Goal: Task Accomplishment & Management: Use online tool/utility

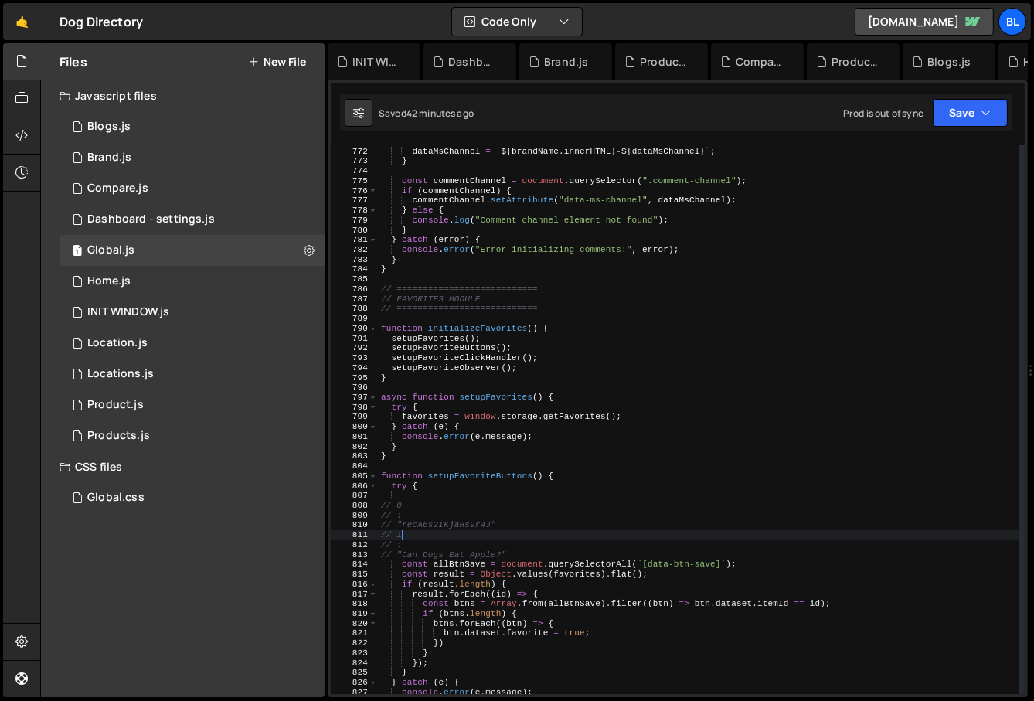
scroll to position [23868, 0]
drag, startPoint x: 503, startPoint y: 537, endPoint x: 404, endPoint y: 536, distance: 99.0
click at [404, 536] on div "if ( brandName && brandName . innerHTML ) { dataMsChannel = ` ${ brandName . in…" at bounding box center [699, 421] width 642 height 569
drag, startPoint x: 401, startPoint y: 538, endPoint x: 513, endPoint y: 536, distance: 111.3
click at [513, 536] on div "if ( brandName && brandName . innerHTML ) { dataMsChannel = ` ${ brandName . in…" at bounding box center [699, 421] width 642 height 569
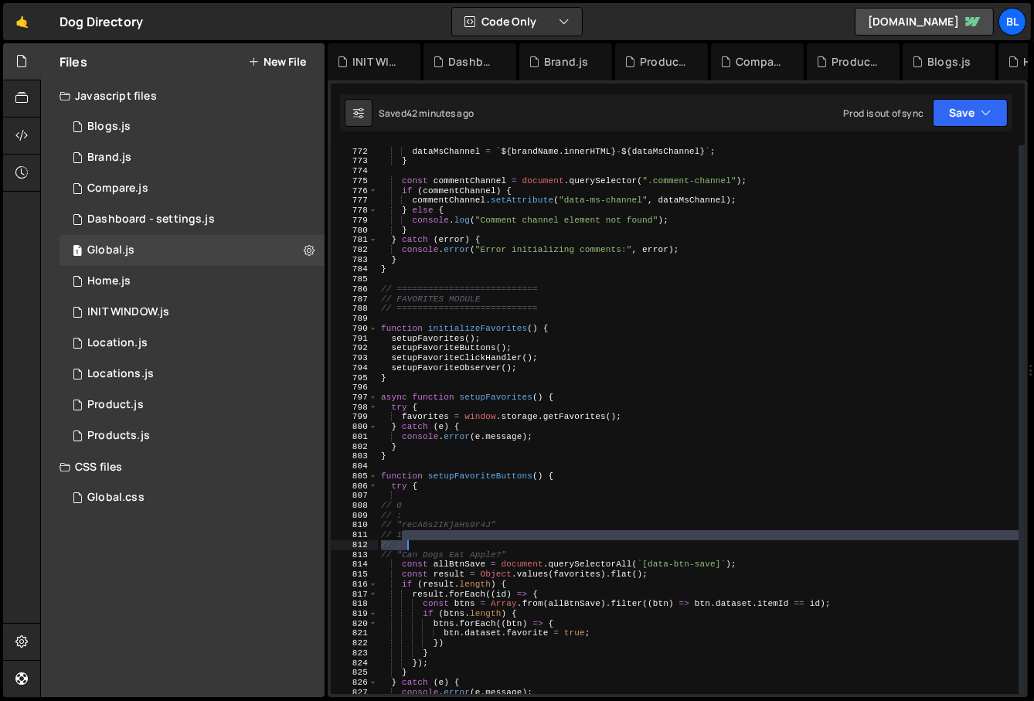
drag, startPoint x: 500, startPoint y: 536, endPoint x: 437, endPoint y: 544, distance: 63.9
click at [437, 544] on div "if ( brandName && brandName . innerHTML ) { dataMsChannel = ` ${ brandName . in…" at bounding box center [699, 421] width 642 height 569
click at [550, 533] on div "if ( brandName && brandName . innerHTML ) { dataMsChannel = ` ${ brandName . in…" at bounding box center [699, 421] width 642 height 569
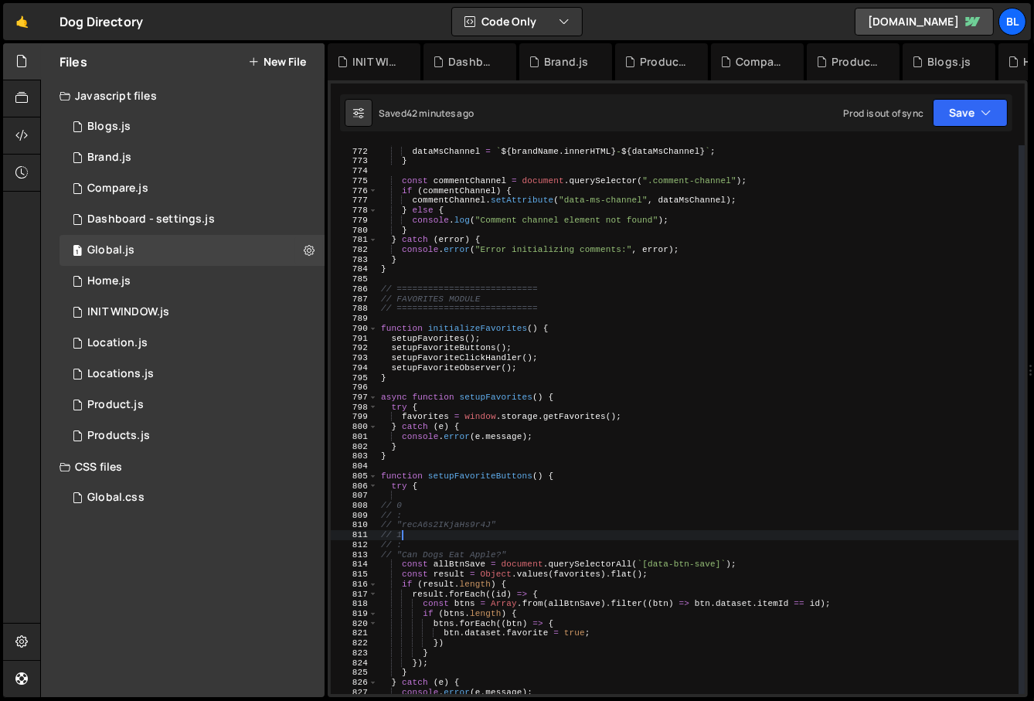
click at [533, 543] on div "if ( brandName && brandName . innerHTML ) { dataMsChannel = ` ${ brandName . in…" at bounding box center [699, 421] width 642 height 569
click at [509, 539] on div "if ( brandName && brandName . innerHTML ) { dataMsChannel = ` ${ brandName . in…" at bounding box center [699, 421] width 642 height 569
click at [513, 540] on div "if ( brandName && brandName . innerHTML ) { dataMsChannel = ` ${ brandName . in…" at bounding box center [699, 421] width 642 height 569
click at [574, 417] on div "if ( brandName && brandName . innerHTML ) { dataMsChannel = ` ${ brandName . in…" at bounding box center [699, 421] width 642 height 569
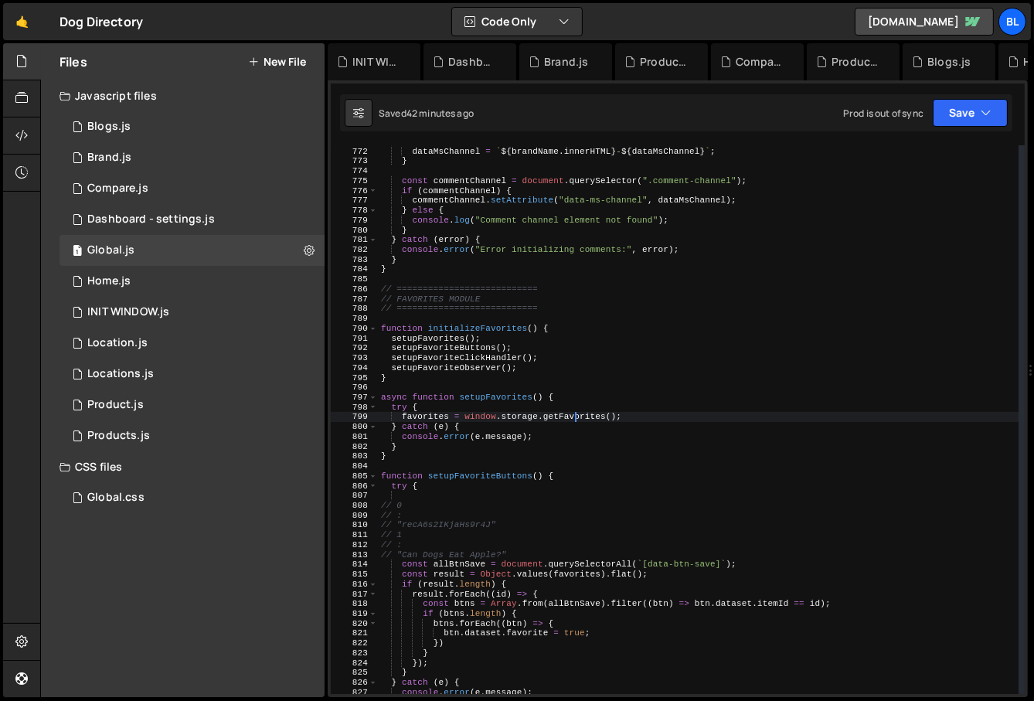
click at [574, 417] on div "if ( brandName && brandName . innerHTML ) { dataMsChannel = ` ${ brandName . in…" at bounding box center [699, 421] width 642 height 569
click at [571, 422] on div "if ( brandName && brandName . innerHTML ) { dataMsChannel = ` ${ brandName . in…" at bounding box center [699, 421] width 642 height 569
click at [639, 403] on div "if ( brandName && brandName . innerHTML ) { dataMsChannel = ` ${ brandName . in…" at bounding box center [699, 421] width 642 height 569
click at [639, 413] on div "if ( brandName && brandName . innerHTML ) { dataMsChannel = ` ${ brandName . in…" at bounding box center [699, 421] width 642 height 569
type textarea "favorites = window.storage.getFavorites();"
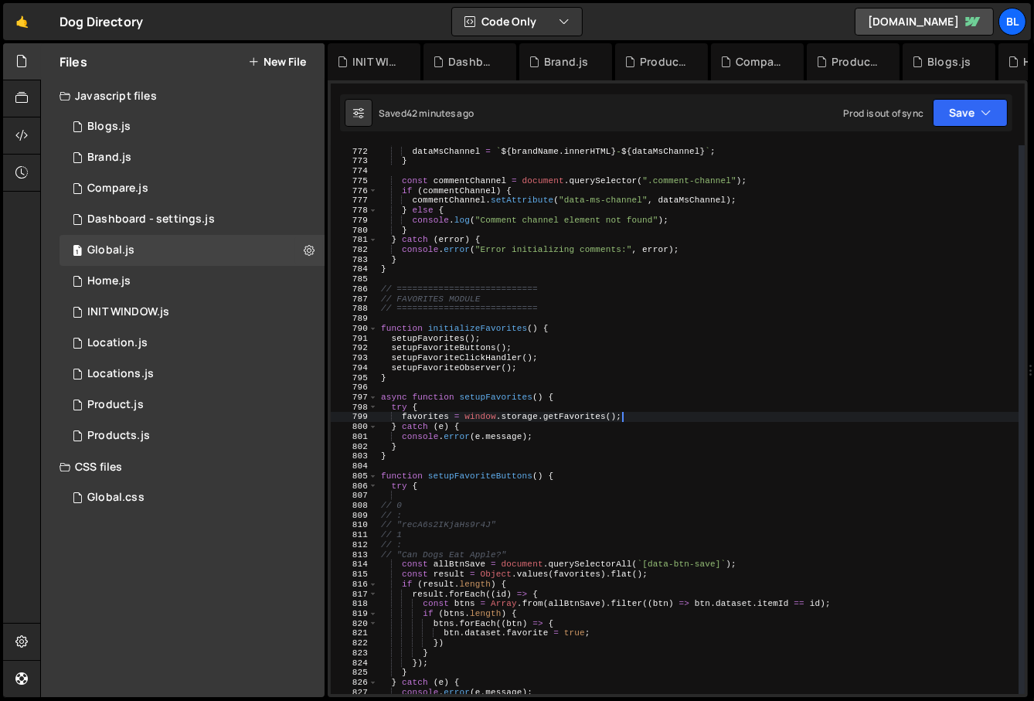
scroll to position [0, 1]
click at [584, 407] on div "if ( brandName && brandName . innerHTML ) { dataMsChannel = ` ${ brandName . in…" at bounding box center [699, 421] width 642 height 569
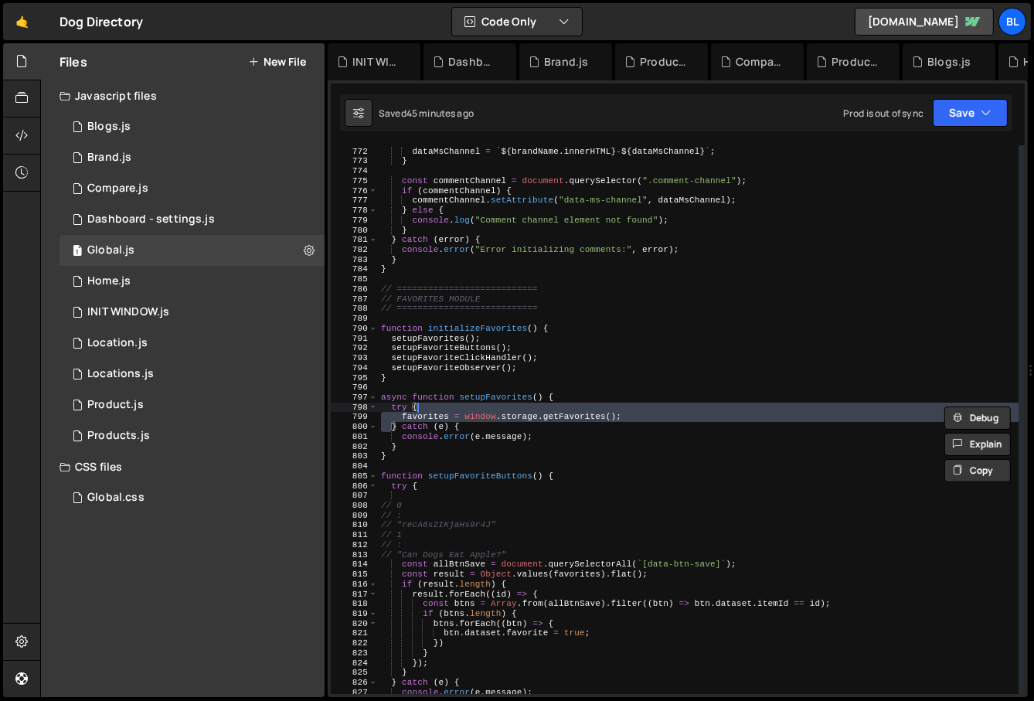
click at [509, 439] on div "if ( brandName && brandName . innerHTML ) { dataMsChannel = ` ${ brandName . in…" at bounding box center [699, 421] width 642 height 569
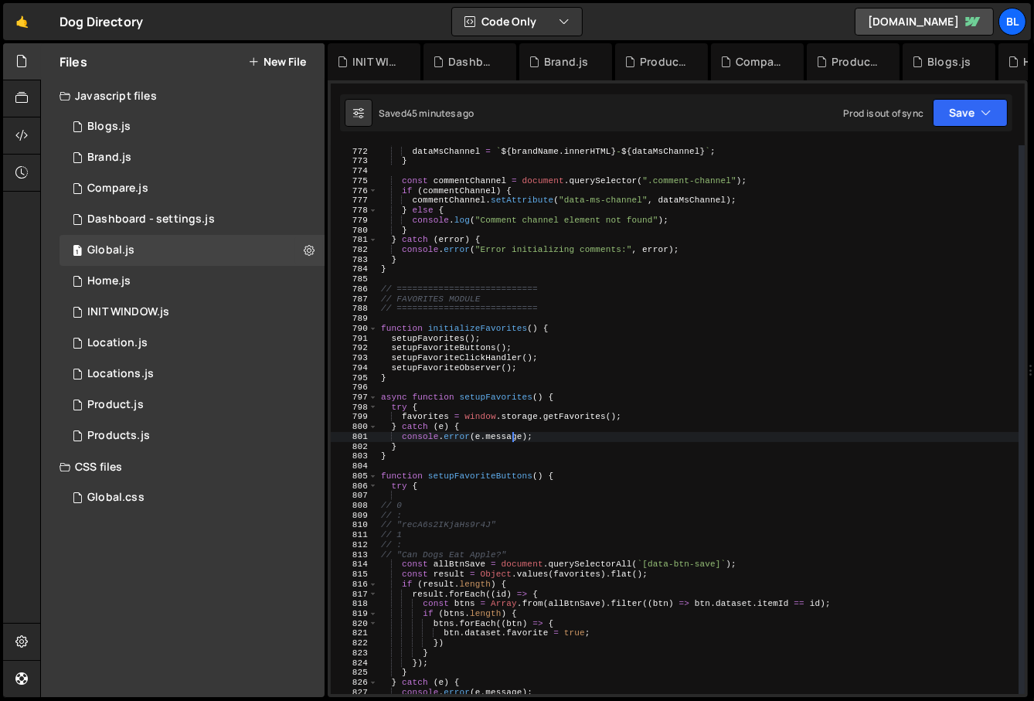
click at [474, 481] on div "if ( brandName && brandName . innerHTML ) { dataMsChannel = ` ${ brandName . in…" at bounding box center [699, 421] width 642 height 569
click at [478, 526] on div "if ( brandName && brandName . innerHTML ) { dataMsChannel = ` ${ brandName . in…" at bounding box center [699, 421] width 642 height 569
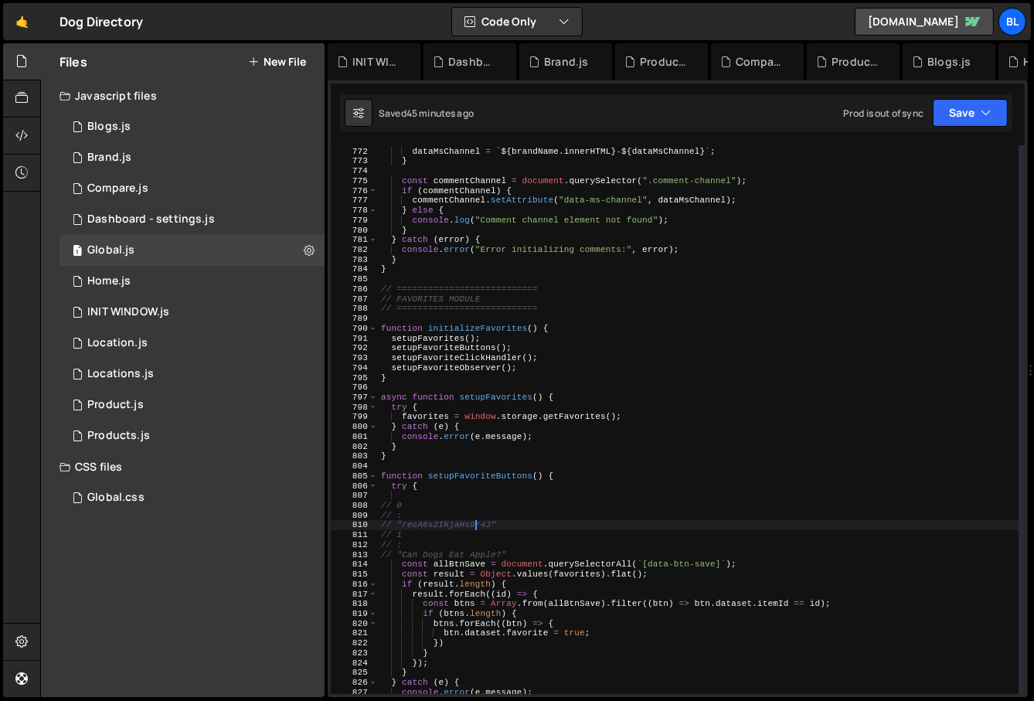
click at [567, 404] on div "if ( brandName && brandName . innerHTML ) { dataMsChannel = ` ${ brandName . in…" at bounding box center [699, 421] width 642 height 569
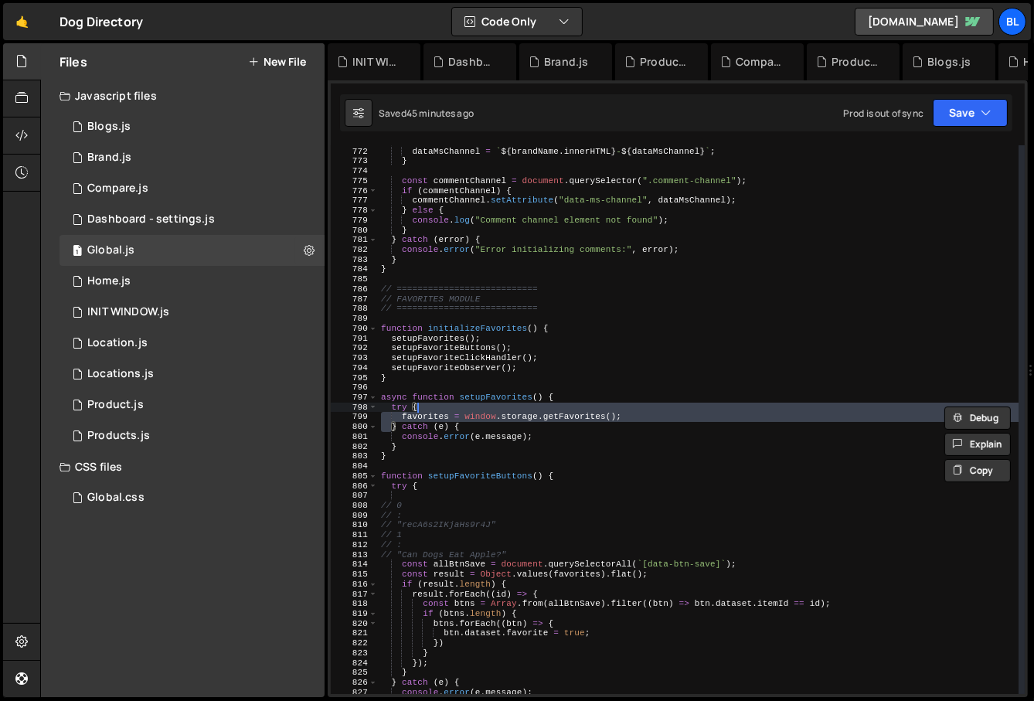
click at [572, 413] on div "if ( brandName && brandName . innerHTML ) { dataMsChannel = ` ${ brandName . in…" at bounding box center [699, 421] width 642 height 569
type textarea "favorites = window.storage.getFavorites();"
click at [572, 413] on div "if ( brandName && brandName . innerHTML ) { dataMsChannel = ` ${ brandName . in…" at bounding box center [699, 421] width 642 height 569
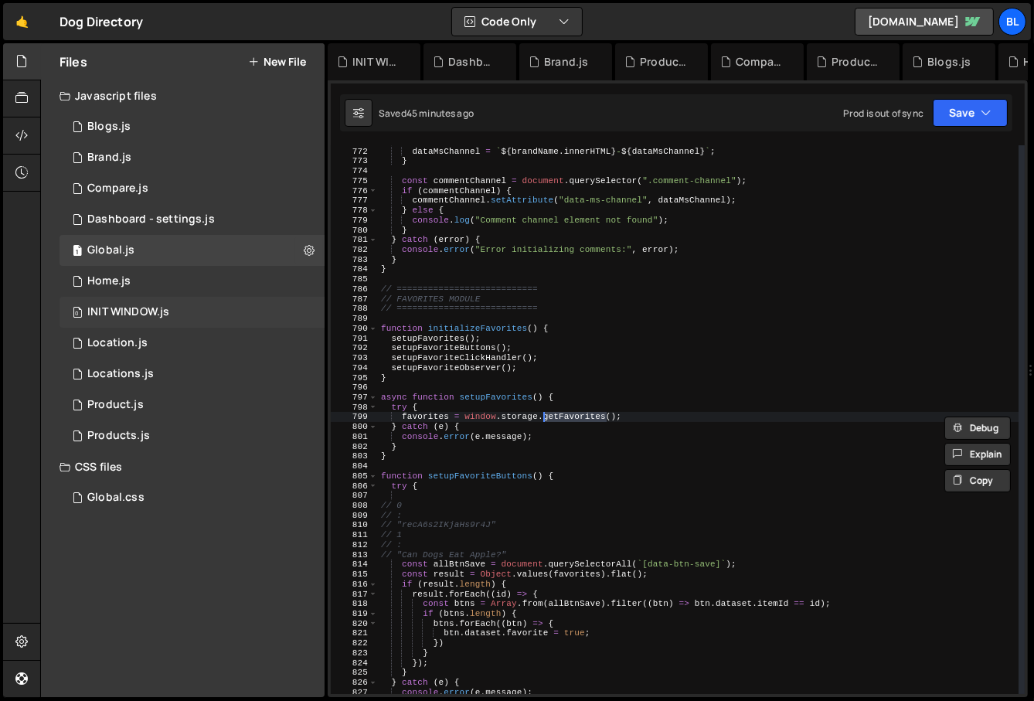
click at [164, 304] on div "0 INIT WINDOW.js 0" at bounding box center [195, 312] width 271 height 31
click at [209, 293] on div "1 Home.js 0" at bounding box center [195, 281] width 271 height 31
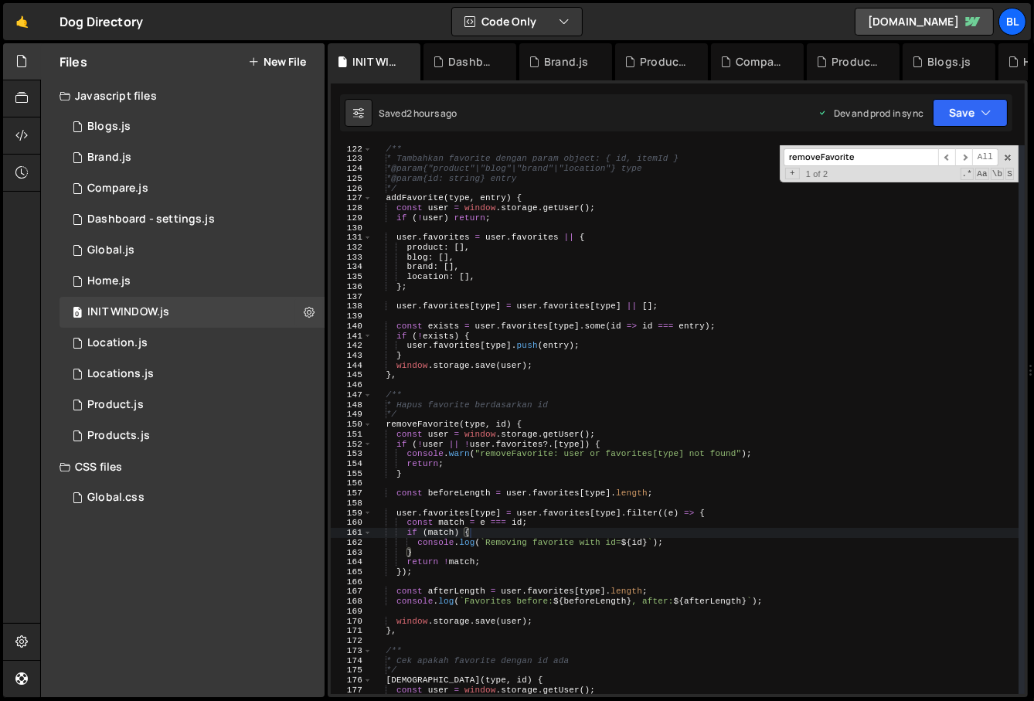
click at [468, 375] on div "/** * Tambahkan favorite dengan param object: { id, itemId } * @param {"product…" at bounding box center [696, 429] width 647 height 569
type textarea "},"
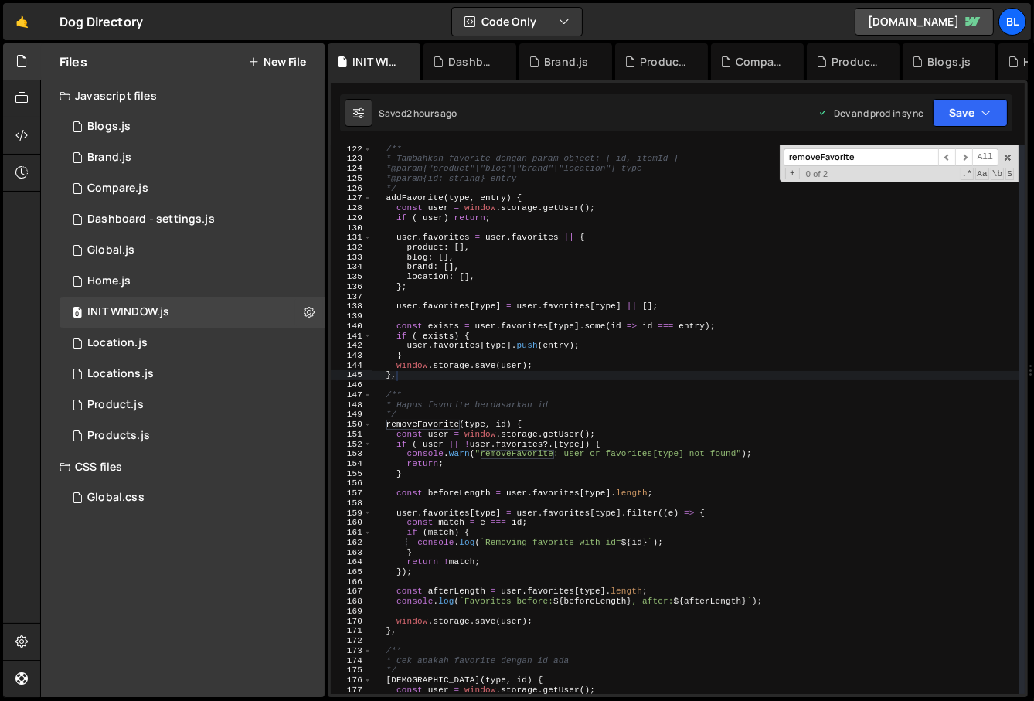
paste input "getFavorites"
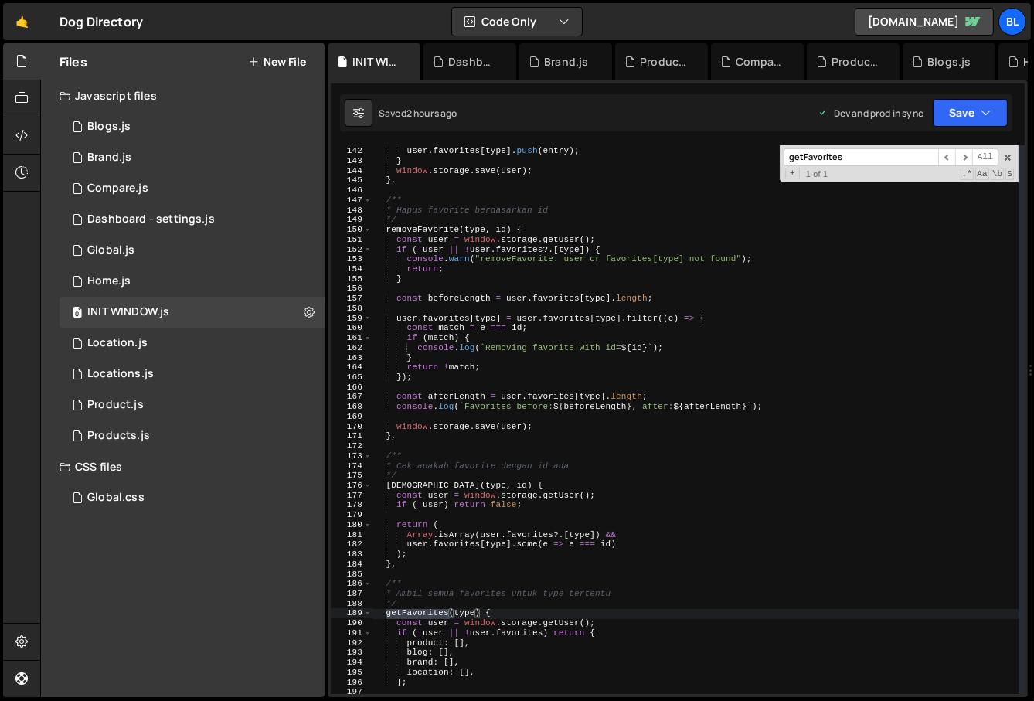
scroll to position [1395, 0]
type input "getFavorites"
click at [411, 220] on div "if ( ! exists ) { user . favorites [ type ] . push ( entry ) ; } window . stora…" at bounding box center [696, 421] width 647 height 569
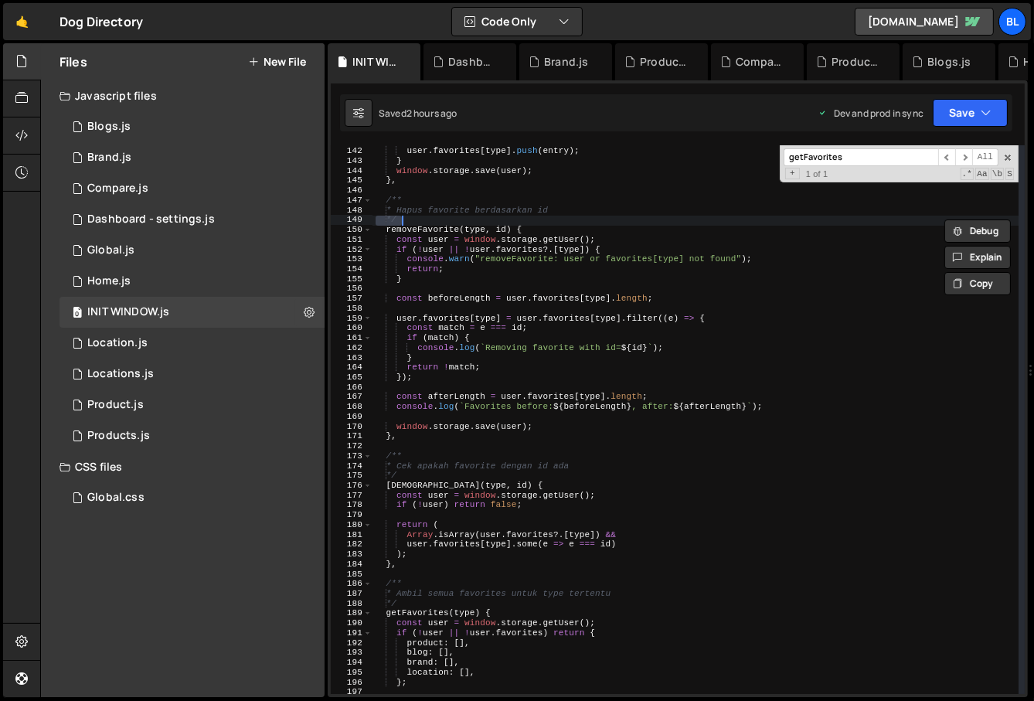
click at [447, 227] on div "if ( ! exists ) { user . favorites [ type ] . push ( entry ) ; } window . stora…" at bounding box center [696, 421] width 647 height 569
type textarea "removeFavorite(type, id) {"
click at [447, 227] on div "if ( ! exists ) { user . favorites [ type ] . push ( entry ) ; } window . stora…" at bounding box center [696, 421] width 647 height 569
click at [131, 227] on div "1 Dashboard - settings.js 0" at bounding box center [195, 219] width 271 height 31
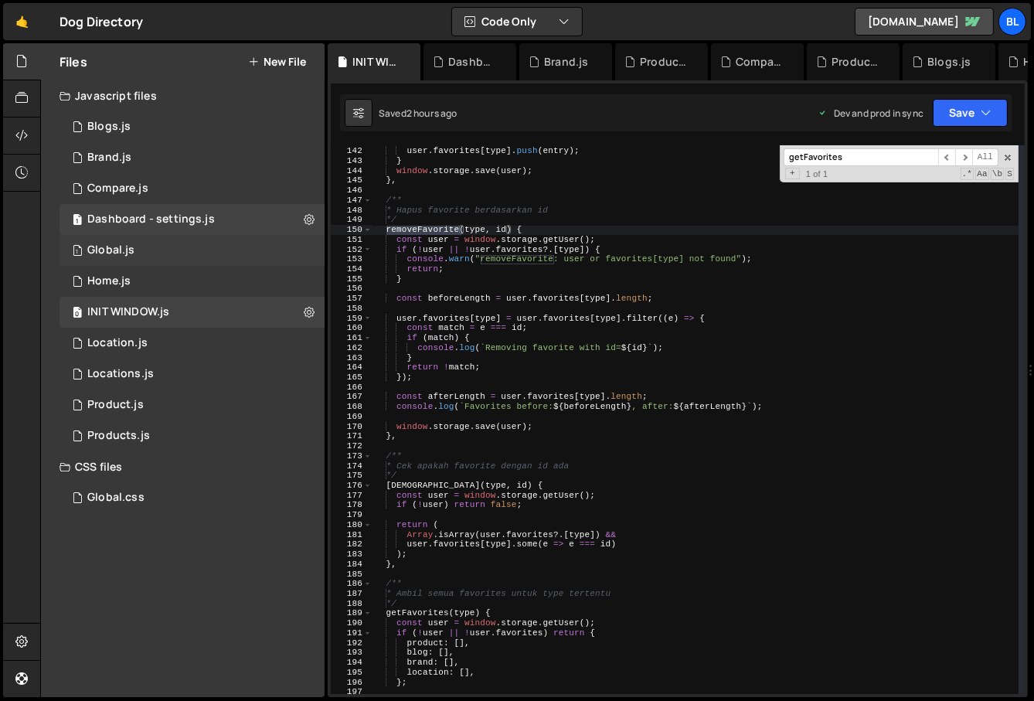
click at [148, 243] on div "1 Global.js 0" at bounding box center [195, 250] width 271 height 31
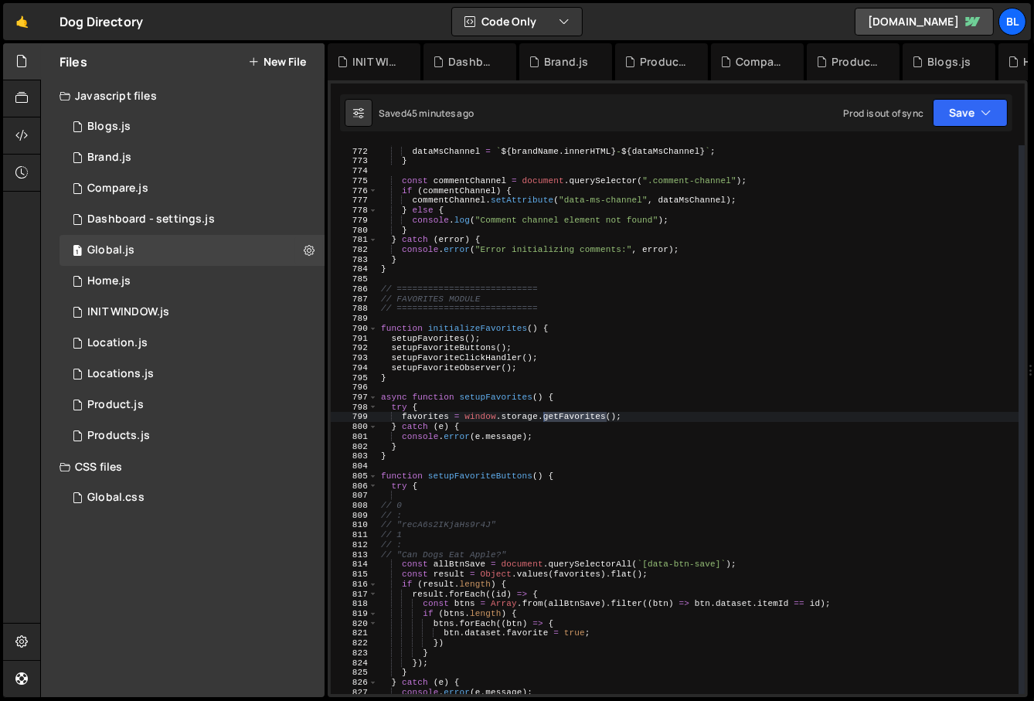
scroll to position [35224, 0]
click at [534, 525] on div "if ( brandName && brandName . innerHTML ) { dataMsChannel = ` ${ brandName . in…" at bounding box center [699, 421] width 642 height 569
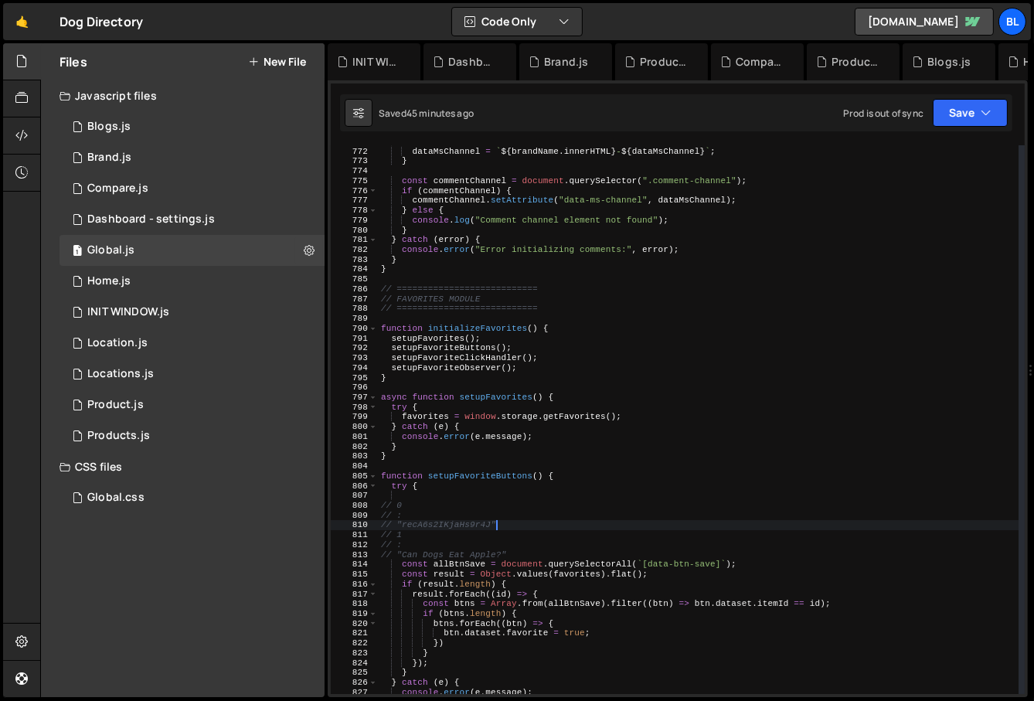
click at [484, 483] on div "if ( brandName && brandName . innerHTML ) { dataMsChannel = ` ${ brandName . in…" at bounding box center [699, 421] width 642 height 569
type textarea "try {"
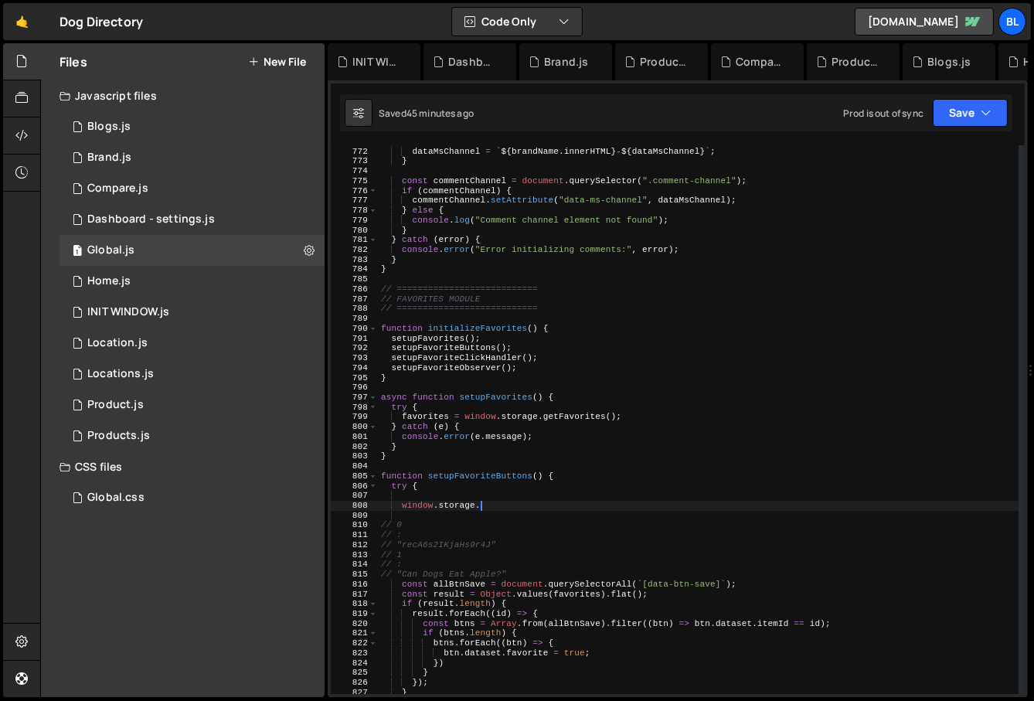
scroll to position [0, 8]
paste textarea "removeFavorite"
click at [469, 536] on div "if ( brandName && brandName . innerHTML ) { dataMsChannel = ` ${ brandName . in…" at bounding box center [699, 421] width 642 height 569
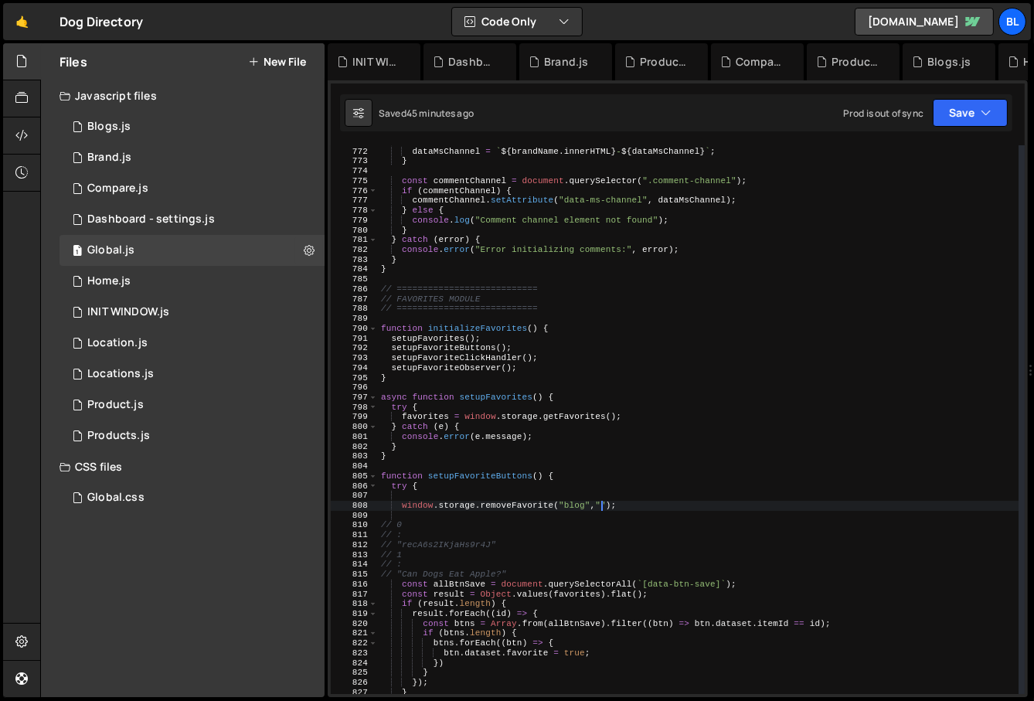
scroll to position [0, 2]
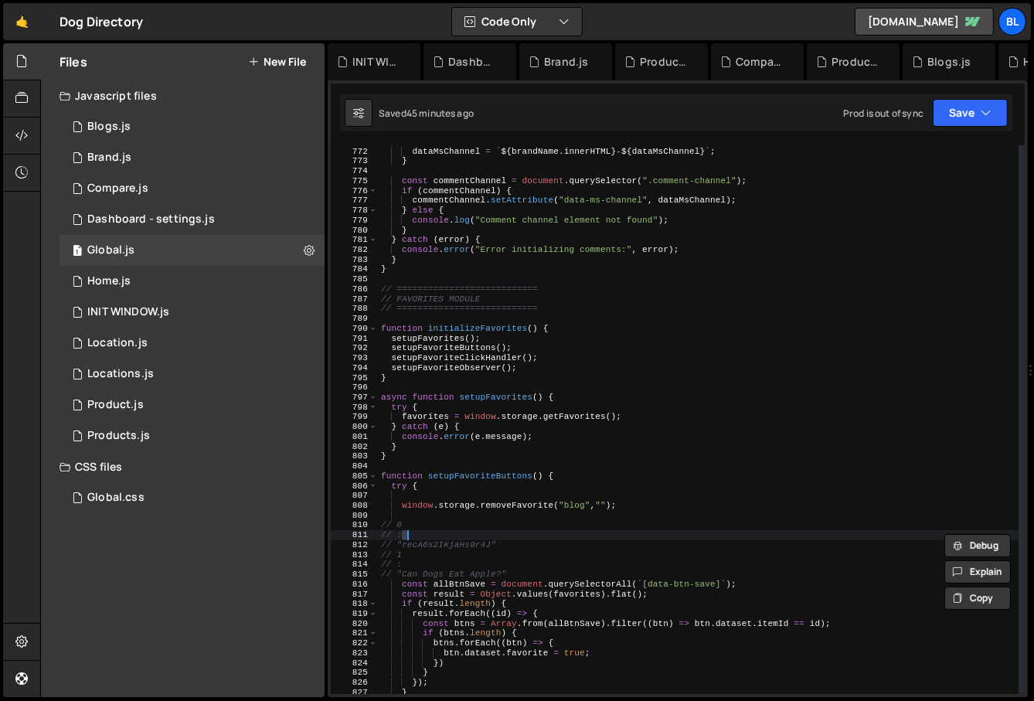
click at [476, 546] on div "if ( brandName && brandName . innerHTML ) { dataMsChannel = ` ${ brandName . in…" at bounding box center [699, 421] width 642 height 569
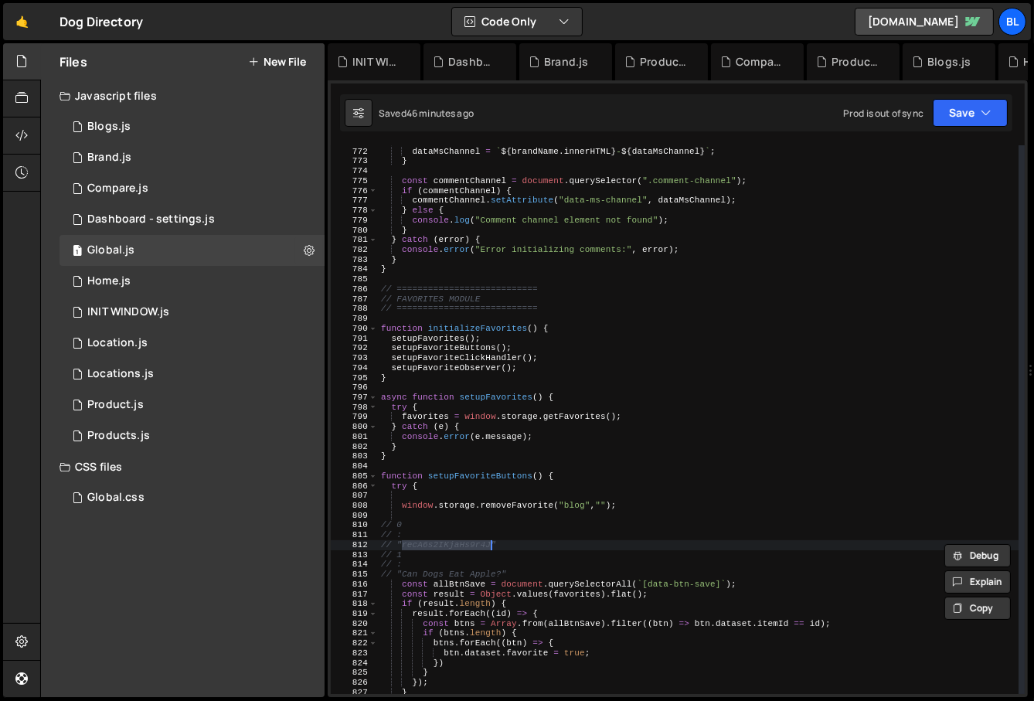
click at [605, 507] on div "if ( brandName && brandName . innerHTML ) { dataMsChannel = ` ${ brandName . in…" at bounding box center [699, 421] width 642 height 569
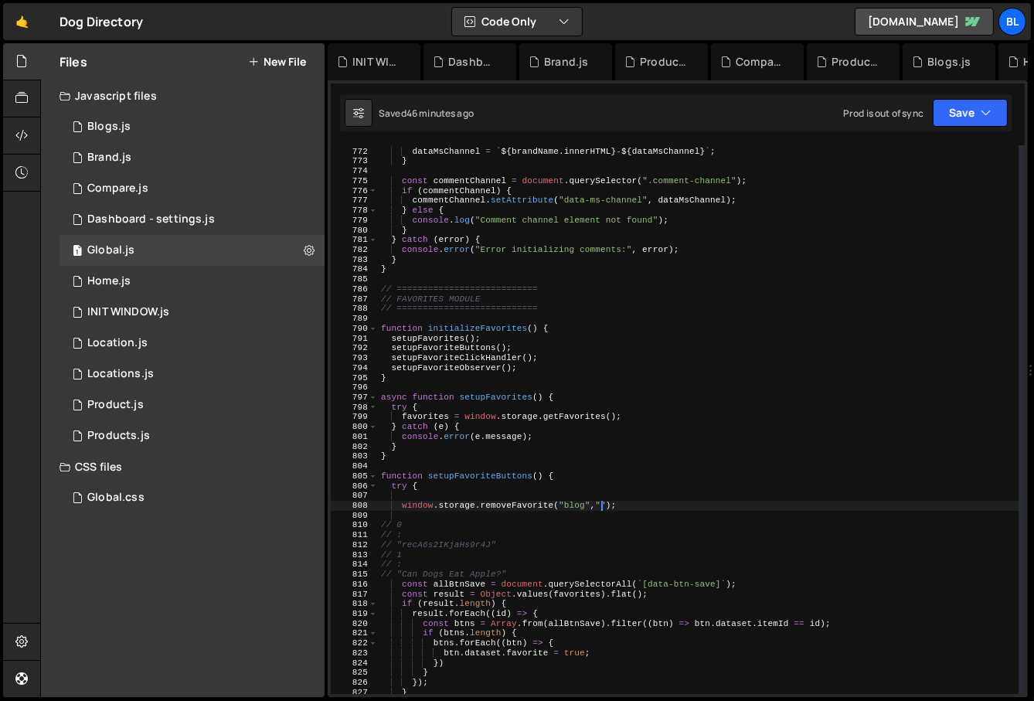
paste textarea "recA6s2IKjaHs9r4J"
click at [461, 567] on div "if ( brandName && brandName . innerHTML ) { dataMsChannel = ` ${ brandName . in…" at bounding box center [699, 421] width 642 height 569
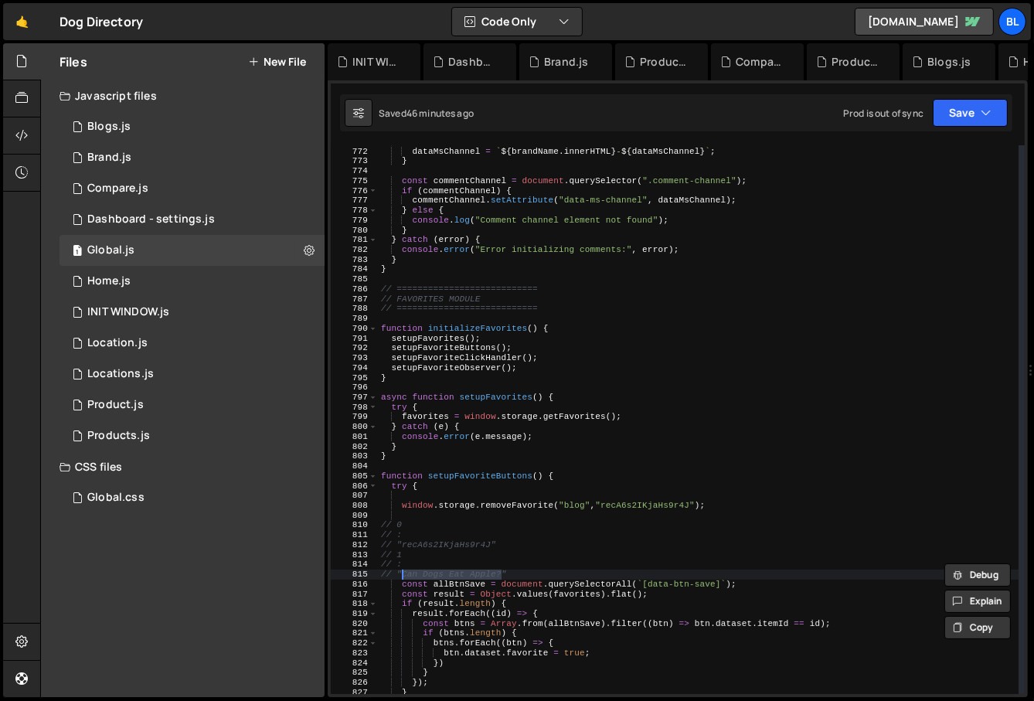
drag, startPoint x: 504, startPoint y: 570, endPoint x: 400, endPoint y: 577, distance: 103.8
click at [400, 577] on div "if ( brandName && brandName . innerHTML ) { dataMsChannel = ` ${ brandName . in…" at bounding box center [699, 421] width 642 height 569
click at [703, 501] on div "if ( brandName && brandName . innerHTML ) { dataMsChannel = ` ${ brandName . in…" at bounding box center [699, 421] width 642 height 569
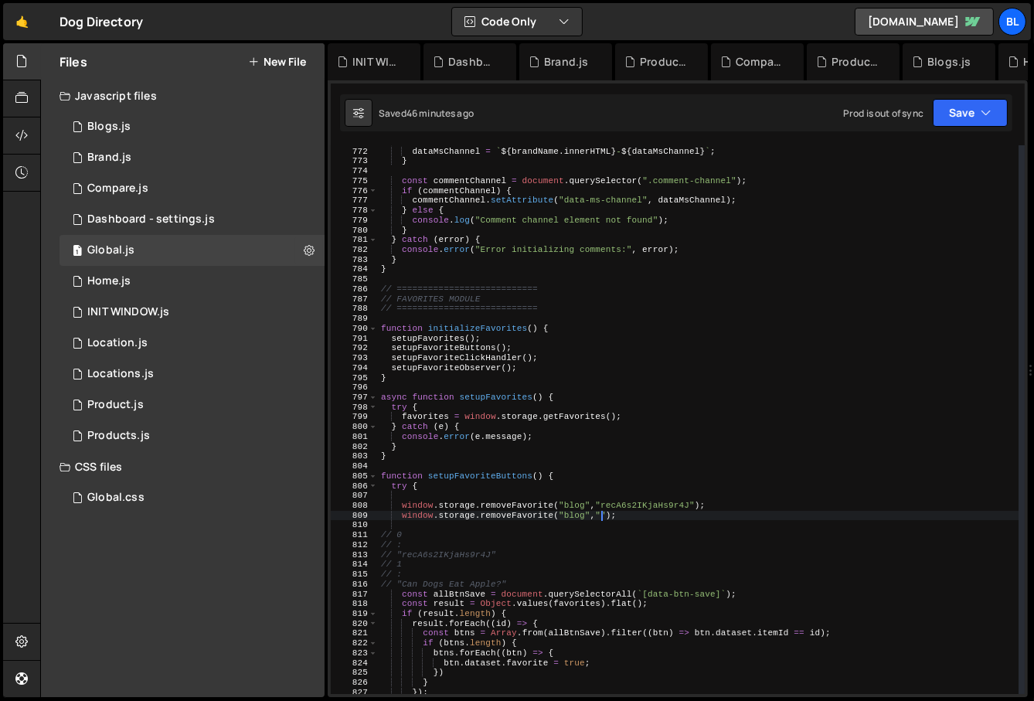
paste textarea "Can Dogs Eat Apple?"
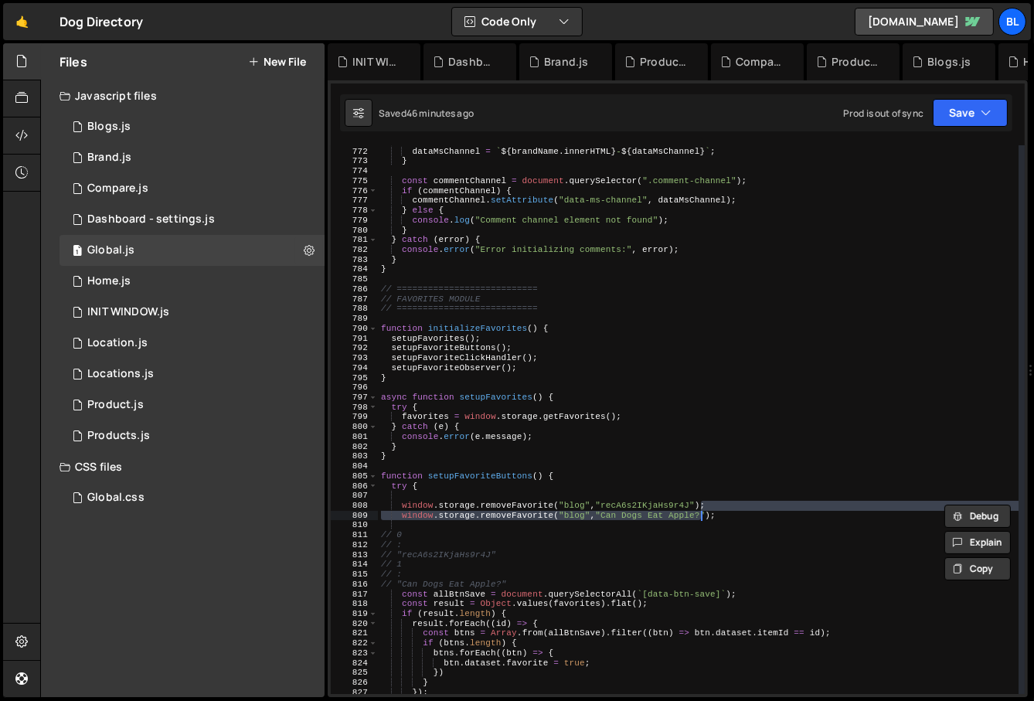
click at [737, 506] on div "if ( brandName && brandName . innerHTML ) { dataMsChannel = ` ${ brandName . in…" at bounding box center [699, 421] width 642 height 569
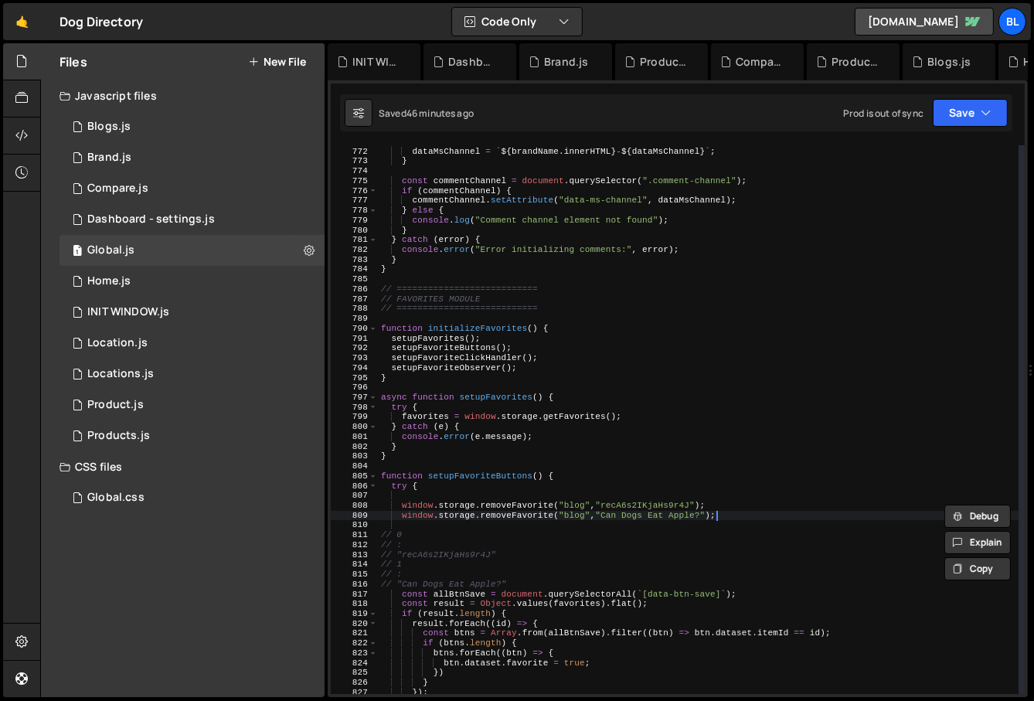
type textarea "window.storage.removeFavorite("blog","recA6s2IKjaHs9r4J");"
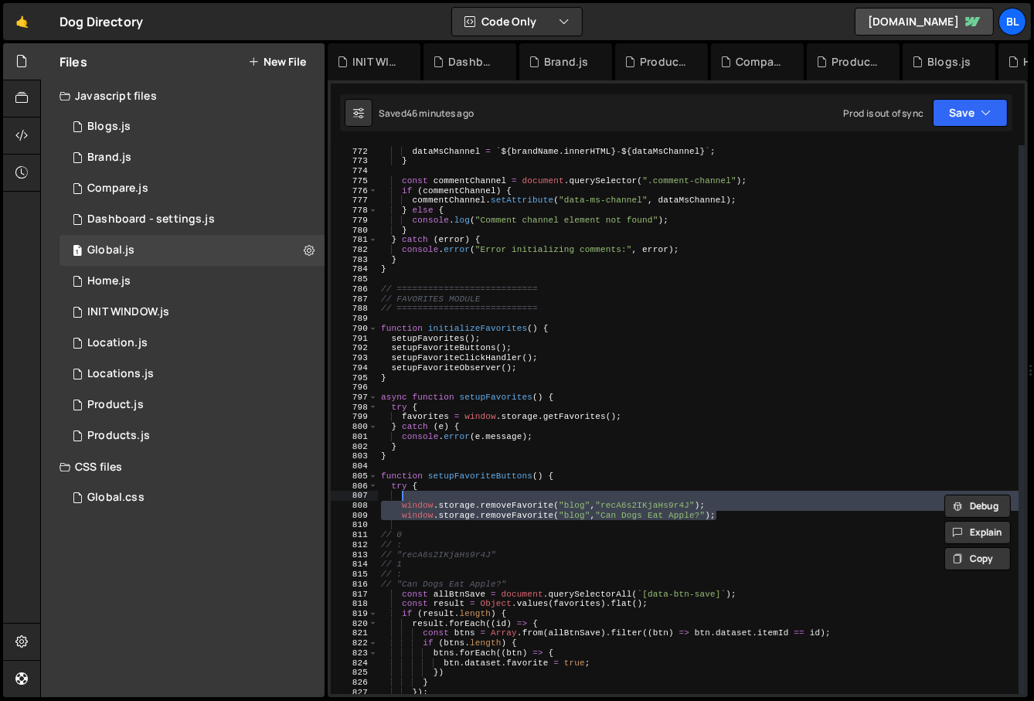
scroll to position [0, 1]
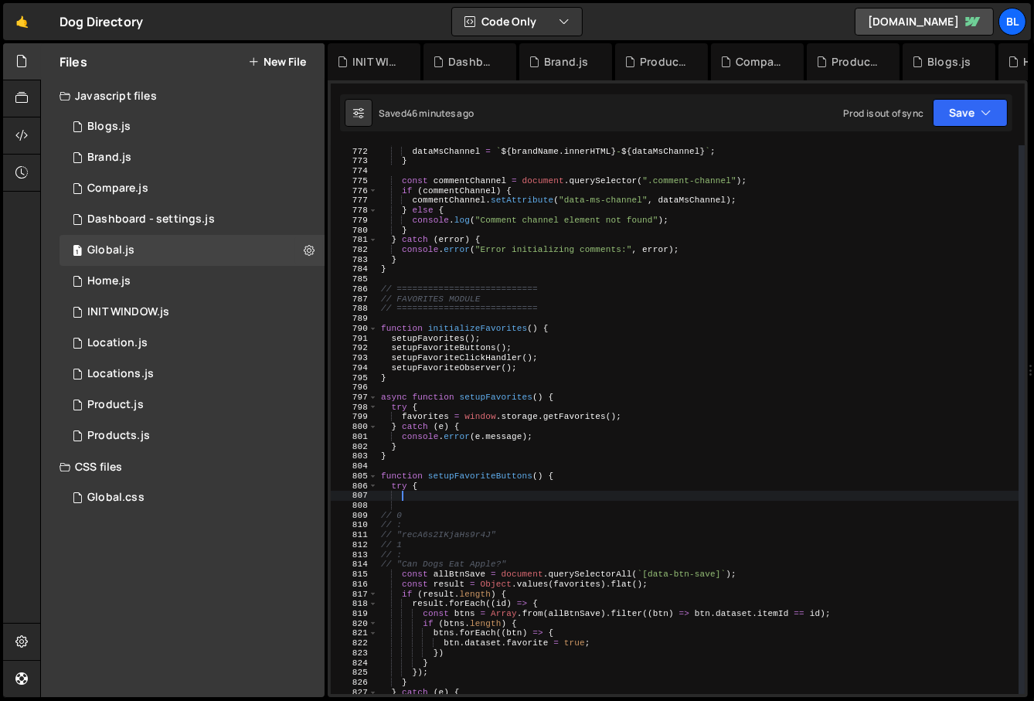
click at [617, 411] on div "if ( brandName && brandName . innerHTML ) { dataMsChannel = ` ${ brandName . in…" at bounding box center [699, 421] width 642 height 569
type textarea "try {"
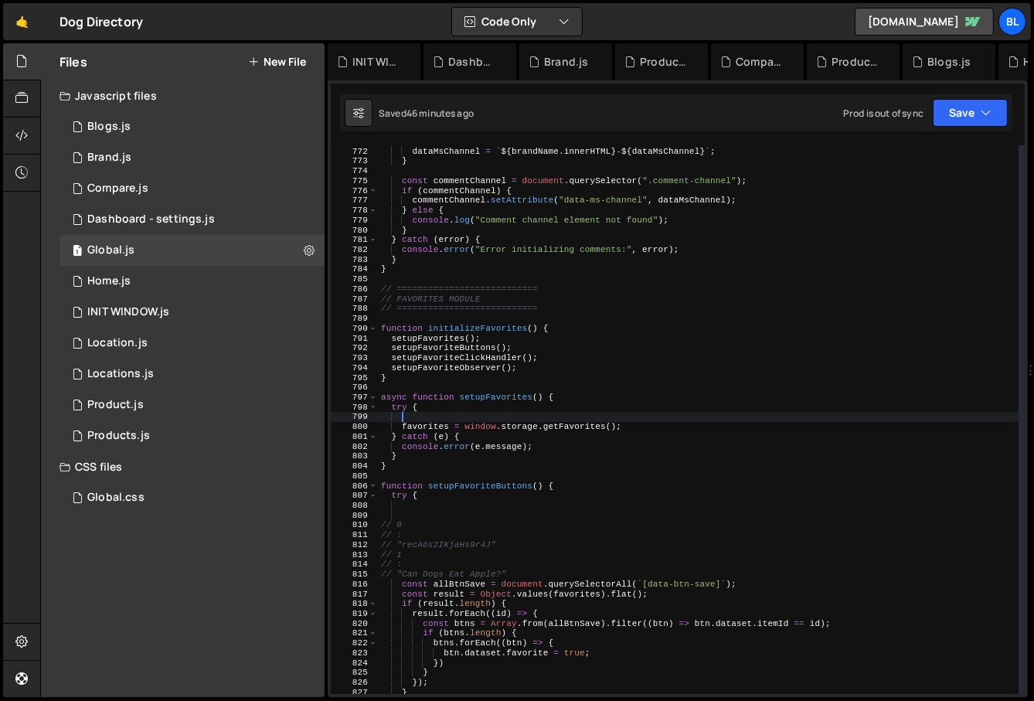
paste textarea "window.storage.removeFavorite("blog","Can Dogs Eat Apple?");"
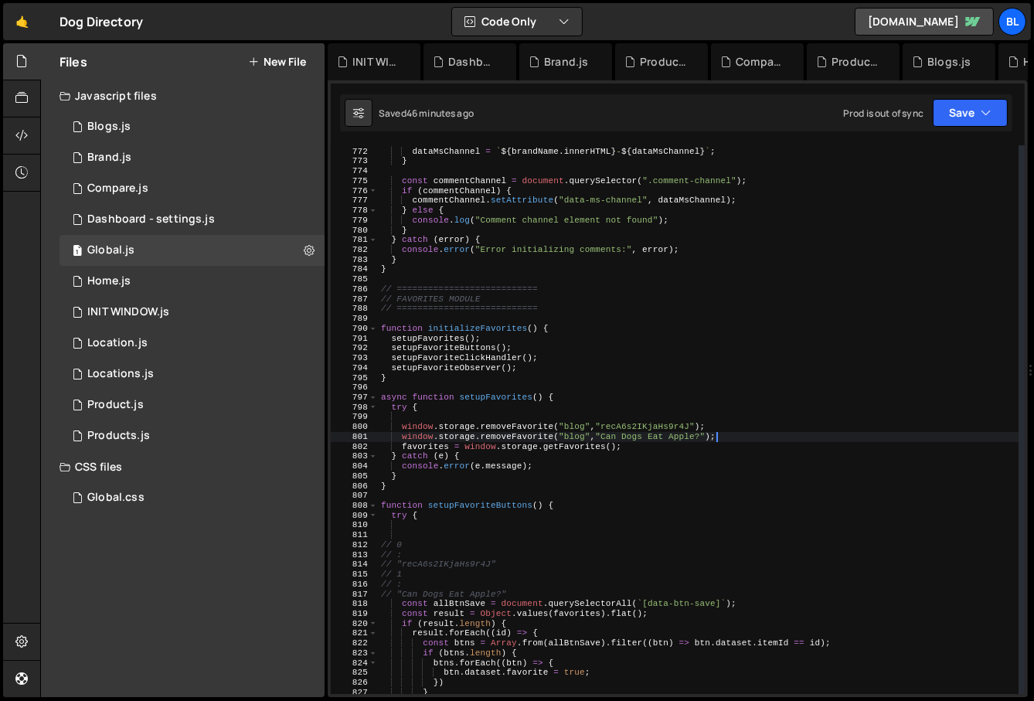
click at [456, 581] on div "if ( brandName && brandName . innerHTML ) { dataMsChannel = ` ${ brandName . in…" at bounding box center [699, 421] width 642 height 569
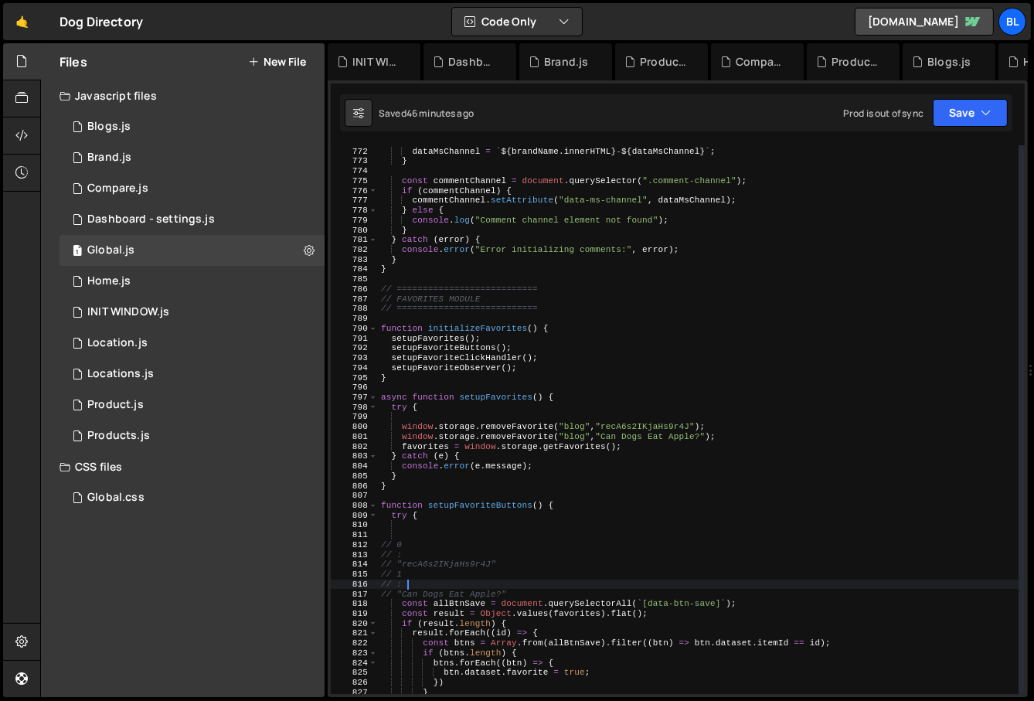
click at [527, 594] on div "if ( brandName && brandName . innerHTML ) { dataMsChannel = ` ${ brandName . in…" at bounding box center [699, 421] width 642 height 569
type textarea "// "Can Dogs Eat Apple?""
click at [527, 594] on div "if ( brandName && brandName . innerHTML ) { dataMsChannel = ` ${ brandName . in…" at bounding box center [699, 421] width 642 height 569
click at [478, 522] on div "if ( brandName && brandName . innerHTML ) { dataMsChannel = ` ${ brandName . in…" at bounding box center [699, 421] width 642 height 569
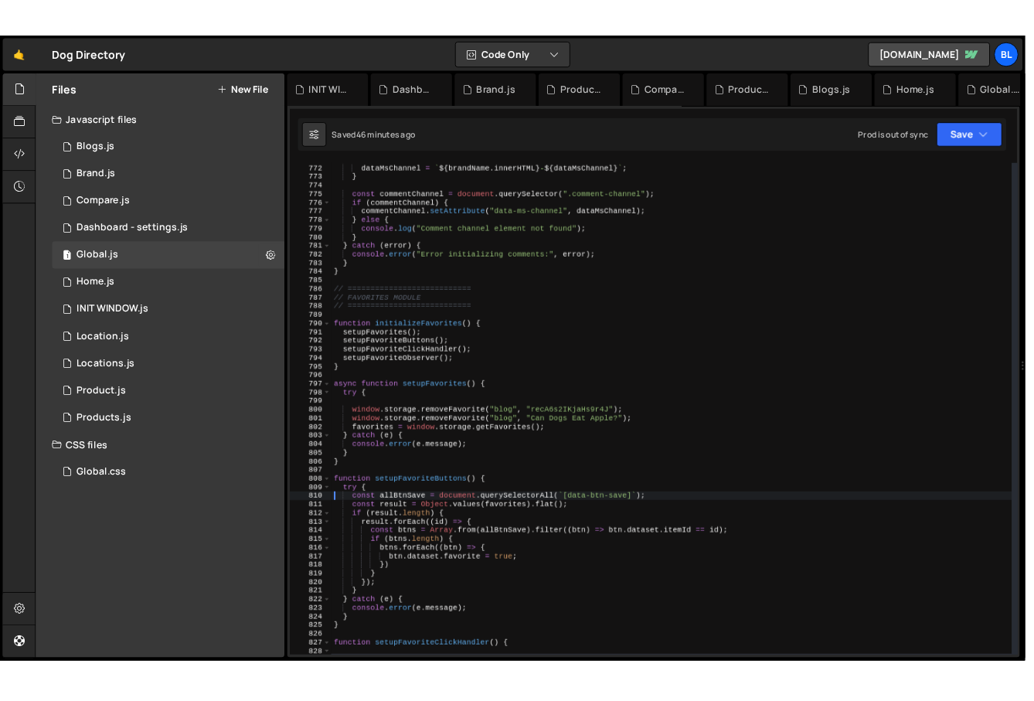
scroll to position [35210, 0]
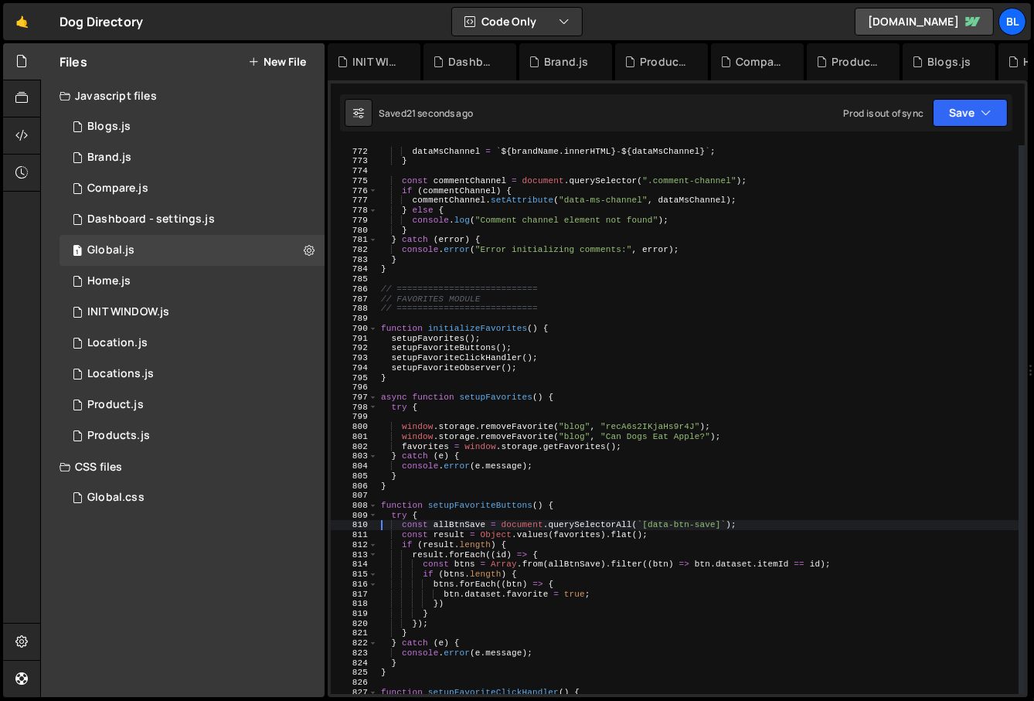
click at [432, 443] on div "if ( brandName && brandName . innerHTML ) { dataMsChannel = ` ${ brandName . in…" at bounding box center [699, 421] width 642 height 569
type textarea "favorites = window.storage.getFavorites();"
click at [432, 443] on div "if ( brandName && brandName . innerHTML ) { dataMsChannel = ` ${ brandName . in…" at bounding box center [699, 421] width 642 height 569
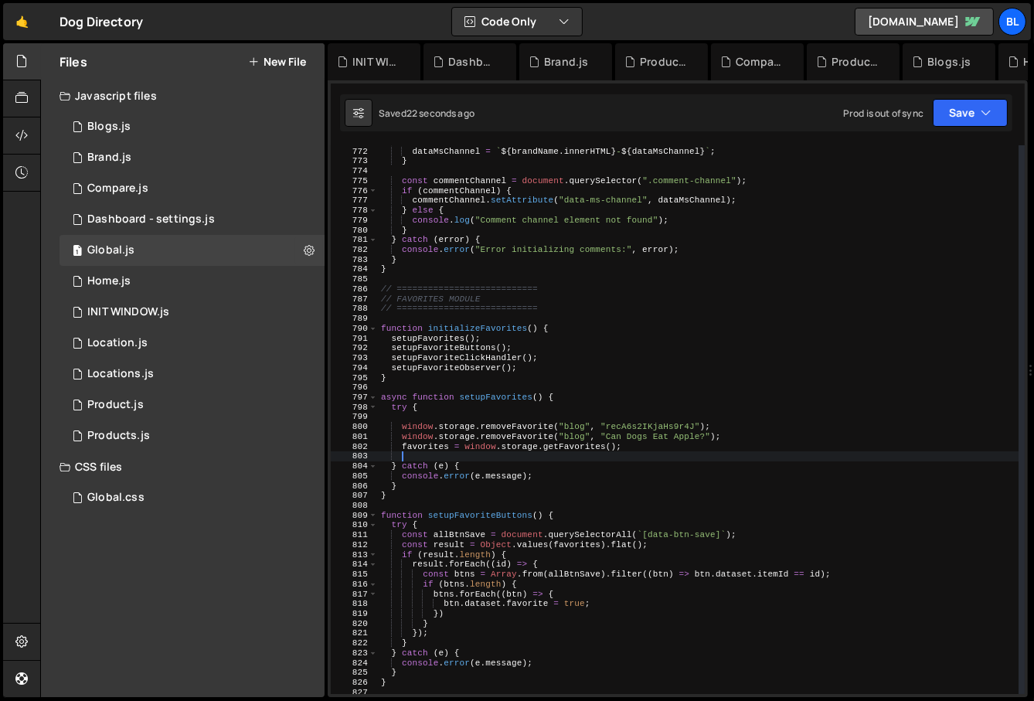
type textarea "cinso"
paste textarea "favorites)"
type textarea "console.log(favorites);"
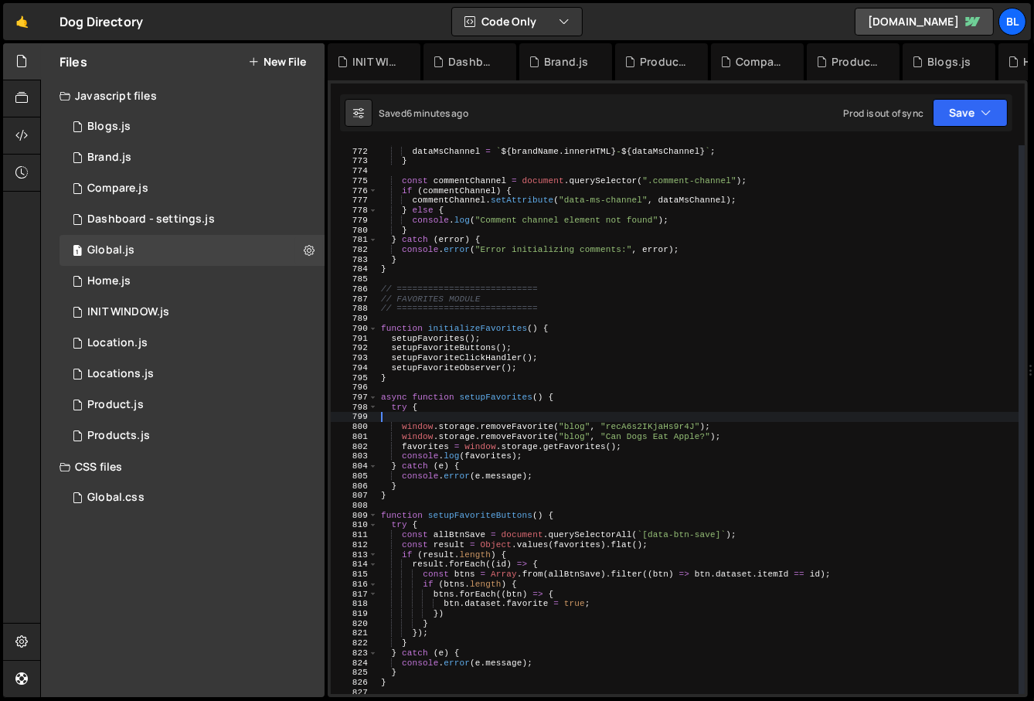
click at [736, 418] on div "if ( brandName && brandName . innerHTML ) { dataMsChannel = ` ${ brandName . in…" at bounding box center [699, 421] width 642 height 569
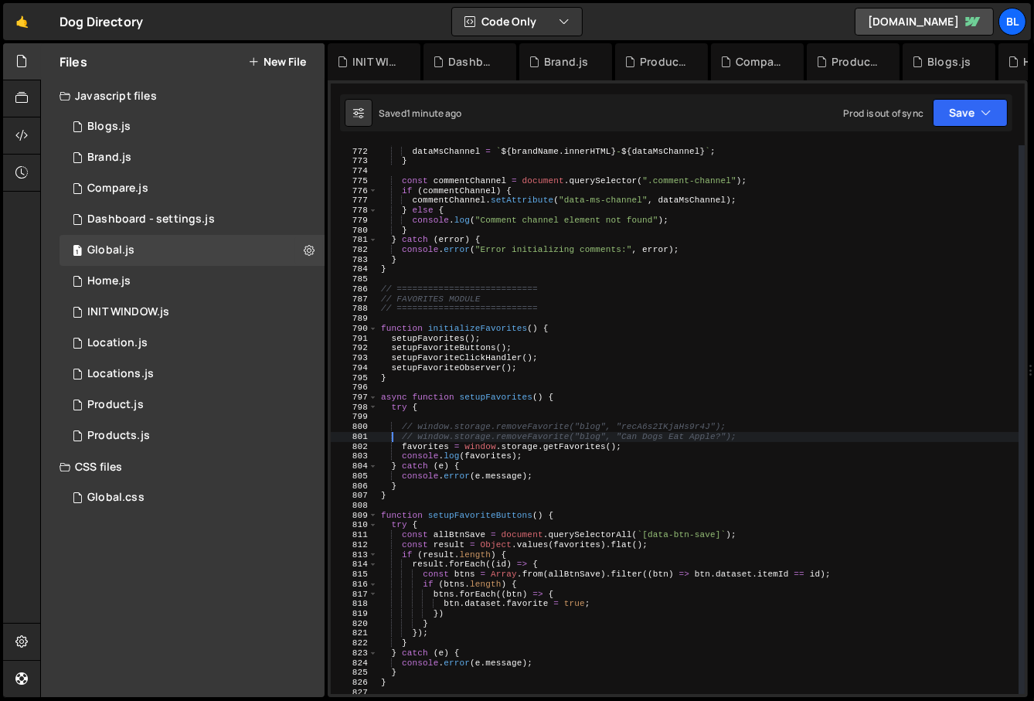
click at [489, 447] on div "if ( brandName && brandName . innerHTML ) { dataMsChannel = ` ${ brandName . in…" at bounding box center [699, 421] width 642 height 569
click at [574, 548] on div "if ( brandName && brandName . innerHTML ) { dataMsChannel = ` ${ brandName . in…" at bounding box center [699, 421] width 642 height 569
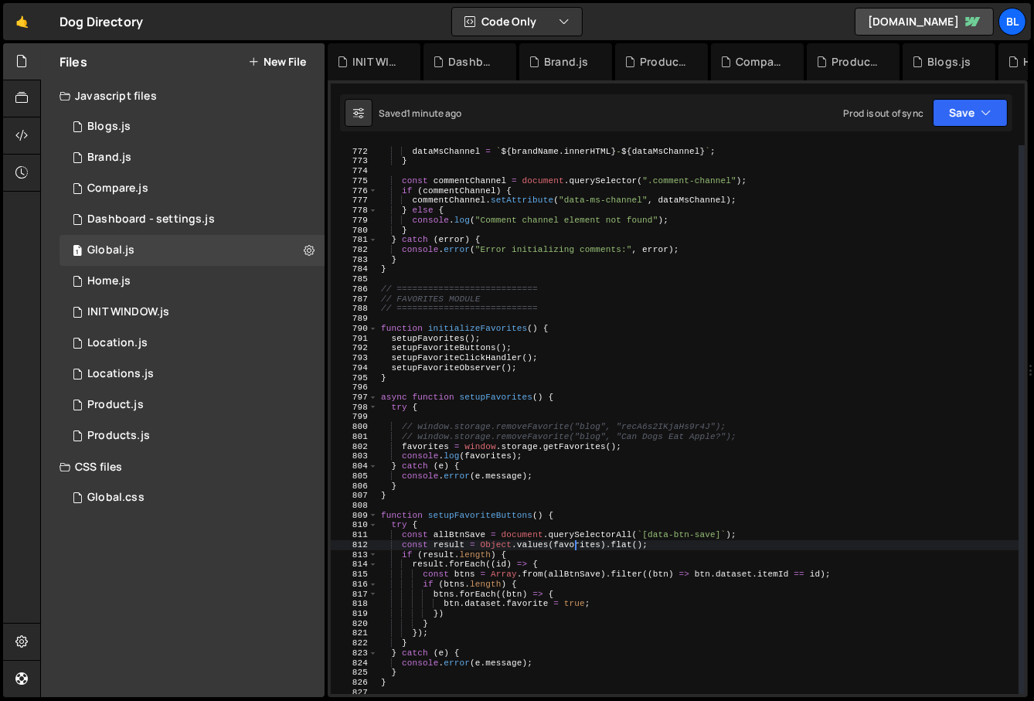
click at [550, 438] on div "if ( brandName && brandName . innerHTML ) { dataMsChannel = ` ${ brandName . in…" at bounding box center [699, 421] width 642 height 569
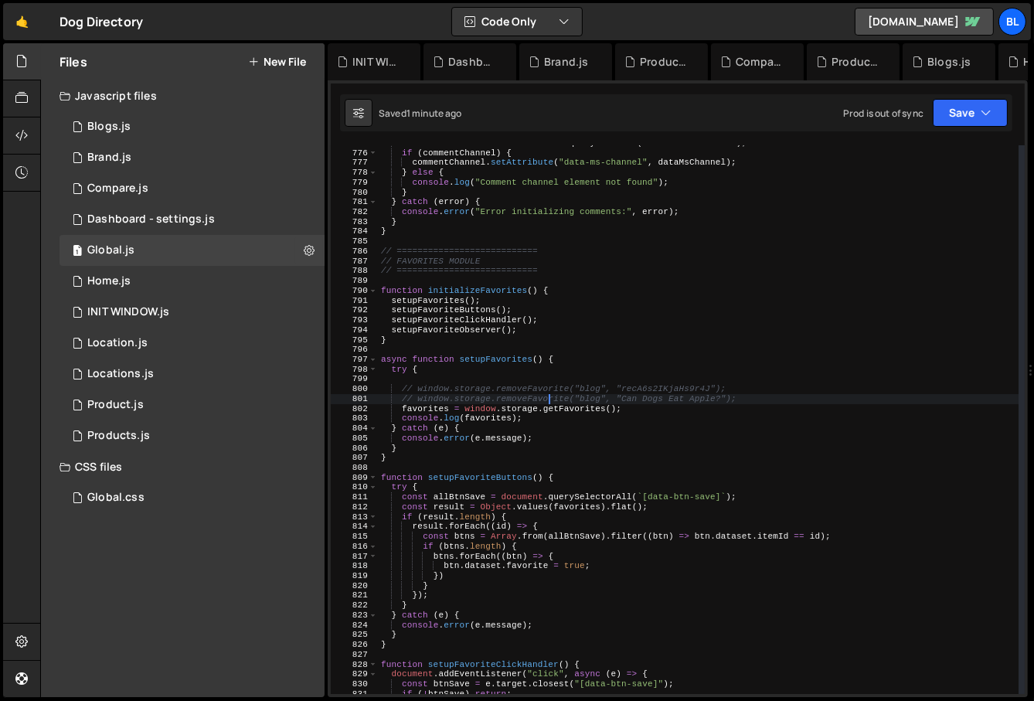
scroll to position [7622, 0]
click at [555, 559] on div "const commentChannel = document . querySelector ( ".comment-channel" ) ; if ( c…" at bounding box center [699, 422] width 642 height 569
click at [533, 418] on div "const commentChannel = document . querySelector ( ".comment-channel" ) ; if ( c…" at bounding box center [699, 422] width 642 height 569
click at [515, 417] on div "const commentChannel = document . querySelector ( ".comment-channel" ) ; if ( c…" at bounding box center [699, 422] width 642 height 569
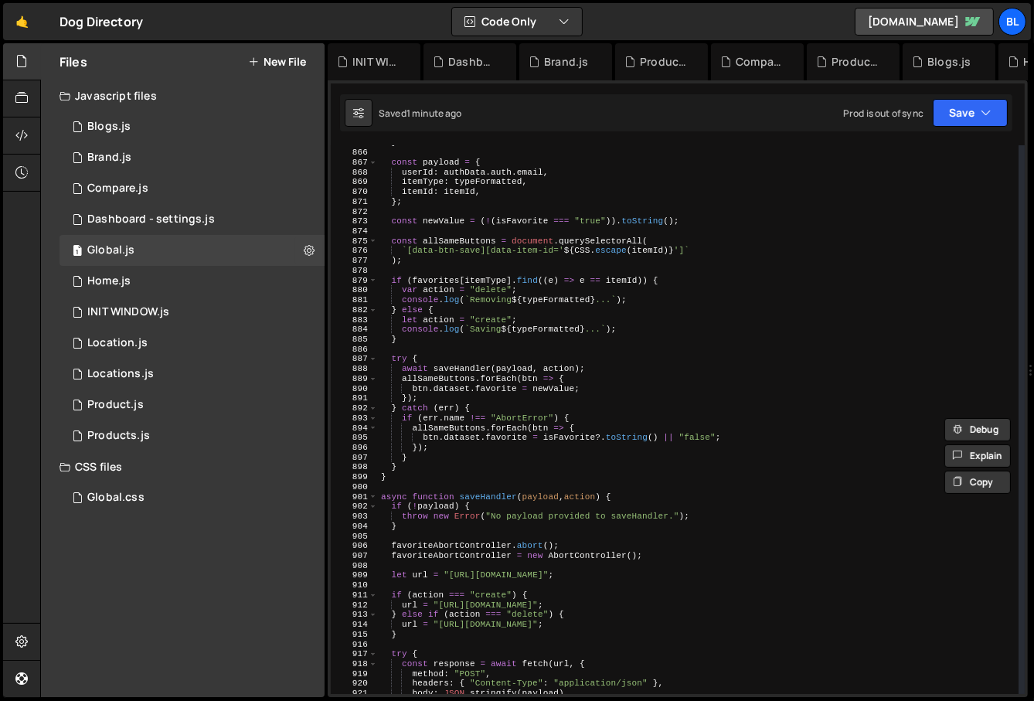
scroll to position [8516, 0]
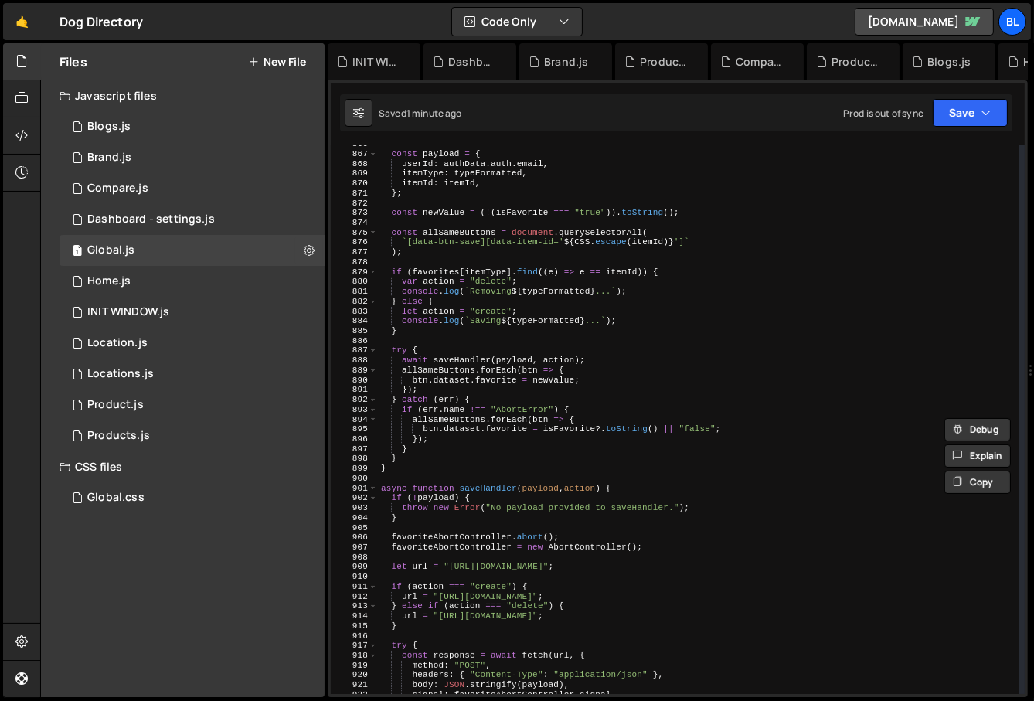
click at [589, 434] on div "const payload = { userId : authData . auth . email , itemType : typeFormatted ,…" at bounding box center [699, 423] width 642 height 569
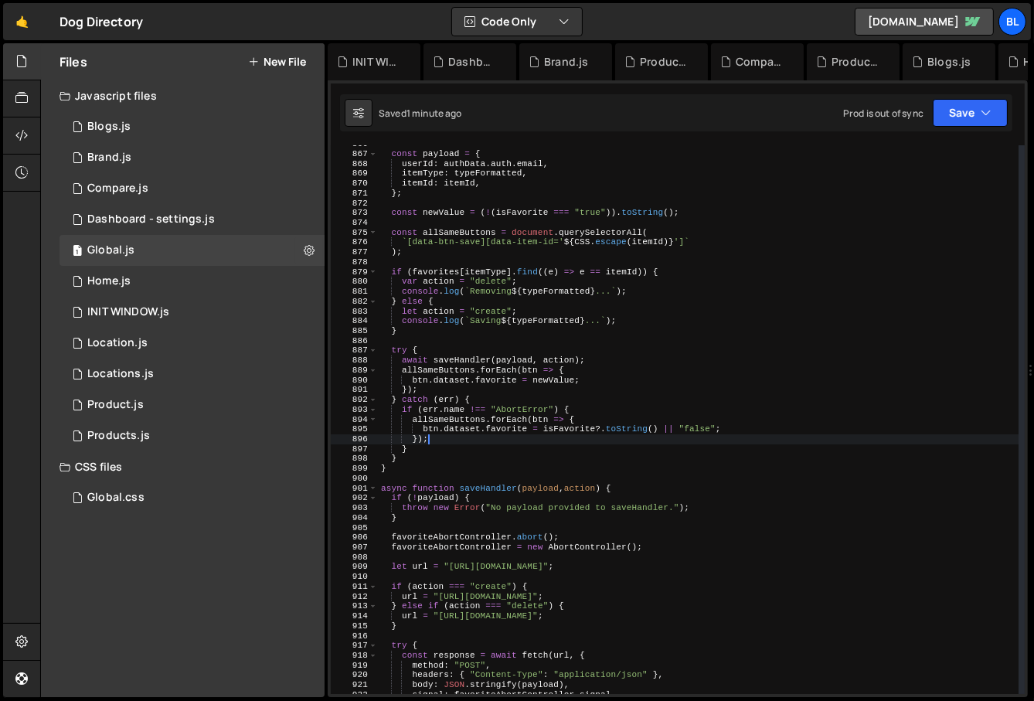
click at [568, 424] on div "const payload = { userId : authData . auth . email , itemType : typeFormatted ,…" at bounding box center [699, 423] width 642 height 569
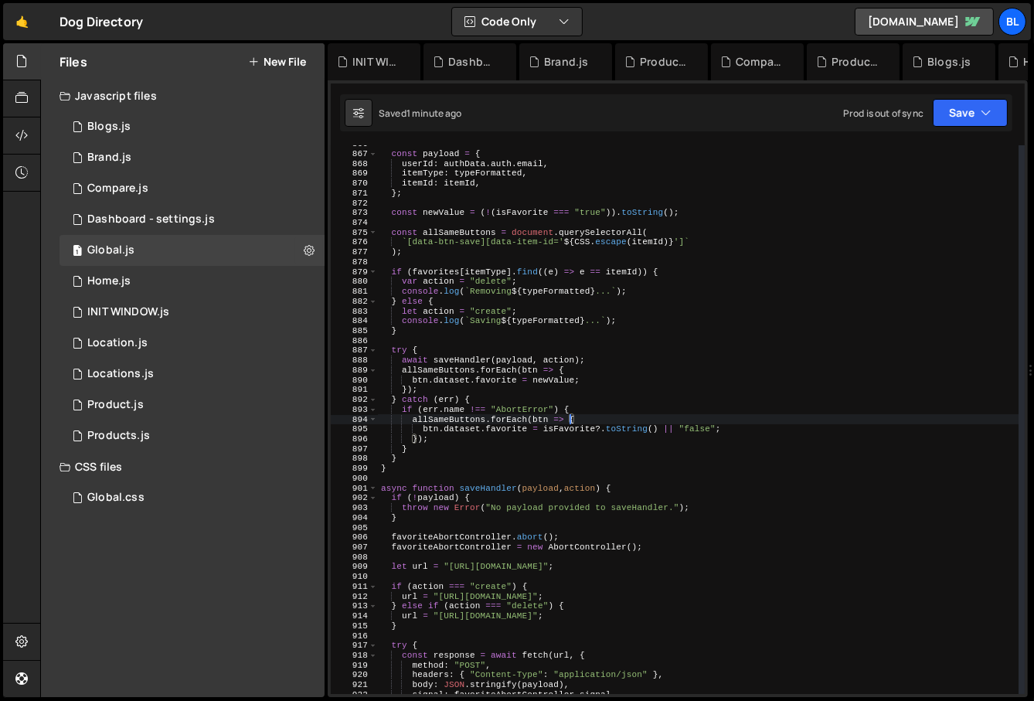
click at [604, 440] on div "const payload = { userId : authData . auth . email , itemType : typeFormatted ,…" at bounding box center [699, 423] width 642 height 569
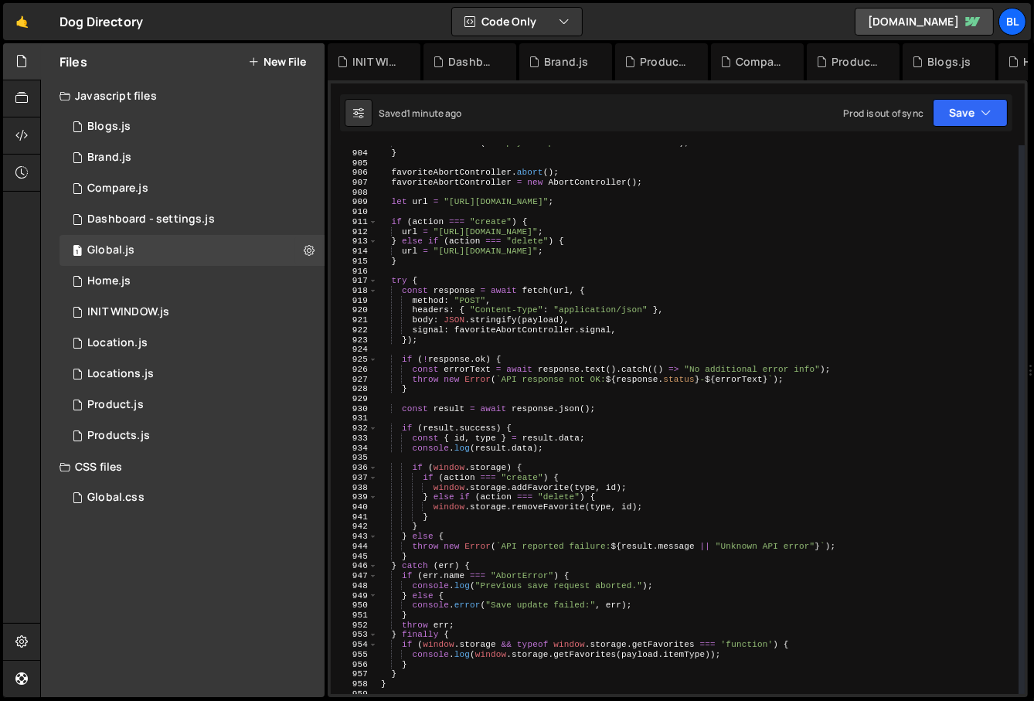
scroll to position [8883, 0]
click at [559, 491] on div "throw new Error ( "No payload provided to saveHandler." ) ; } favoriteAbortCont…" at bounding box center [699, 421] width 642 height 569
click at [567, 494] on div "throw new Error ( "No payload provided to saveHandler." ) ; } favoriteAbortCont…" at bounding box center [698, 419] width 641 height 549
click at [567, 494] on div "throw new Error ( "No payload provided to saveHandler." ) ; } favoriteAbortCont…" at bounding box center [699, 421] width 642 height 569
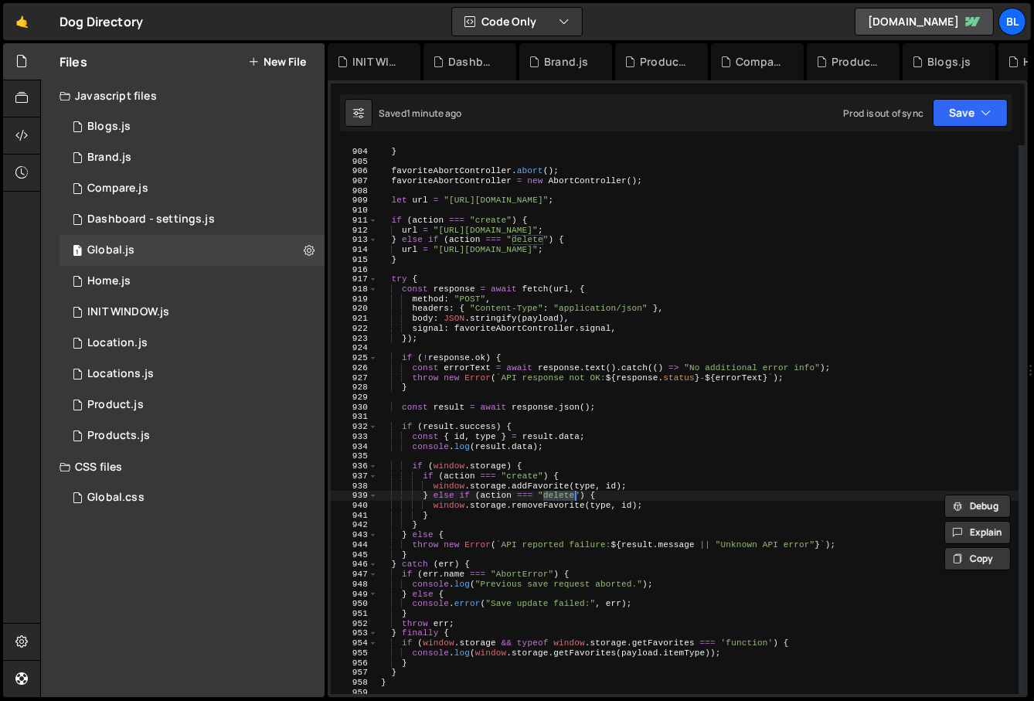
click at [556, 502] on div "throw new Error ( "No payload provided to saveHandler." ) ; } favoriteAbortCont…" at bounding box center [699, 421] width 642 height 569
click at [531, 477] on div "throw new Error ( "No payload provided to saveHandler." ) ; } favoriteAbortCont…" at bounding box center [699, 421] width 642 height 569
click at [541, 482] on div "throw new Error ( "No payload provided to saveHandler." ) ; } favoriteAbortCont…" at bounding box center [699, 421] width 642 height 569
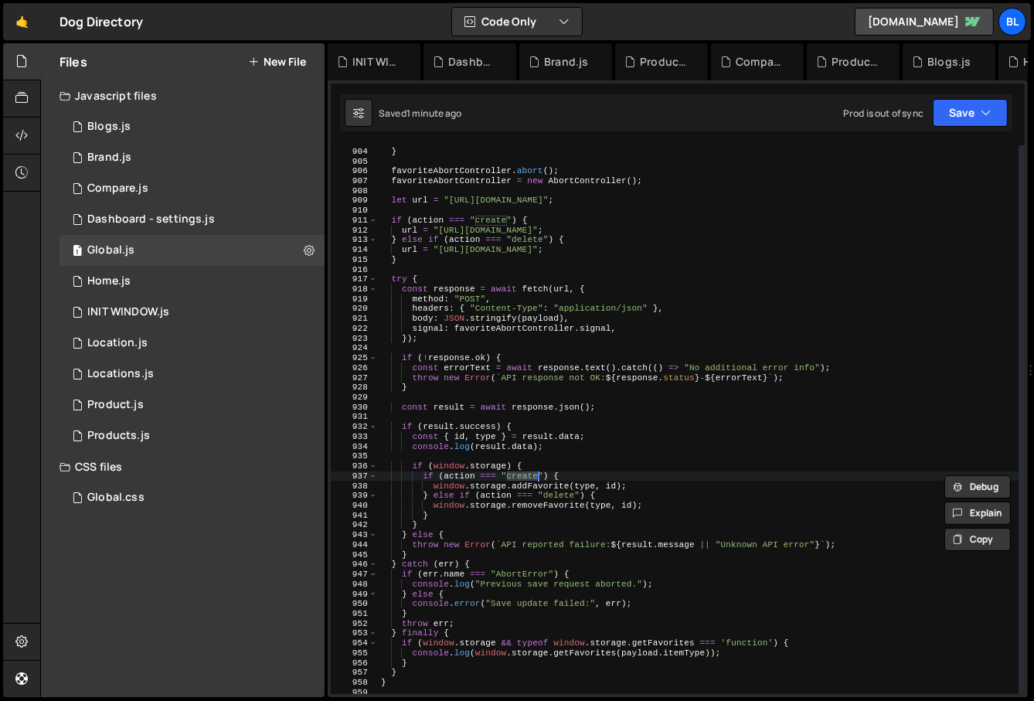
type textarea "window.storage.addFavorite(type, id);"
click at [541, 482] on div "throw new Error ( "No payload provided to saveHandler." ) ; } favoriteAbortCont…" at bounding box center [699, 421] width 642 height 569
click at [164, 204] on div "1 Dashboard - settings.js 0" at bounding box center [195, 219] width 271 height 31
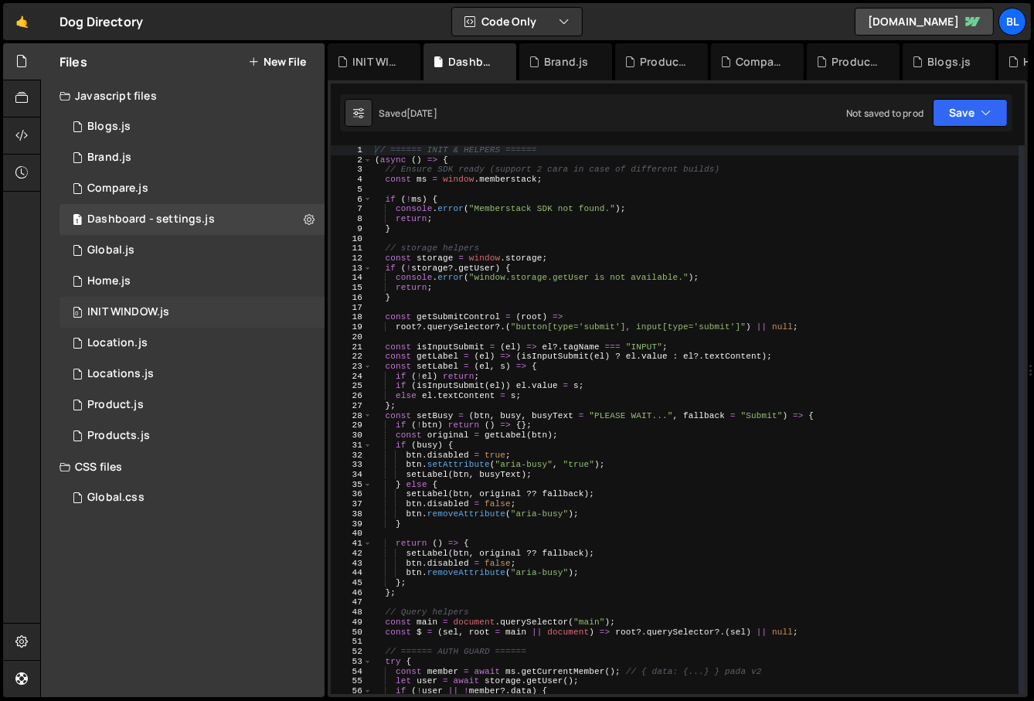
click at [158, 297] on div "0 INIT WINDOW.js 0" at bounding box center [195, 312] width 271 height 31
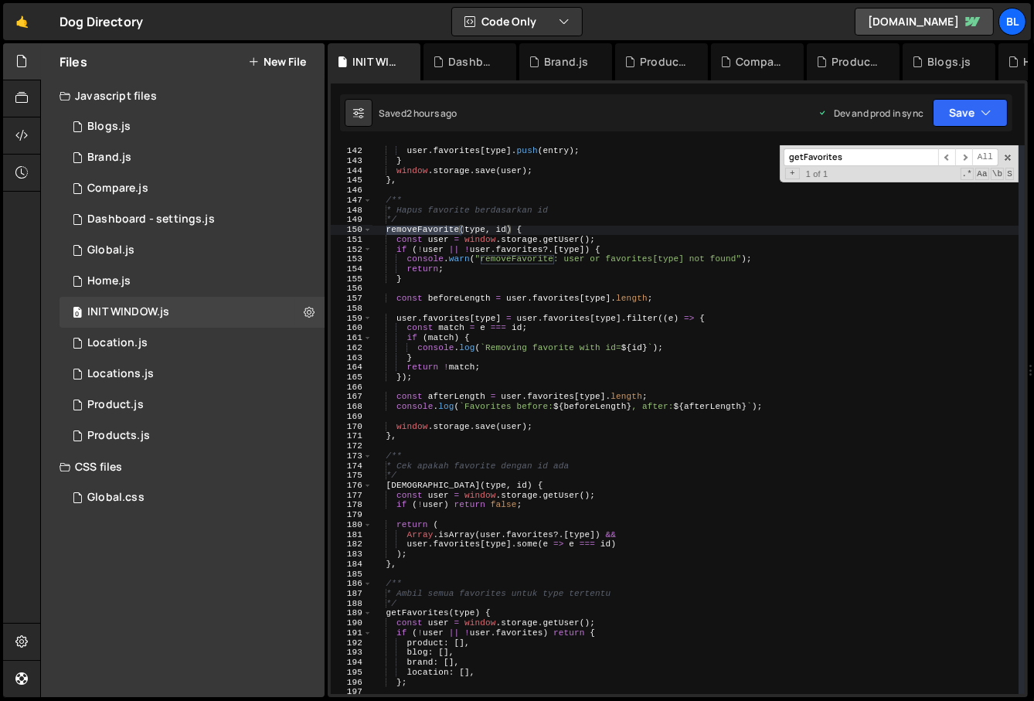
click at [588, 448] on div "if ( ! exists ) { user . favorites [ type ] . push ( entry ) ; } window . stora…" at bounding box center [696, 421] width 647 height 569
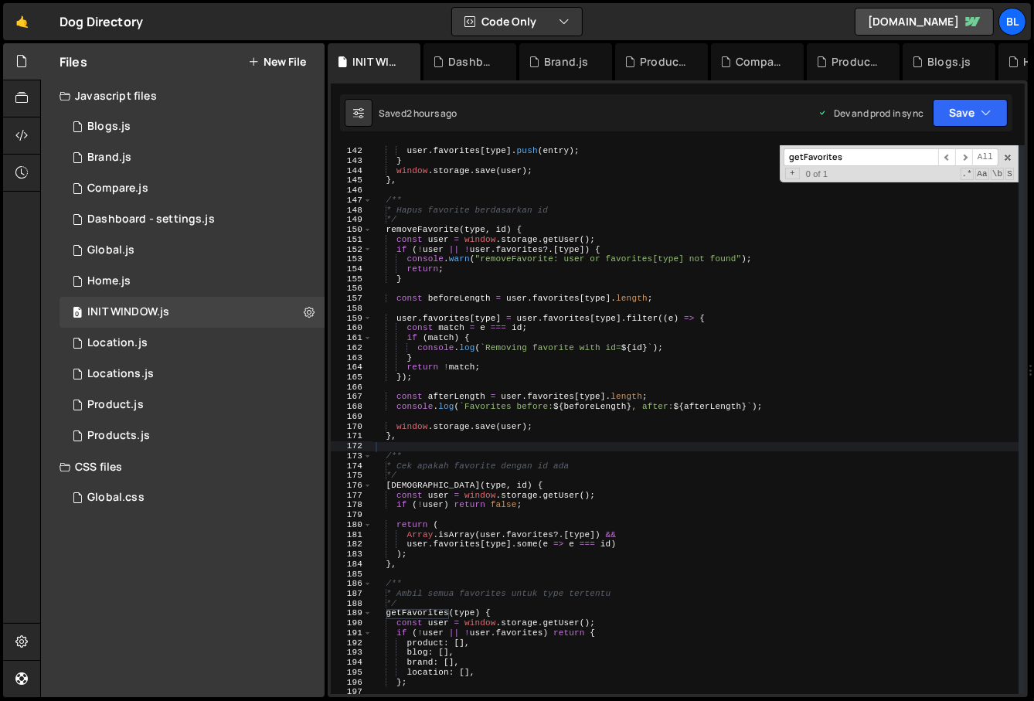
paste input "addFavorite"
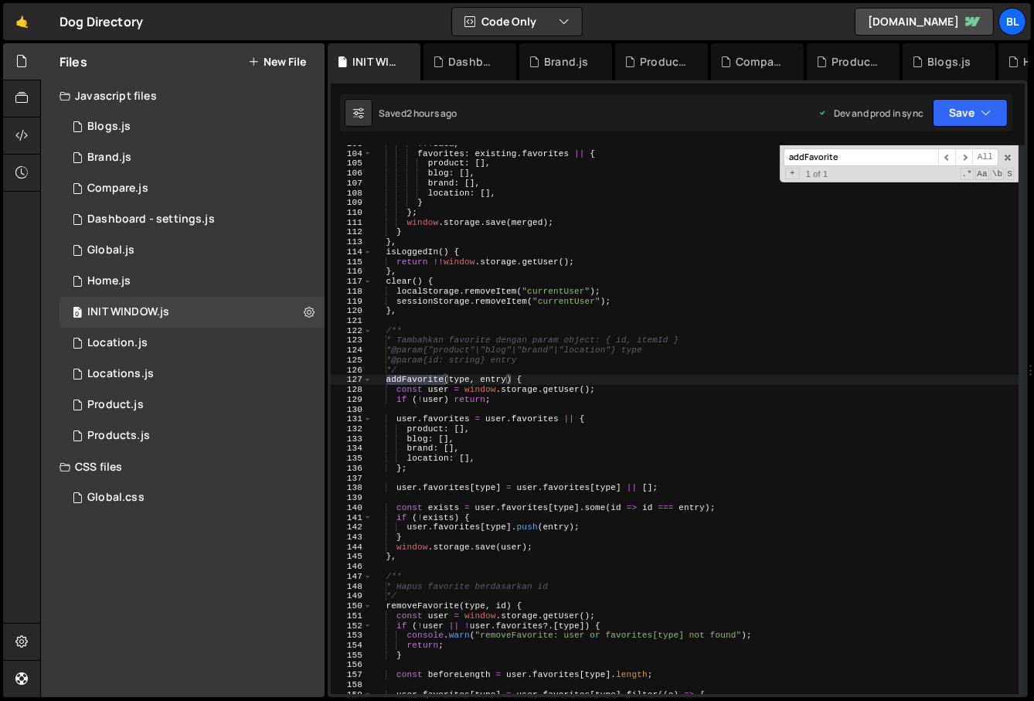
scroll to position [1020, 0]
type input "addFavorite"
click at [667, 494] on div "... data , favorites : existing . favorites || { product : [ ] , blog : [ ] , b…" at bounding box center [696, 423] width 647 height 569
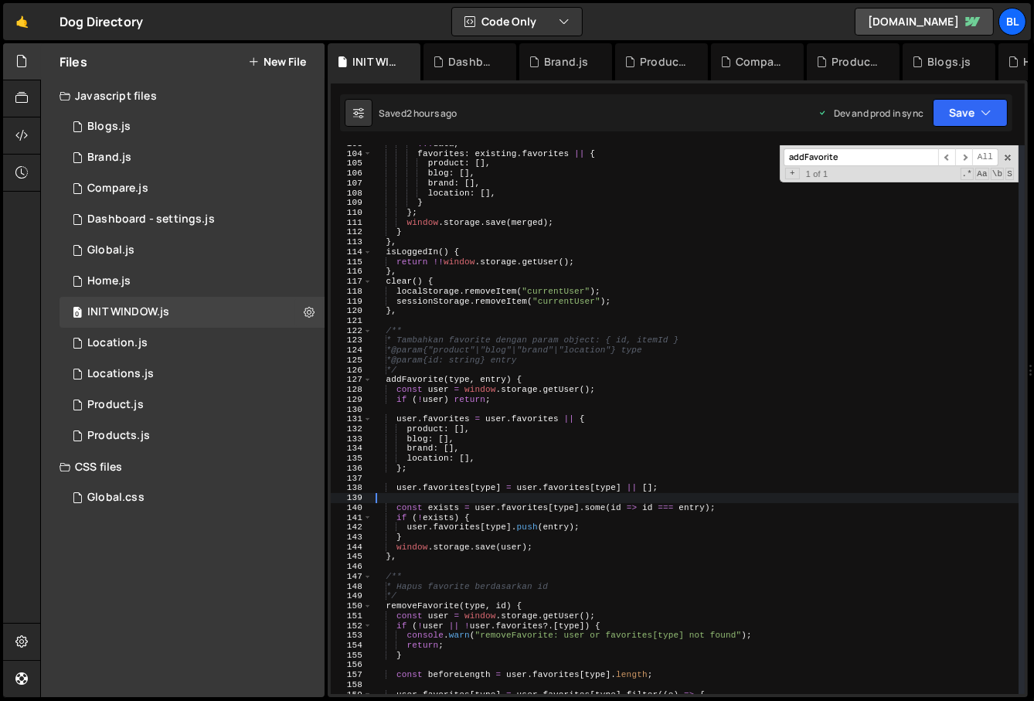
click at [671, 502] on div "... data , favorites : existing . favorites || { product : [ ] , blog : [ ] , b…" at bounding box center [696, 423] width 647 height 569
click at [669, 513] on div "... data , favorites : existing . favorites || { product : [ ] , blog : [ ] , b…" at bounding box center [696, 423] width 647 height 569
click at [674, 509] on div "... data , favorites : existing . favorites || { product : [ ] , blog : [ ] , b…" at bounding box center [696, 423] width 647 height 569
click at [599, 521] on div "... data , favorites : existing . favorites || { product : [ ] , blog : [ ] , b…" at bounding box center [696, 423] width 647 height 569
type textarea "if (!exists) {"
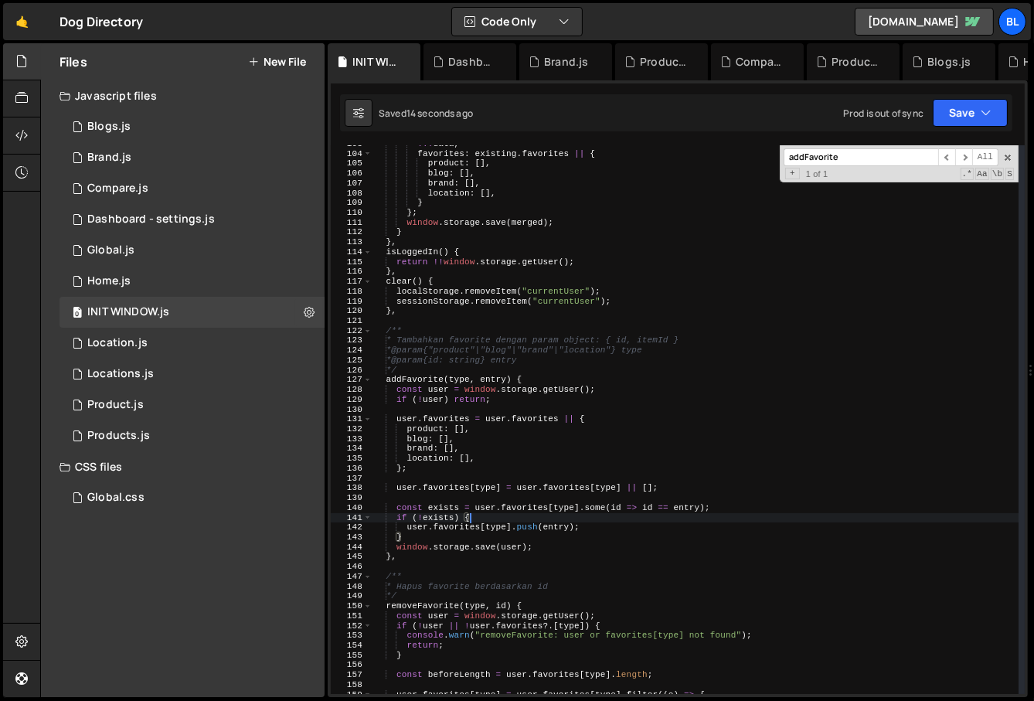
click at [622, 494] on div "... data , favorites : existing . favorites || { product : [ ] , blog : [ ] , b…" at bounding box center [696, 423] width 647 height 569
click at [618, 507] on div "... data , favorites : existing . favorites || { product : [ ] , blog : [ ] , b…" at bounding box center [696, 423] width 647 height 569
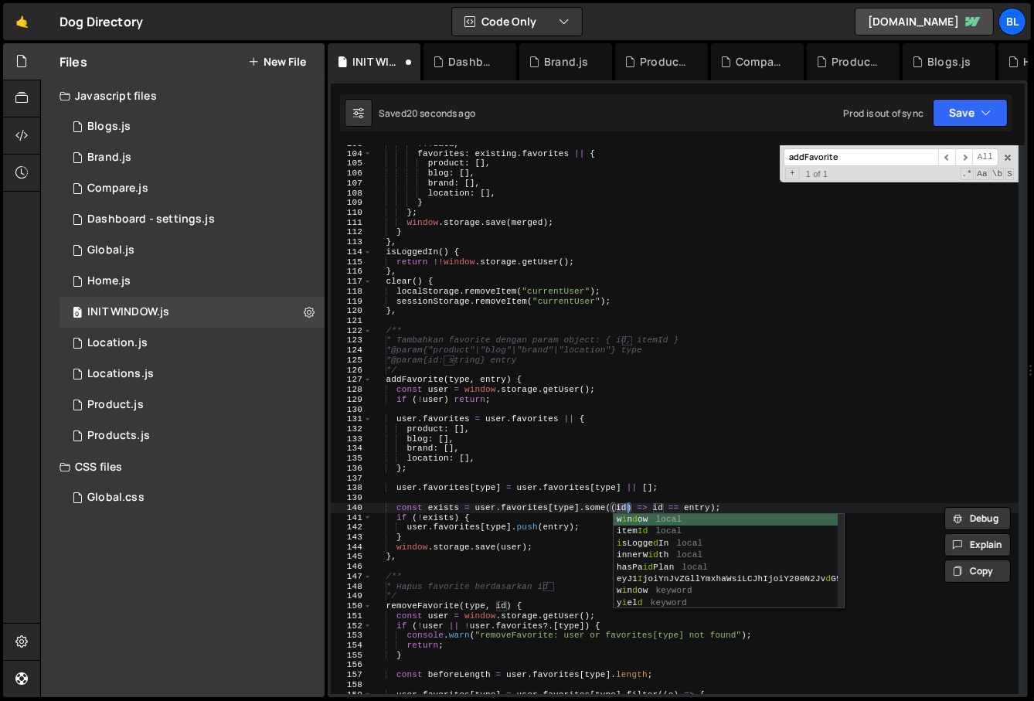
click at [664, 439] on div "... data , favorites : existing . favorites || { product : [ ] , blog : [ ] , b…" at bounding box center [696, 423] width 647 height 569
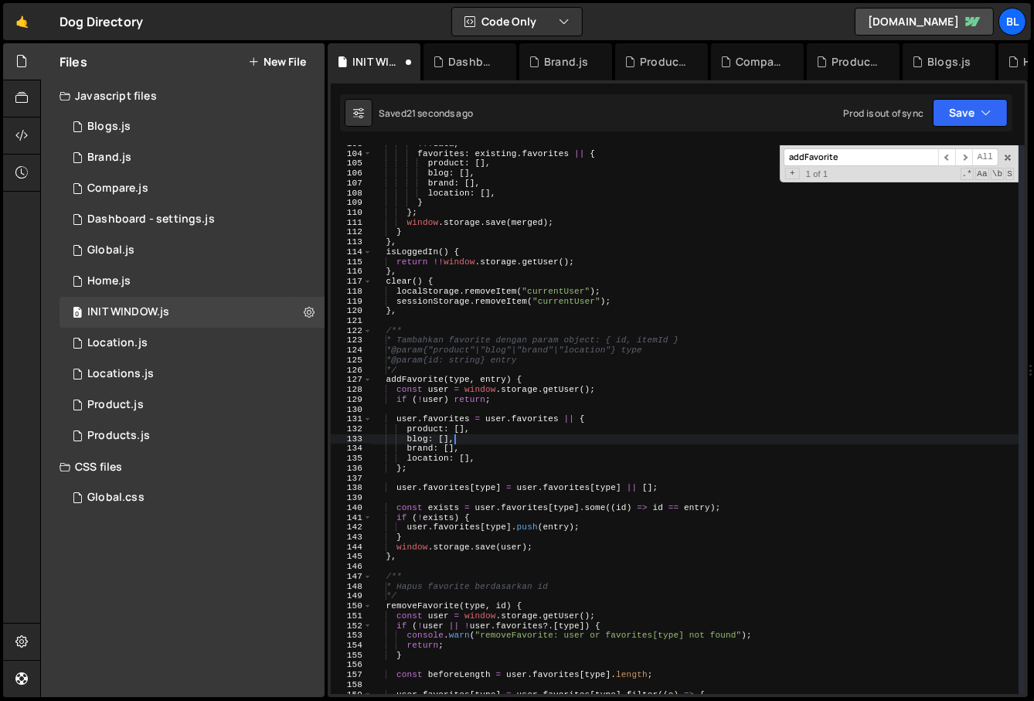
click at [644, 538] on div "... data , favorites : existing . favorites || { product : [ ] , blog : [ ] , b…" at bounding box center [696, 423] width 647 height 569
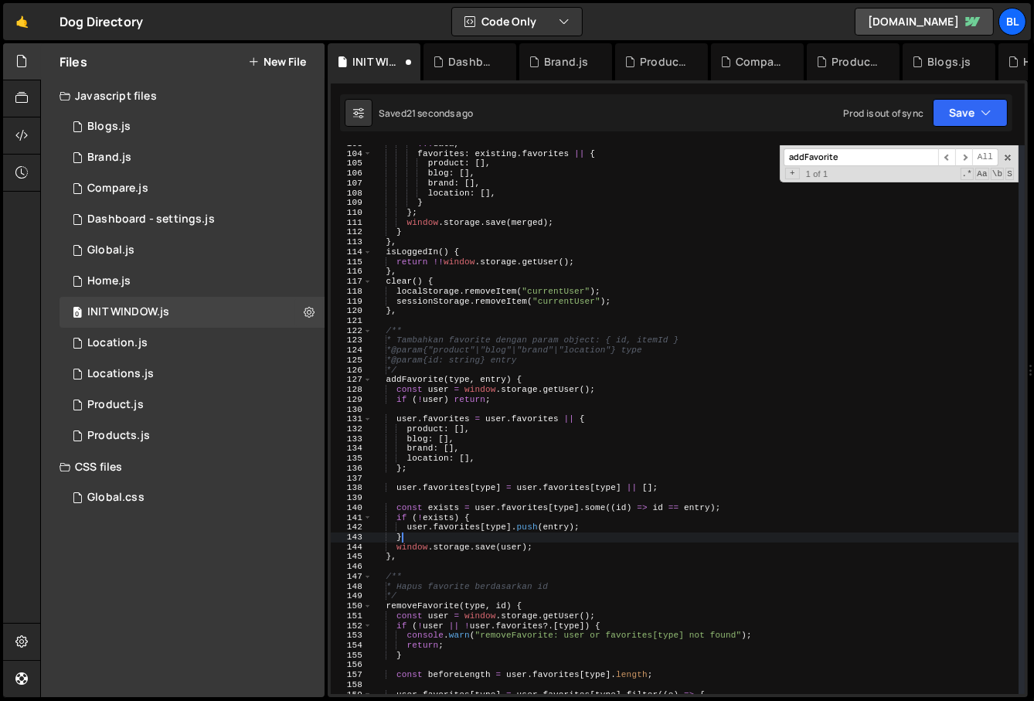
scroll to position [0, 2]
drag, startPoint x: 400, startPoint y: 525, endPoint x: 479, endPoint y: 530, distance: 79.0
click at [479, 530] on div "... data , favorites : existing . favorites || { product : [ ] , blog : [ ] , b…" at bounding box center [696, 423] width 647 height 569
type textarea "}"
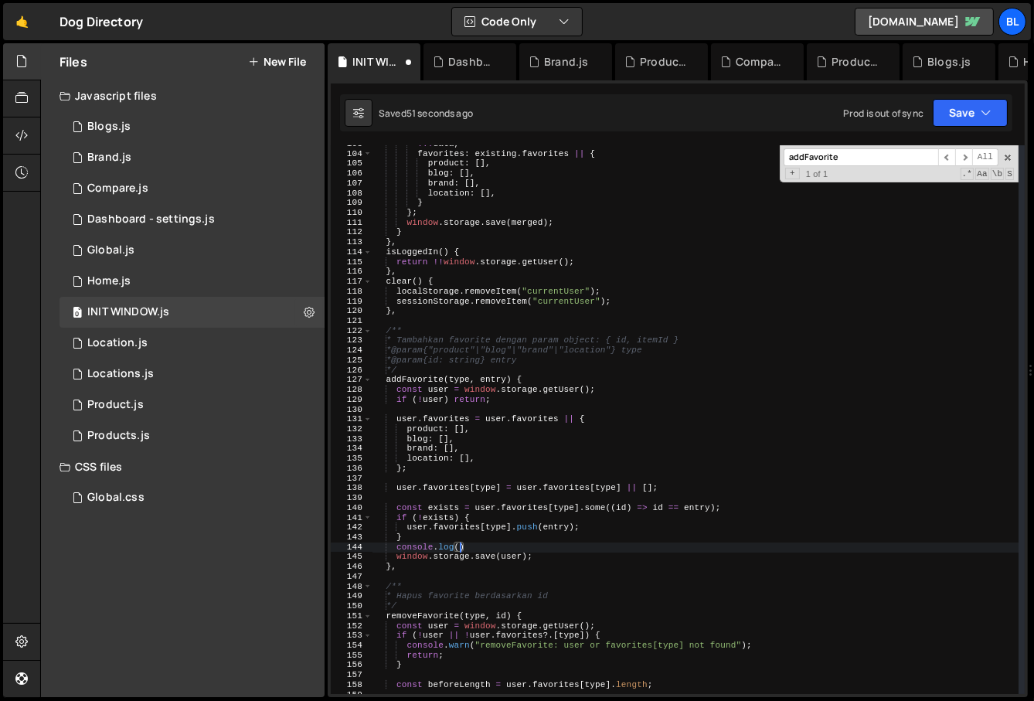
paste textarea "user.favorites)"
click at [531, 416] on div "... data , favorites : existing . favorites || { product : [ ] , blog : [ ] , b…" at bounding box center [696, 423] width 647 height 569
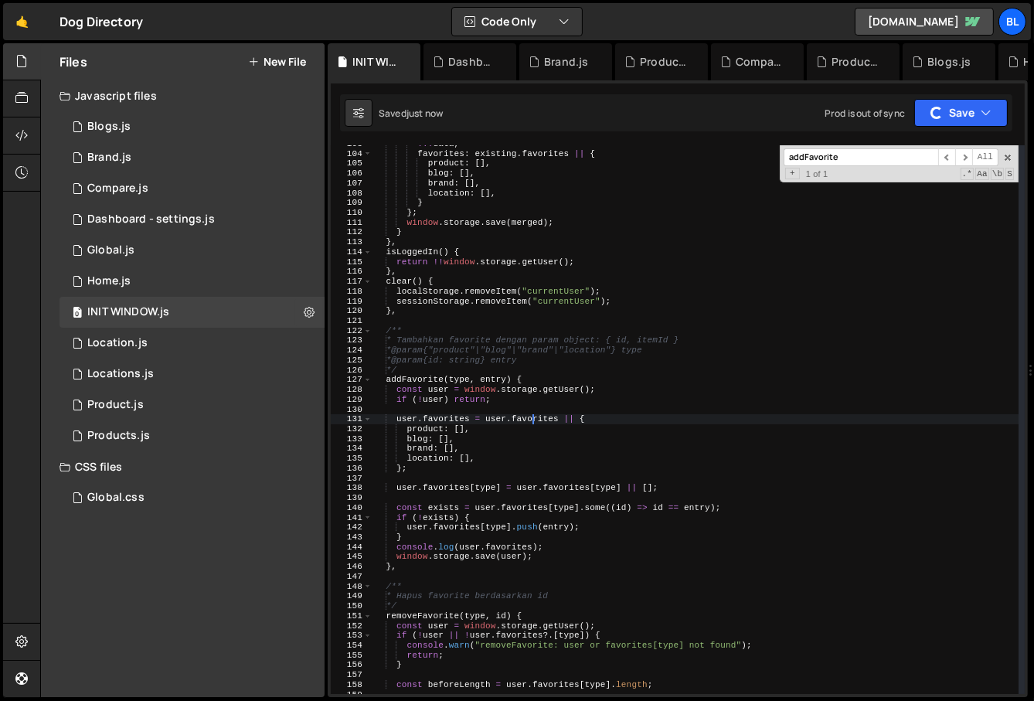
click at [568, 446] on div "... data , favorites : existing . favorites || { product : [ ] , blog : [ ] , b…" at bounding box center [696, 423] width 647 height 569
type textarea "brand: [],"
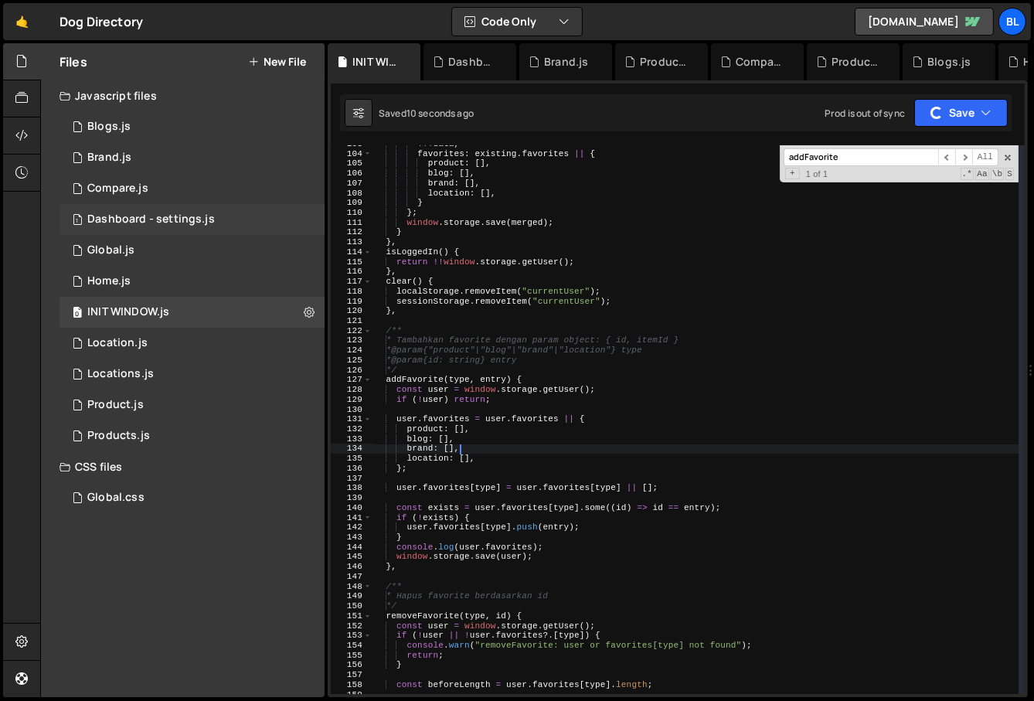
click at [158, 234] on div "1 Dashboard - settings.js 0" at bounding box center [195, 219] width 271 height 31
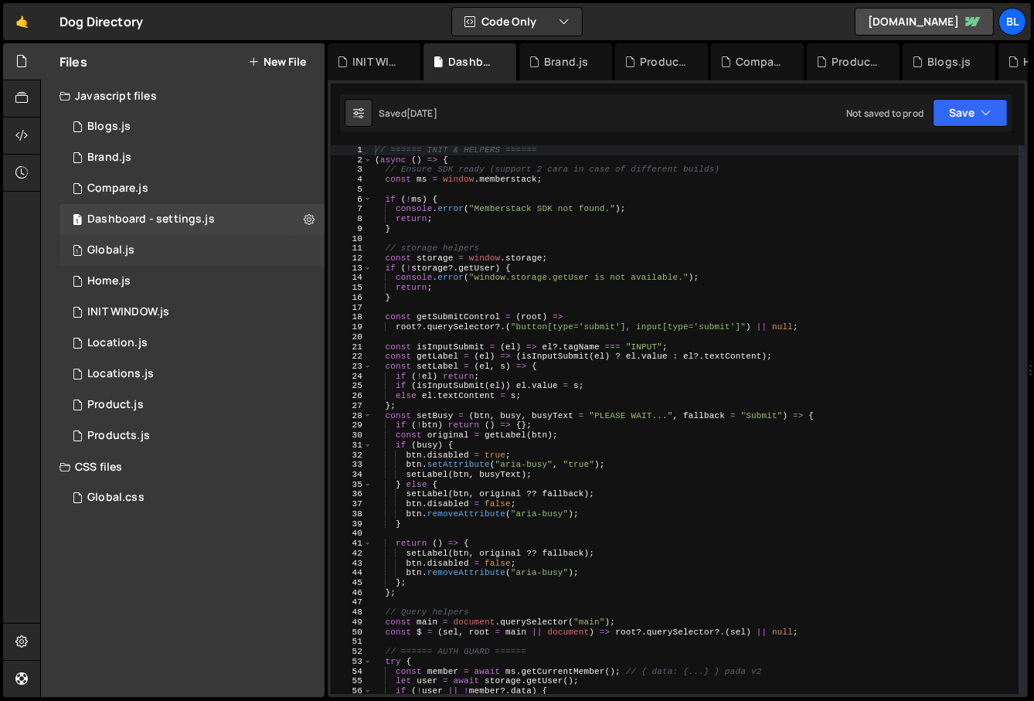
click at [158, 253] on div "1 Global.js 0" at bounding box center [195, 250] width 271 height 31
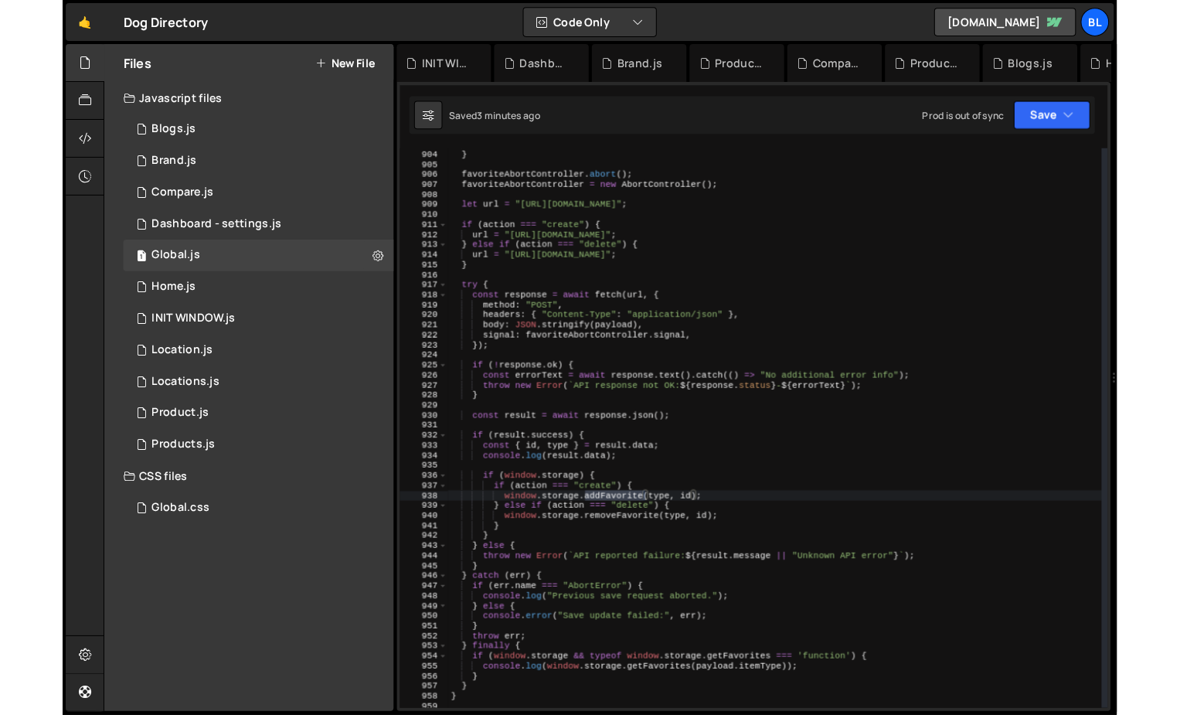
scroll to position [35224, 0]
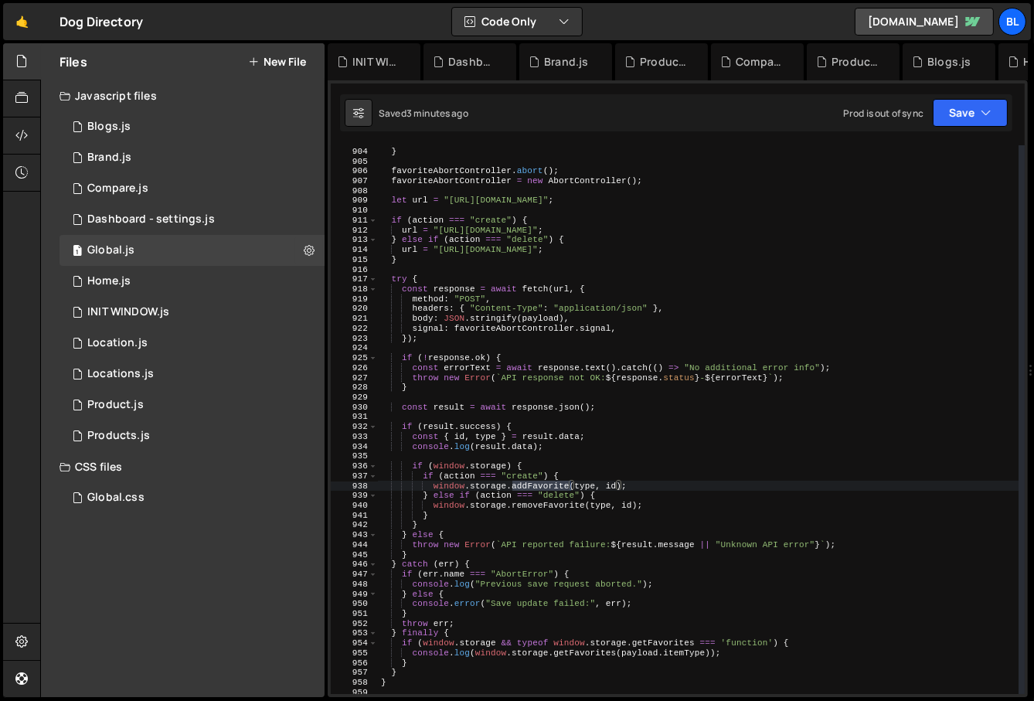
click at [615, 492] on div "throw new Error ( "No payload provided to saveHandler." ) ; } favoriteAbortCont…" at bounding box center [699, 421] width 642 height 569
click at [532, 479] on div "throw new Error ( "No payload provided to saveHandler." ) ; } favoriteAbortCont…" at bounding box center [699, 421] width 642 height 569
type textarea "if (action === "create") {"
click at [543, 461] on div "throw new Error ( "No payload provided to saveHandler." ) ; } favoriteAbortCont…" at bounding box center [699, 421] width 642 height 569
click at [554, 527] on div "throw new Error ( "No payload provided to saveHandler." ) ; } favoriteAbortCont…" at bounding box center [699, 421] width 642 height 569
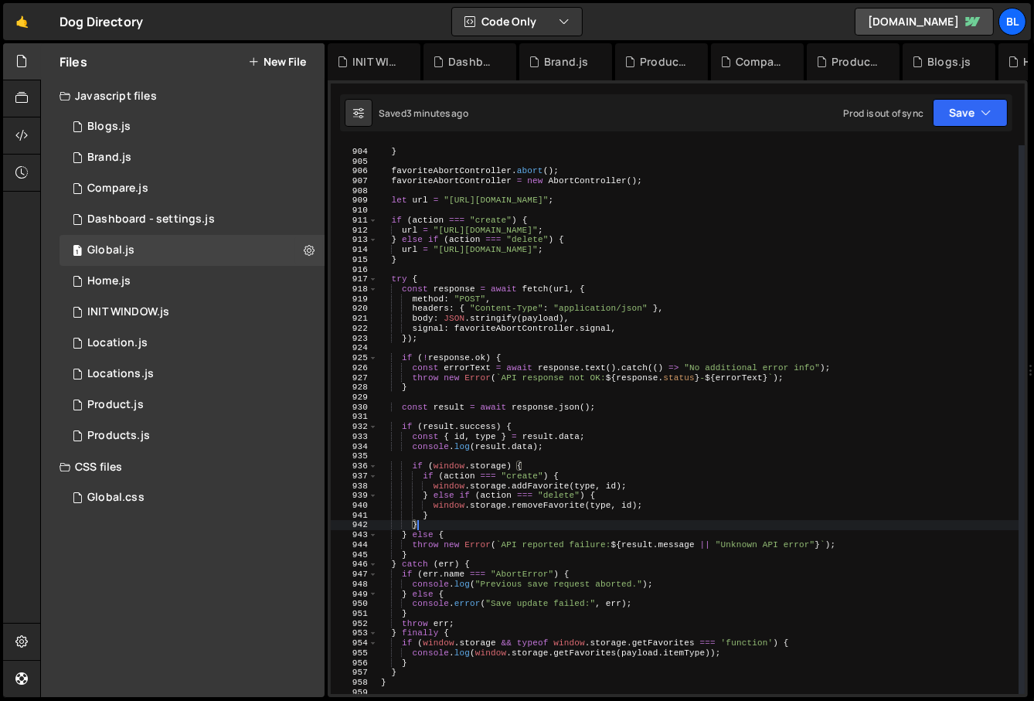
scroll to position [35210, 0]
click at [583, 547] on div "throw new Error ( "No payload provided to saveHandler." ) ; } favoriteAbortCont…" at bounding box center [699, 421] width 642 height 569
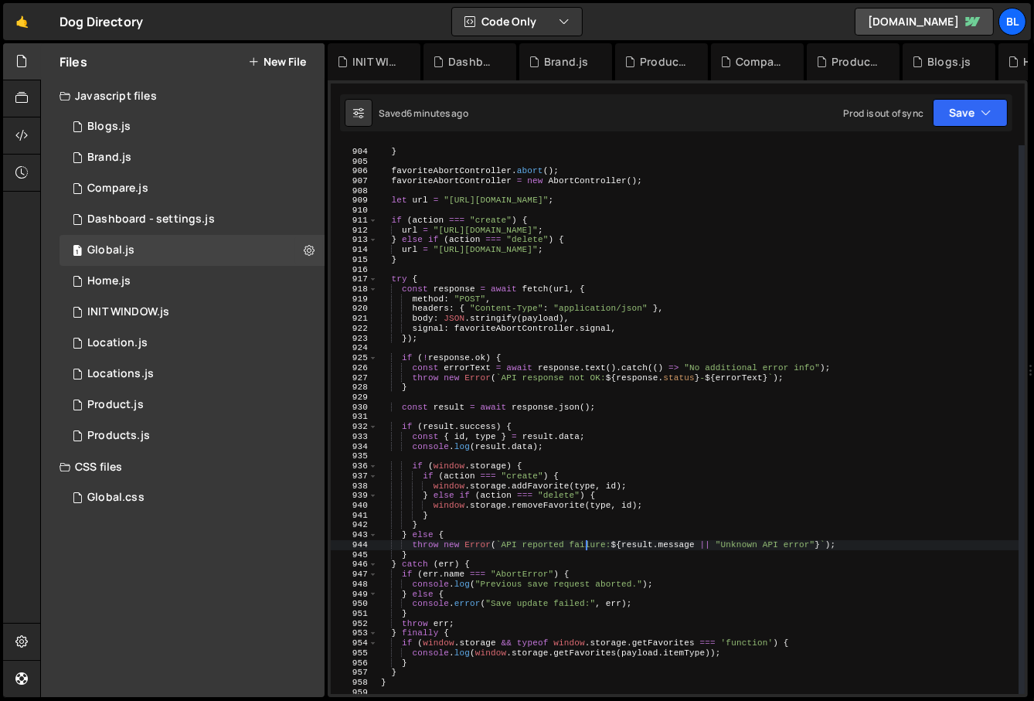
click at [559, 489] on div "throw new Error ( "No payload provided to saveHandler." ) ; } favoriteAbortCont…" at bounding box center [699, 421] width 642 height 569
click at [528, 448] on div "throw new Error ( "No payload provided to saveHandler." ) ; } favoriteAbortCont…" at bounding box center [699, 421] width 642 height 569
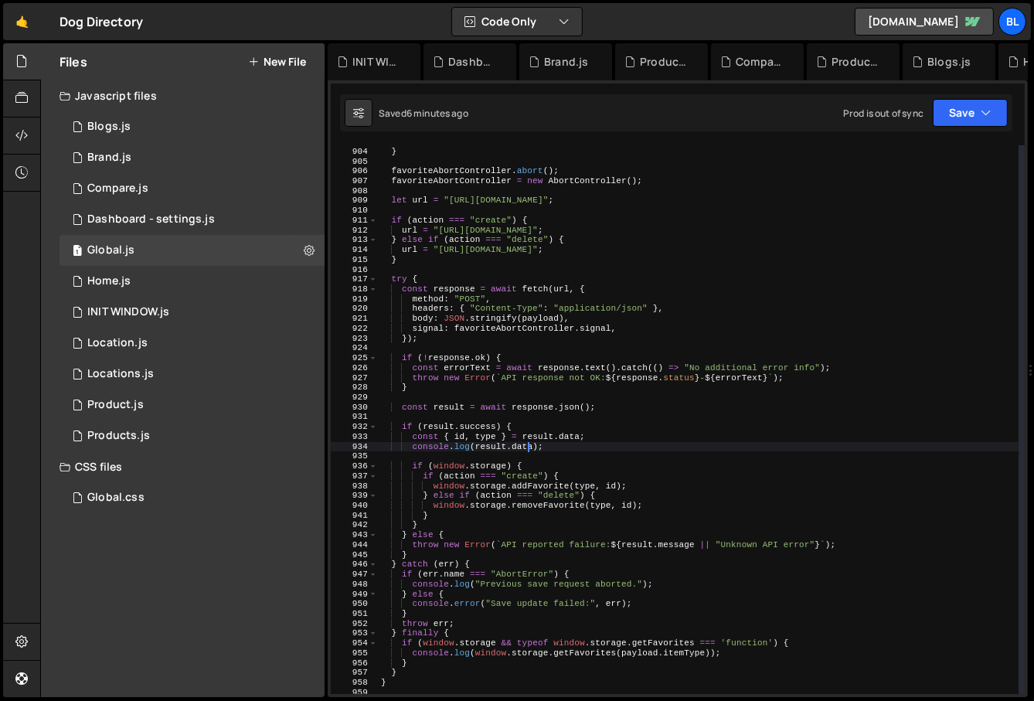
click at [555, 490] on div "throw new Error ( "No payload provided to saveHandler." ) ; } favoriteAbortCont…" at bounding box center [699, 421] width 642 height 569
click at [540, 476] on div "throw new Error ( "No payload provided to saveHandler." ) ; } favoriteAbortCont…" at bounding box center [699, 421] width 642 height 569
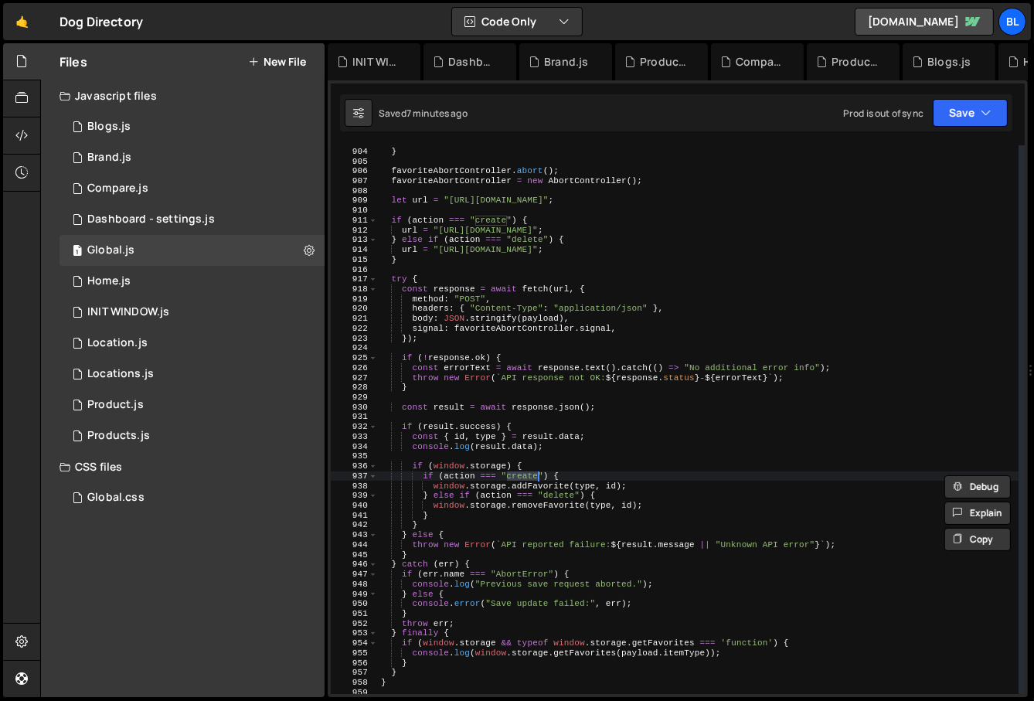
click at [532, 473] on div "throw new Error ( "No payload provided to saveHandler." ) ; } favoriteAbortCont…" at bounding box center [699, 421] width 642 height 569
click at [539, 479] on div "throw new Error ( "No payload provided to saveHandler." ) ; } favoriteAbortCont…" at bounding box center [699, 421] width 642 height 569
click at [558, 492] on div "throw new Error ( "No payload provided to saveHandler." ) ; } favoriteAbortCont…" at bounding box center [699, 421] width 642 height 569
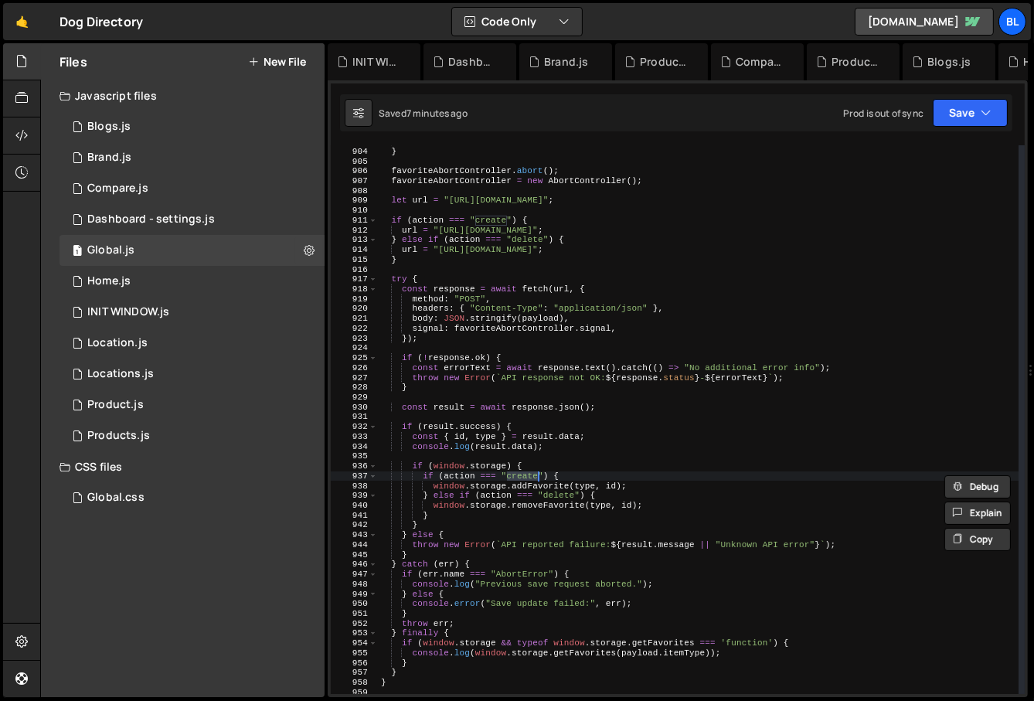
click at [558, 492] on div "throw new Error ( "No payload provided to saveHandler." ) ; } favoriteAbortCont…" at bounding box center [699, 421] width 642 height 569
click at [544, 491] on div "throw new Error ( "No payload provided to saveHandler." ) ; } favoriteAbortCont…" at bounding box center [699, 421] width 642 height 569
click at [536, 483] on div "throw new Error ( "No payload provided to saveHandler." ) ; } favoriteAbortCont…" at bounding box center [699, 421] width 642 height 569
type textarea "window.storage.addFavorite(type, id);"
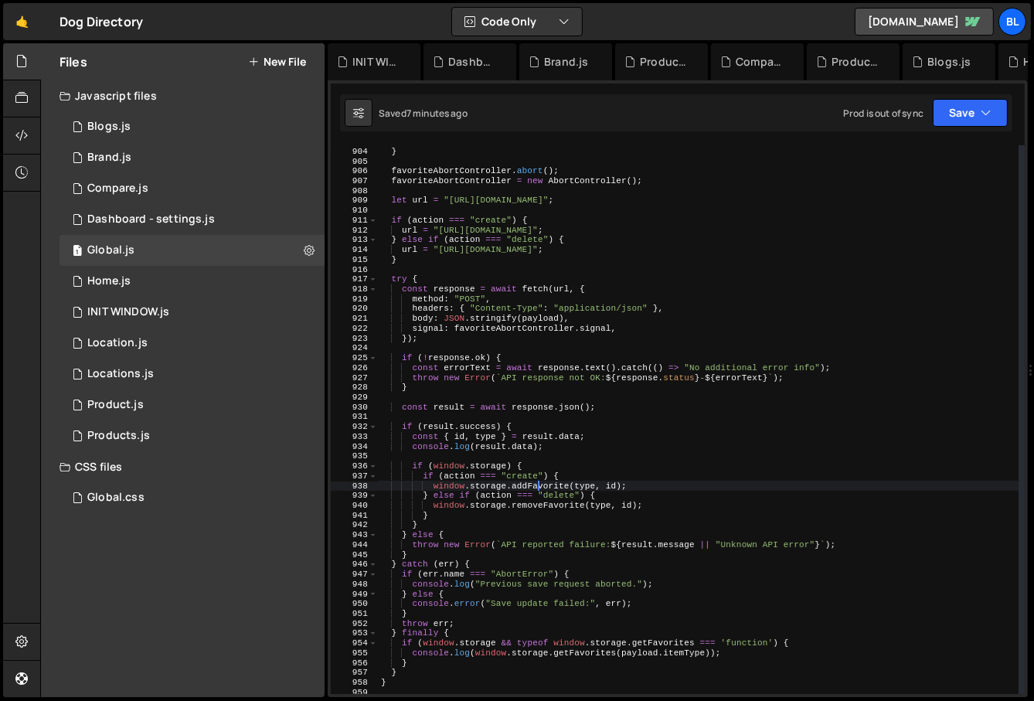
click at [536, 483] on div "throw new Error ( "No payload provided to saveHandler." ) ; } favoriteAbortCont…" at bounding box center [699, 421] width 642 height 569
click at [557, 419] on div "throw new Error ( "No payload provided to saveHandler." ) ; } favoriteAbortCont…" at bounding box center [699, 421] width 642 height 569
click at [558, 433] on div "throw new Error ( "No payload provided to saveHandler." ) ; } favoriteAbortCont…" at bounding box center [699, 421] width 642 height 569
type textarea "// console.log(result.data);"
click at [196, 215] on div "Dashboard - settings.js" at bounding box center [151, 220] width 128 height 14
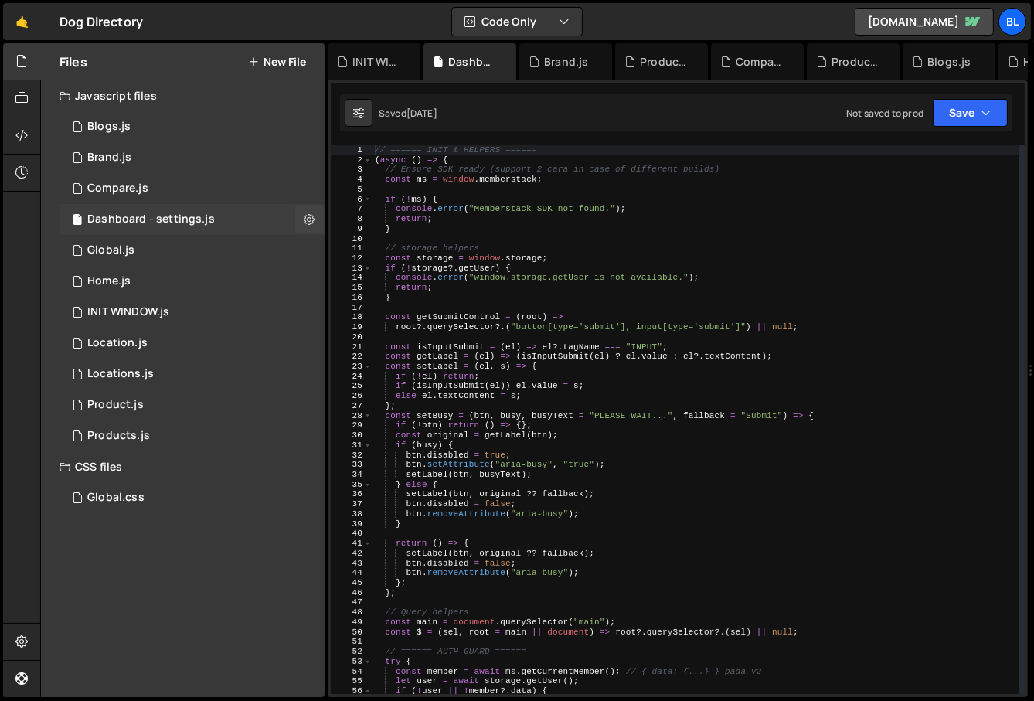
scroll to position [0, 0]
click at [516, 501] on div "// ====== INIT & HELPERS ====== ( async ( ) => { // Ensure SDK ready (support 2…" at bounding box center [696, 429] width 648 height 569
type textarea "btn.disabled = false;"
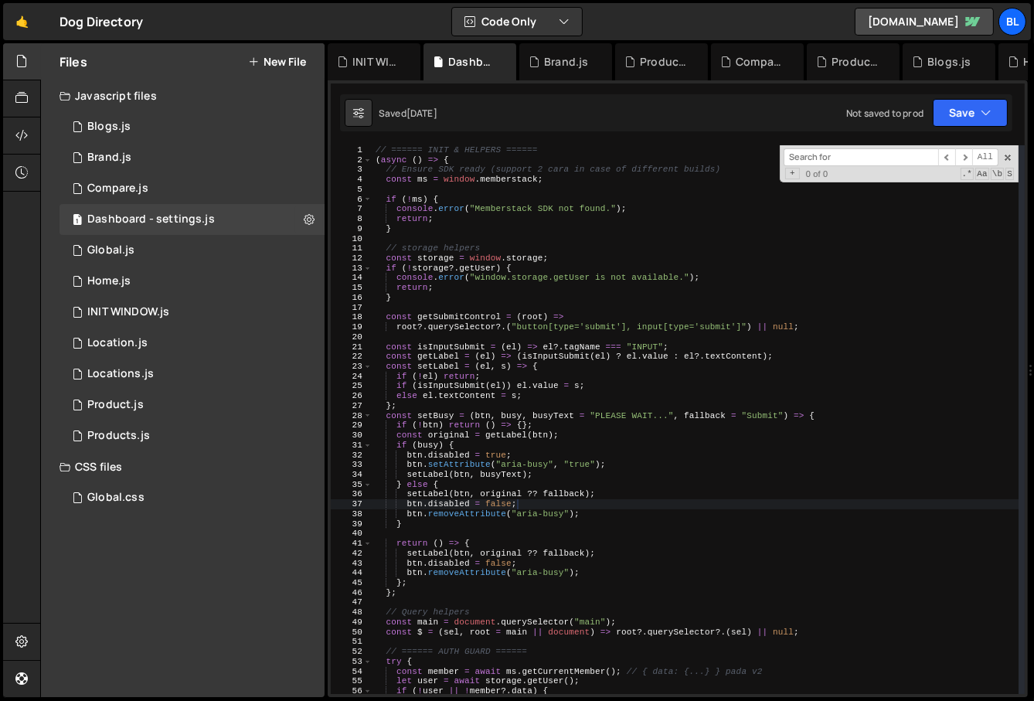
scroll to position [10848, 0]
type input "addFavorite"
click at [197, 296] on div "1 Home.js 0" at bounding box center [195, 281] width 271 height 31
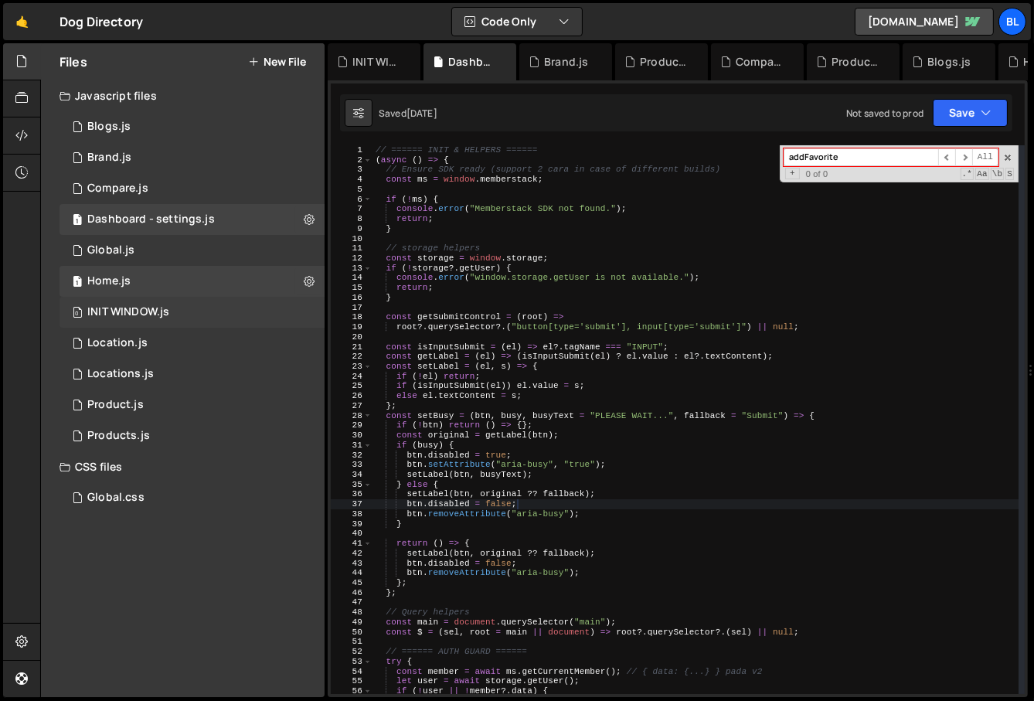
click at [197, 314] on div "0 INIT WINDOW.js 0" at bounding box center [195, 312] width 271 height 31
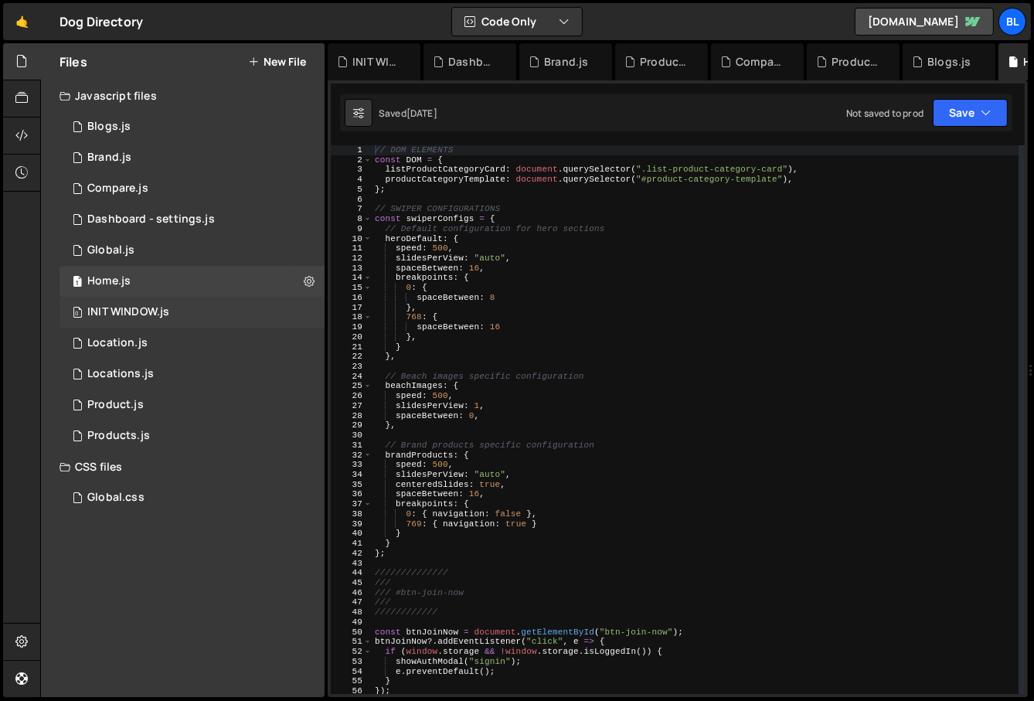
scroll to position [0, 0]
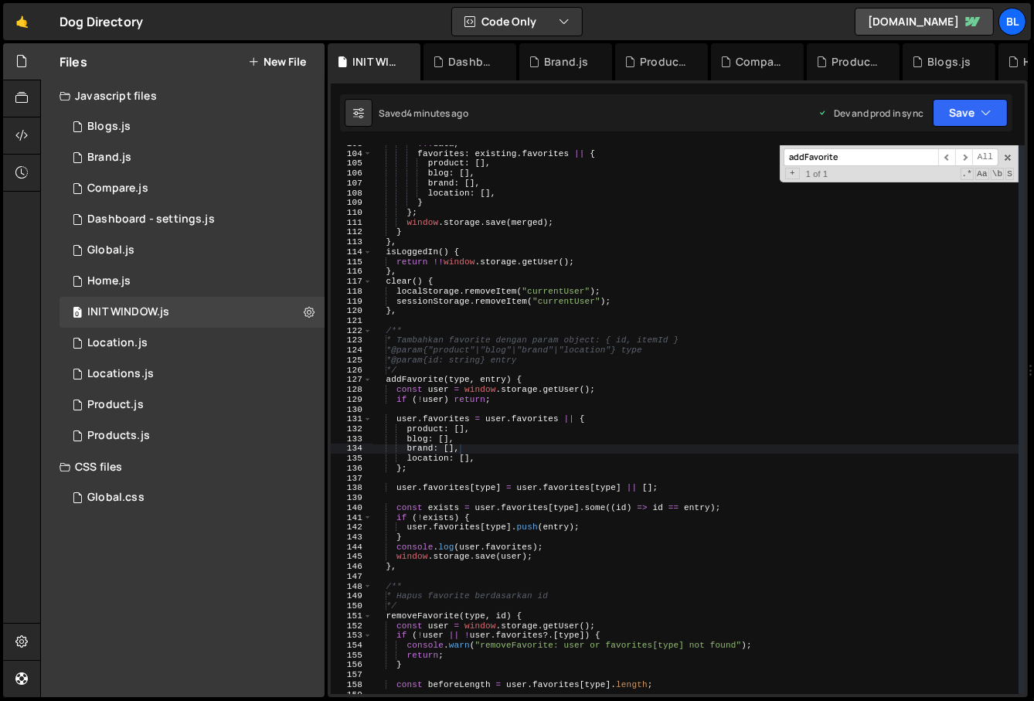
click at [592, 458] on div "... data , favorites : existing . favorites || { product : [ ] , blog : [ ] , b…" at bounding box center [696, 423] width 647 height 569
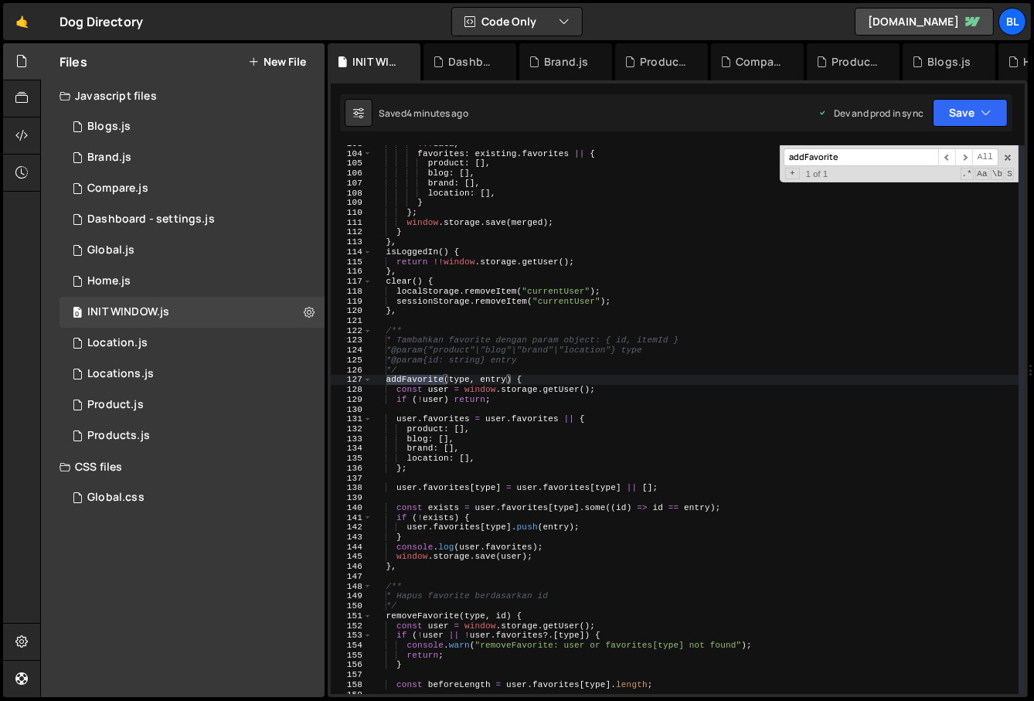
click at [447, 380] on div "... data , favorites : existing . favorites || { product : [ ] , blog : [ ] , b…" at bounding box center [696, 423] width 647 height 569
click at [432, 387] on div "... data , favorites : existing . favorites || { product : [ ] , blog : [ ] , b…" at bounding box center [696, 423] width 647 height 569
type textarea "const user = window.storage.getUser();"
click at [432, 387] on div "... data , favorites : existing . favorites || { product : [ ] , blog : [ ] , b…" at bounding box center [696, 423] width 647 height 569
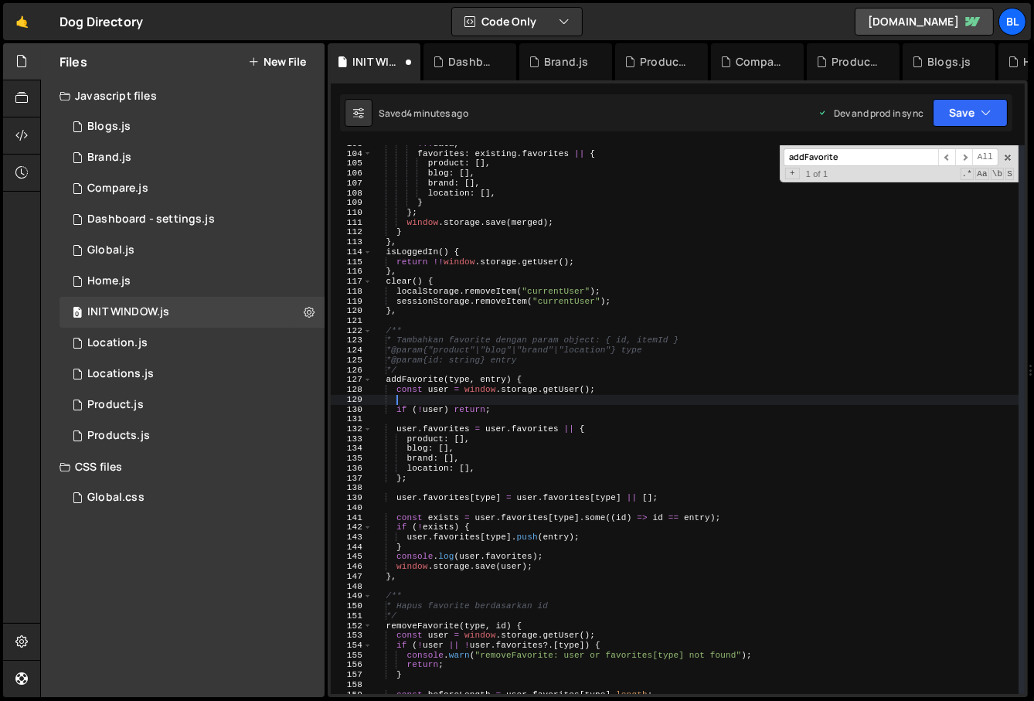
type textarea "coms"
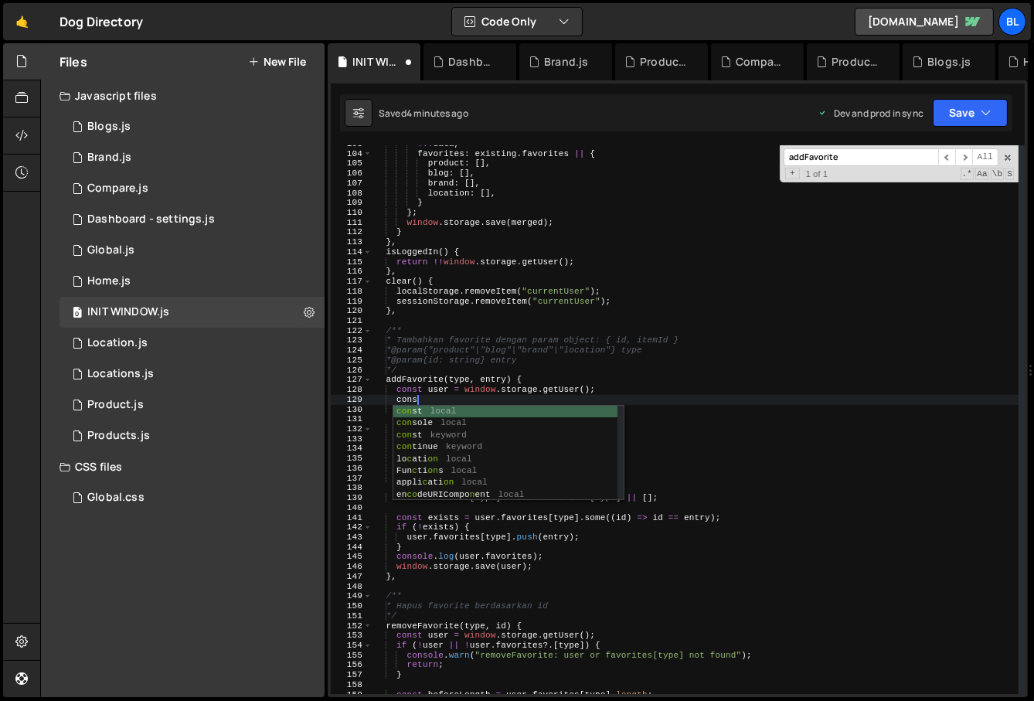
type textarea "conso"
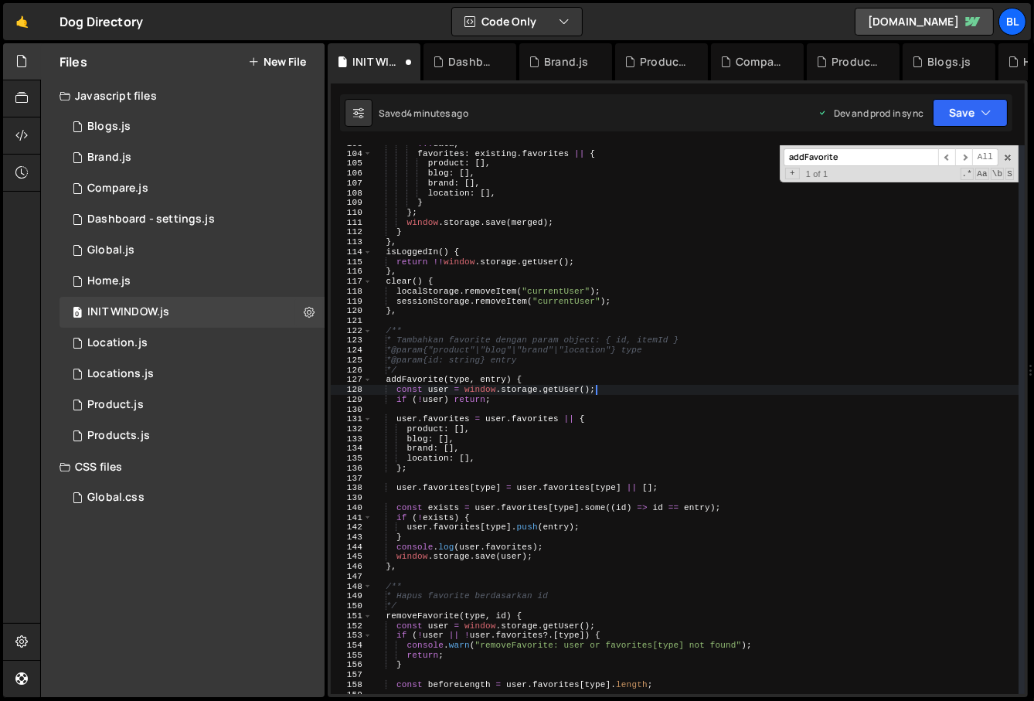
click at [570, 536] on div "... data , favorites : existing . favorites || { product : [ ] , blog : [ ] , b…" at bounding box center [696, 423] width 647 height 569
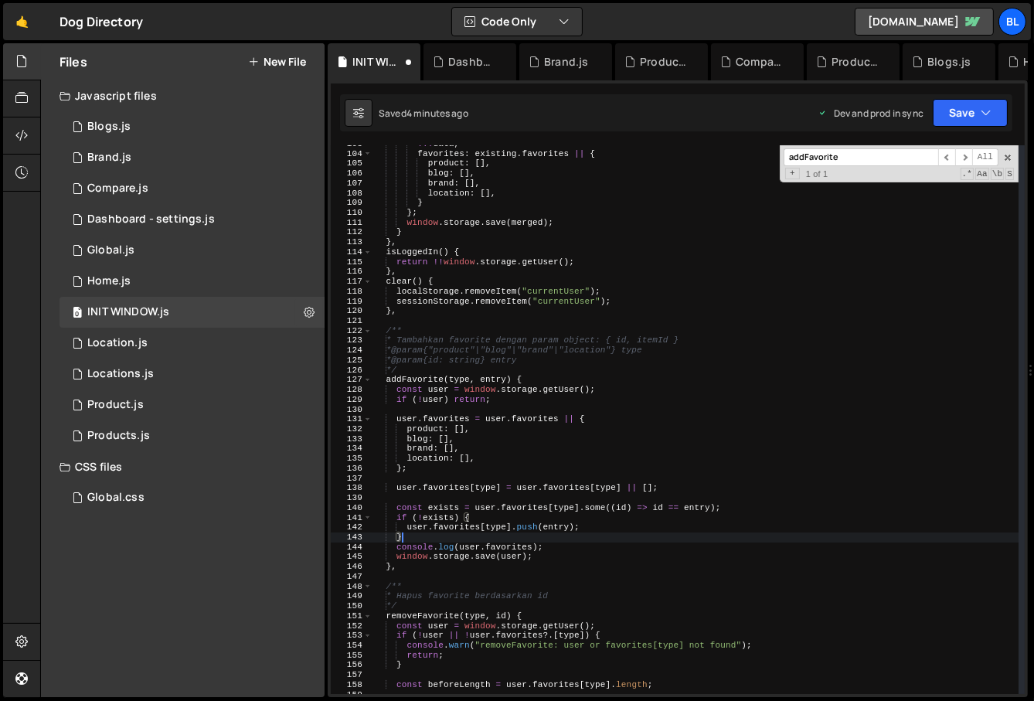
click at [589, 536] on div "... data , favorites : existing . favorites || { product : [ ] , blog : [ ] , b…" at bounding box center [696, 423] width 647 height 569
click at [582, 552] on div "... data , favorites : existing . favorites || { product : [ ] , blog : [ ] , b…" at bounding box center [696, 423] width 647 height 569
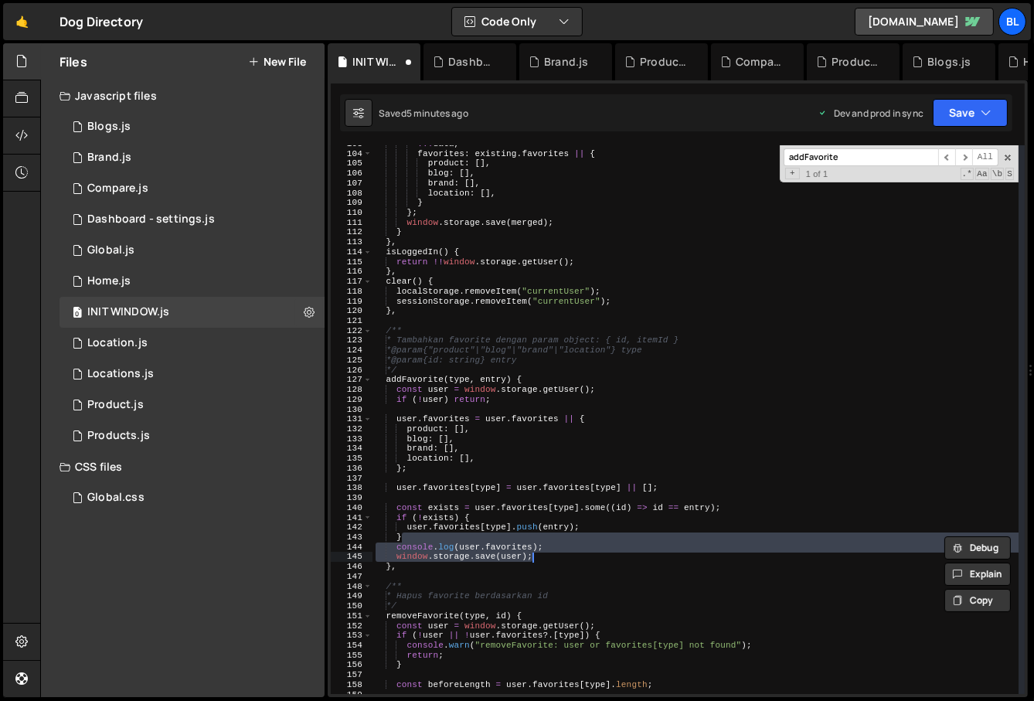
click at [555, 539] on div "... data , favorites : existing . favorites || { product : [ ] , blog : [ ] , b…" at bounding box center [696, 423] width 647 height 569
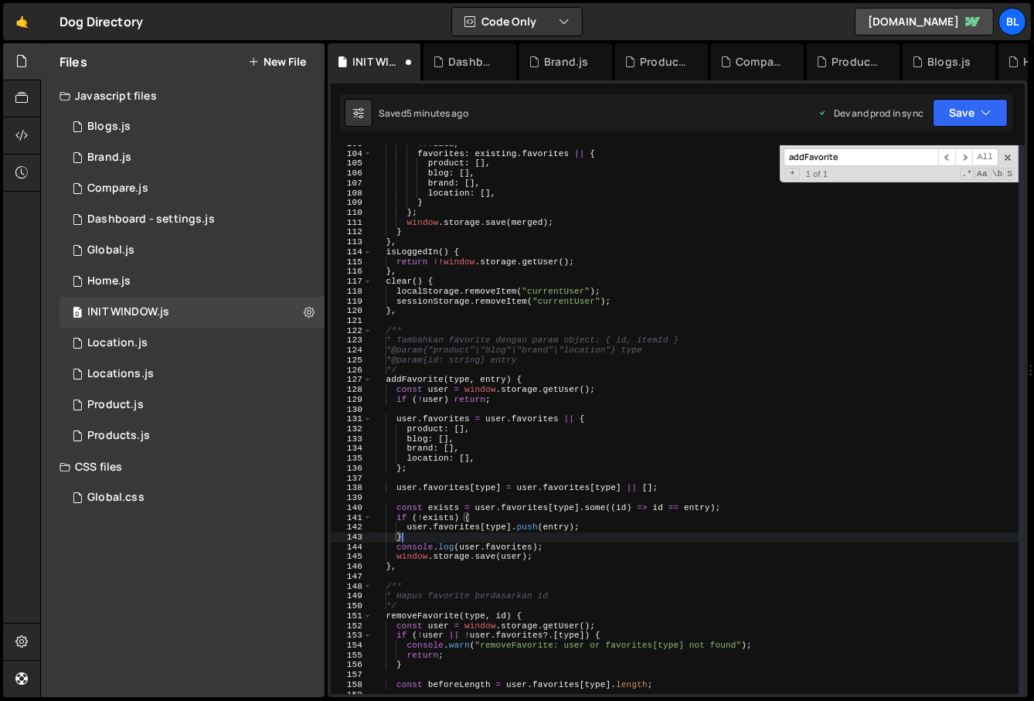
click at [574, 534] on div "... data , favorites : existing . favorites || { product : [ ] , blog : [ ] , b…" at bounding box center [696, 423] width 647 height 569
click at [588, 543] on div "... data , favorites : existing . favorites || { product : [ ] , blog : [ ] , b…" at bounding box center [696, 423] width 647 height 569
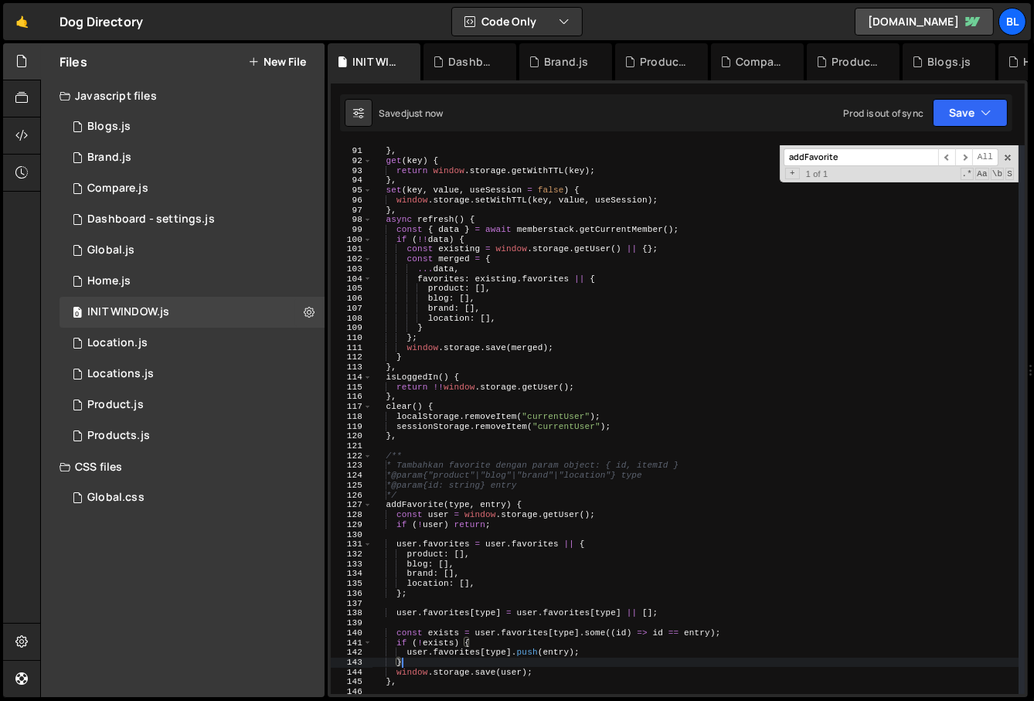
scroll to position [884, 0]
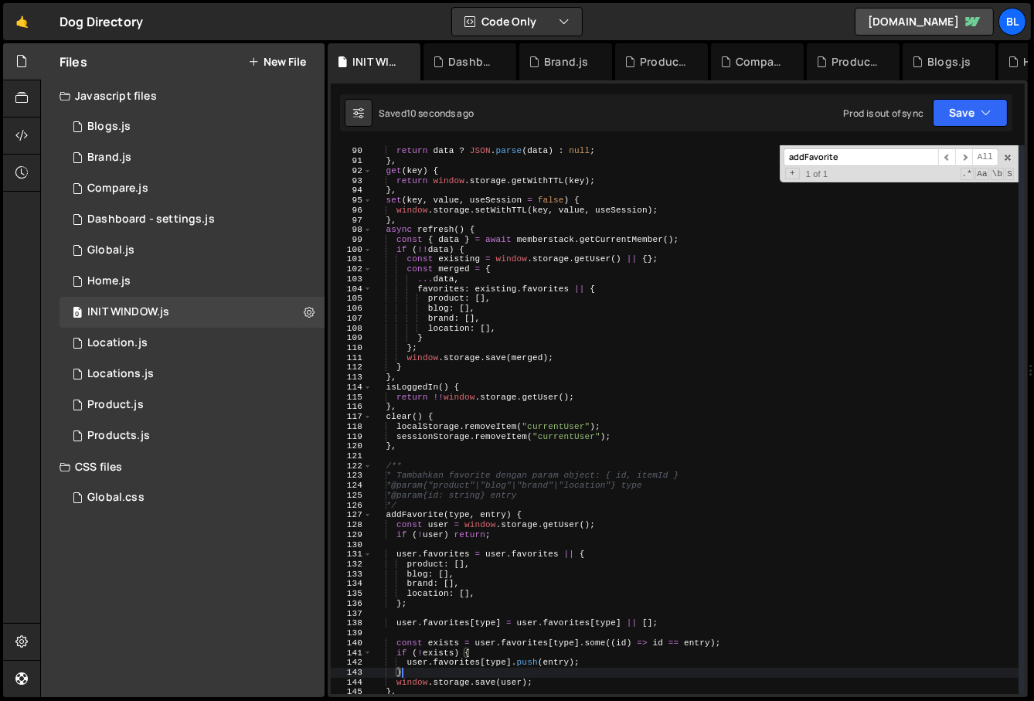
click at [407, 404] on div "sessionStorage . getItem ( "currentUser" ) ; return data ? JSON . parse ( data …" at bounding box center [696, 421] width 647 height 569
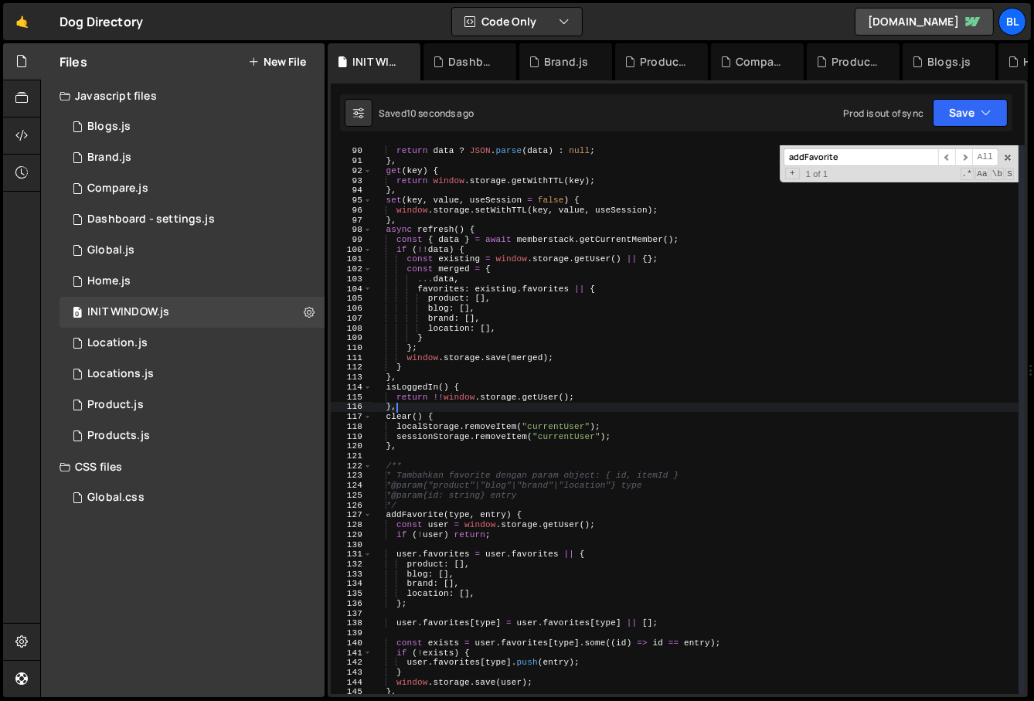
click at [407, 404] on div "sessionStorage . getItem ( "currentUser" ) ; return data ? JSON . parse ( data …" at bounding box center [696, 421] width 647 height 569
click at [420, 393] on div "sessionStorage . getItem ( "currentUser" ) ; return data ? JSON . parse ( data …" at bounding box center [696, 421] width 647 height 569
click at [422, 384] on div "sessionStorage . getItem ( "currentUser" ) ; return data ? JSON . parse ( data …" at bounding box center [696, 421] width 647 height 569
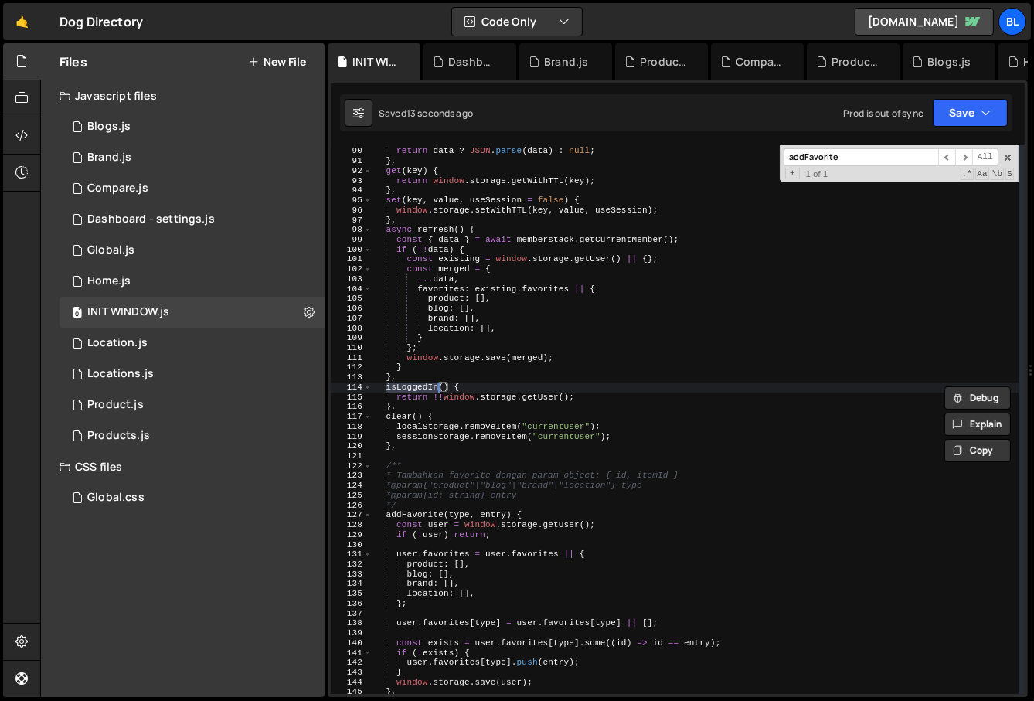
click at [434, 522] on div "sessionStorage . getItem ( "currentUser" ) ; return data ? JSON . parse ( data …" at bounding box center [696, 421] width 647 height 569
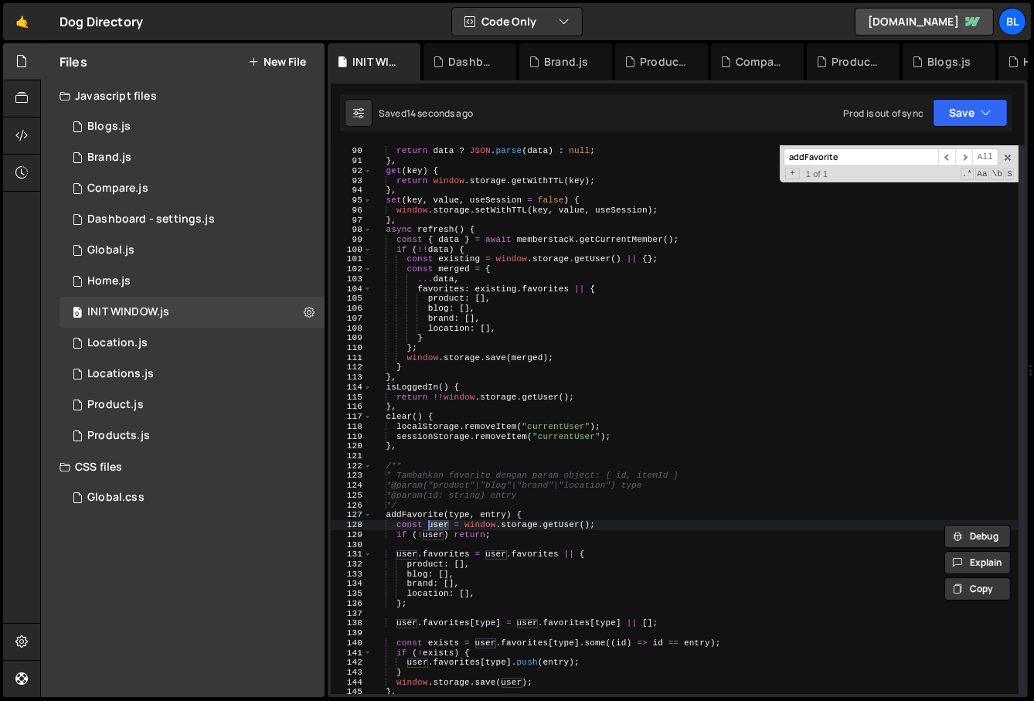
click at [408, 541] on div at bounding box center [408, 541] width 0 height 0
click at [440, 541] on div at bounding box center [489, 541] width 162 height 0
click at [449, 577] on div "sessionStorage . getItem ( "currentUser" ) ; return data ? JSON . parse ( data …" at bounding box center [696, 421] width 647 height 569
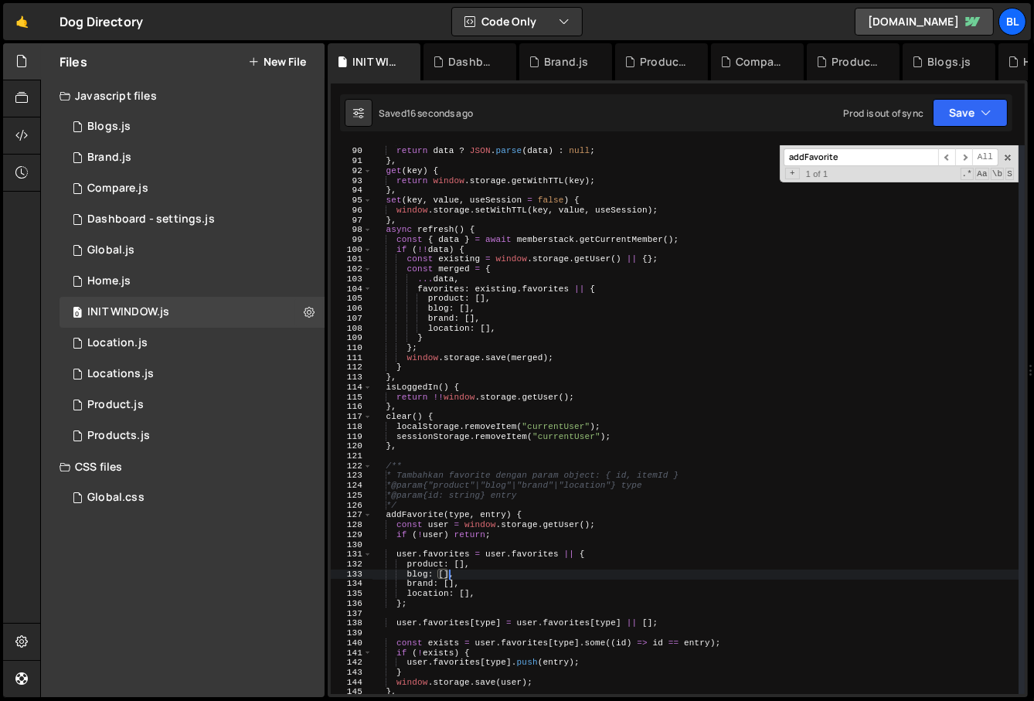
click at [436, 530] on div "sessionStorage . getItem ( "currentUser" ) ; return data ? JSON . parse ( data …" at bounding box center [696, 421] width 647 height 569
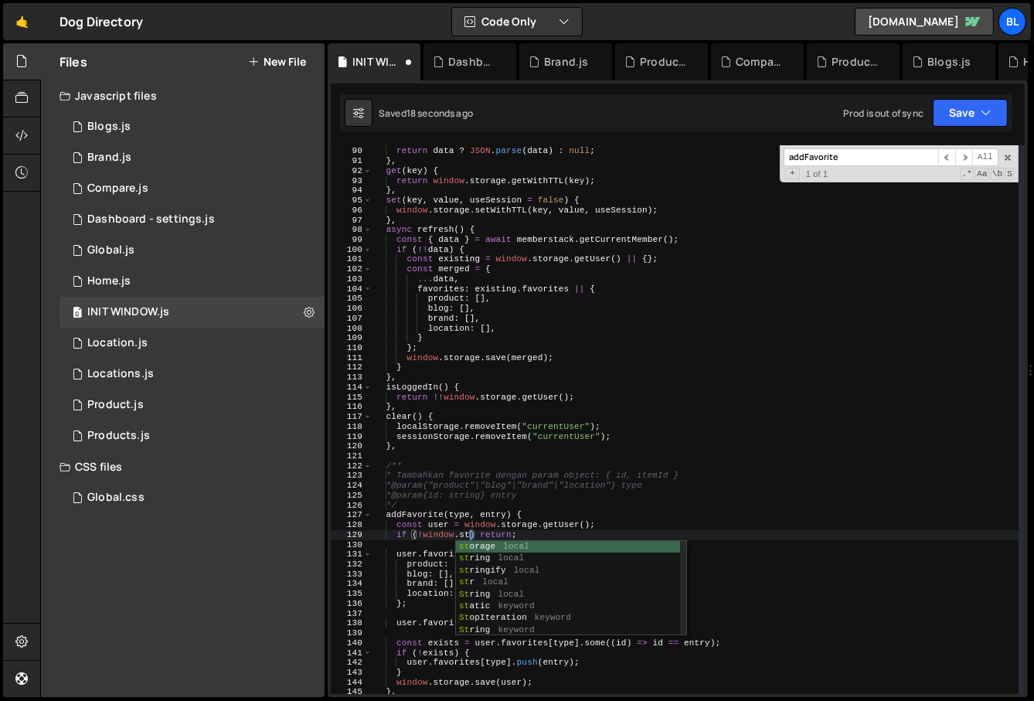
scroll to position [0, 8]
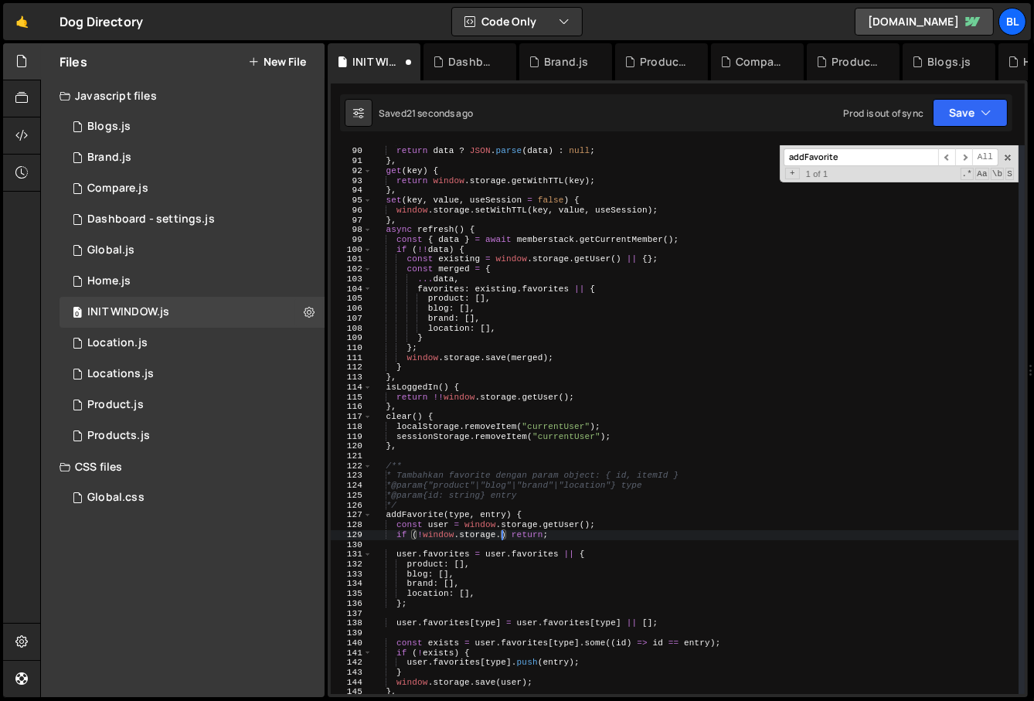
paste textarea "isLoggedIn"
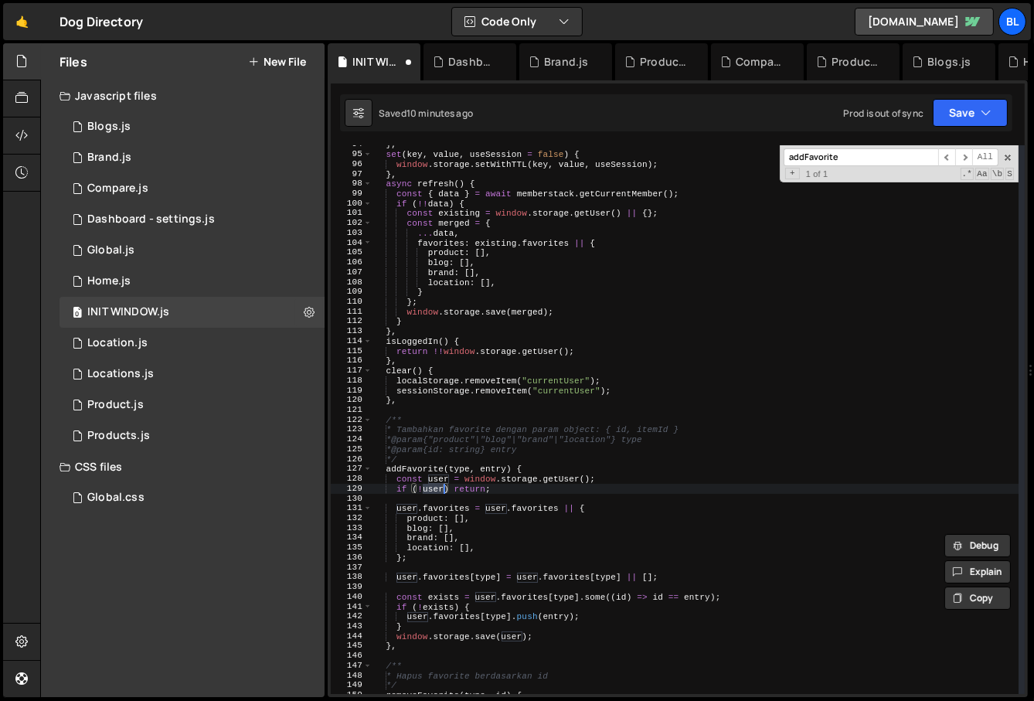
scroll to position [930, 0]
click at [507, 517] on div "} , set ( key , value , useSession = false ) { window . storage . setWithTTL ( …" at bounding box center [696, 424] width 647 height 569
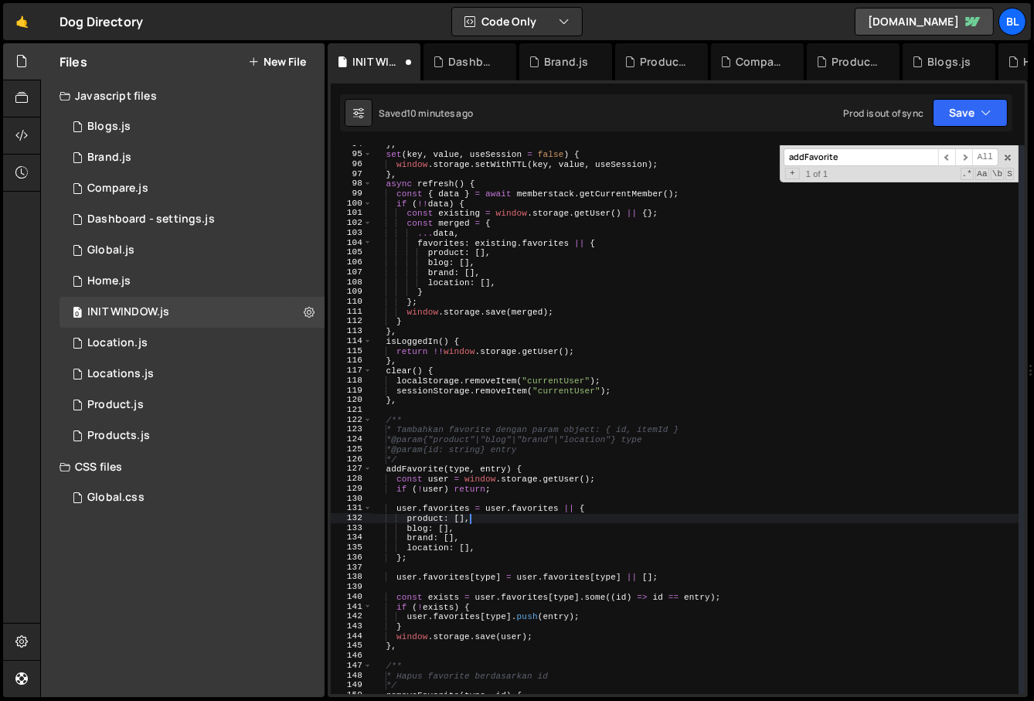
scroll to position [0, 8]
click at [516, 513] on div "} , set ( key , value , useSession = false ) { window . storage . setWithTTL ( …" at bounding box center [696, 424] width 647 height 569
type textarea "user.favorites = user.favorites || {"
click at [22, 110] on div at bounding box center [22, 98] width 38 height 37
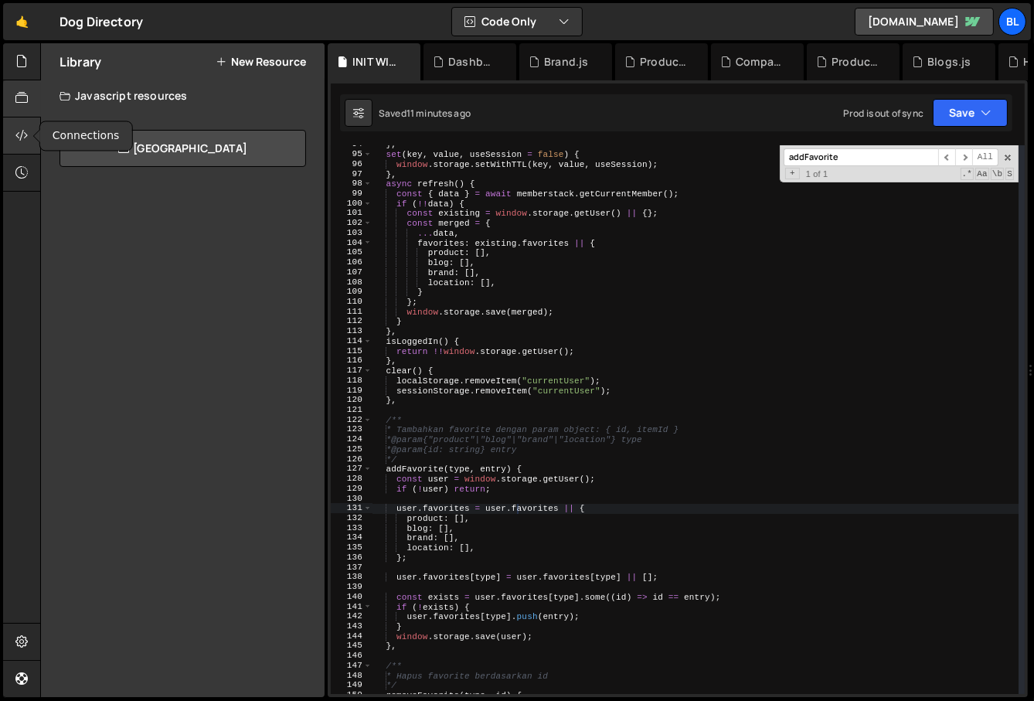
click at [22, 119] on div at bounding box center [22, 136] width 38 height 37
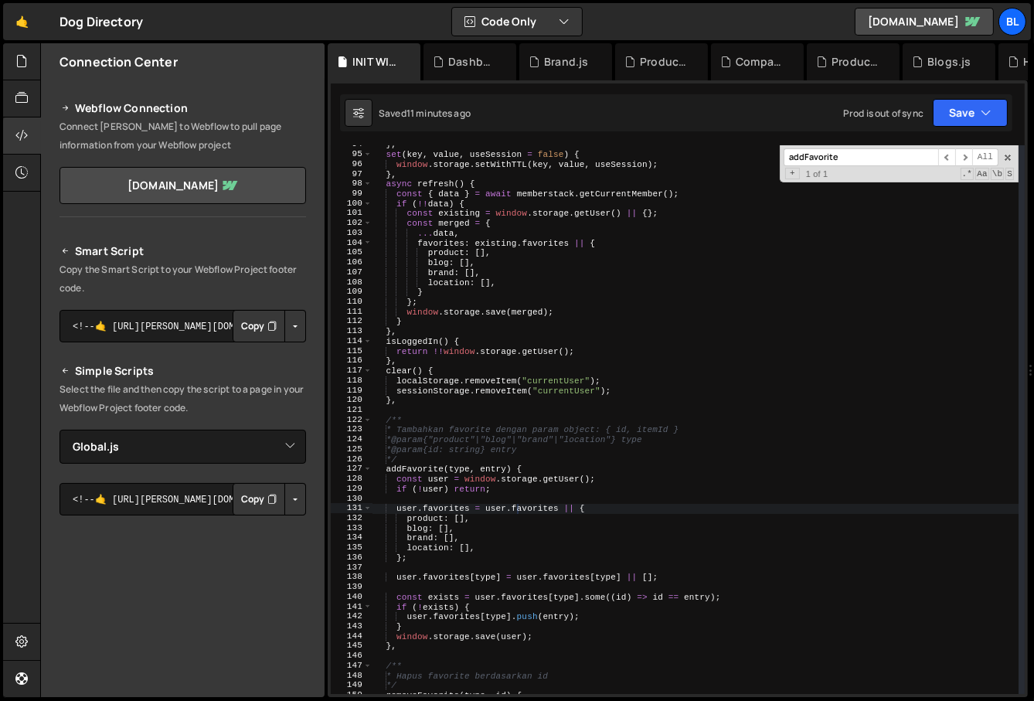
click at [284, 484] on button "Button group with nested dropdown" at bounding box center [295, 499] width 22 height 32
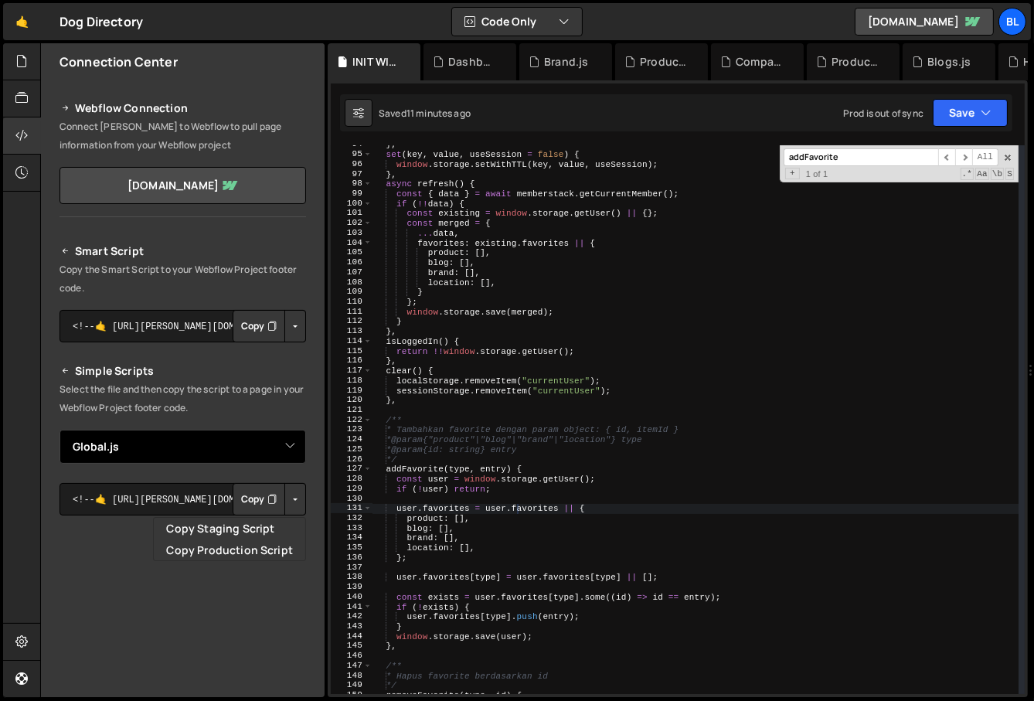
click at [263, 430] on select "Select File Blogs.js Brand.js Compare.js Dashboard - settings.js Global.js Home…" at bounding box center [183, 447] width 247 height 34
select select "44477"
click at [60, 430] on select "Select File Blogs.js Brand.js Compare.js Dashboard - settings.js Global.js Home…" at bounding box center [183, 447] width 247 height 34
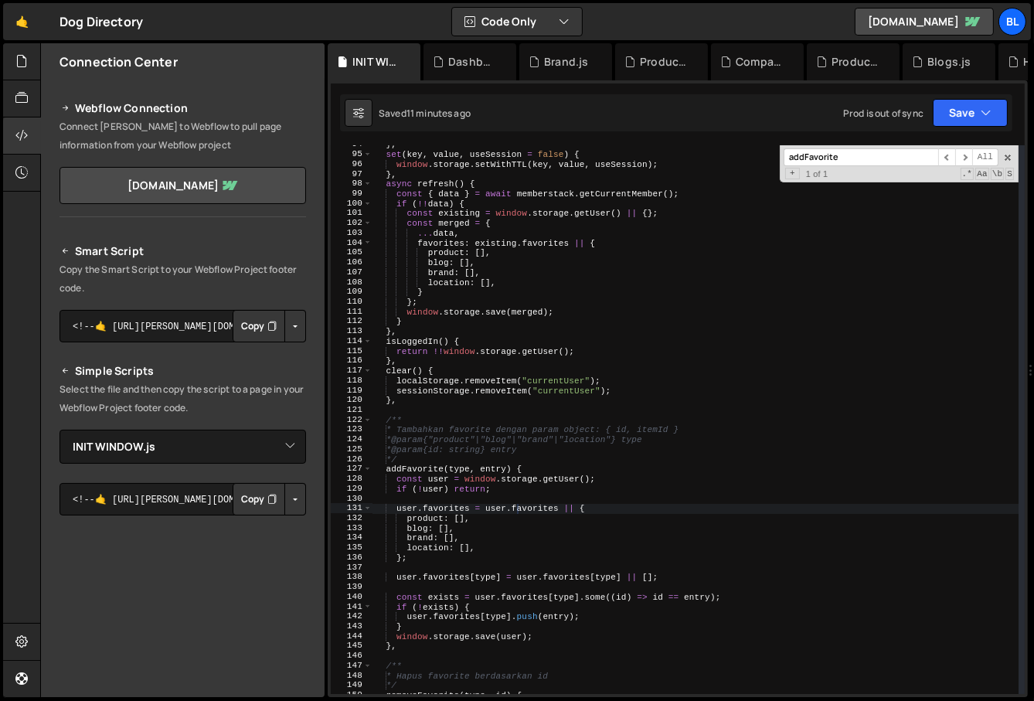
click at [294, 486] on button "Button group with nested dropdown" at bounding box center [295, 499] width 22 height 32
click at [265, 509] on button "Copy" at bounding box center [259, 499] width 53 height 32
click at [285, 488] on button "Button group with nested dropdown" at bounding box center [295, 499] width 22 height 32
click at [271, 516] on div "Smart Script Copy the Smart Script to your Webflow Project footer code. <!--🤙 h…" at bounding box center [183, 538] width 247 height 592
click at [290, 477] on div "Smart Script Copy the Smart Script to your Webflow Project footer code. <!--🤙 h…" at bounding box center [183, 538] width 247 height 592
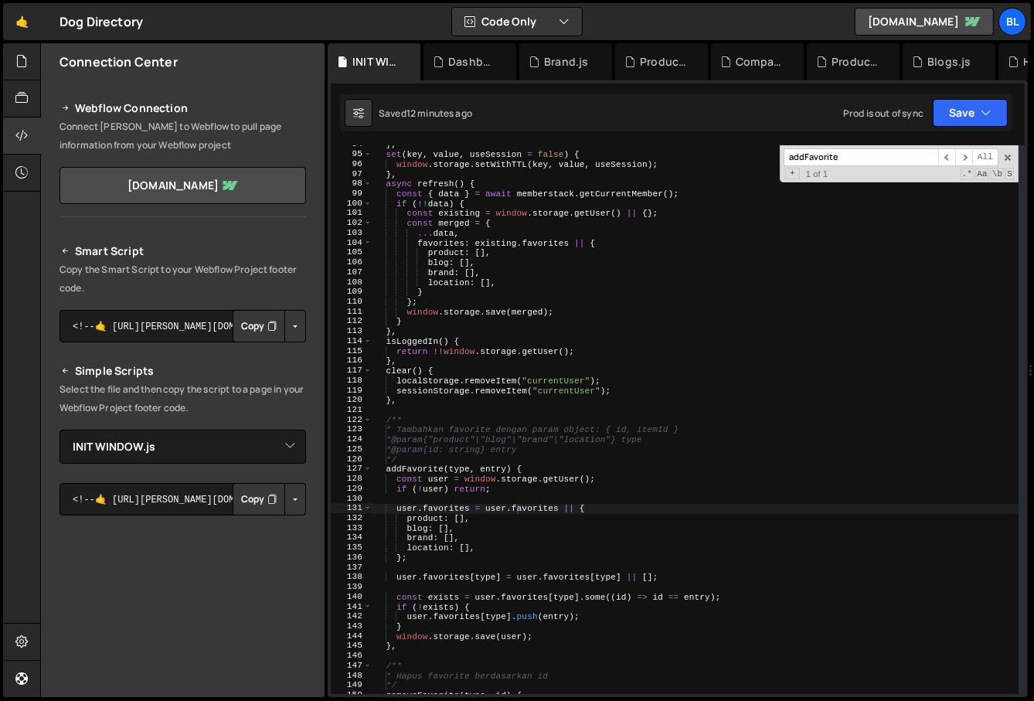
click at [284, 485] on button "Button group with nested dropdown" at bounding box center [295, 499] width 22 height 32
click at [272, 520] on link "Copy Staging Script" at bounding box center [230, 529] width 152 height 22
click at [285, 483] on button "Button group with nested dropdown" at bounding box center [295, 499] width 22 height 32
click at [258, 509] on button "Copy" at bounding box center [259, 499] width 53 height 32
click at [492, 519] on div "} , set ( key , value , useSession = false ) { window . storage . setWithTTL ( …" at bounding box center [696, 424] width 647 height 569
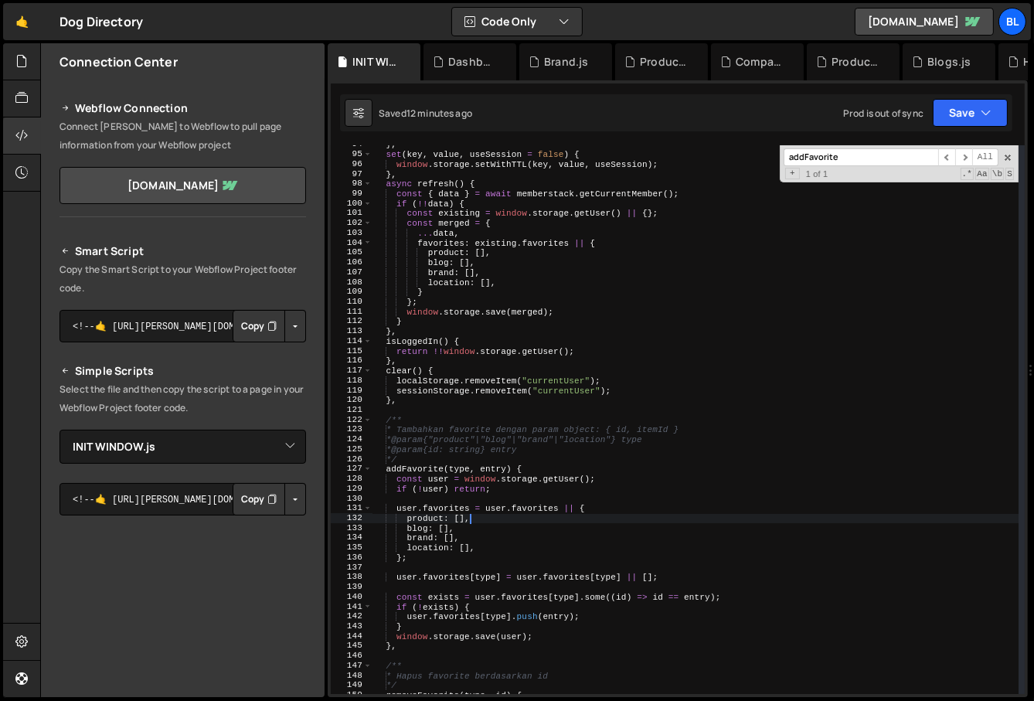
click at [489, 540] on div "} , set ( key , value , useSession = false ) { window . storage . setWithTTL ( …" at bounding box center [696, 424] width 647 height 569
click at [293, 482] on div "Smart Script Copy the Smart Script to your Webflow Project footer code. <!--🤙 h…" at bounding box center [183, 538] width 247 height 592
click at [285, 481] on div "Smart Script Copy the Smart Script to your Webflow Project footer code. <!--🤙 h…" at bounding box center [183, 538] width 247 height 592
click at [257, 482] on div "Smart Script Copy the Smart Script to your Webflow Project footer code. <!--🤙 h…" at bounding box center [183, 538] width 247 height 592
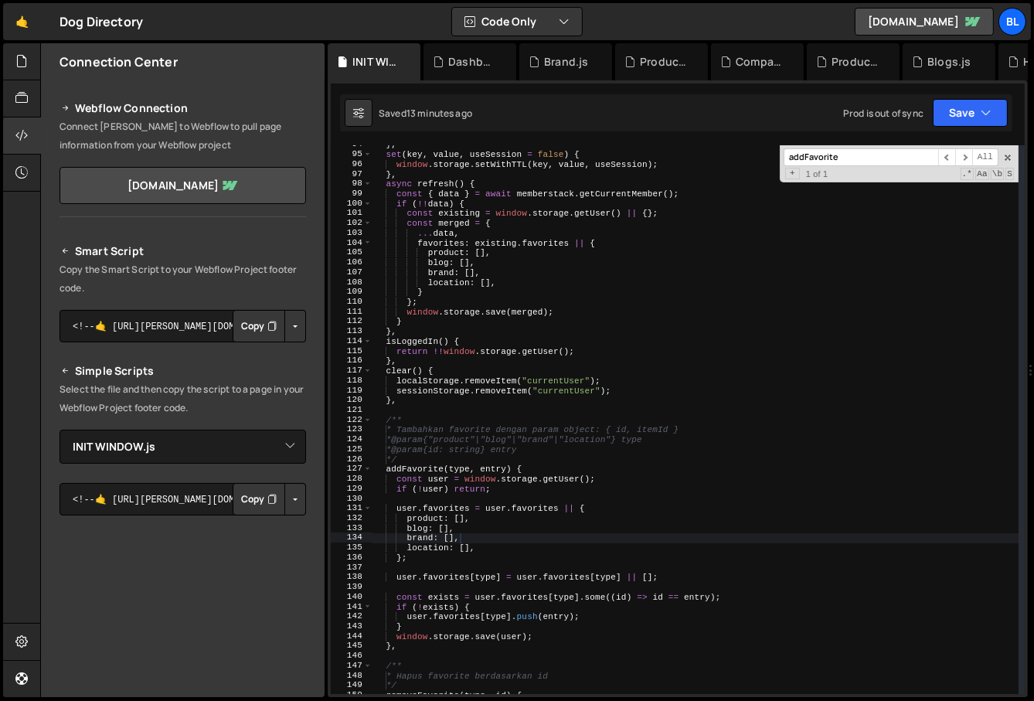
click at [256, 490] on button "Copy" at bounding box center [259, 499] width 53 height 32
click at [287, 482] on div "Smart Script Copy the Smart Script to your Webflow Project footer code. <!--🤙 h…" at bounding box center [183, 538] width 247 height 592
click at [288, 513] on button "Button group with nested dropdown" at bounding box center [295, 499] width 22 height 32
click at [281, 532] on link "Copy Staging Script" at bounding box center [230, 529] width 152 height 22
click at [433, 451] on div "} , set ( key , value , useSession = false ) { window . storage . setWithTTL ( …" at bounding box center [696, 424] width 647 height 569
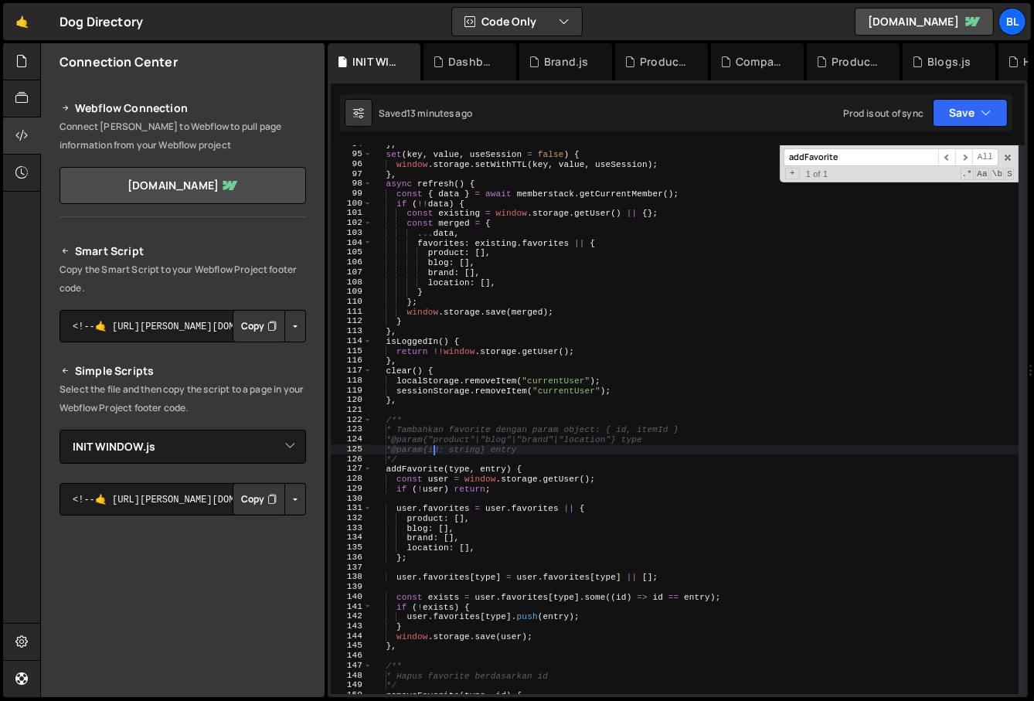
click at [433, 451] on div "} , set ( key , value , useSession = false ) { window . storage . setWithTTL ( …" at bounding box center [696, 424] width 647 height 569
click at [408, 472] on div "} , set ( key , value , useSession = false ) { window . storage . setWithTTL ( …" at bounding box center [696, 424] width 647 height 569
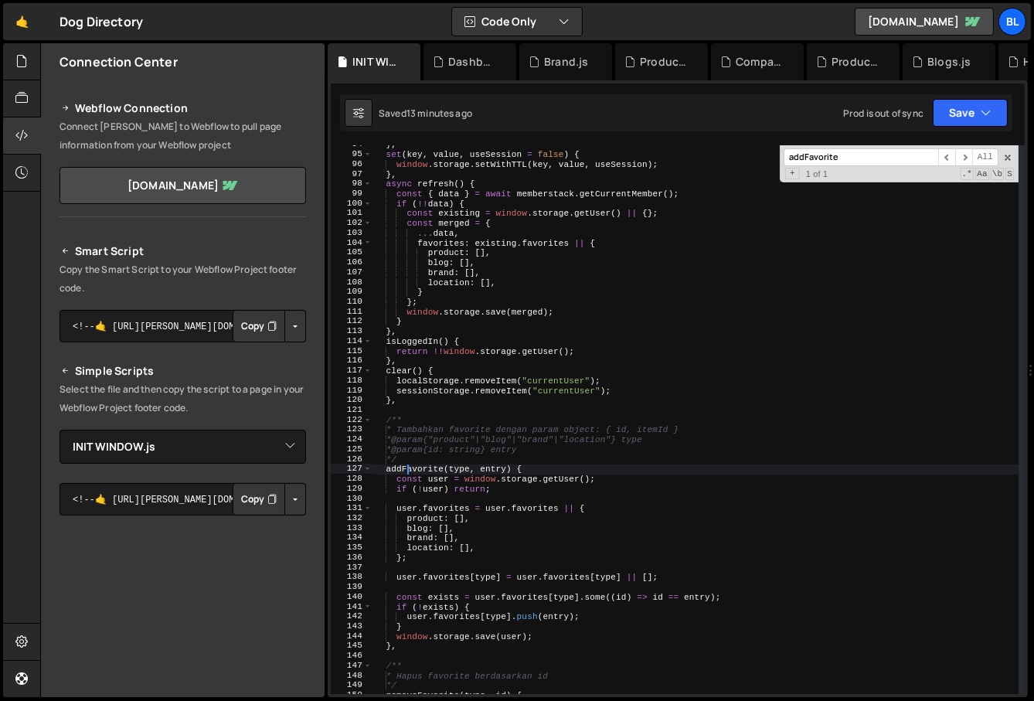
click at [408, 472] on div "} , set ( key , value , useSession = false ) { window . storage . setWithTTL ( …" at bounding box center [696, 424] width 647 height 569
paste textarea "<script src="https://slater.app/16220/44477.js"></script>"
click at [430, 473] on div "} , set ( key , value , useSession = false ) { window . storage . setWithTTL ( …" at bounding box center [696, 424] width 647 height 569
click at [501, 543] on div "} , set ( key , value , useSession = false ) { window . storage . setWithTTL ( …" at bounding box center [696, 424] width 647 height 569
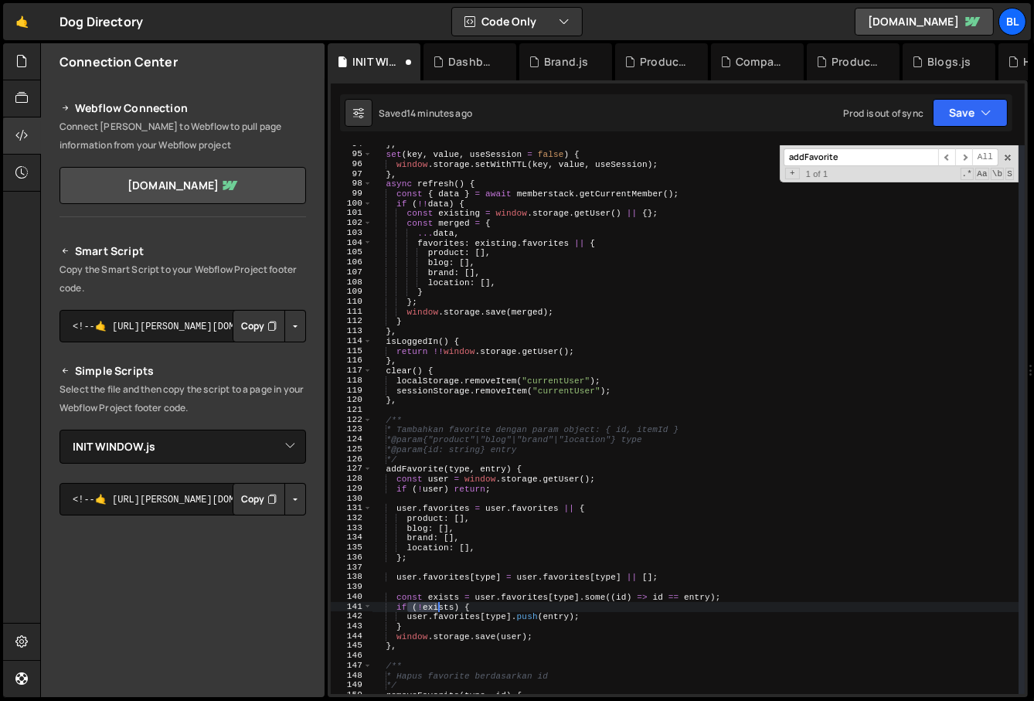
drag, startPoint x: 405, startPoint y: 605, endPoint x: 438, endPoint y: 604, distance: 32.5
click at [438, 604] on div "} , set ( key , value , useSession = false ) { window . storage . setWithTTL ( …" at bounding box center [696, 424] width 647 height 569
click at [507, 626] on div "} , set ( key , value , useSession = false ) { window . storage . setWithTTL ( …" at bounding box center [696, 424] width 647 height 569
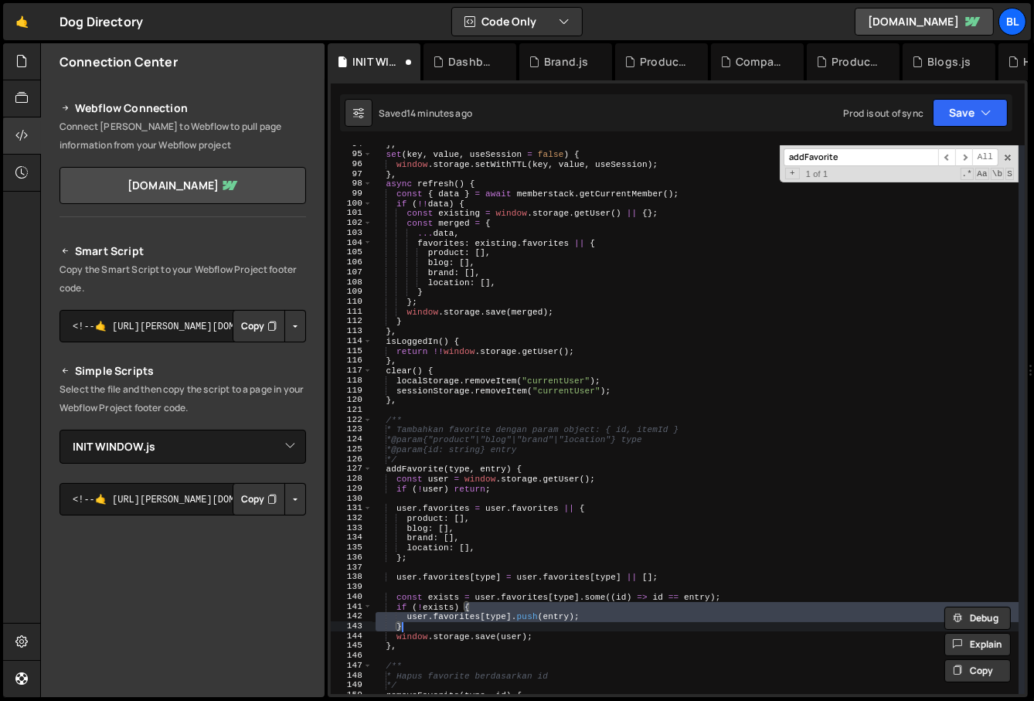
click at [513, 632] on div "} , set ( key , value , useSession = false ) { window . storage . setWithTTL ( …" at bounding box center [696, 424] width 647 height 569
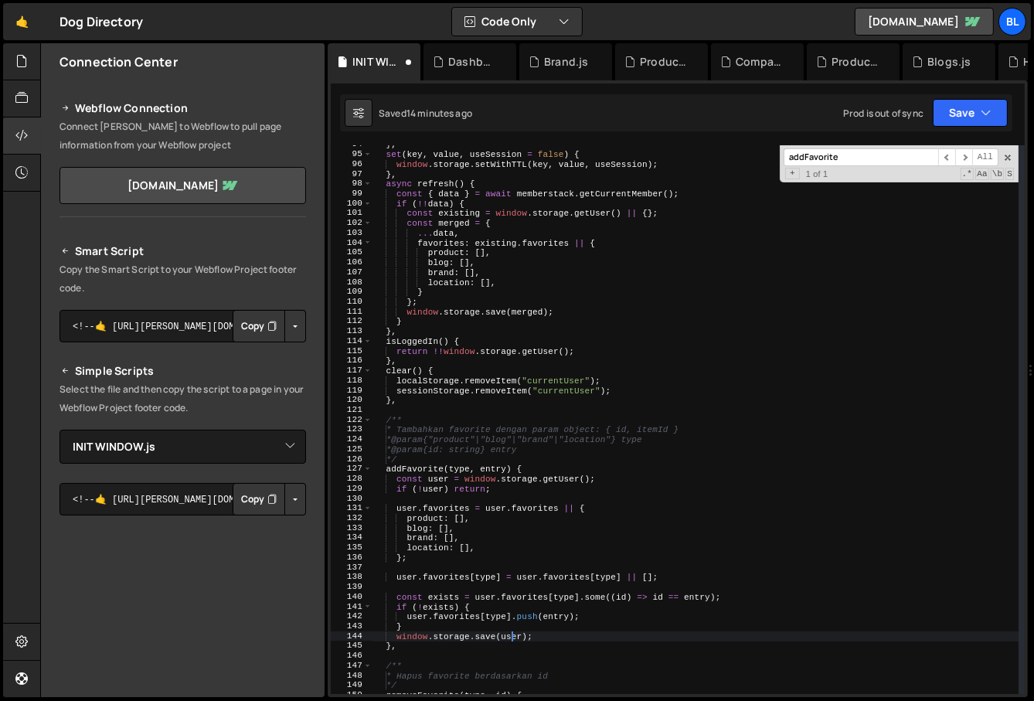
click at [513, 632] on div "} , set ( key , value , useSession = false ) { window . storage . setWithTTL ( …" at bounding box center [696, 424] width 647 height 569
paste textarea "<script src="https://slater.app/16220/44477.js"></script>"
click at [513, 632] on div "} , set ( key , value , useSession = false ) { window . storage . setWithTTL ( …" at bounding box center [696, 424] width 647 height 569
click at [557, 616] on div "} , set ( key , value , useSession = false ) { window . storage . setWithTTL ( …" at bounding box center [696, 424] width 647 height 569
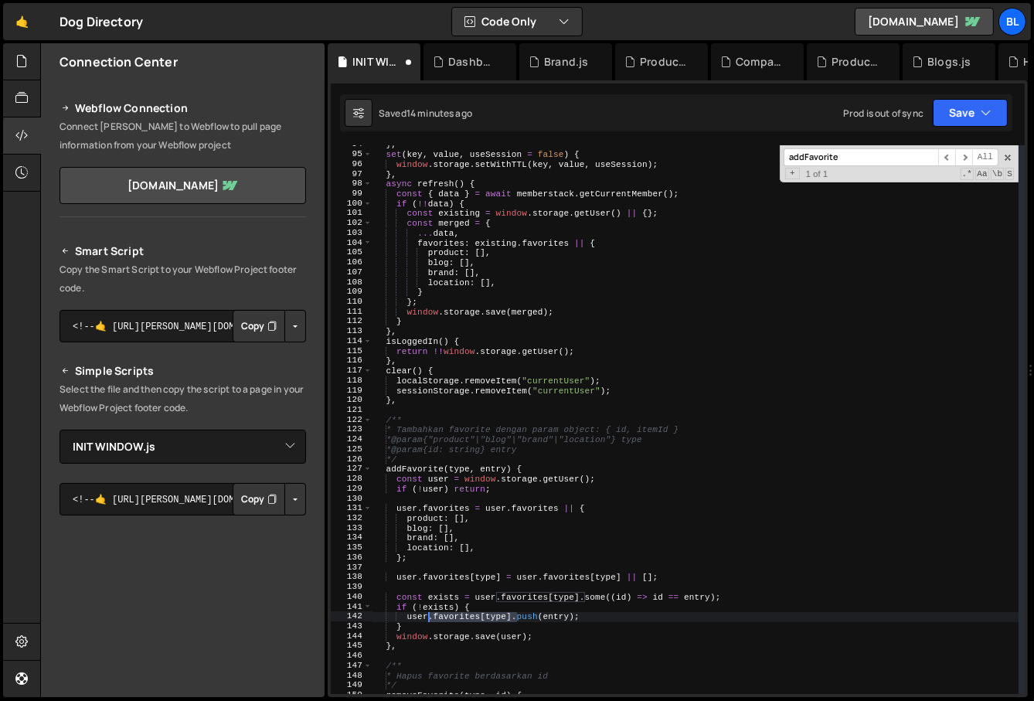
drag, startPoint x: 517, startPoint y: 615, endPoint x: 427, endPoint y: 620, distance: 90.6
click at [427, 620] on div "} , set ( key , value , useSession = false ) { window . storage . setWithTTL ( …" at bounding box center [696, 424] width 647 height 569
click at [431, 600] on div "} , set ( key , value , useSession = false ) { window . storage . setWithTTL ( …" at bounding box center [696, 424] width 647 height 569
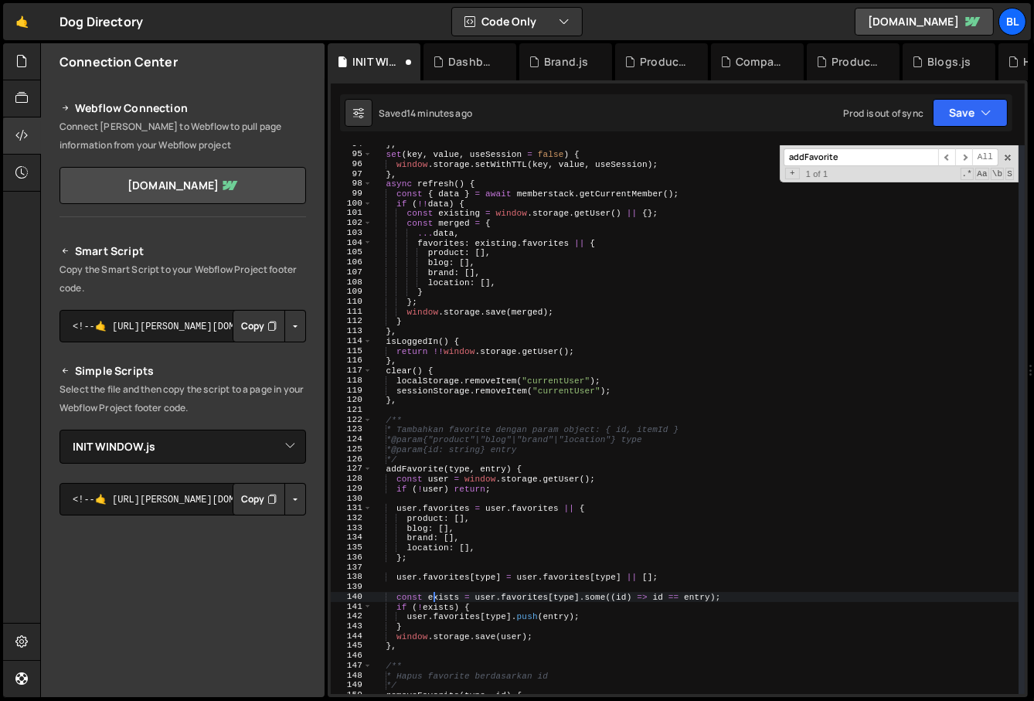
click at [438, 606] on div "} , set ( key , value , useSession = false ) { window . storage . setWithTTL ( …" at bounding box center [696, 424] width 647 height 569
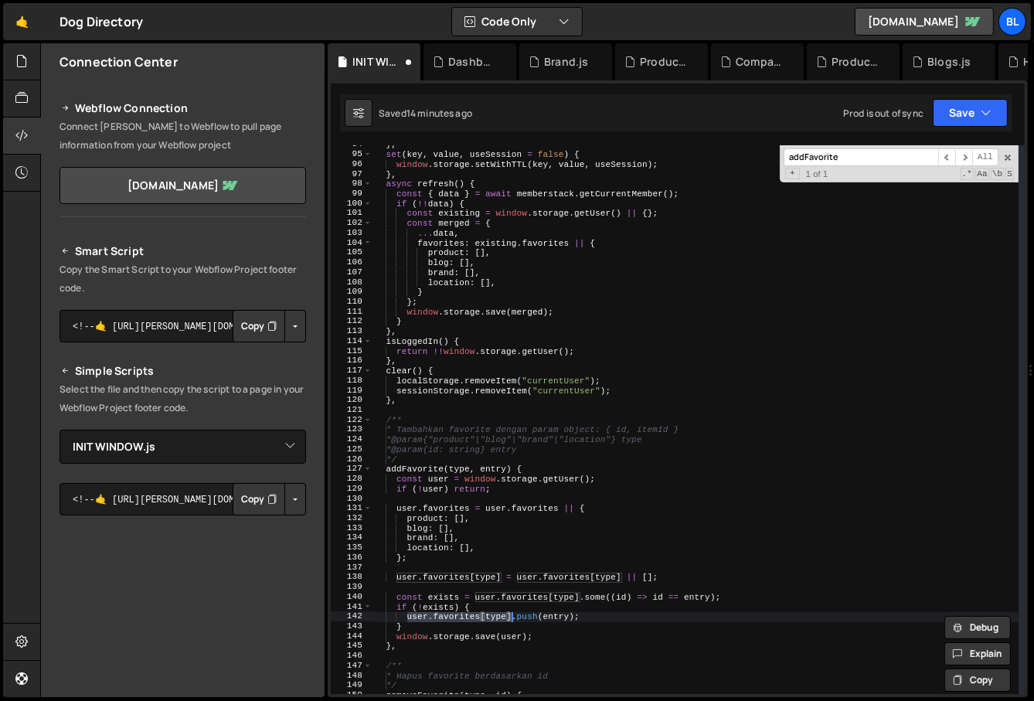
drag, startPoint x: 407, startPoint y: 614, endPoint x: 509, endPoint y: 618, distance: 102.9
click at [509, 618] on div "} , set ( key , value , useSession = false ) { window . storage . setWithTTL ( …" at bounding box center [696, 424] width 647 height 569
type textarea "}"
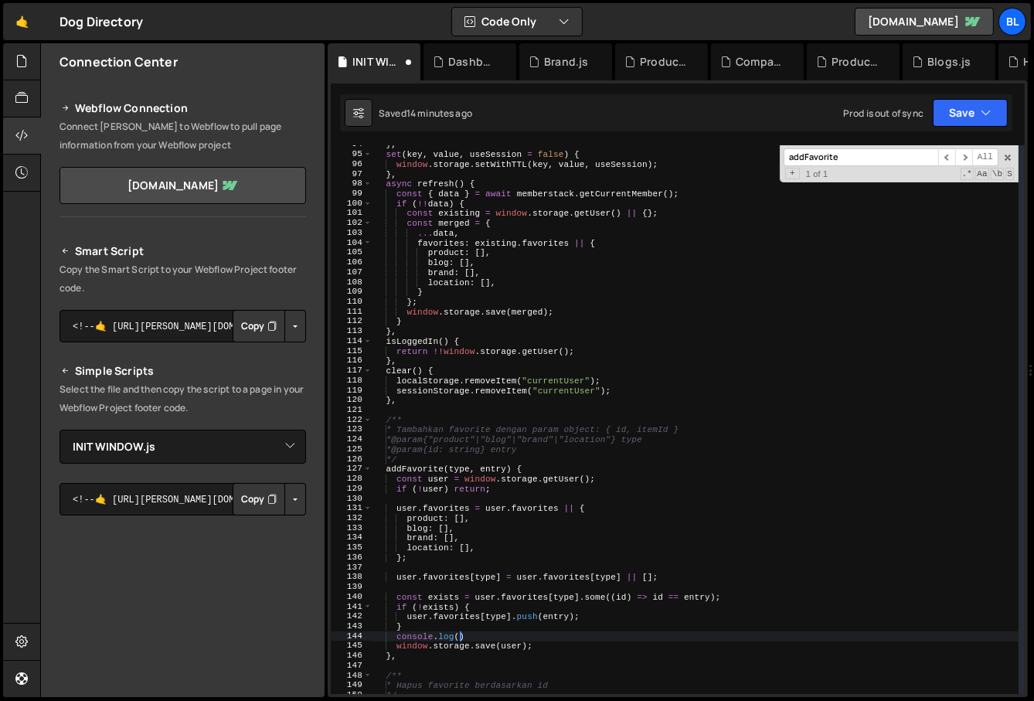
paste textarea "user.favorites[type])"
click at [527, 511] on div "} , set ( key , value , useSession = false ) { window . storage . setWithTTL ( …" at bounding box center [696, 424] width 647 height 569
click at [1008, 131] on div "this.weatherApiKey = 'c44dafbf46bce1566e1d1f5fb1a68a35'; 186 187 188 189 190 19…" at bounding box center [678, 388] width 700 height 617
click at [1005, 135] on div "this.weatherApiKey = 'c44dafbf46bce1566e1d1f5fb1a68a35'; 186 187 188 189 190 19…" at bounding box center [678, 388] width 700 height 617
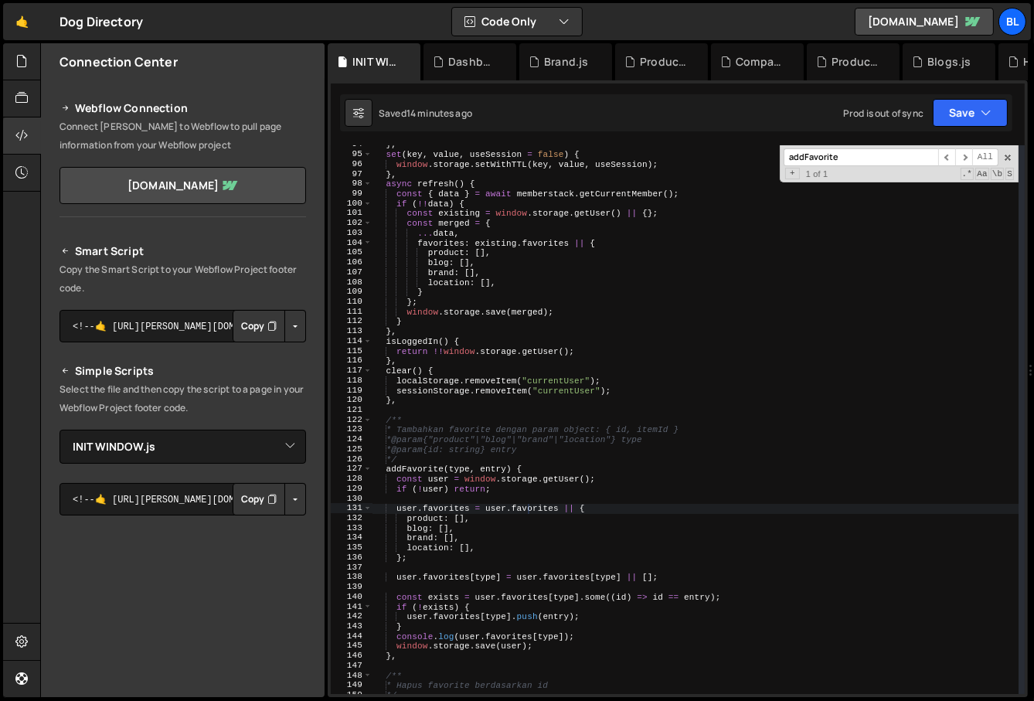
click at [396, 387] on div "} , set ( key , value , useSession = false ) { window . storage . setWithTTL ( …" at bounding box center [696, 424] width 647 height 569
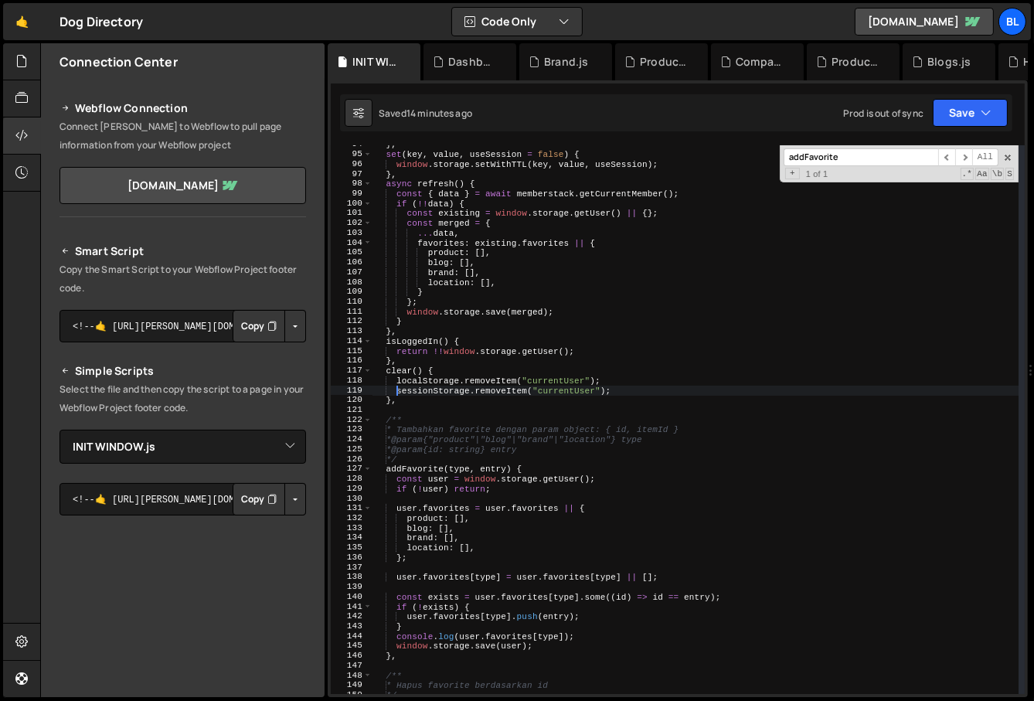
click at [434, 472] on div "} , set ( key , value , useSession = false ) { window . storage . setWithTTL ( …" at bounding box center [696, 424] width 647 height 569
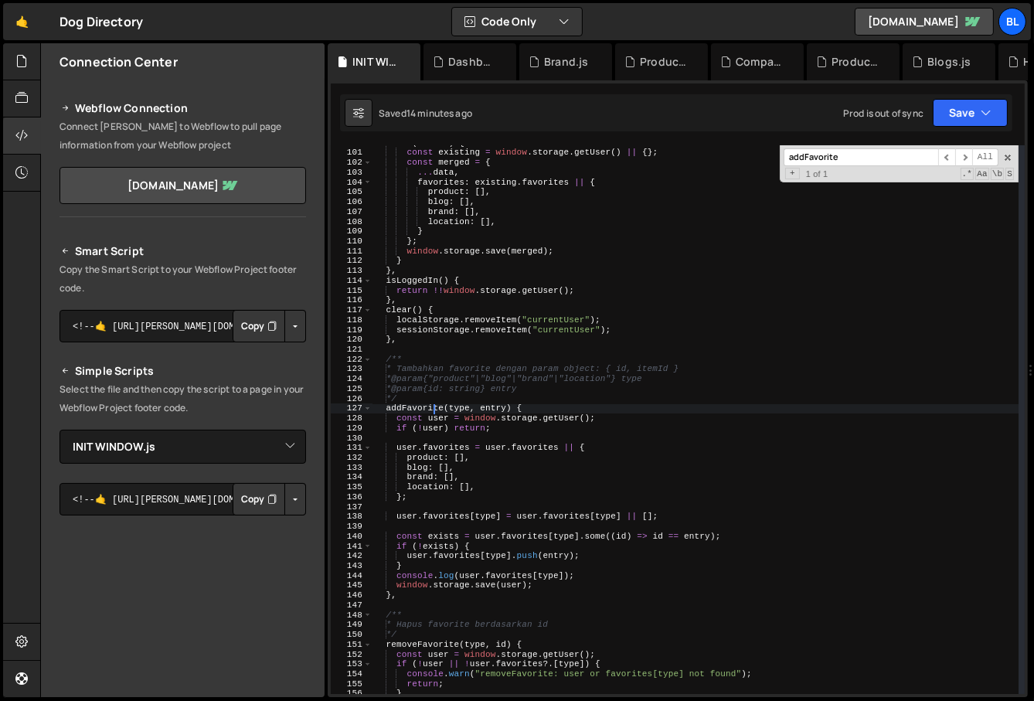
scroll to position [993, 0]
click at [481, 553] on div "if ( !! data ) { const existing = window . storage . getUser ( ) || { } ; const…" at bounding box center [696, 419] width 647 height 569
type textarea "user.favorites[type].push(entry);"
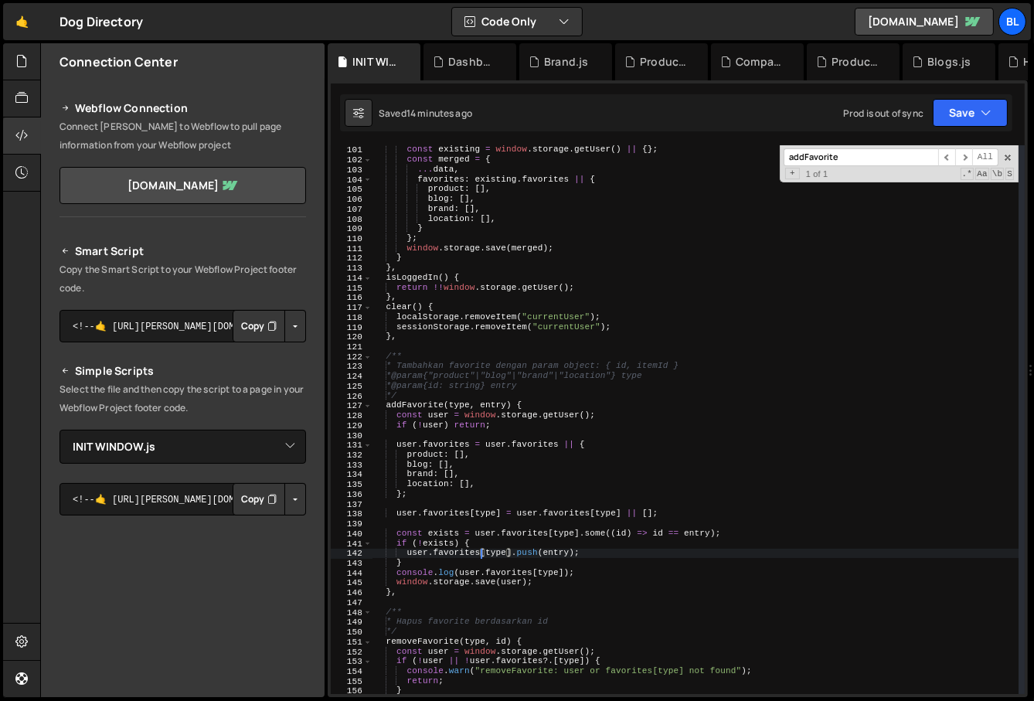
click at [551, 555] on div "if ( !! data ) { const existing = window . storage . getUser ( ) || { } ; const…" at bounding box center [696, 419] width 647 height 569
click at [15, 29] on link "🤙" at bounding box center [22, 21] width 38 height 37
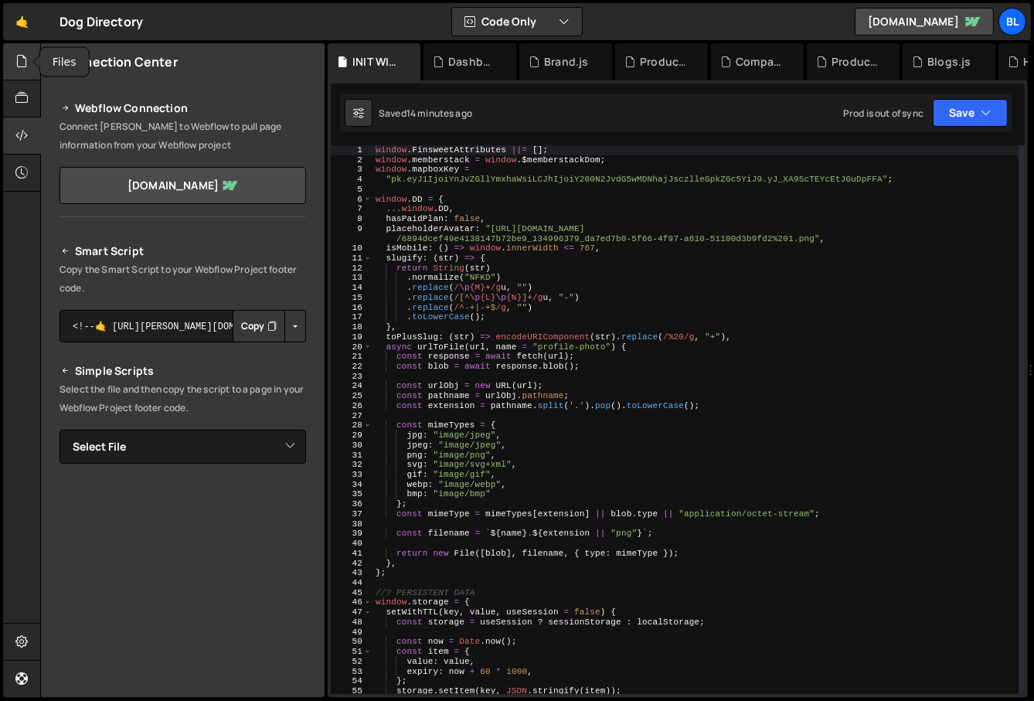
click at [22, 74] on div at bounding box center [22, 61] width 38 height 37
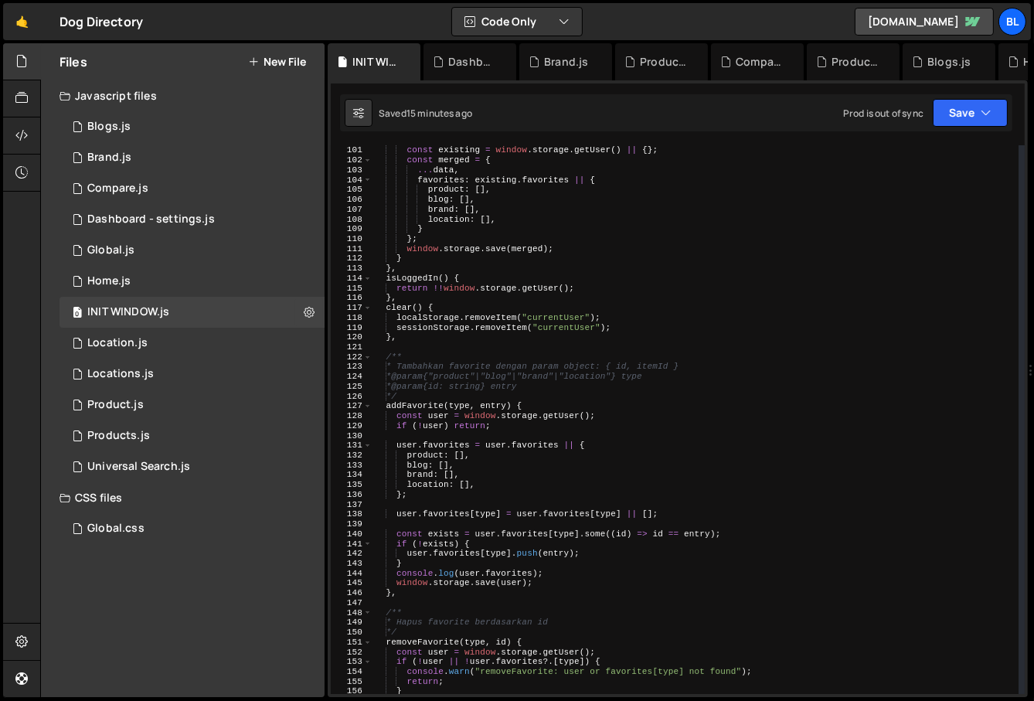
scroll to position [993, 0]
click at [499, 558] on div "const existing = window . storage . getUser ( ) || { } ; const merged = { ... d…" at bounding box center [696, 429] width 647 height 569
click at [519, 573] on div "const existing = window . storage . getUser ( ) || { } ; const merged = { ... d…" at bounding box center [696, 429] width 647 height 569
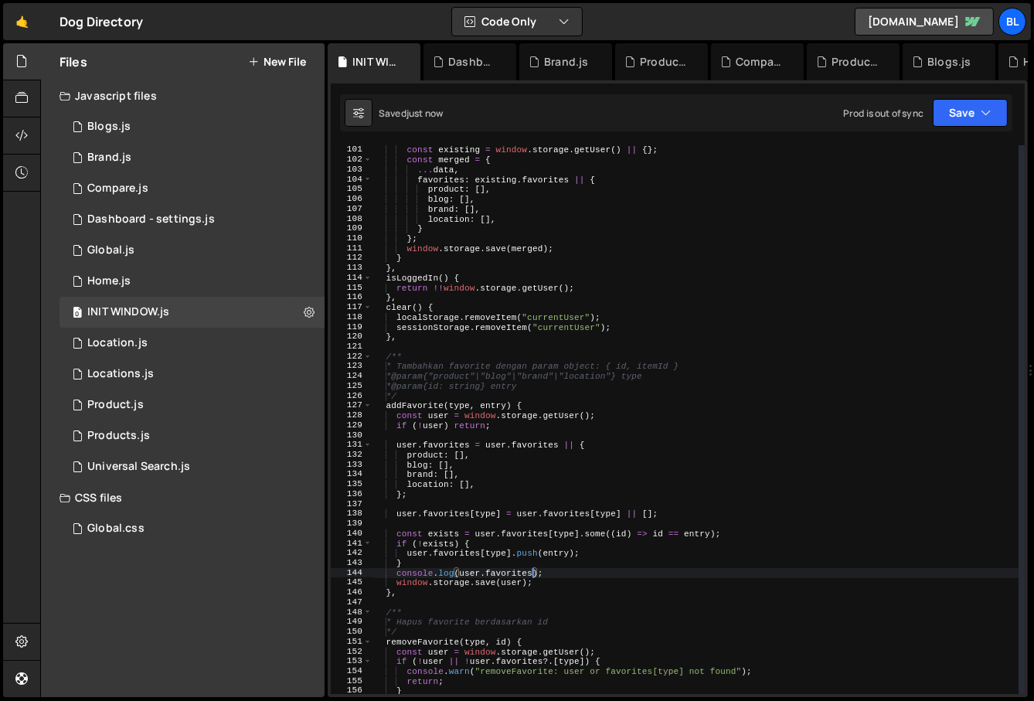
click at [432, 412] on div "const existing = window . storage . getUser ( ) || { } ; const merged = { ... d…" at bounding box center [696, 429] width 647 height 569
type textarea "const user = window.storage.getUser();"
click at [432, 412] on div "const existing = window . storage . getUser ( ) || { } ; const merged = { ... d…" at bounding box center [696, 429] width 647 height 569
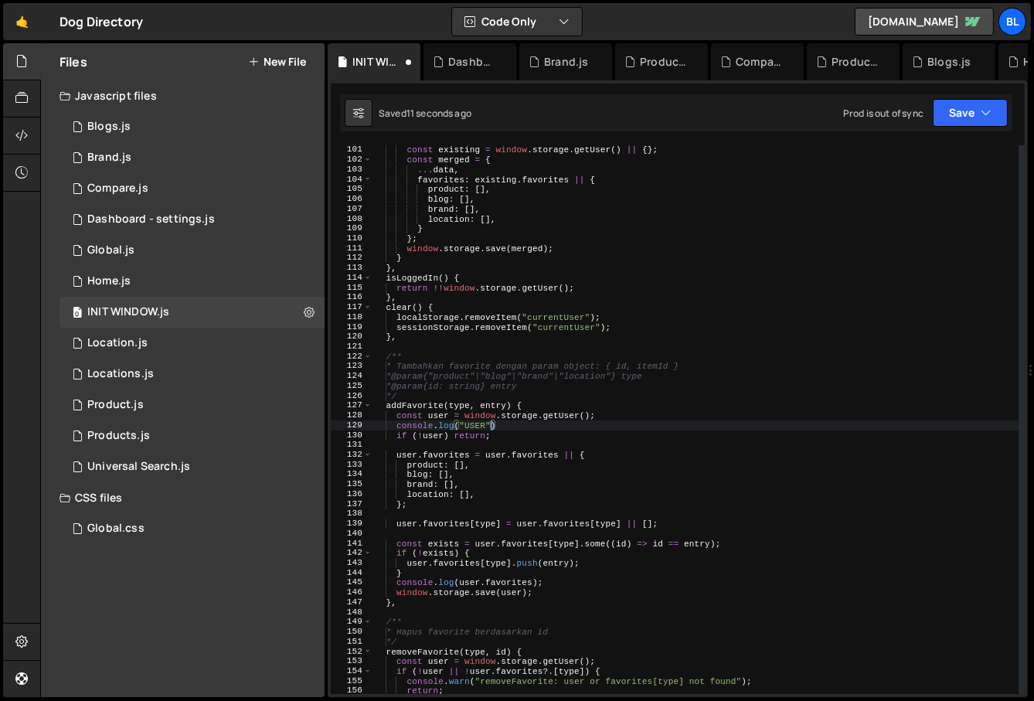
scroll to position [0, 10]
paste textarea "user"
type textarea "console.log("USER", user);"
click at [577, 448] on div "const existing = window . storage . getUser ( ) || { } ; const merged = { ... d…" at bounding box center [696, 429] width 647 height 569
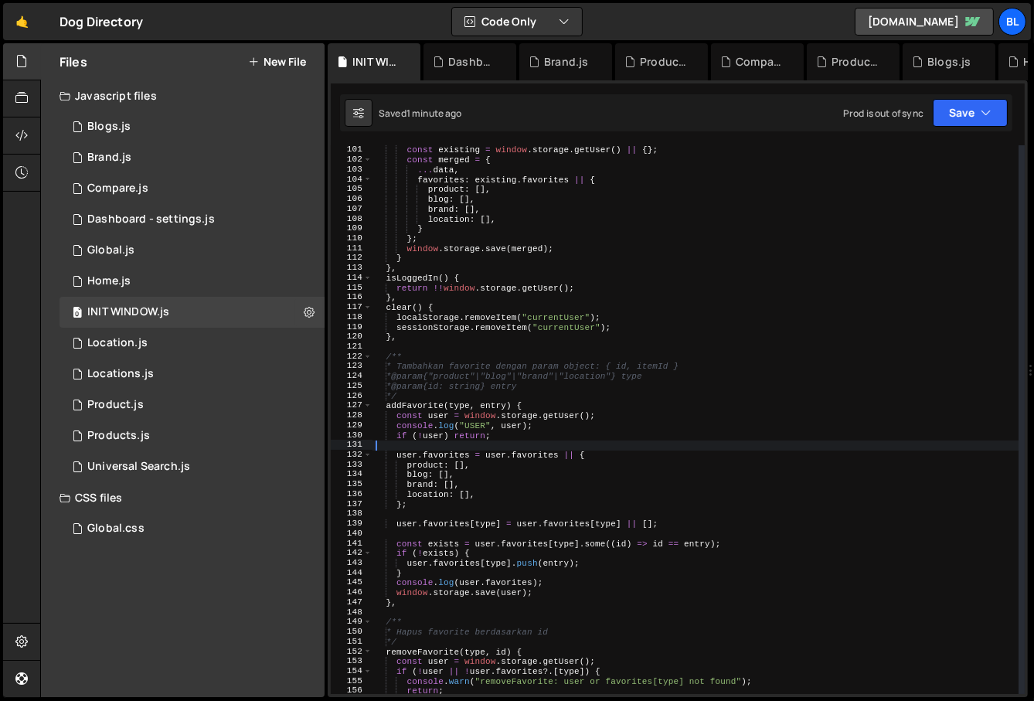
scroll to position [0, 0]
click at [487, 458] on div "const existing = window . storage . getUser ( ) || { } ; const merged = { ... d…" at bounding box center [696, 429] width 647 height 569
type textarea "user.favorites = user.favorites || {"
click at [181, 235] on div "1 Global.js 0" at bounding box center [192, 250] width 265 height 31
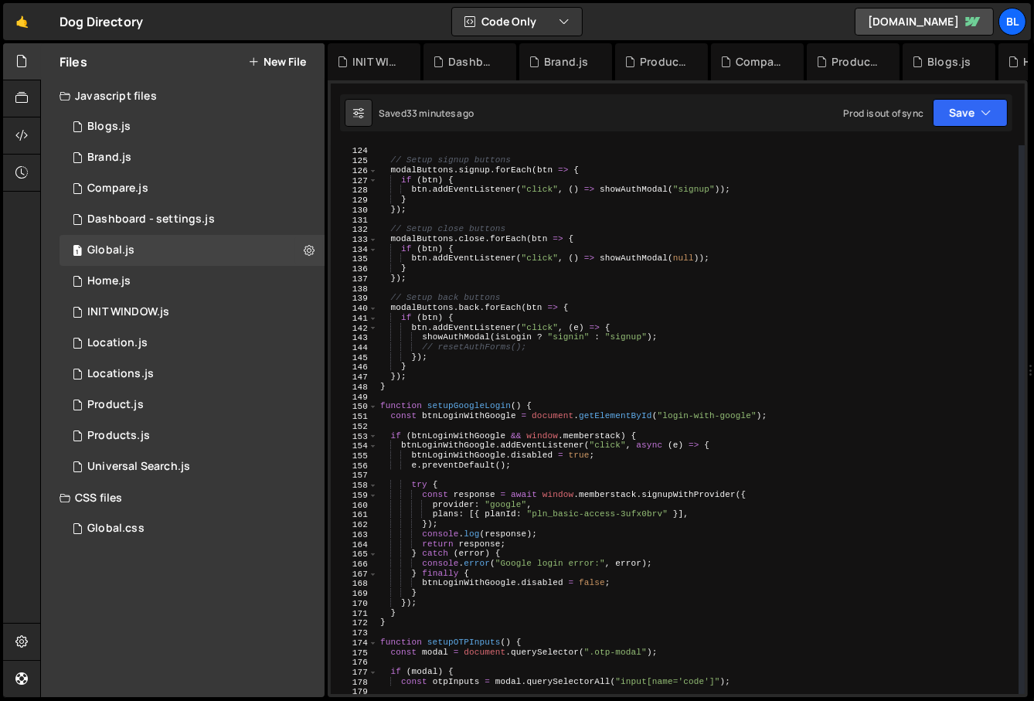
scroll to position [1262, 0]
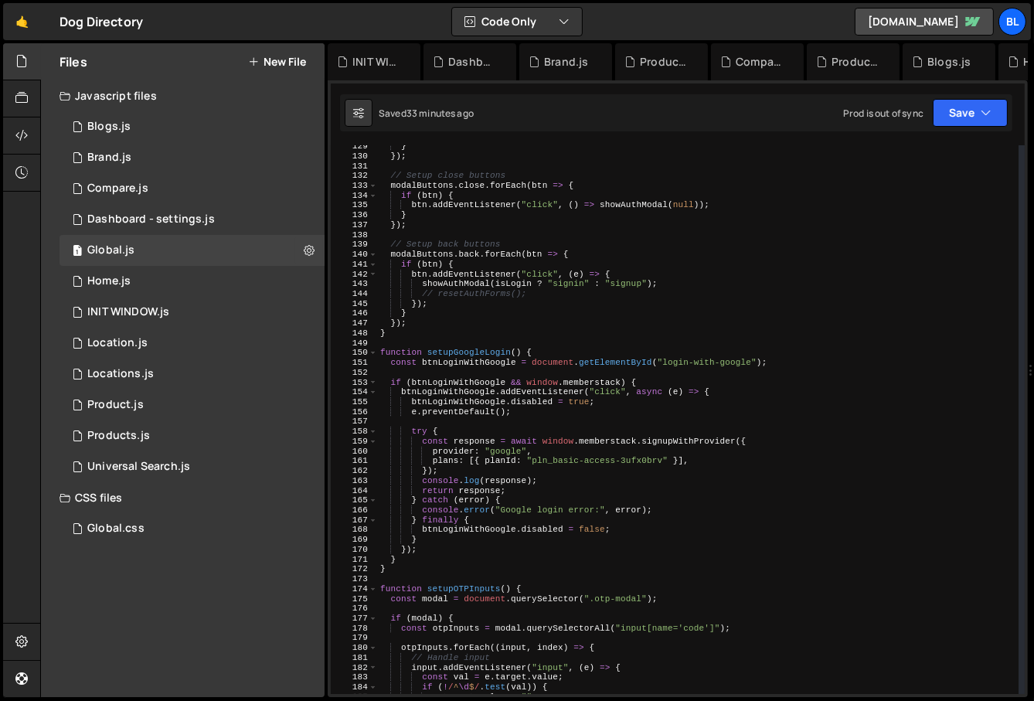
click at [539, 472] on div "} }) ; // Setup close buttons modalButtons . close . forEach ( btn => { if ( bt…" at bounding box center [698, 425] width 642 height 569
click at [537, 503] on div "} }) ; // Setup close buttons modalButtons . close . forEach ( btn => { if ( bt…" at bounding box center [698, 425] width 642 height 569
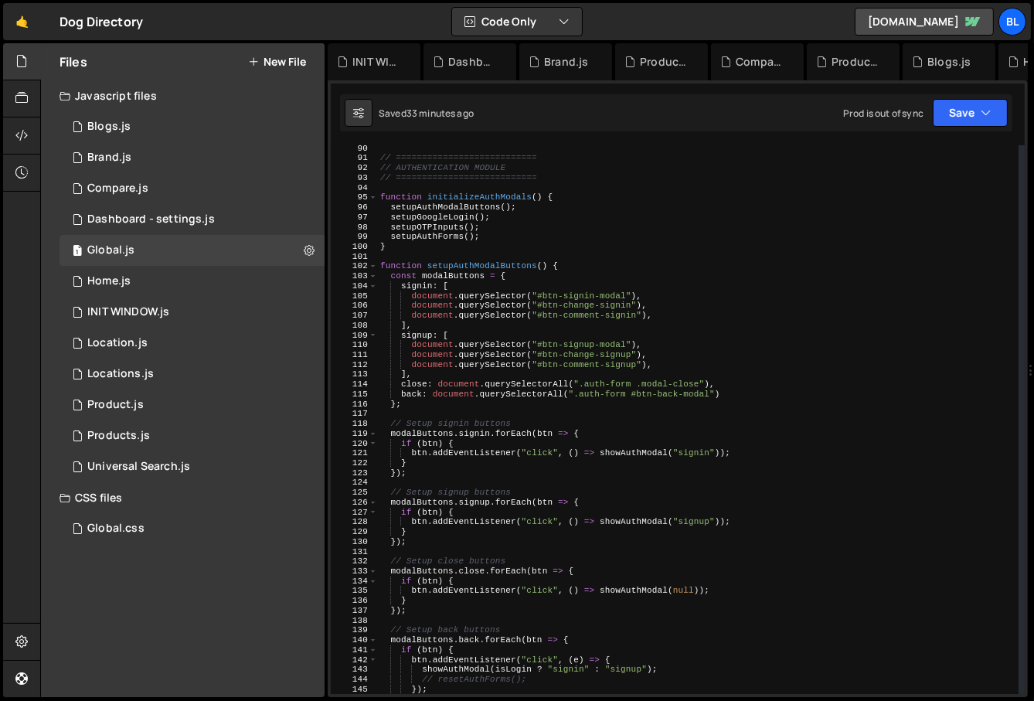
scroll to position [874, 0]
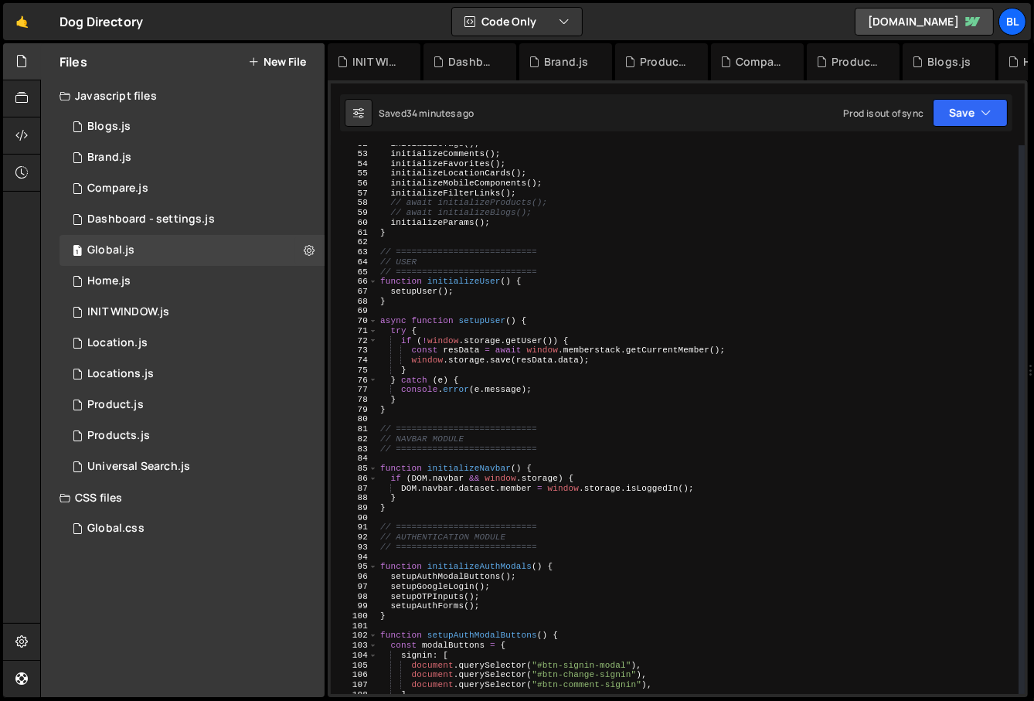
click at [550, 444] on div "initializeTags ( ) ; initializeComments ( ) ; initializeFavorites ( ) ; initial…" at bounding box center [698, 423] width 642 height 569
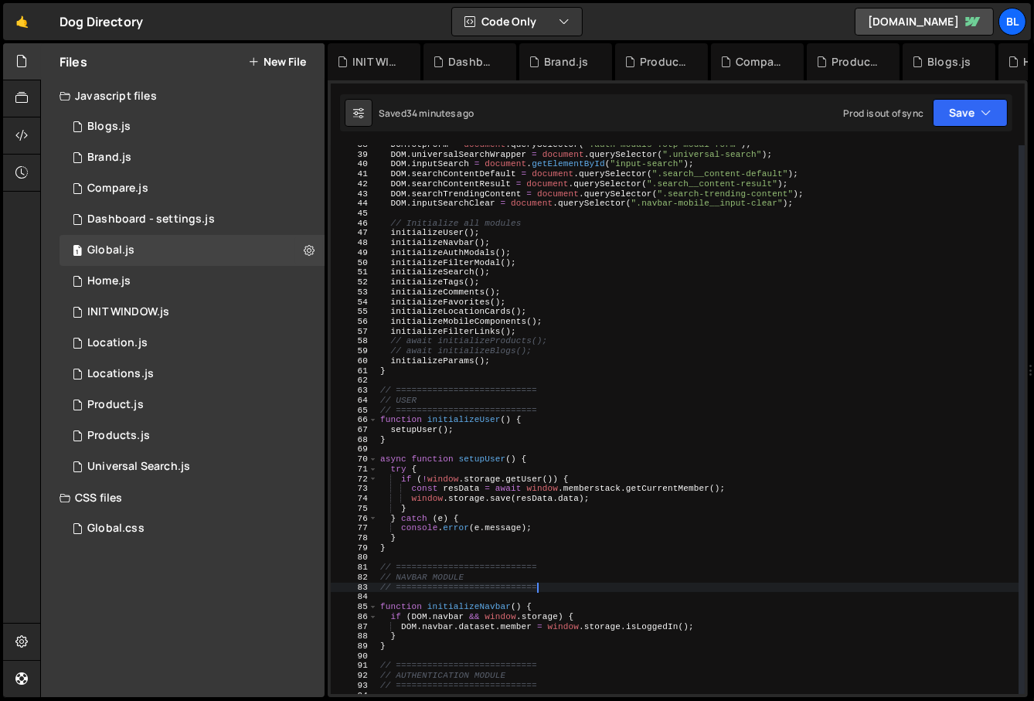
scroll to position [369, 0]
click at [464, 281] on div "DOM . otpForm = document . querySelector ( ".auth-modals .otp-modal form" ) ; D…" at bounding box center [698, 424] width 642 height 569
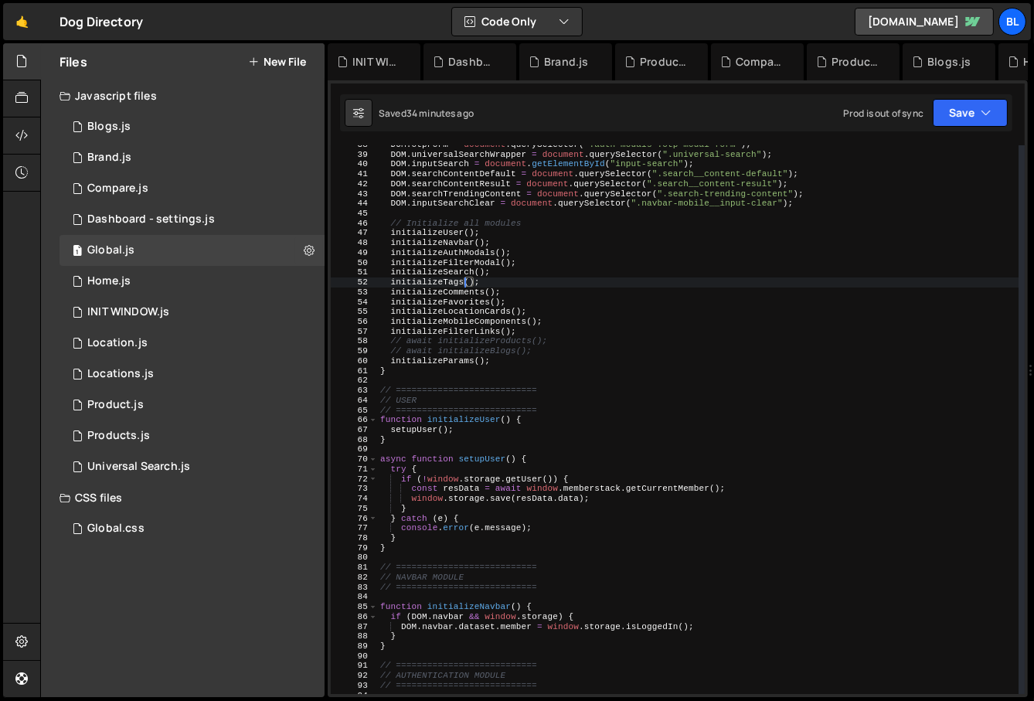
click at [464, 281] on div "DOM . otpForm = document . querySelector ( ".auth-modals .otp-modal form" ) ; D…" at bounding box center [698, 424] width 642 height 569
click at [426, 282] on div "DOM . otpForm = document . querySelector ( ".auth-modals .otp-modal form" ) ; D…" at bounding box center [698, 424] width 642 height 569
click at [430, 290] on div "DOM . otpForm = document . querySelector ( ".auth-modals .otp-modal form" ) ; D…" at bounding box center [698, 424] width 642 height 569
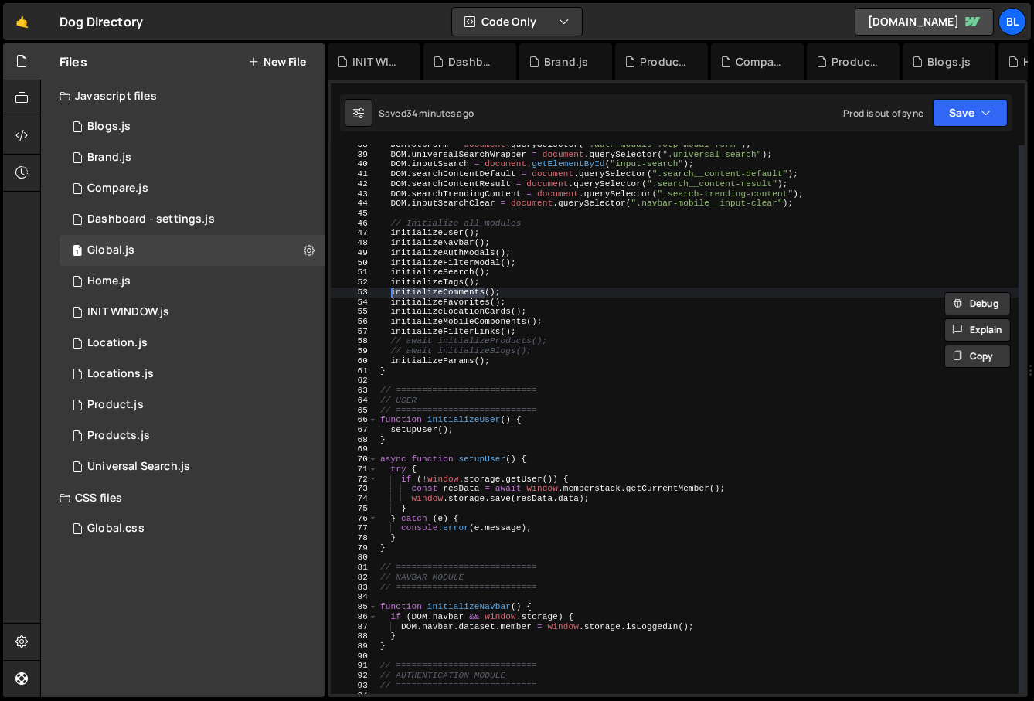
click at [444, 294] on div "DOM . otpForm = document . querySelector ( ".auth-modals .otp-modal form" ) ; D…" at bounding box center [698, 424] width 642 height 569
click at [438, 301] on div "DOM . otpForm = document . querySelector ( ".auth-modals .otp-modal form" ) ; D…" at bounding box center [698, 424] width 642 height 569
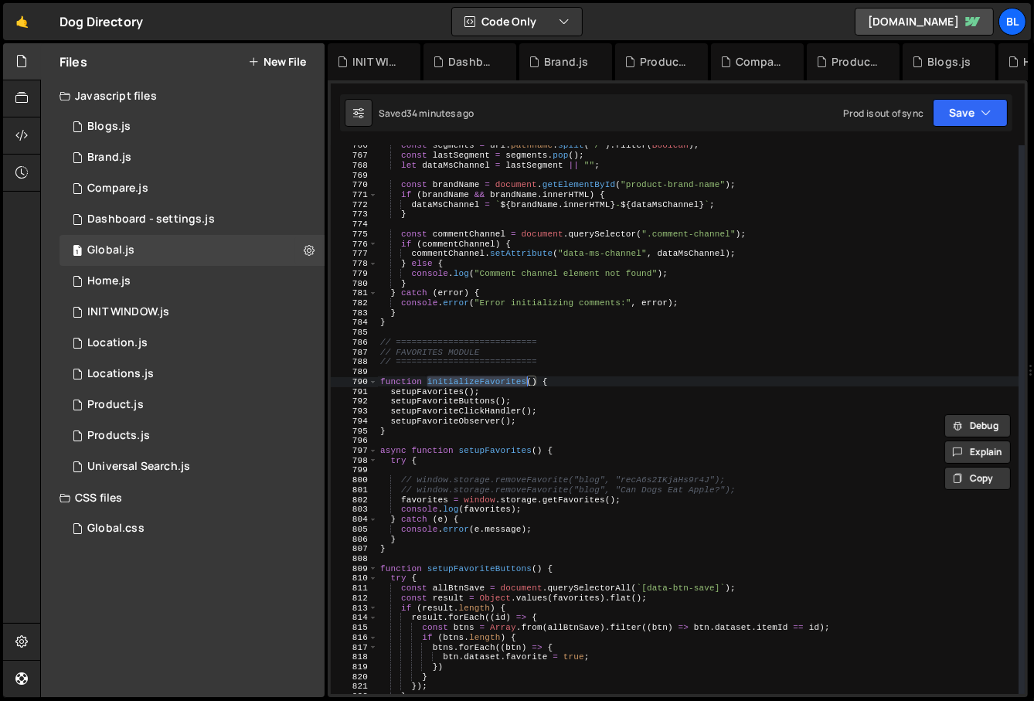
scroll to position [7545, 0]
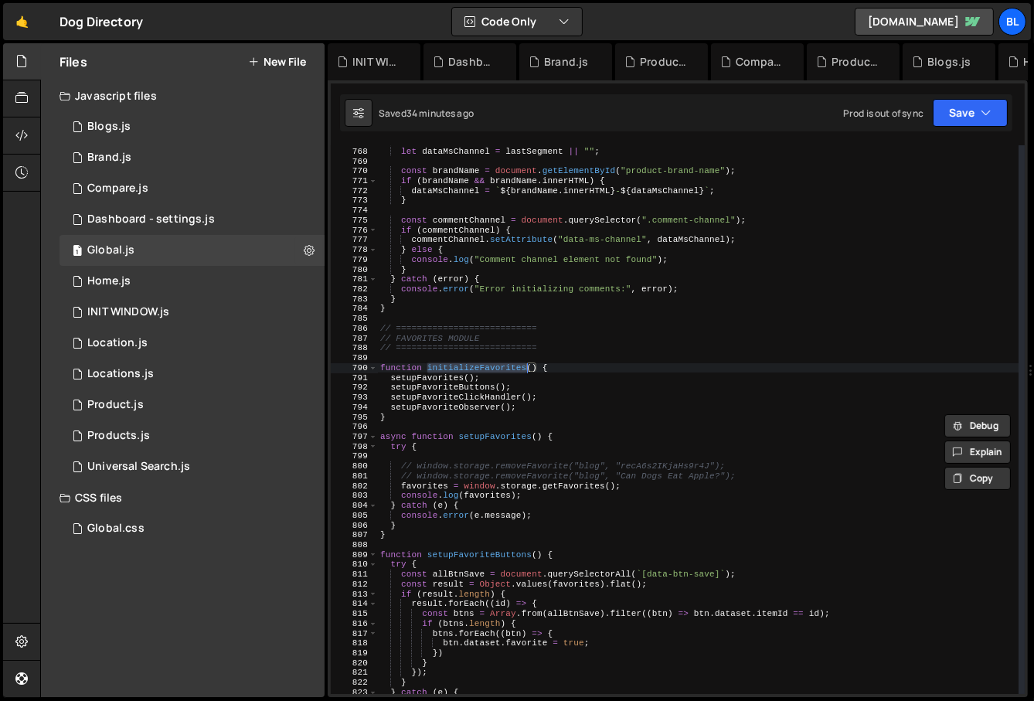
click at [549, 493] on div "const lastSegment = segments . pop ( ) ; let dataMsChannel = lastSegment || "" …" at bounding box center [698, 421] width 642 height 569
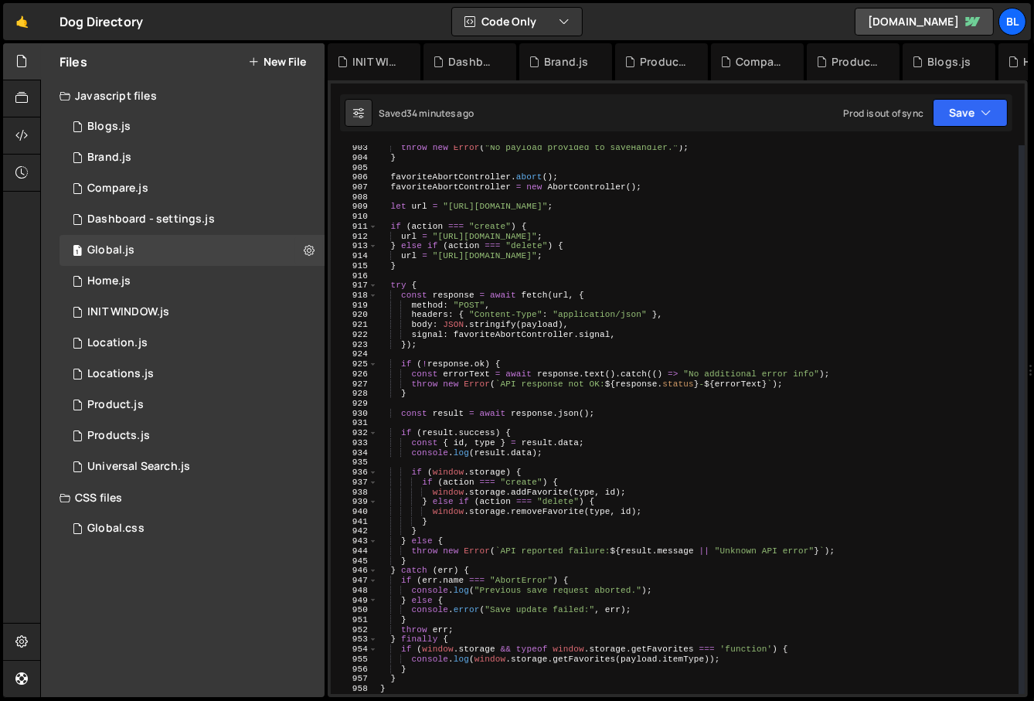
scroll to position [8876, 0]
click at [535, 511] on div "throw new Error ( "No payload provided to saveHandler." ) ; } favoriteAbortCont…" at bounding box center [698, 427] width 642 height 569
click at [649, 485] on div "throw new Error ( "No payload provided to saveHandler." ) ; } favoriteAbortCont…" at bounding box center [698, 427] width 642 height 569
type textarea "if (action === "create") {"
click at [649, 485] on div "throw new Error ( "No payload provided to saveHandler." ) ; } favoriteAbortCont…" at bounding box center [698, 427] width 642 height 569
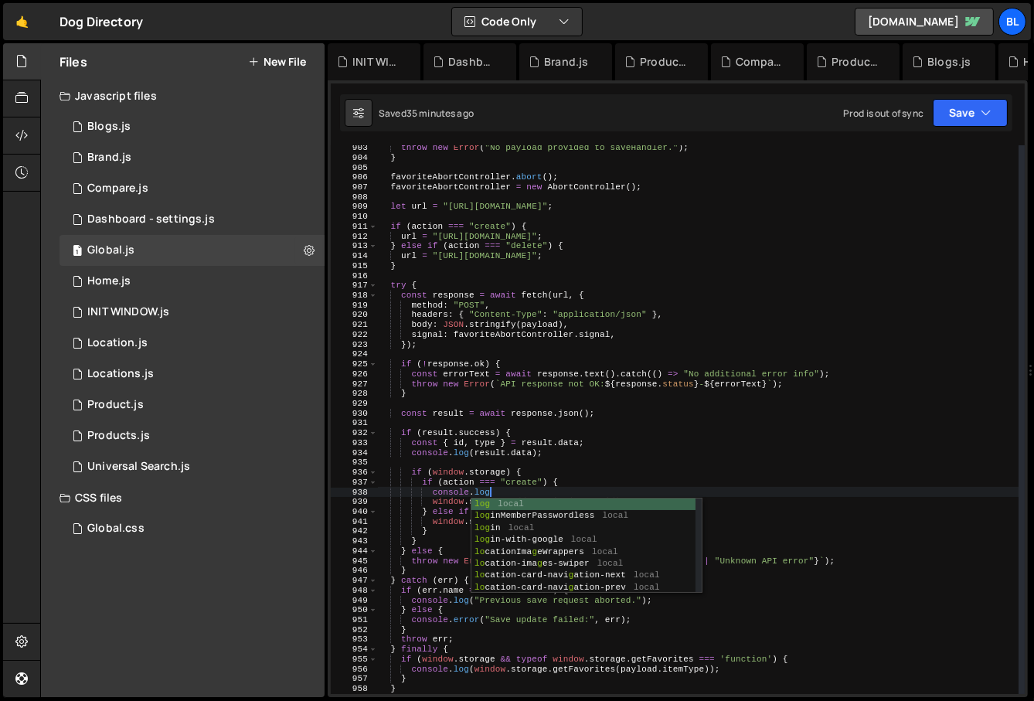
scroll to position [0, 9]
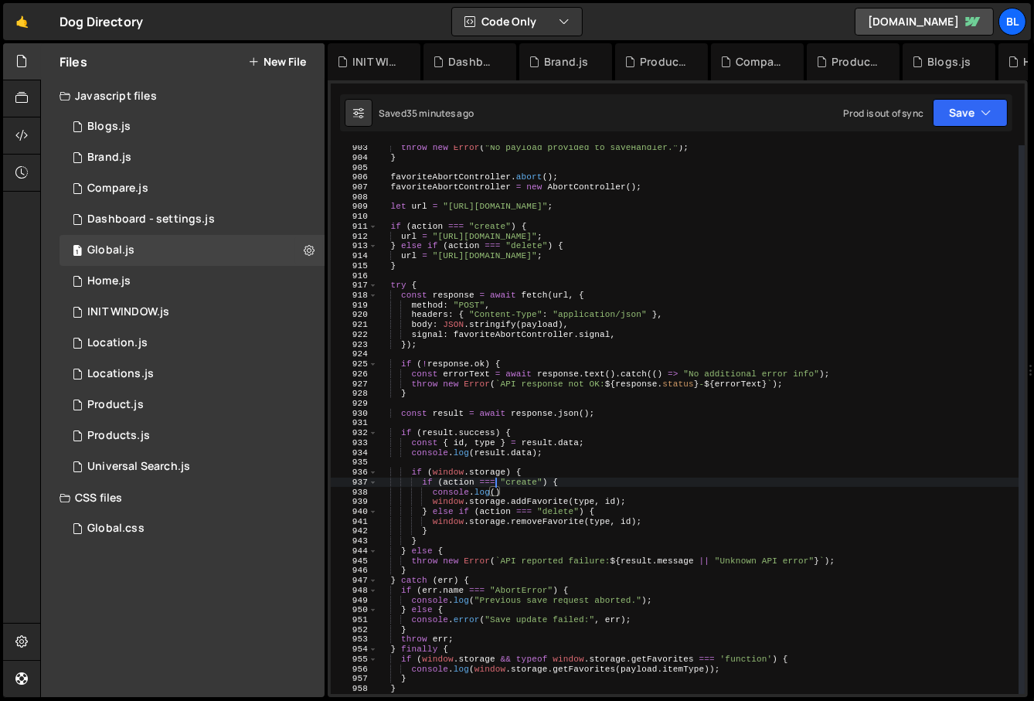
type textarea "if ([DOMAIN_NAME]) {"
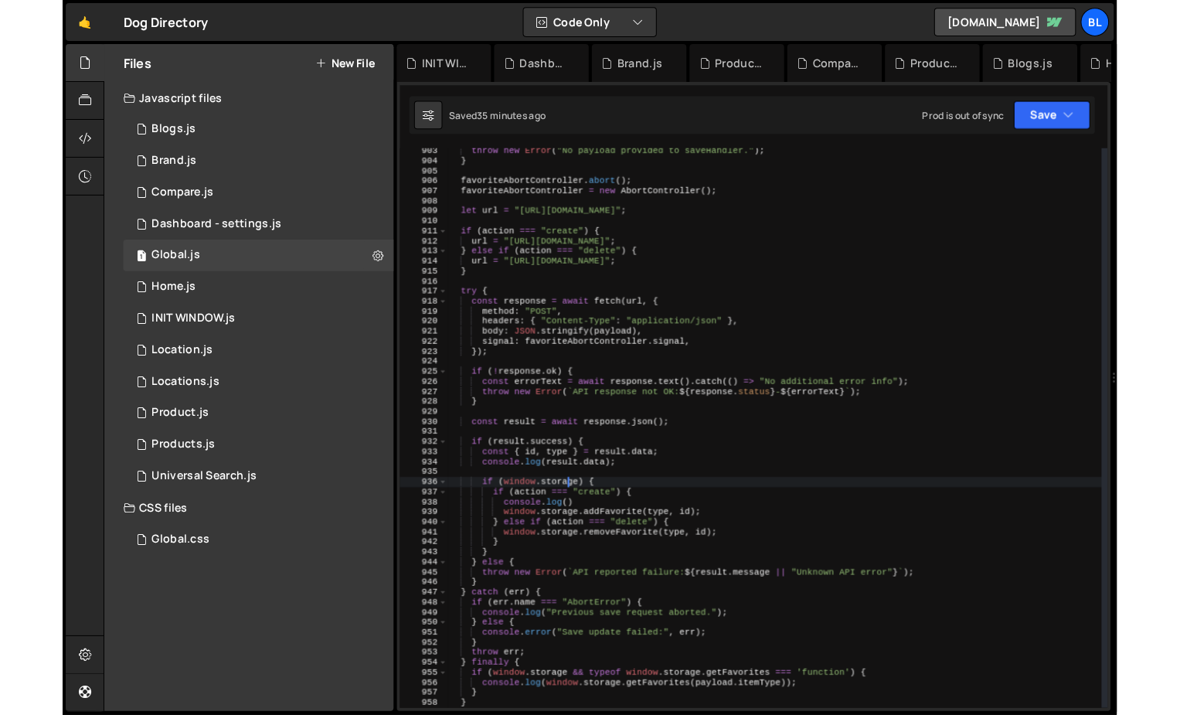
scroll to position [0, 0]
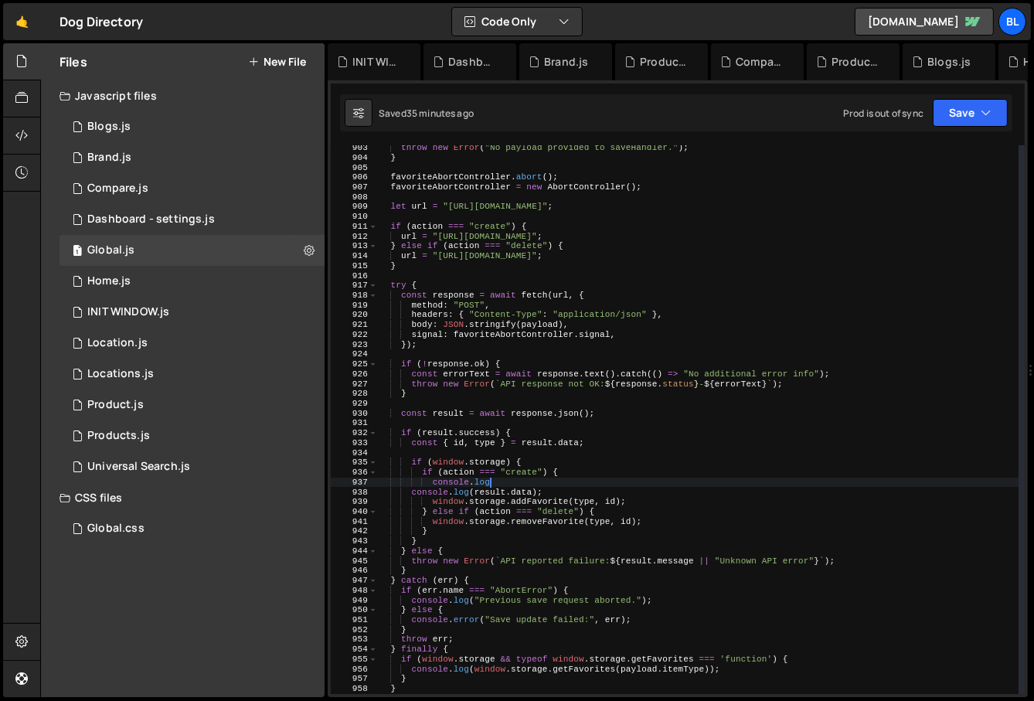
type textarea "console"
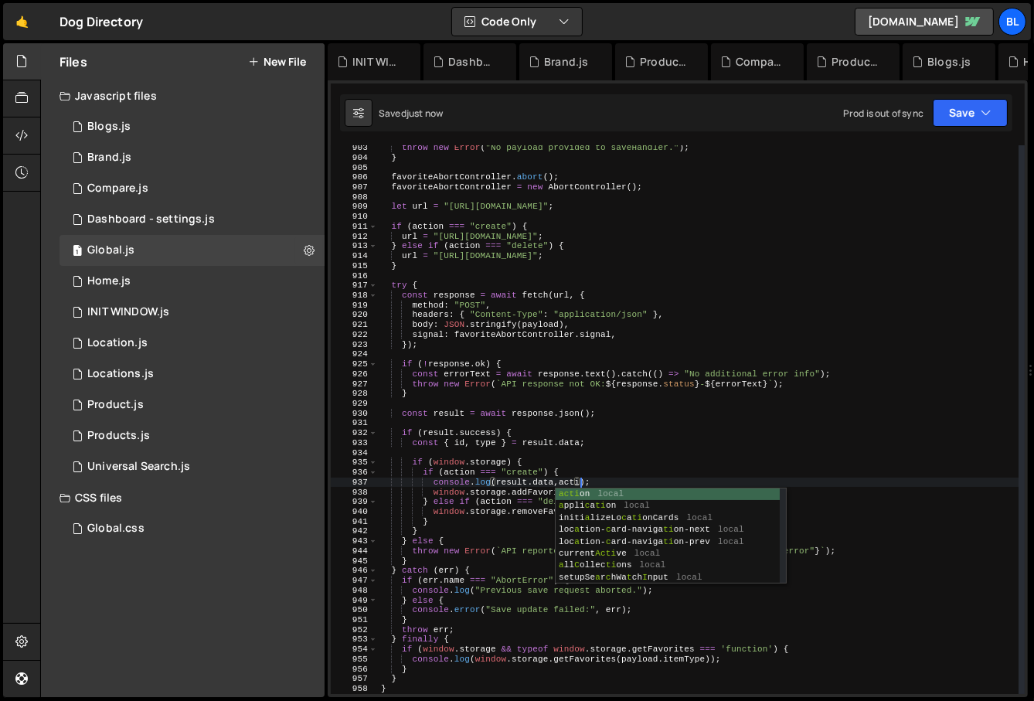
scroll to position [0, 18]
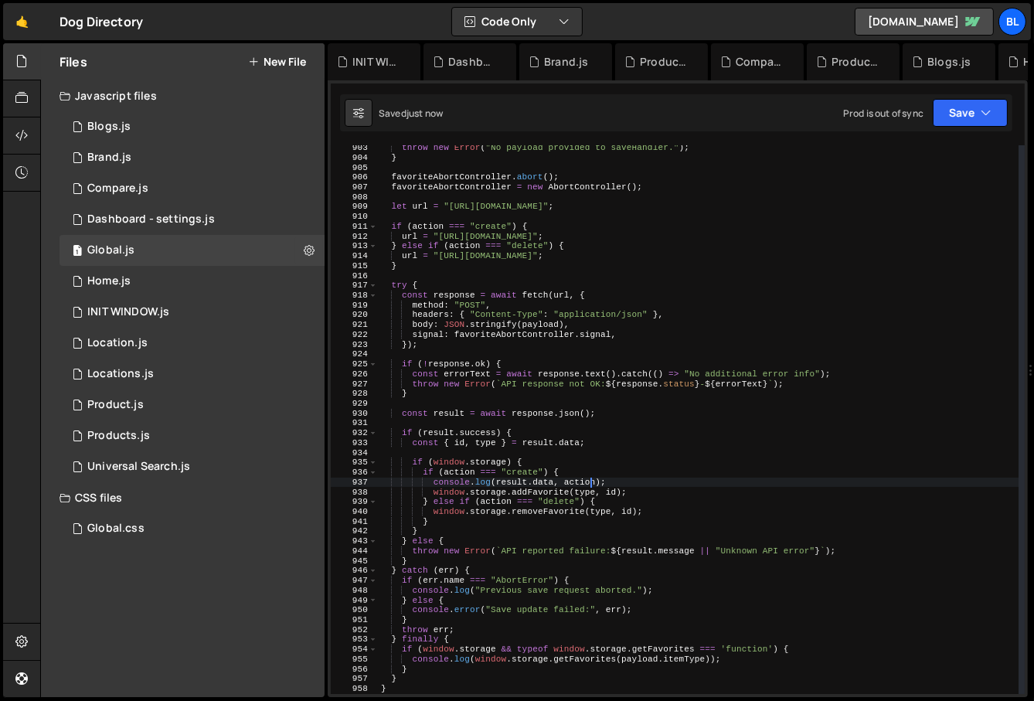
type textarea "console.log([DOMAIN_NAME], action);"
click at [454, 405] on div "throw new Error ( "No payload provided to saveHandler." ) ; } favoriteAbortCont…" at bounding box center [699, 427] width 642 height 569
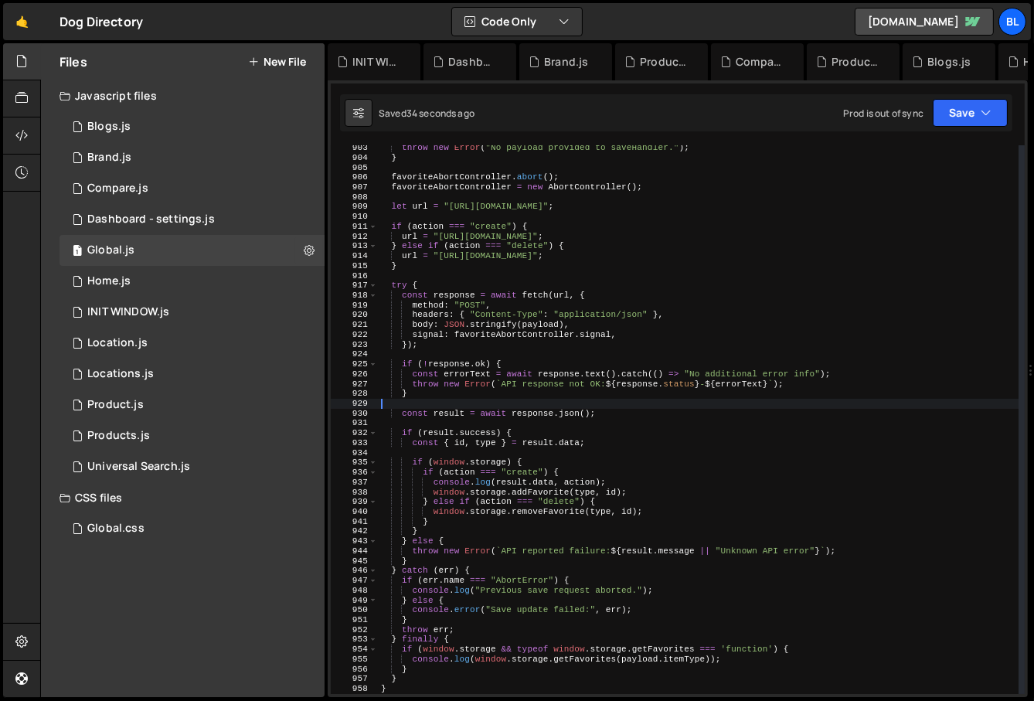
scroll to position [0, 0]
click at [454, 405] on div "throw new Error ( "No payload provided to saveHandler." ) ; } favoriteAbortCont…" at bounding box center [699, 427] width 642 height 569
click at [451, 421] on div "throw new Error ( "No payload provided to saveHandler." ) ; } favoriteAbortCont…" at bounding box center [699, 427] width 642 height 569
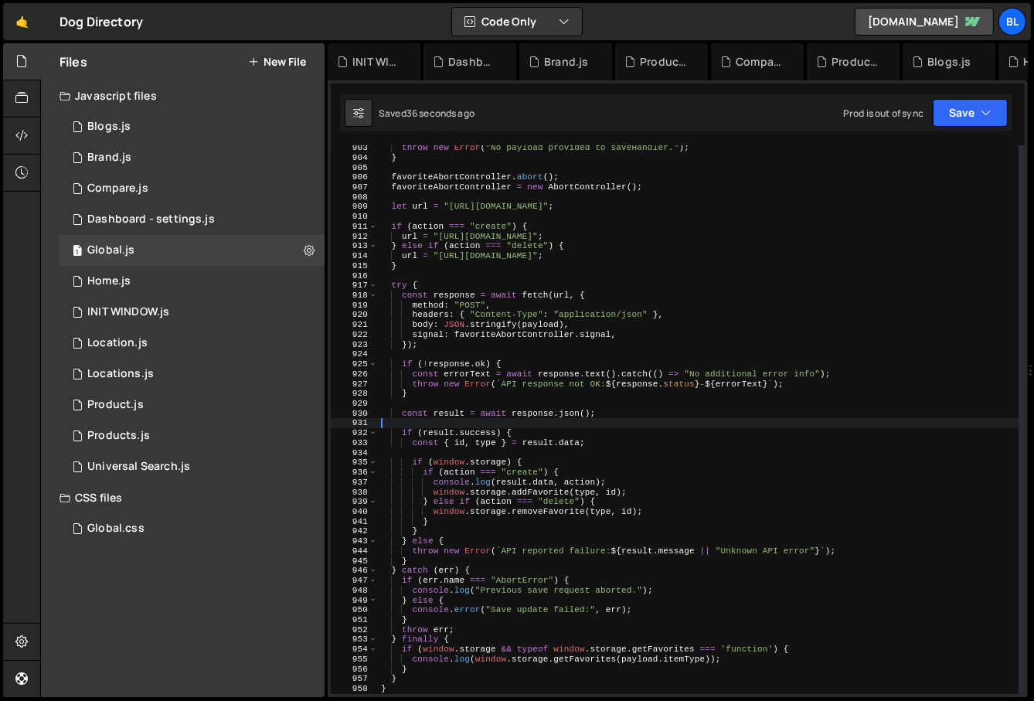
click at [458, 413] on div "throw new Error ( "No payload provided to saveHandler." ) ; } favoriteAbortCont…" at bounding box center [699, 427] width 642 height 569
type textarea "const result = await response.json();"
click at [458, 413] on div "throw new Error ( "No payload provided to saveHandler." ) ; } favoriteAbortCont…" at bounding box center [699, 427] width 642 height 569
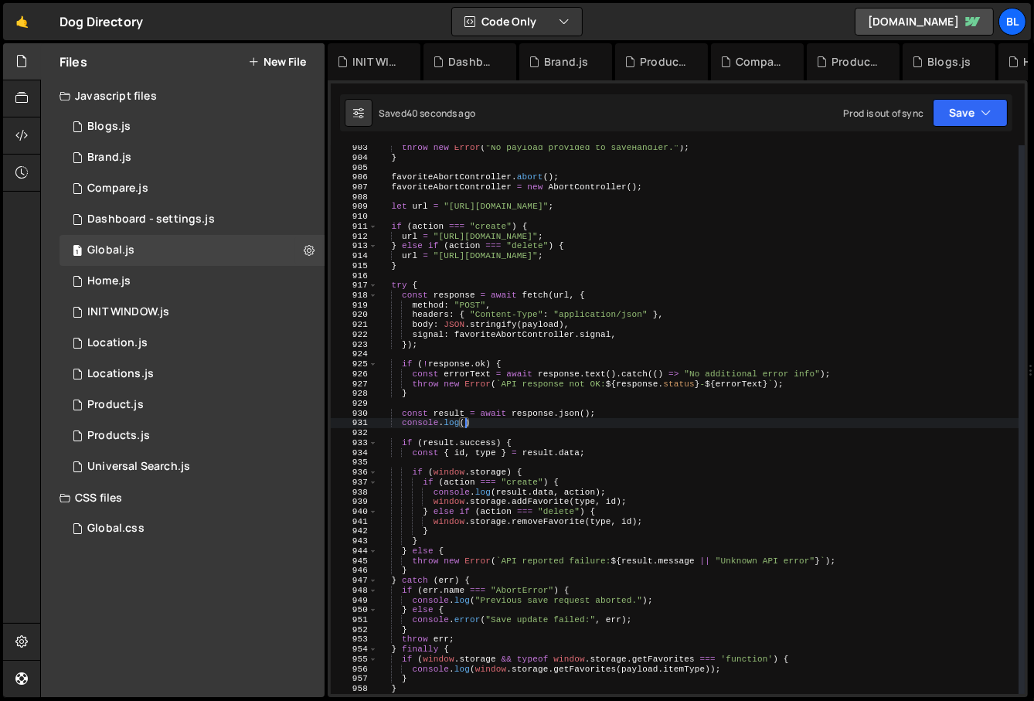
paste textarea "result)"
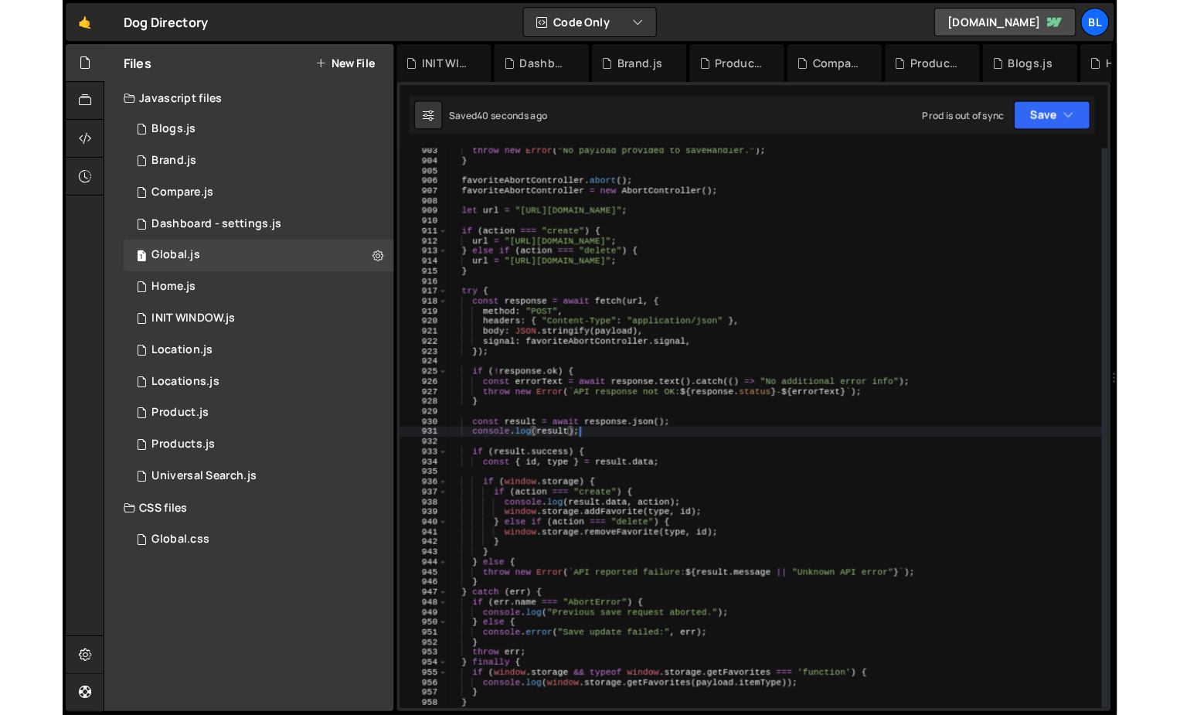
scroll to position [0, 10]
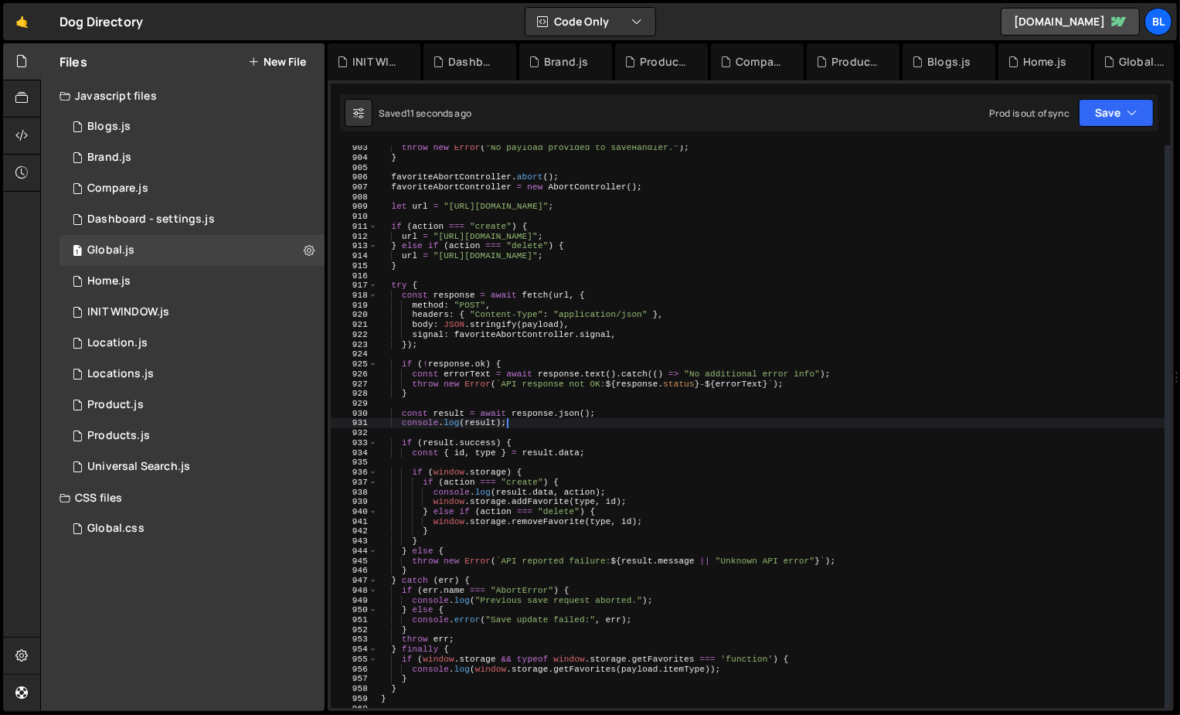
click at [480, 567] on div "throw new Error ( "No payload provided to saveHandler." ) ; } favoriteAbortCont…" at bounding box center [772, 434] width 788 height 583
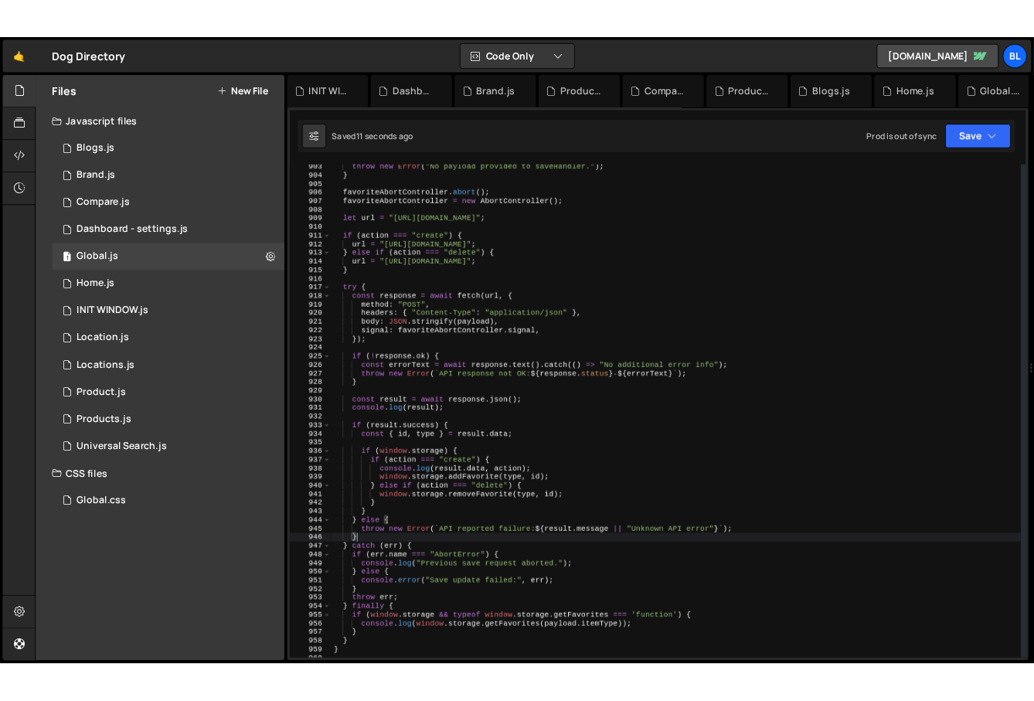
scroll to position [0, 2]
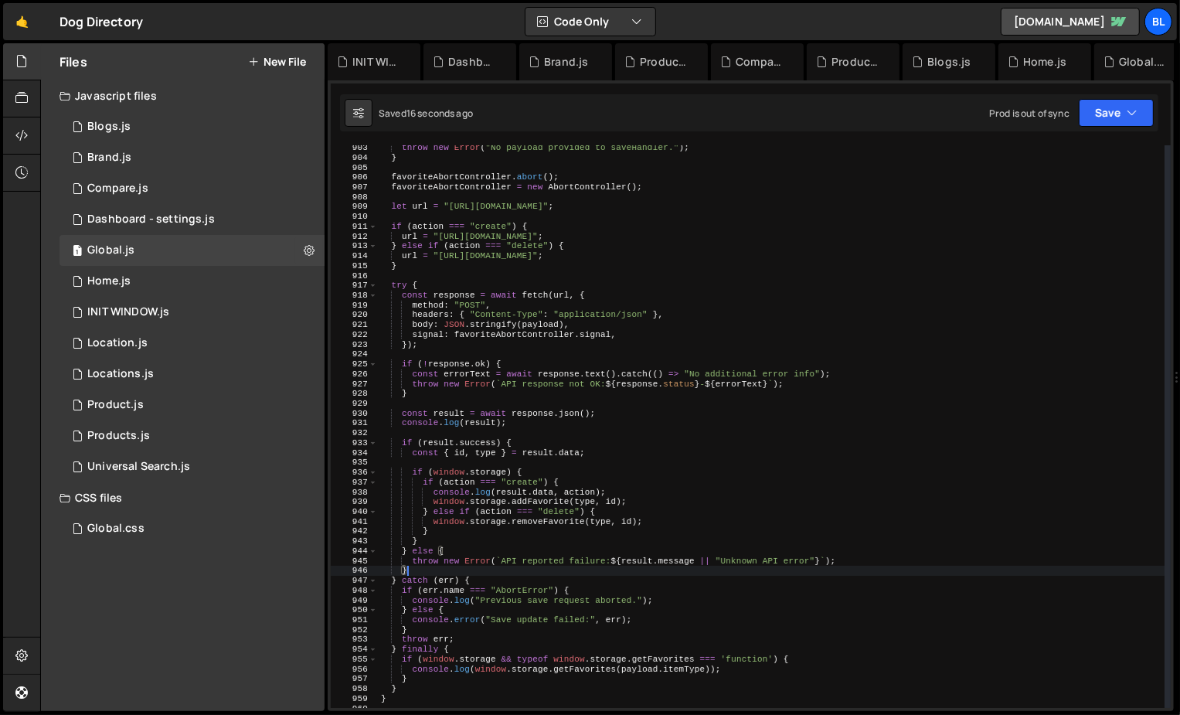
click at [487, 577] on div "throw new Error ( "No payload provided to saveHandler." ) ; } favoriteAbortCont…" at bounding box center [772, 434] width 788 height 583
click at [486, 574] on div "throw new Error ( "No payload provided to saveHandler." ) ; } favoriteAbortCont…" at bounding box center [772, 434] width 788 height 583
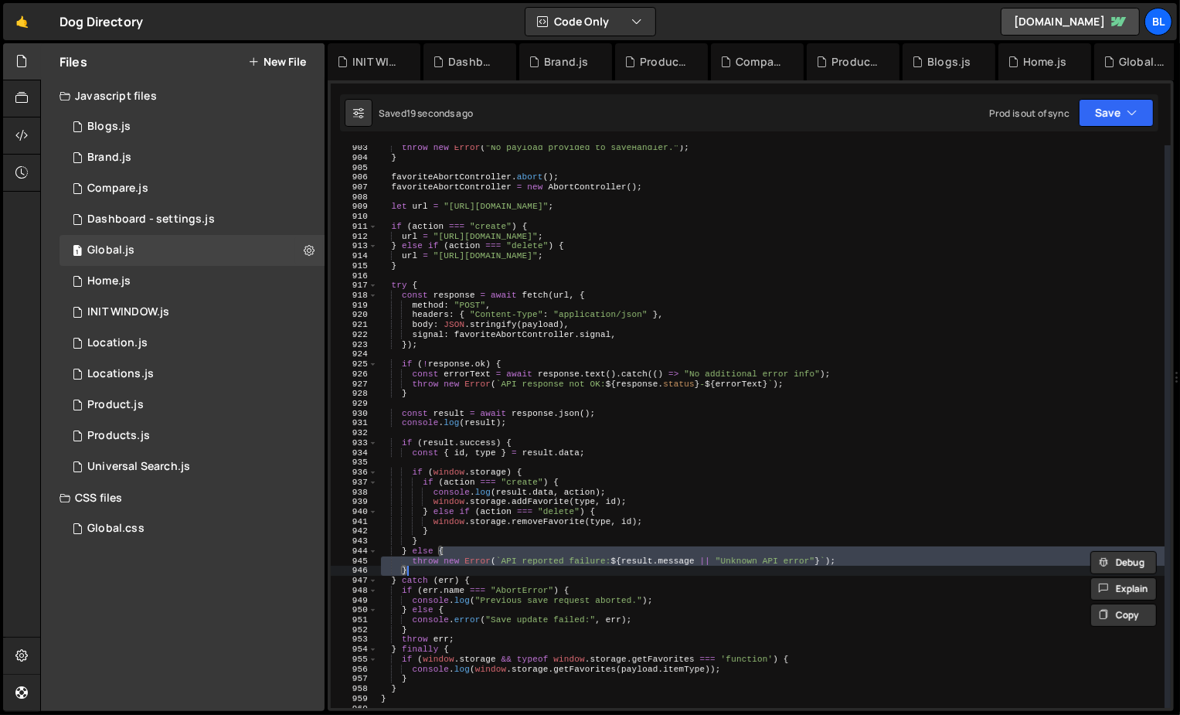
click at [483, 577] on div "throw new Error ( "No payload provided to saveHandler." ) ; } favoriteAbortCont…" at bounding box center [772, 434] width 788 height 583
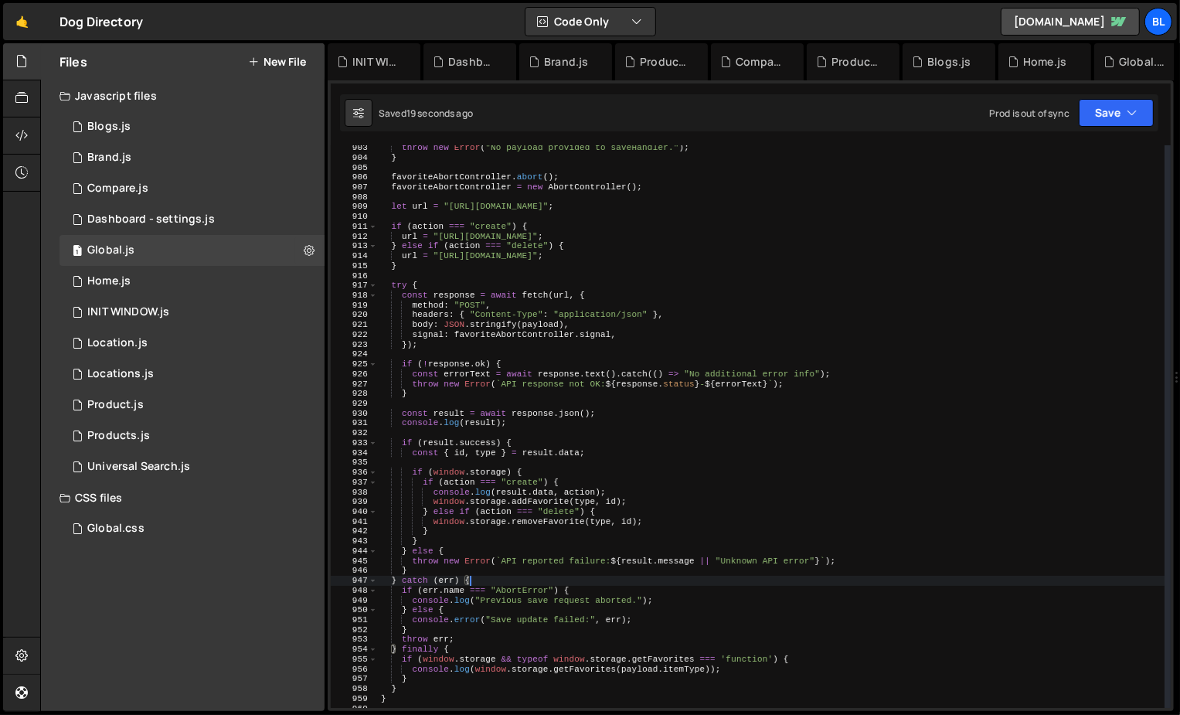
click at [483, 615] on div "throw new Error ( "No payload provided to saveHandler." ) ; } favoriteAbortCont…" at bounding box center [772, 434] width 788 height 583
click at [32, 634] on div at bounding box center [21, 377] width 37 height 669
click at [21, 634] on div at bounding box center [21, 377] width 37 height 669
type textarea "}"
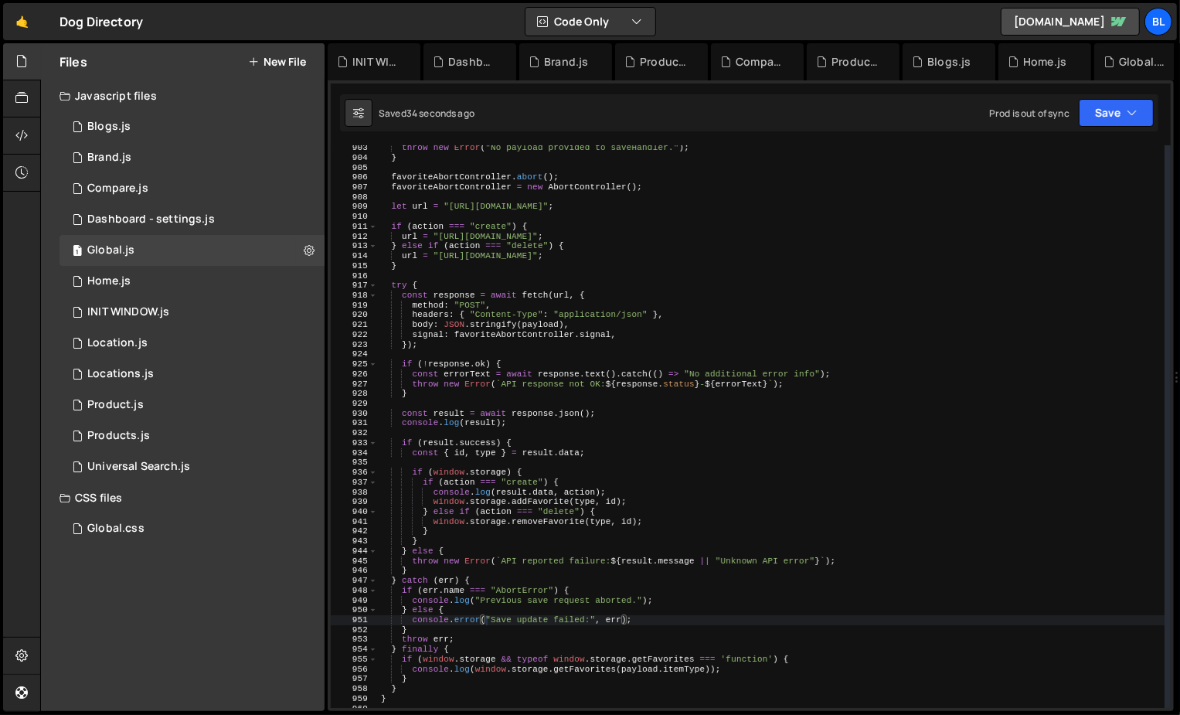
click at [430, 540] on div "throw new Error ( "No payload provided to saveHandler." ) ; } favoriteAbortCont…" at bounding box center [772, 434] width 788 height 583
click at [22, 628] on div at bounding box center [21, 377] width 37 height 669
click at [22, 642] on div at bounding box center [22, 656] width 38 height 37
select select "project"
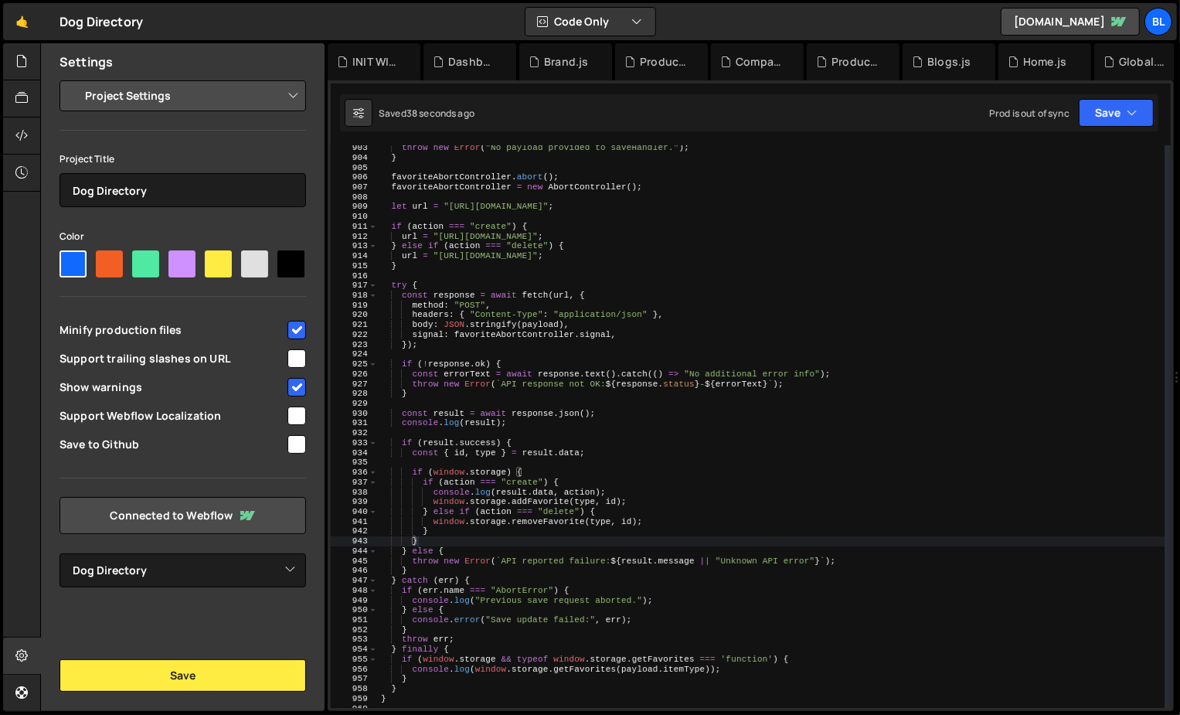
click at [145, 66] on div "Settings" at bounding box center [183, 61] width 284 height 37
click at [149, 79] on div "Settings" at bounding box center [183, 61] width 284 height 37
click at [152, 101] on select "Project Settings Code Editor Settings Chat Settings" at bounding box center [186, 96] width 226 height 34
click at [22, 680] on link at bounding box center [22, 693] width 38 height 37
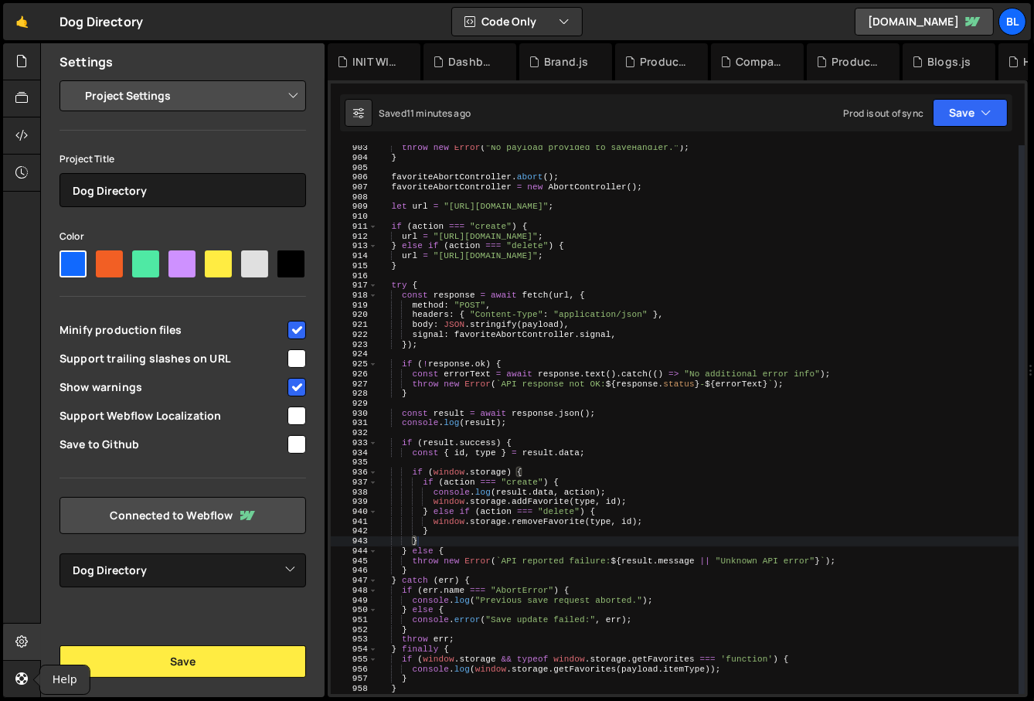
click at [479, 406] on div "throw new Error ( "No payload provided to saveHandler." ) ; } favoriteAbortCont…" at bounding box center [699, 427] width 642 height 569
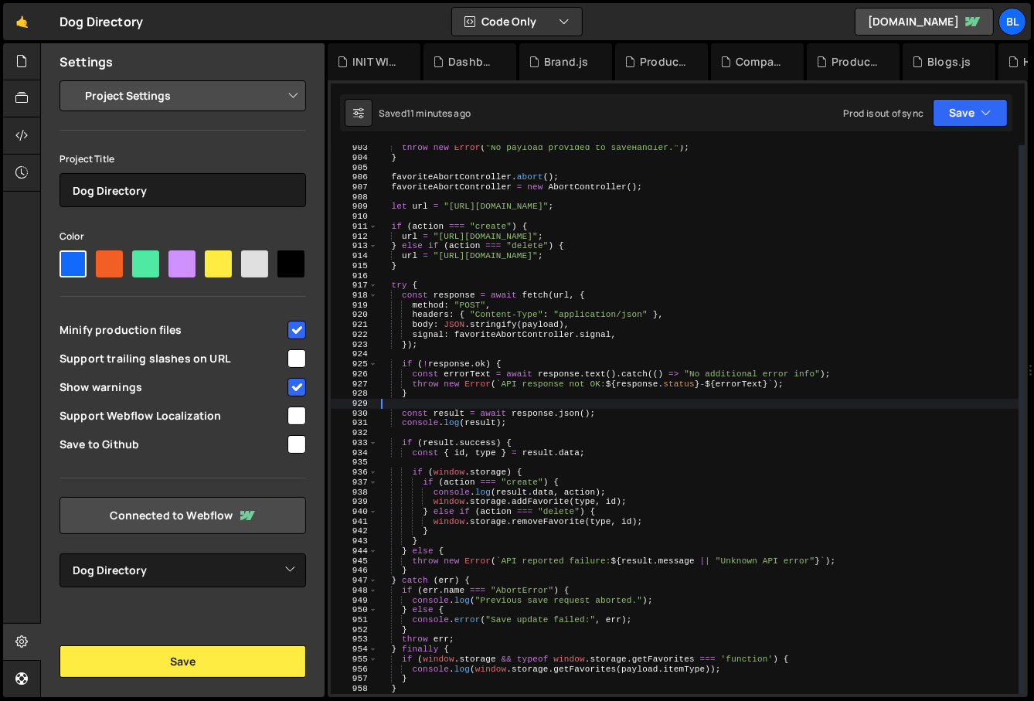
click at [486, 419] on div "throw new Error ( "No payload provided to saveHandler." ) ; } favoriteAbortCont…" at bounding box center [699, 427] width 642 height 569
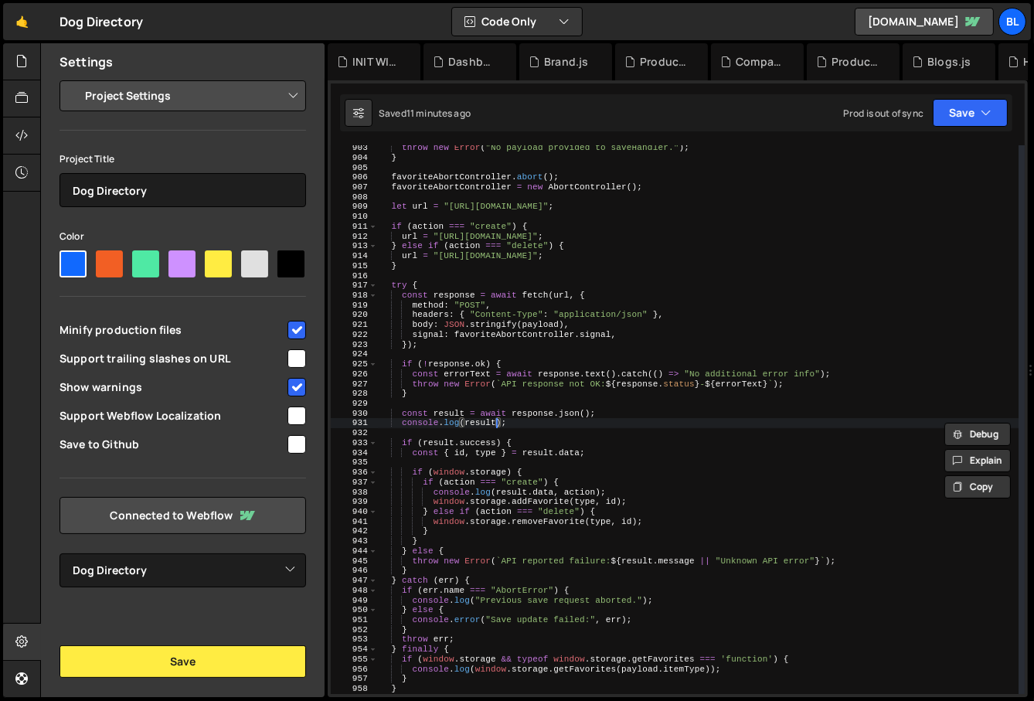
scroll to position [0, 10]
paste textarea "success"
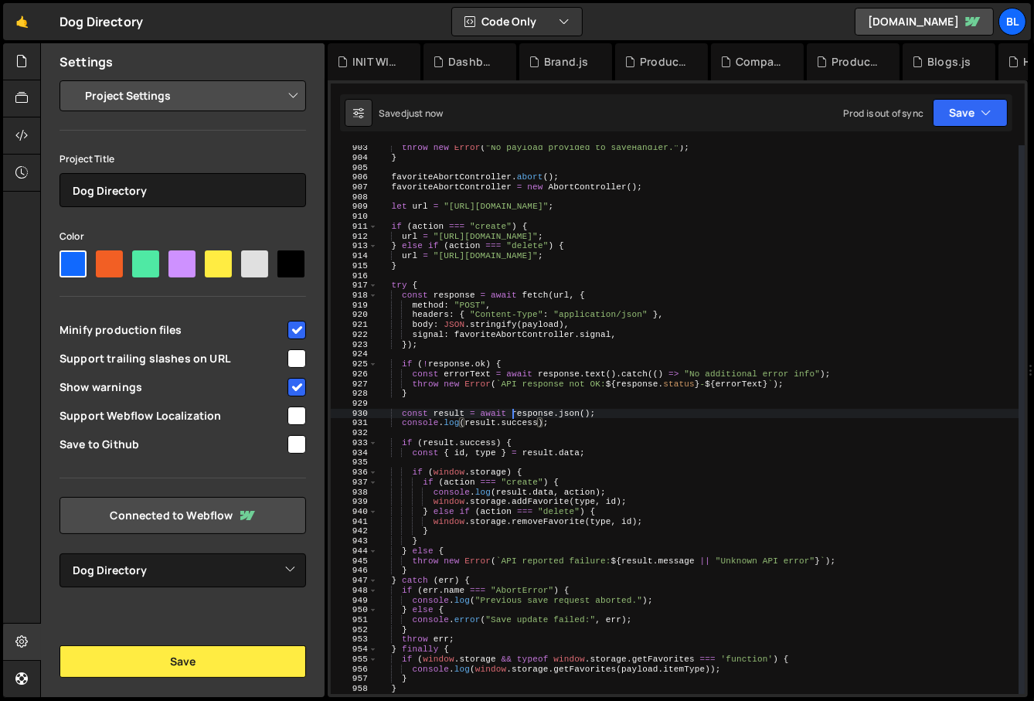
click at [511, 415] on div "throw new Error ( "No payload provided to saveHandler." ) ; } favoriteAbortCont…" at bounding box center [699, 427] width 642 height 569
click at [530, 448] on div "throw new Error ( "No payload provided to saveHandler." ) ; } favoriteAbortCont…" at bounding box center [699, 427] width 642 height 569
type textarea "const { id, type } = [DOMAIN_NAME];"
click at [513, 458] on div "throw new Error ( "No payload provided to saveHandler." ) ; } favoriteAbortCont…" at bounding box center [699, 427] width 642 height 569
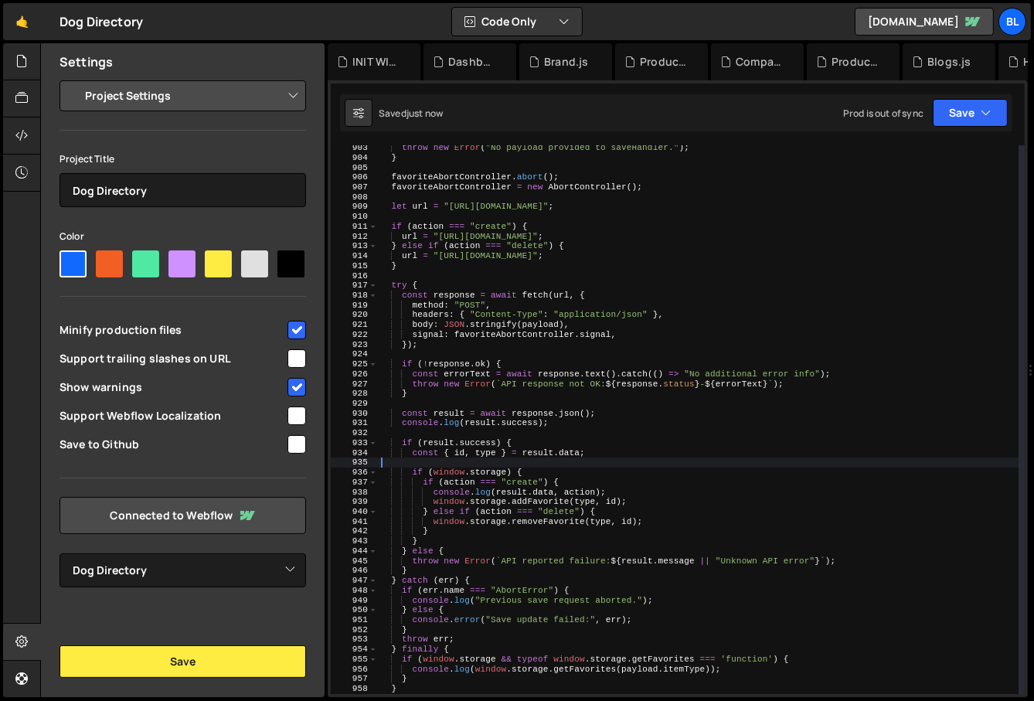
click at [529, 449] on div "throw new Error ( "No payload provided to saveHandler." ) ; } favoriteAbortCont…" at bounding box center [699, 427] width 642 height 569
click at [521, 409] on div "throw new Error ( "No payload provided to saveHandler." ) ; } favoriteAbortCont…" at bounding box center [699, 427] width 642 height 569
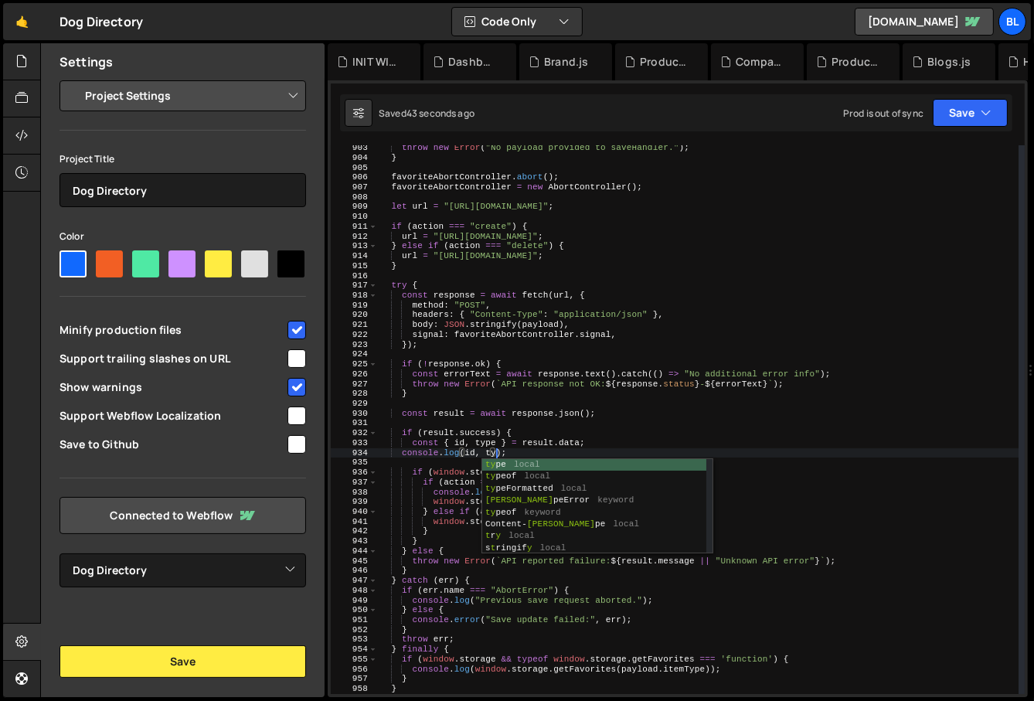
scroll to position [0, 10]
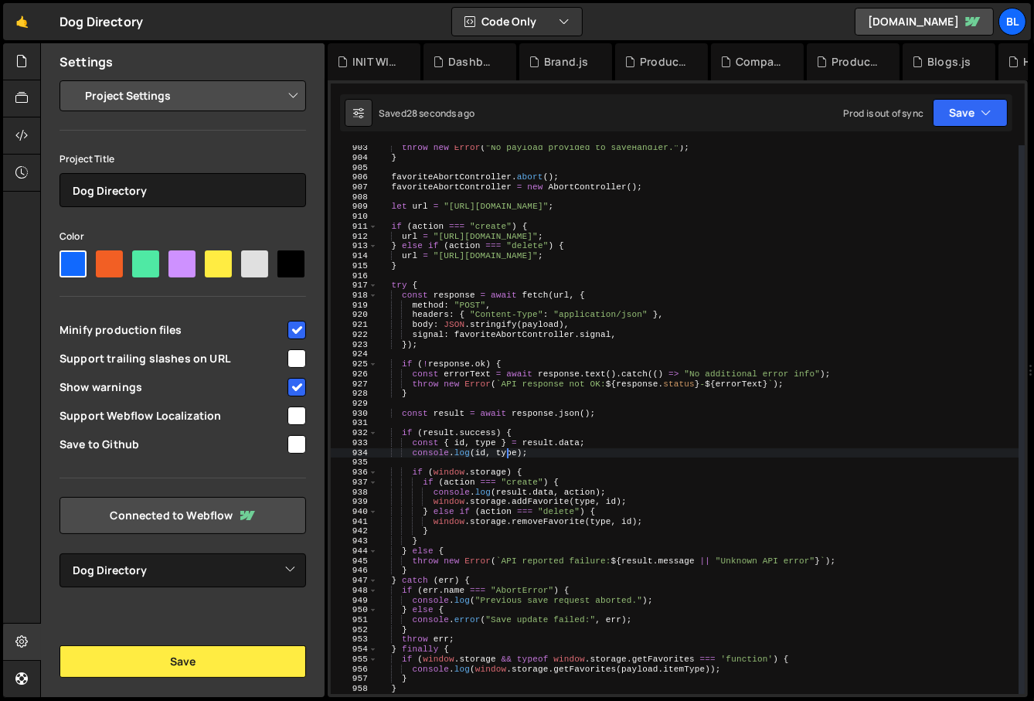
click at [518, 483] on div "throw new Error ( "No payload provided to saveHandler." ) ; } favoriteAbortCont…" at bounding box center [699, 427] width 642 height 569
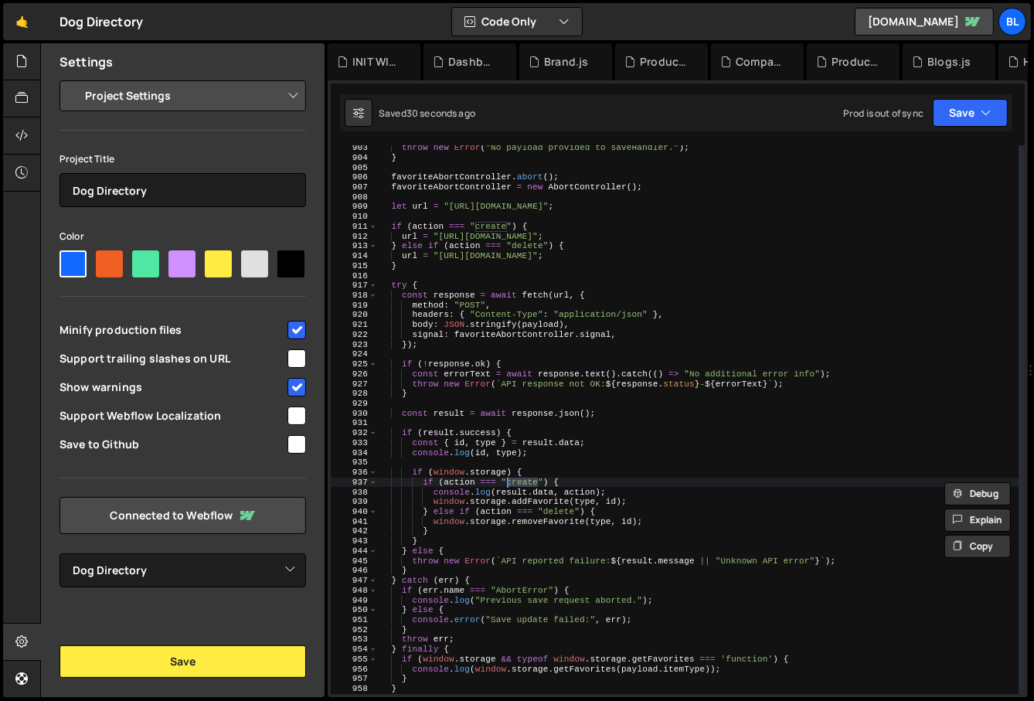
click at [553, 471] on div "throw new Error ( "No payload provided to saveHandler." ) ; } favoriteAbortCont…" at bounding box center [699, 427] width 642 height 569
type textarea "if ([DOMAIN_NAME]) {"
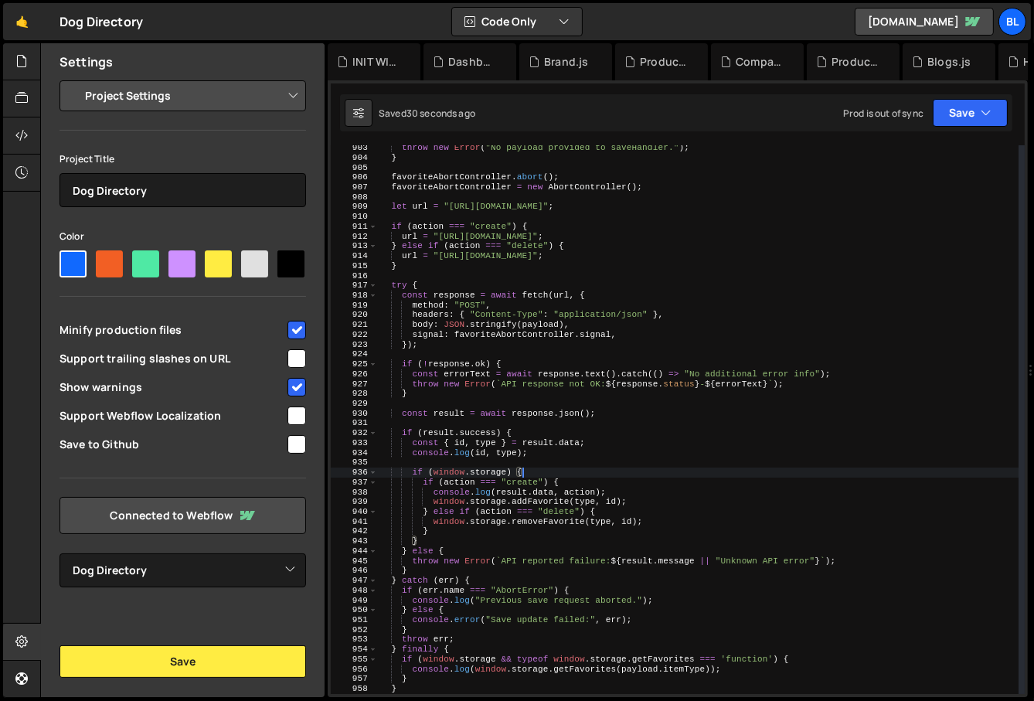
click at [538, 462] on div "throw new Error ( "No payload provided to saveHandler." ) ; } favoriteAbortCont…" at bounding box center [699, 427] width 642 height 569
click at [499, 469] on div "throw new Error ( "No payload provided to saveHandler." ) ; } favoriteAbortCont…" at bounding box center [699, 427] width 642 height 569
click at [520, 433] on div "throw new Error ( "No payload provided to saveHandler." ) ; } favoriteAbortCont…" at bounding box center [699, 427] width 642 height 569
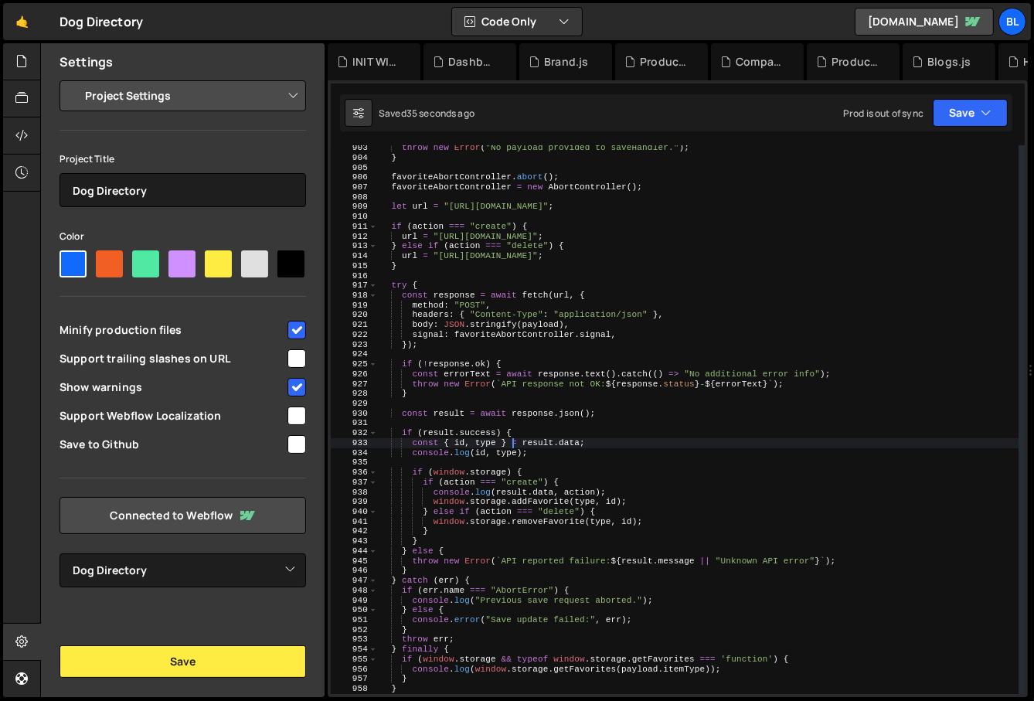
type textarea "console.log(id, type);"
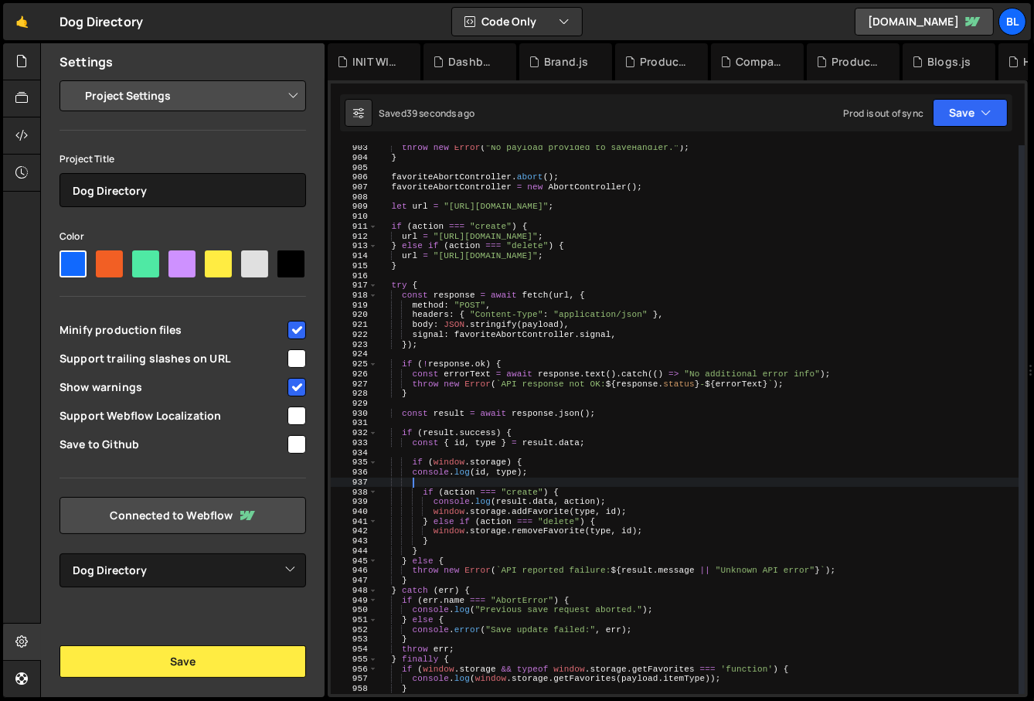
type textarea "ocn"
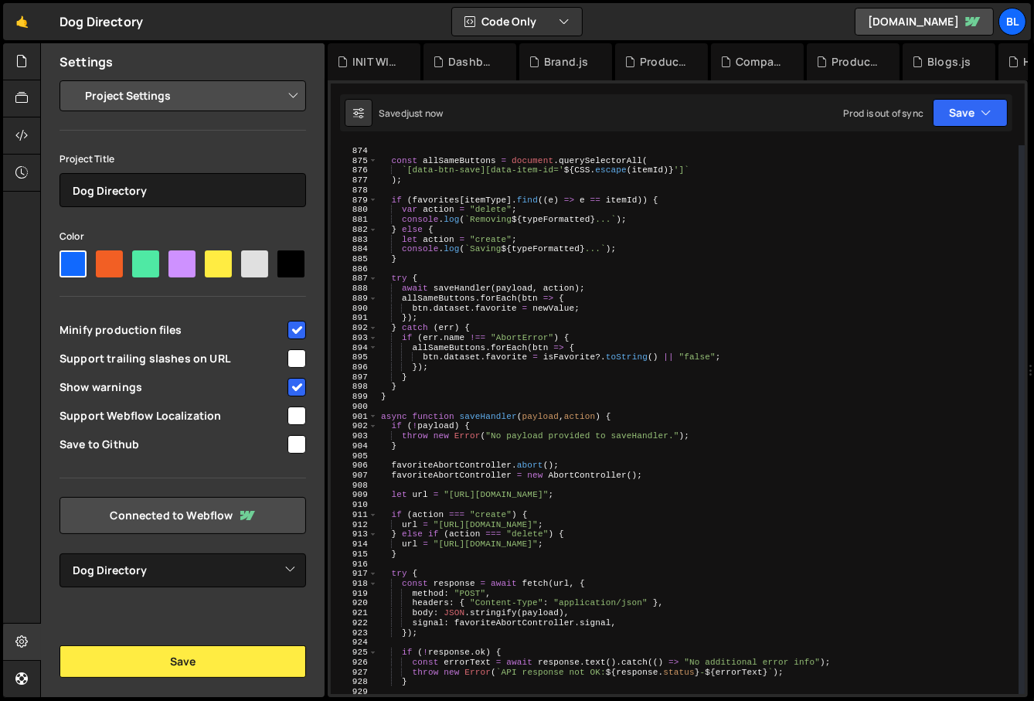
scroll to position [8588, 0]
click at [407, 219] on div "const newValue = ( ! ( isFavorite === "true" )) . toString ( ) ; const allSameB…" at bounding box center [699, 420] width 642 height 569
type textarea "console.log(`Removing ${typeFormatted}...`);"
click at [407, 219] on div "const newValue = ( ! ( isFavorite === "true" )) . toString ( ) ; const allSameB…" at bounding box center [699, 420] width 642 height 569
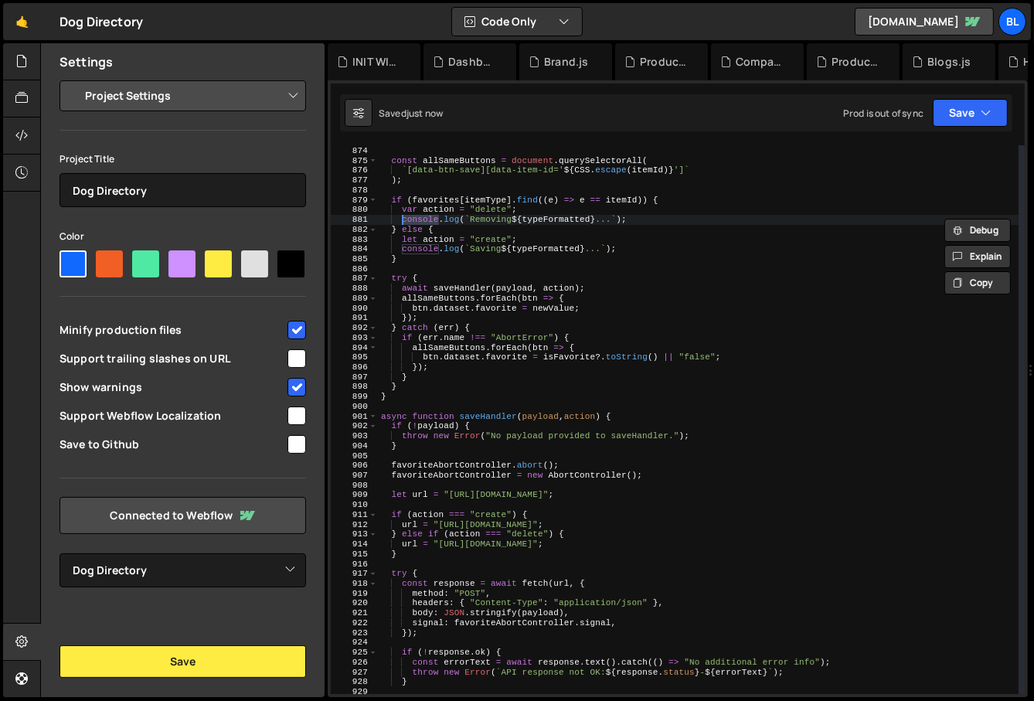
click at [382, 233] on div at bounding box center [382, 233] width 0 height 0
click at [454, 265] on div "const newValue = ( ! ( isFavorite === "true" )) . toString ( ) ; const allSameB…" at bounding box center [699, 420] width 642 height 569
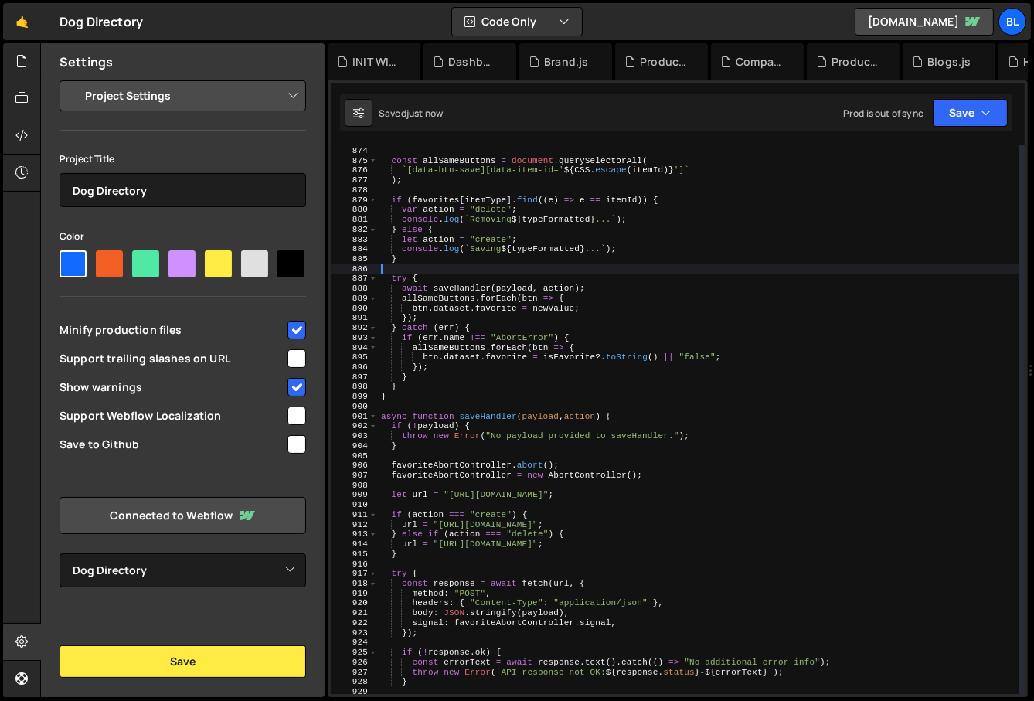
scroll to position [0, 0]
click at [412, 249] on div "const newValue = ( ! ( isFavorite === "true" )) . toString ( ) ; const allSameB…" at bounding box center [699, 420] width 642 height 569
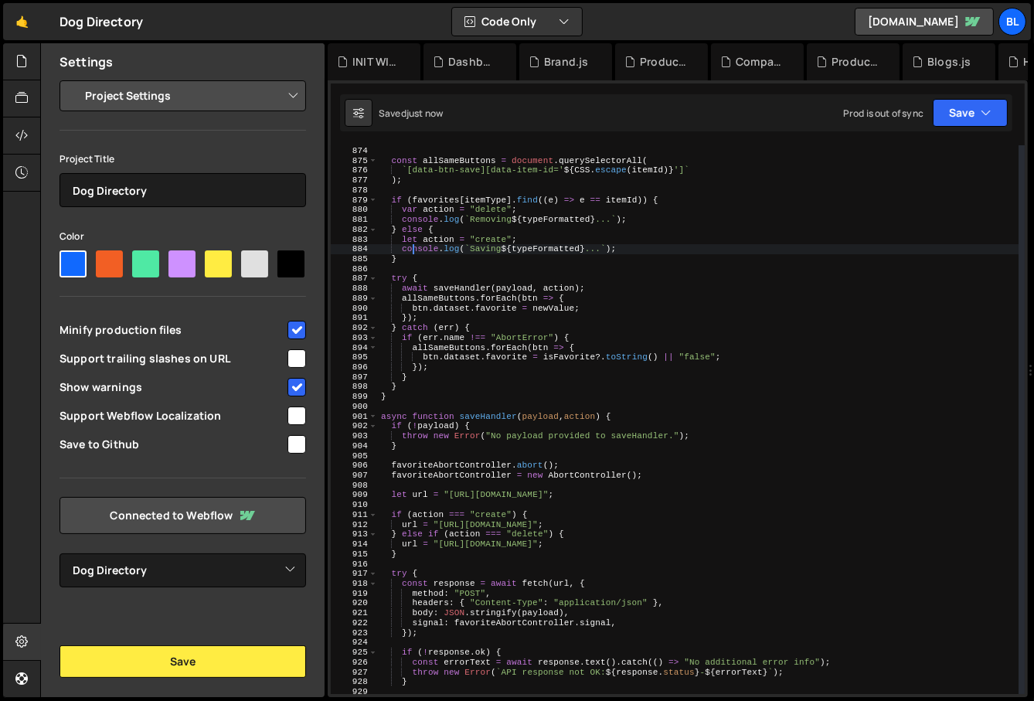
click at [412, 249] on div "const newValue = ( ! ( isFavorite === "true" )) . toString ( ) ; const allSameB…" at bounding box center [699, 420] width 642 height 569
click at [406, 237] on div "const newValue = ( ! ( isFavorite === "true" )) . toString ( ) ; const allSameB…" at bounding box center [699, 420] width 642 height 569
type textarea "var action = "create";"
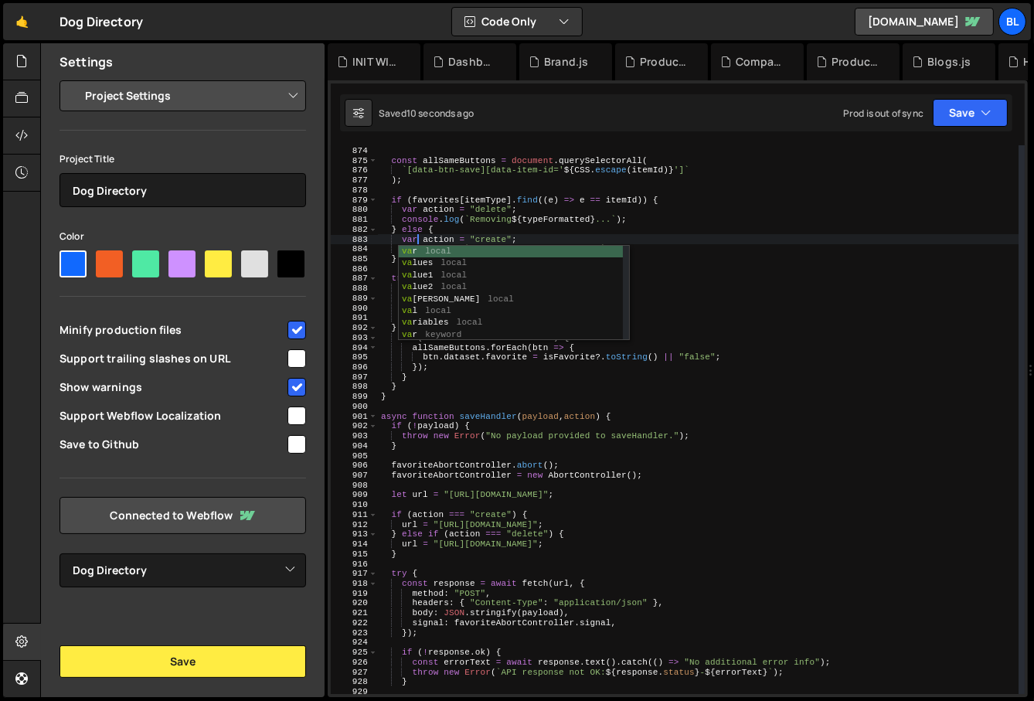
scroll to position [0, 2]
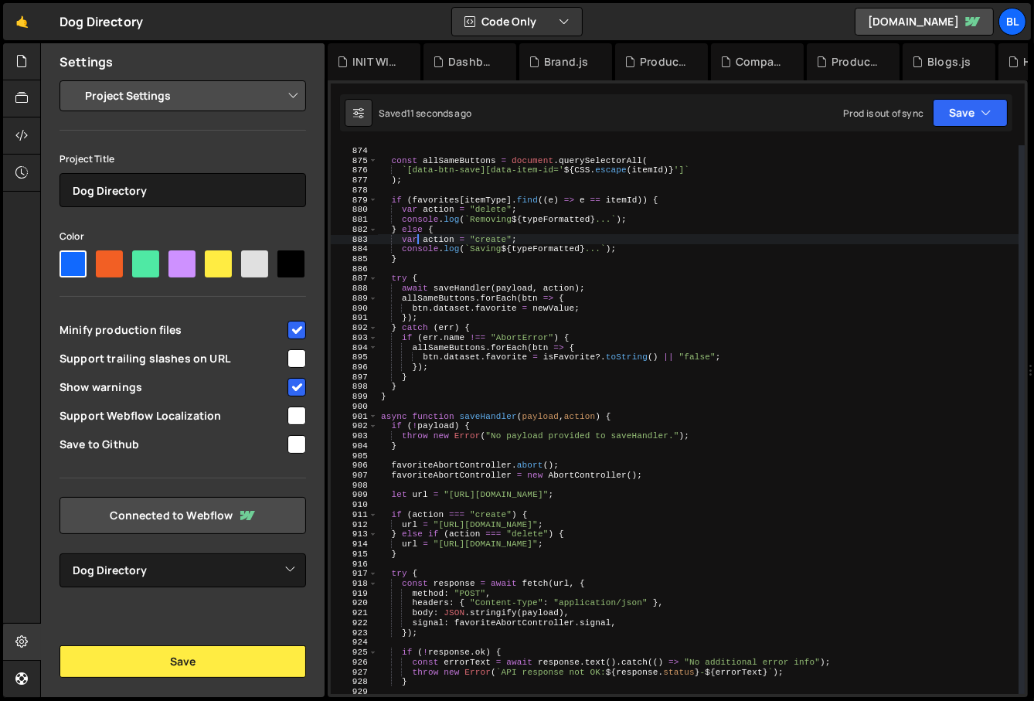
click at [537, 459] on div "const newValue = ( ! ( isFavorite === "true" )) . toString ( ) ; const allSameB…" at bounding box center [699, 420] width 642 height 569
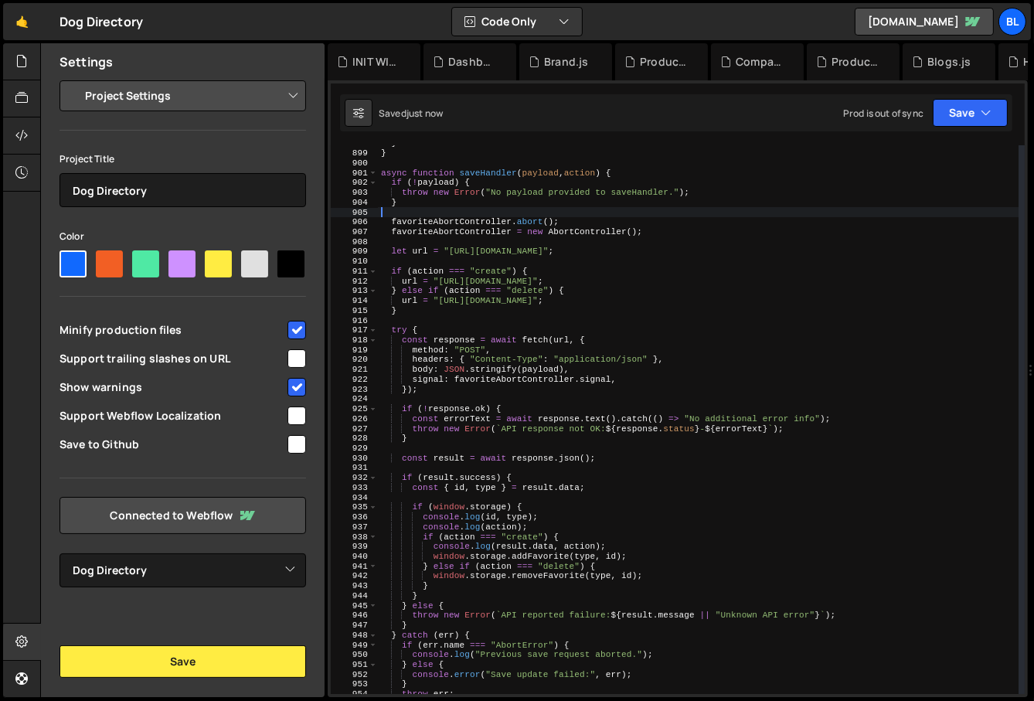
scroll to position [8851, 0]
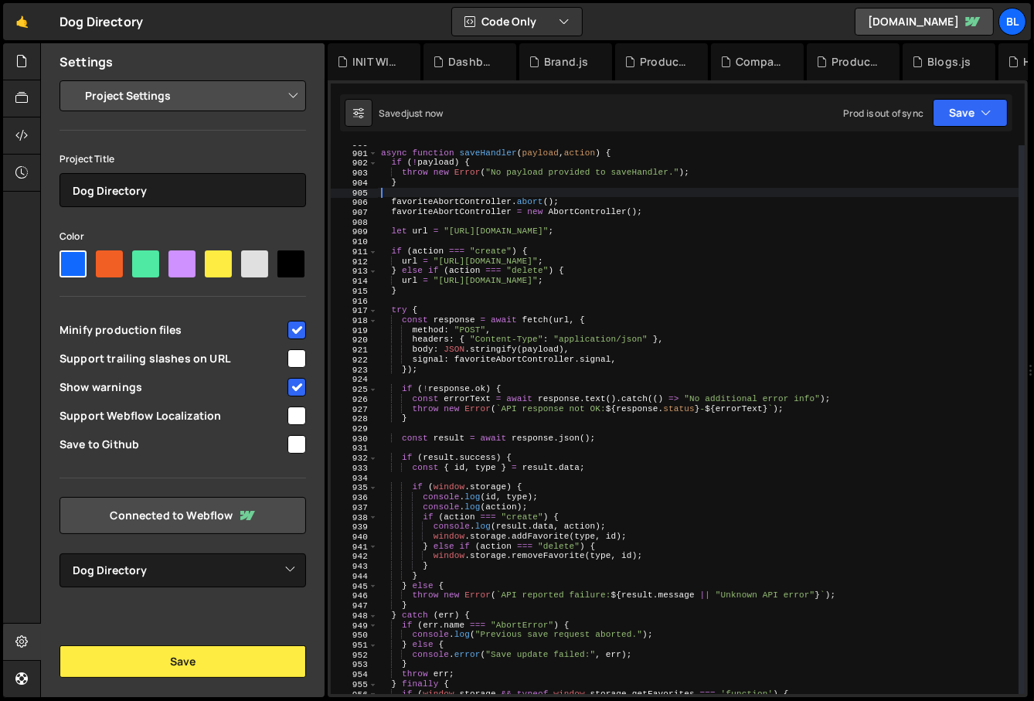
click at [542, 505] on div "async function saveHandler ( payload , action ) { if ( ! payload ) { throw new …" at bounding box center [699, 422] width 642 height 569
type textarea "console.log(action);"
click at [540, 497] on div "async function saveHandler ( payload , action ) { if ( ! payload ) { throw new …" at bounding box center [699, 422] width 642 height 569
click at [540, 502] on div "async function saveHandler ( payload , action ) { if ( ! payload ) { throw new …" at bounding box center [699, 422] width 642 height 569
click at [544, 468] on div "async function saveHandler ( payload , action ) { if ( ! payload ) { throw new …" at bounding box center [699, 422] width 642 height 569
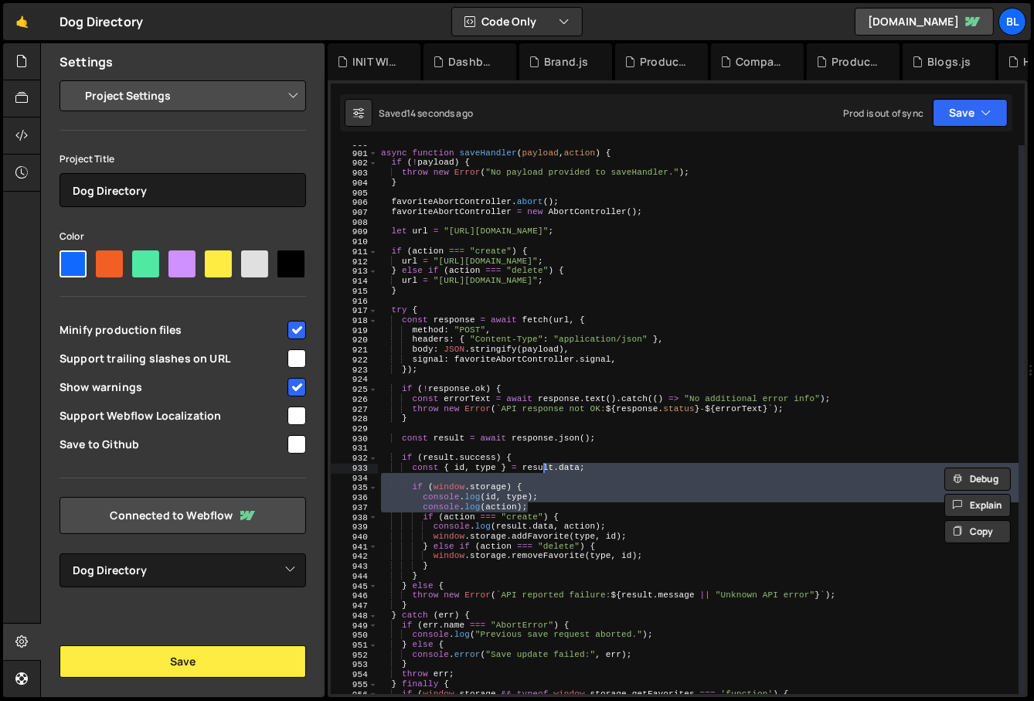
click at [533, 486] on div "async function saveHandler ( payload , action ) { if ( ! payload ) { throw new …" at bounding box center [699, 422] width 642 height 569
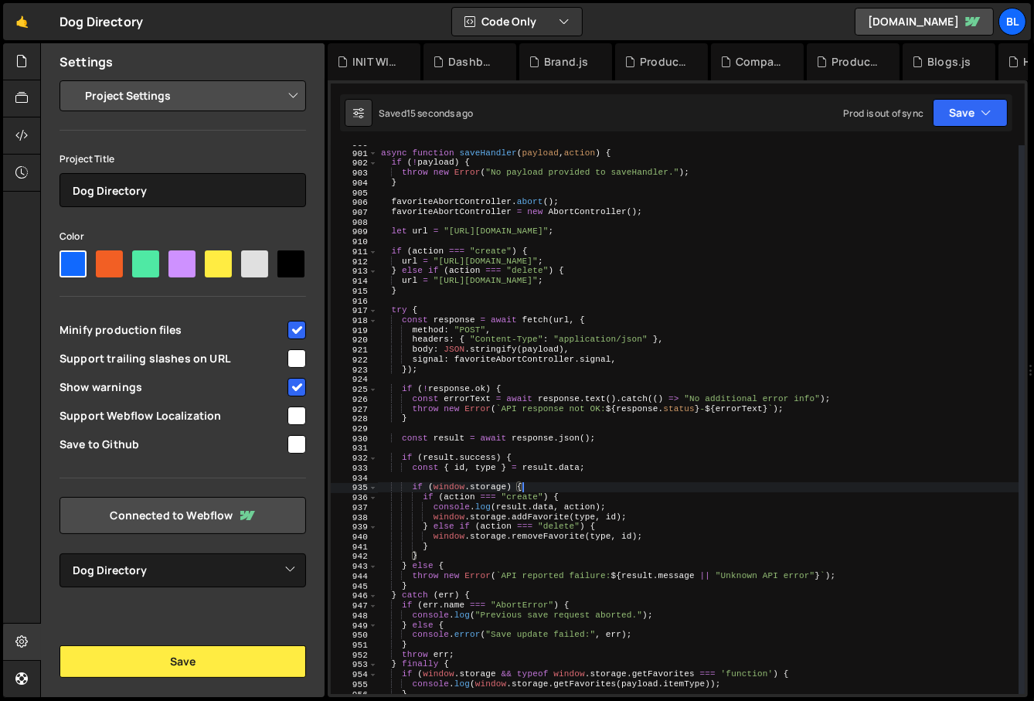
click at [550, 515] on div "async function saveHandler ( payload , action ) { if ( ! payload ) { throw new …" at bounding box center [699, 422] width 642 height 569
type textarea "window.storage.addFavorite(type, id);"
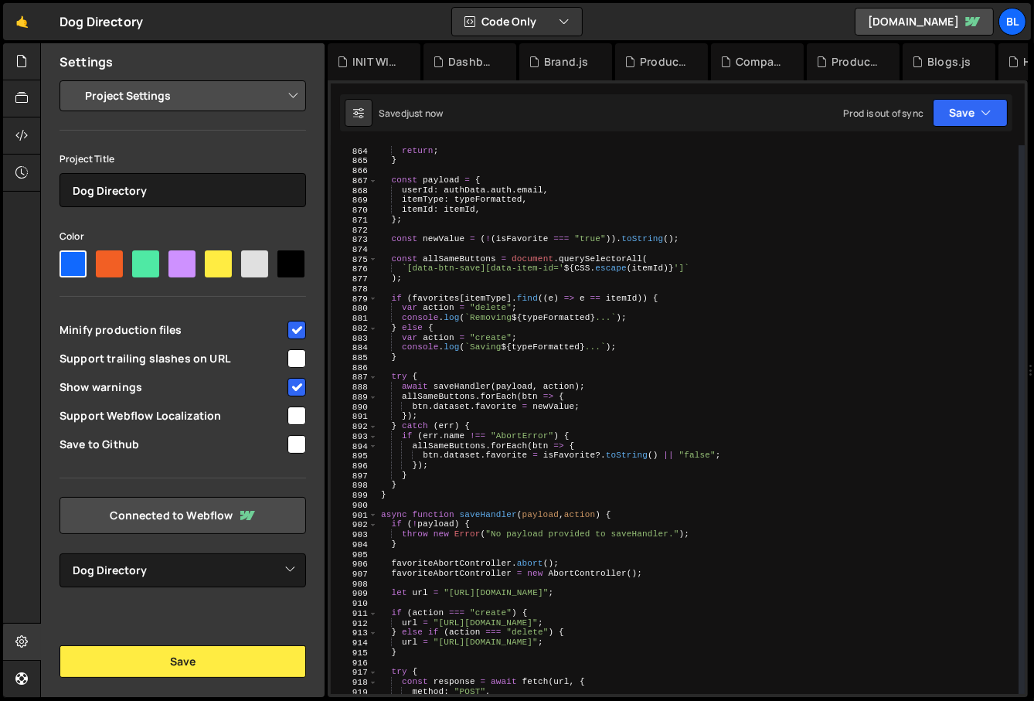
scroll to position [8481, 0]
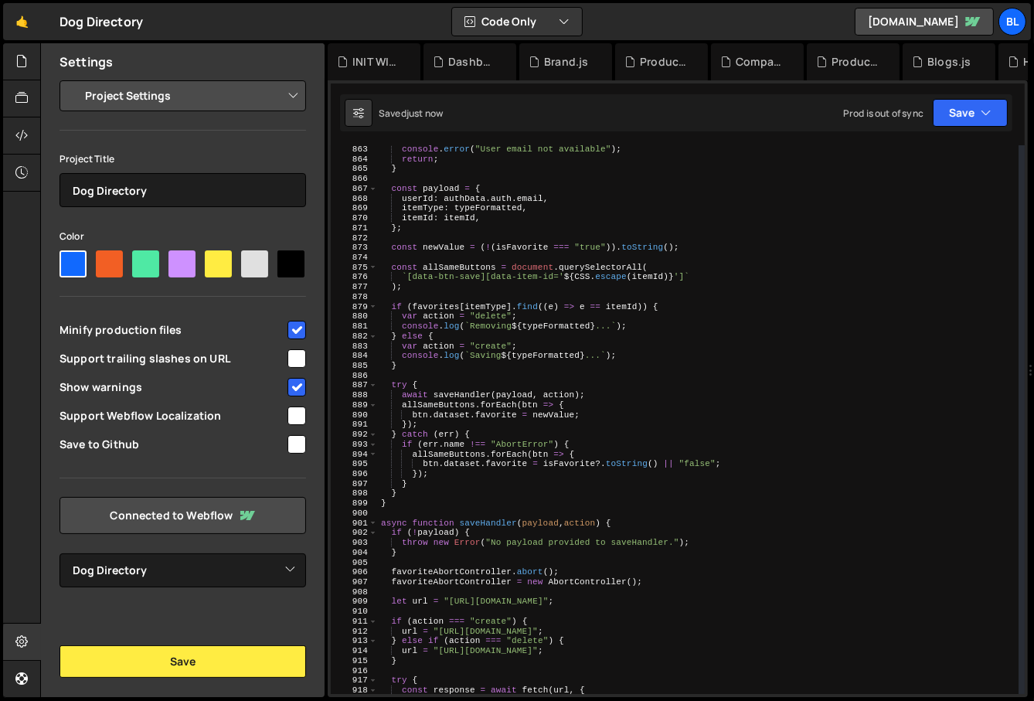
click at [478, 371] on div "console . error ( "User email not available" ) ; return ; } const payload = { u…" at bounding box center [699, 429] width 642 height 569
click at [475, 467] on div "console . error ( "User email not available" ) ; return ; } const payload = { u…" at bounding box center [699, 429] width 642 height 569
type textarea "btn.dataset.favorite = isFavorite?.toString() || "false";"
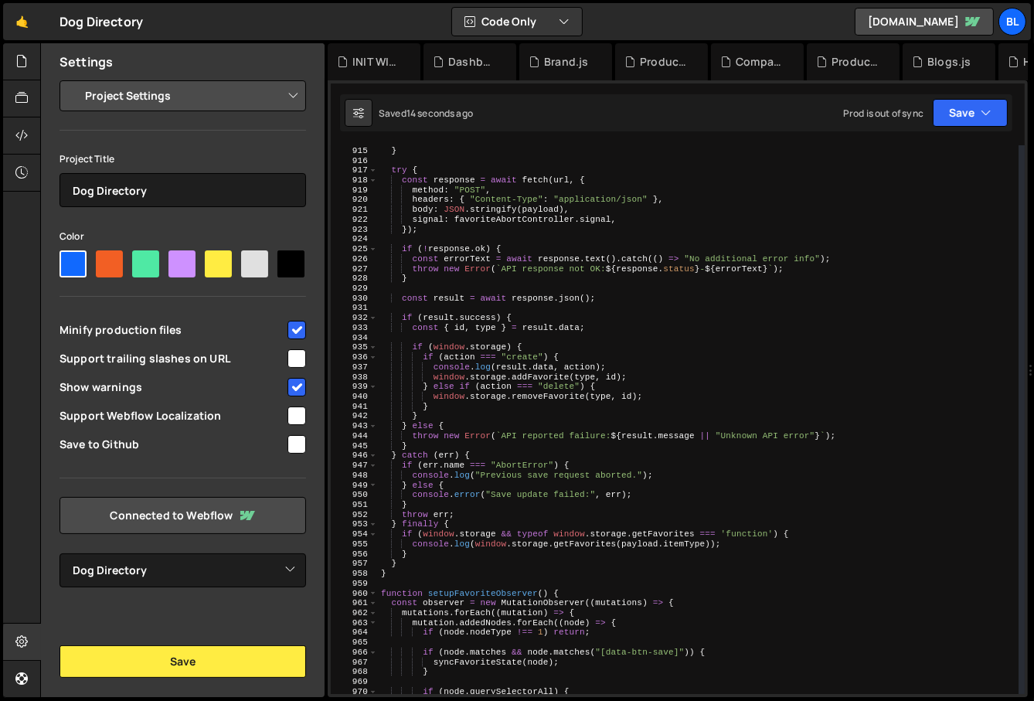
scroll to position [8992, 0]
click at [17, 27] on link "🤙" at bounding box center [22, 21] width 38 height 37
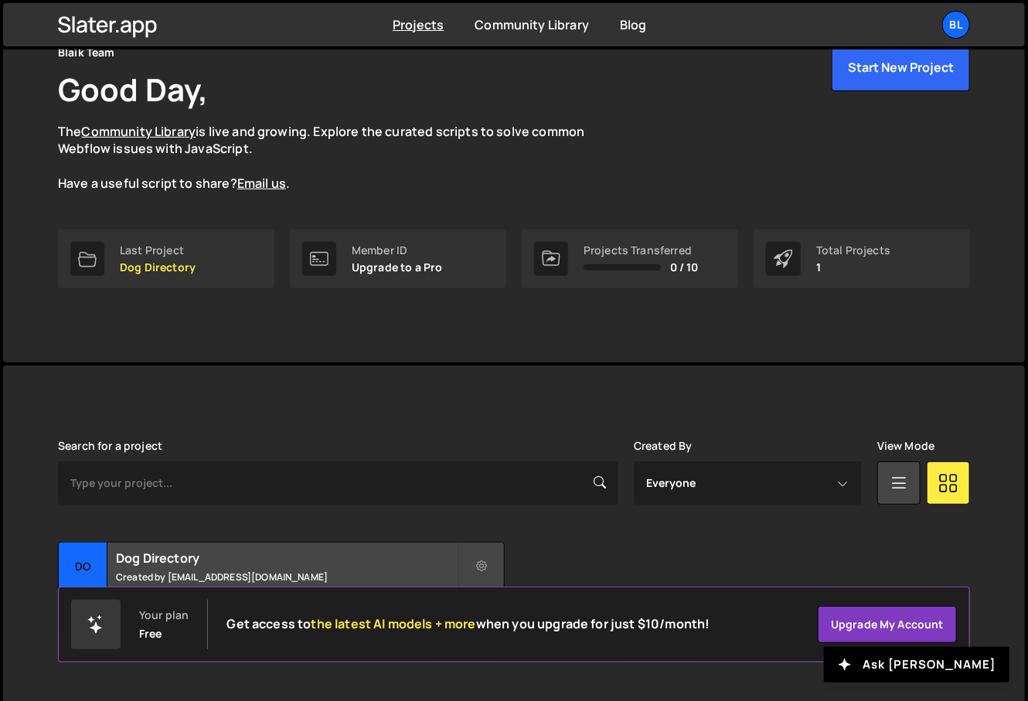
scroll to position [94, 0]
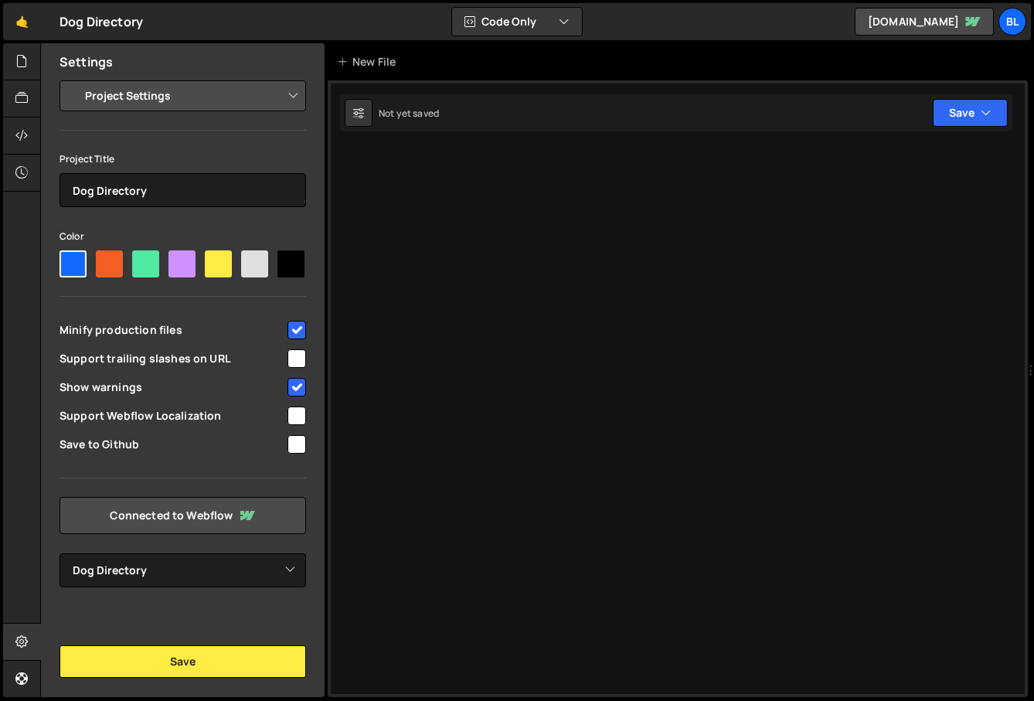
select select "67622620f4d5b27a5bfeb9a7"
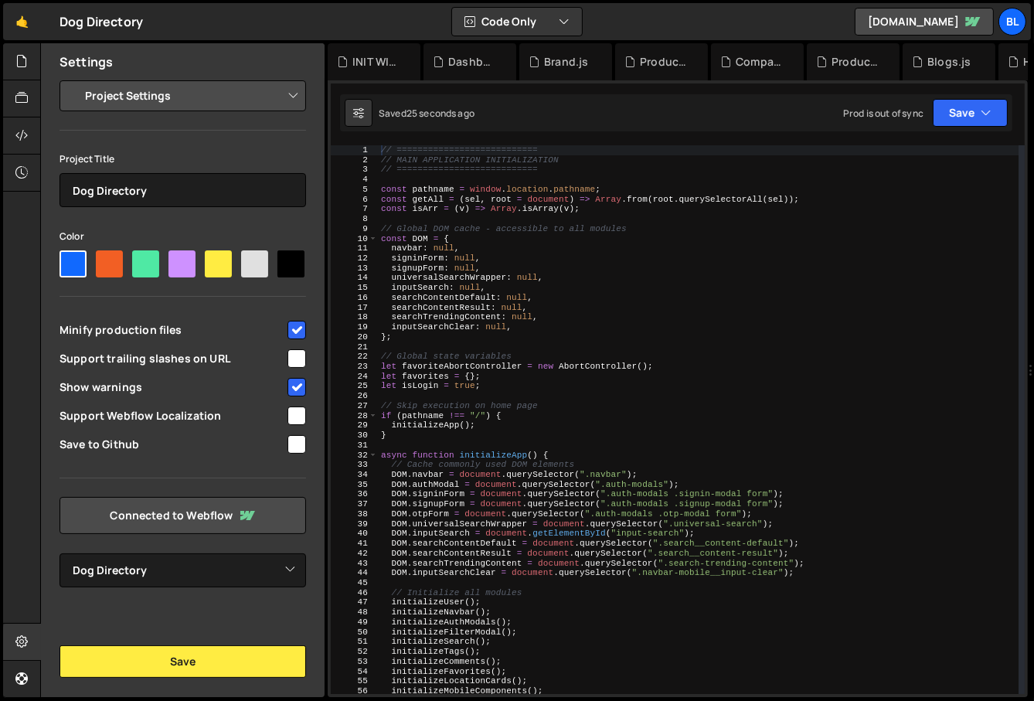
scroll to position [23882, 0]
click at [18, 66] on icon at bounding box center [21, 61] width 12 height 17
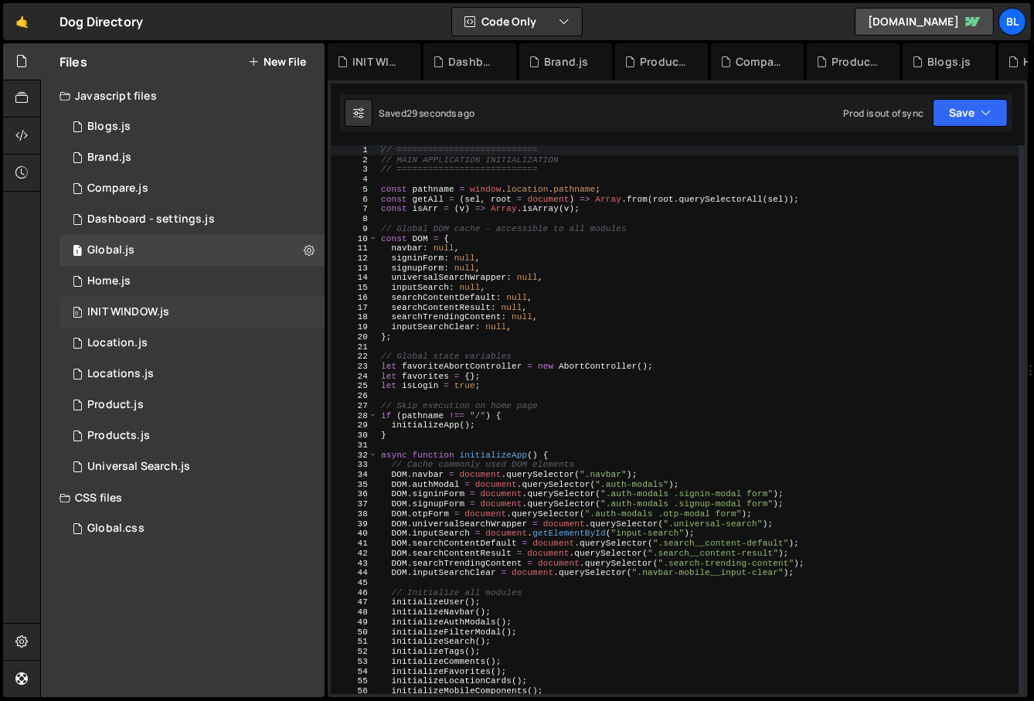
click at [180, 297] on div "0 INIT WINDOW.js 0" at bounding box center [192, 312] width 265 height 31
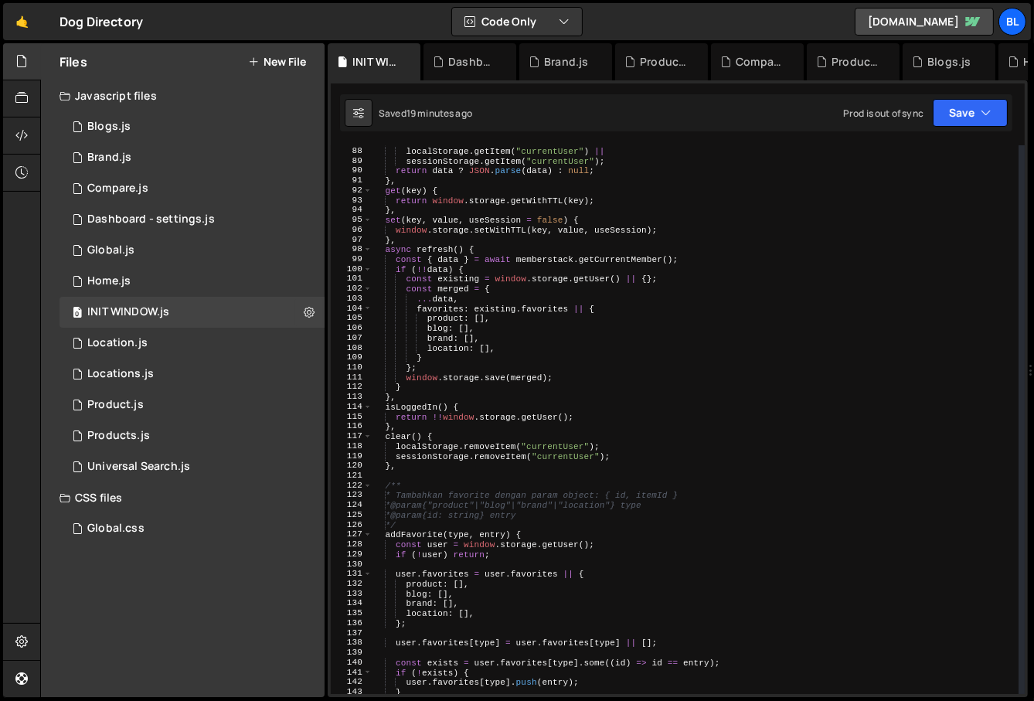
scroll to position [1020, 0]
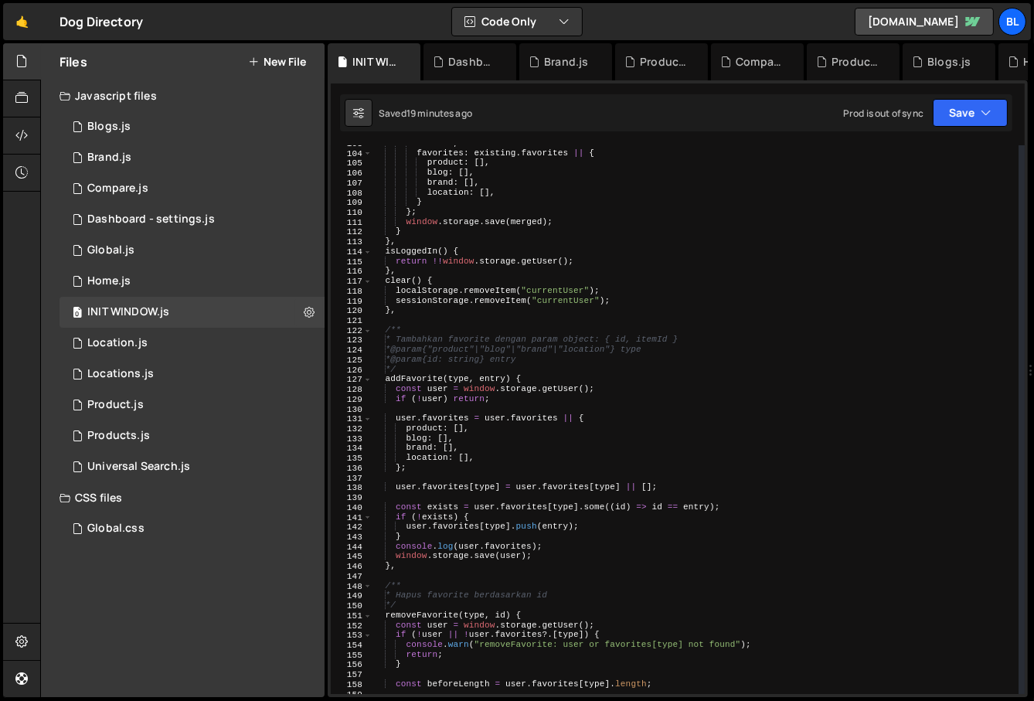
click at [570, 536] on div "... data , favorites : existing . favorites || { product : [ ] , blog : [ ] , b…" at bounding box center [696, 422] width 648 height 569
click at [562, 526] on div "... data , favorites : existing . favorites || { product : [ ] , blog : [ ] , b…" at bounding box center [696, 422] width 648 height 569
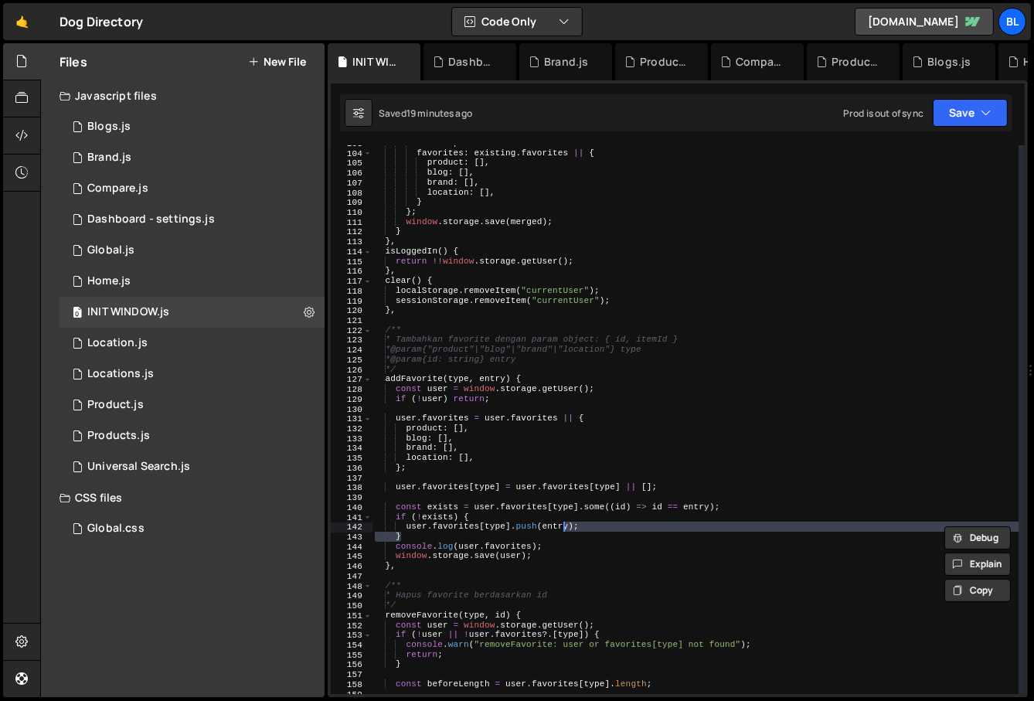
click at [562, 544] on div "... data , favorites : existing . favorites || { product : [ ] , blog : [ ] , b…" at bounding box center [696, 422] width 648 height 569
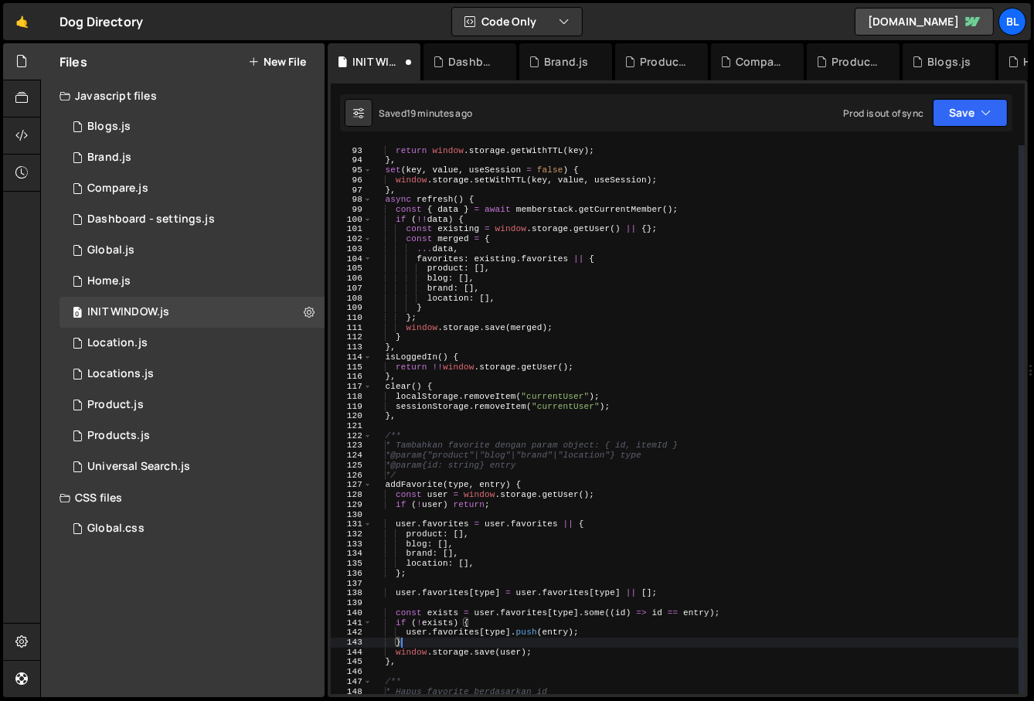
scroll to position [744, 0]
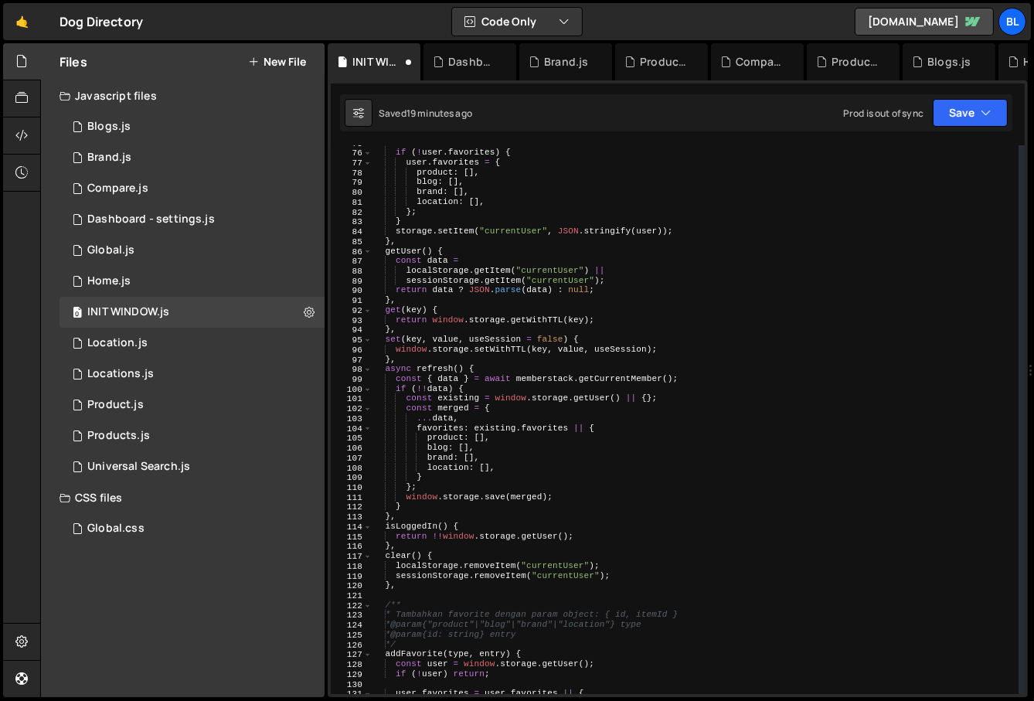
click at [540, 471] on div "// Set favorites if ( ! user . favorites ) { user . favorites = { product : [ ]…" at bounding box center [696, 422] width 648 height 569
click at [593, 485] on div "// Set favorites if ( ! user . favorites ) { user . favorites = { product : [ ]…" at bounding box center [696, 422] width 647 height 569
type textarea "};"
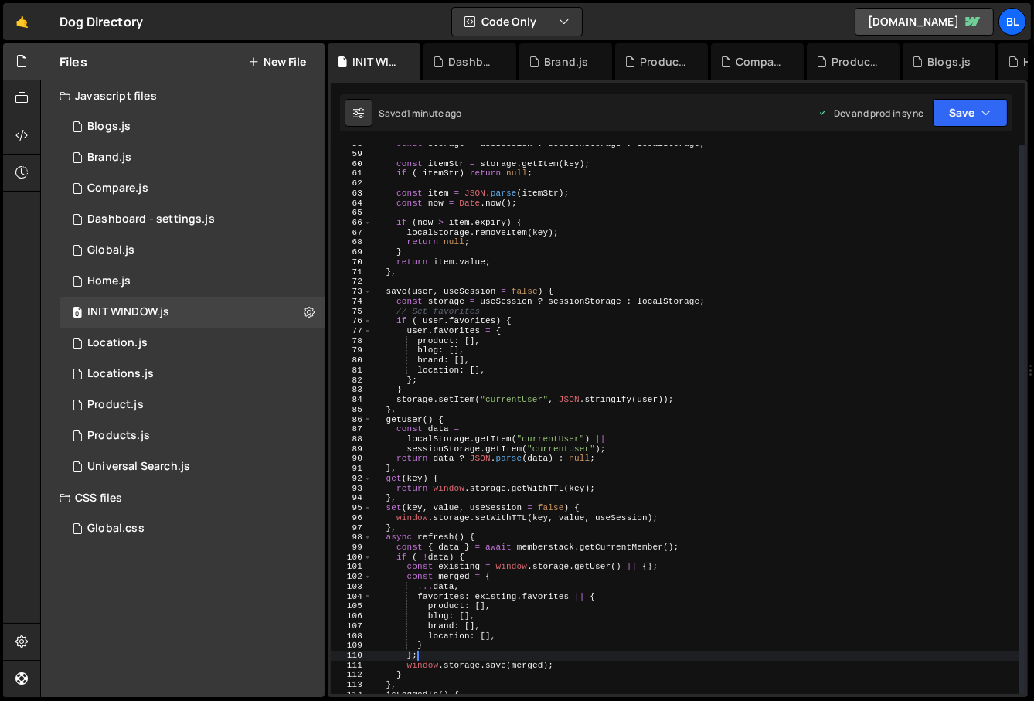
scroll to position [575, 0]
click at [189, 242] on div "1 Global.js 0" at bounding box center [192, 250] width 265 height 31
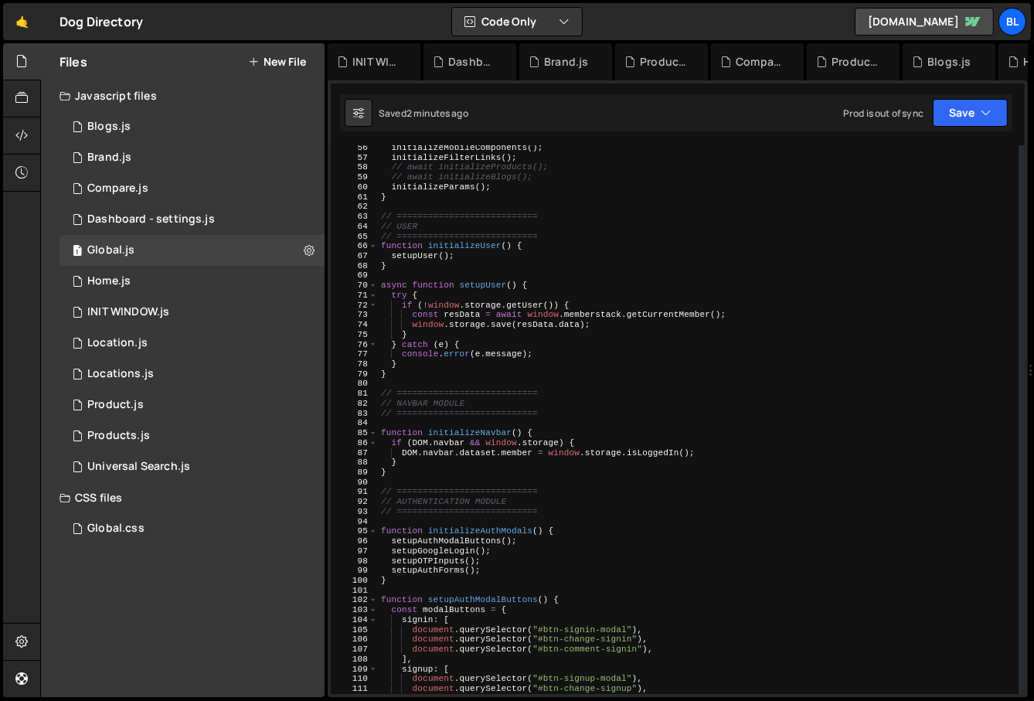
scroll to position [550, 0]
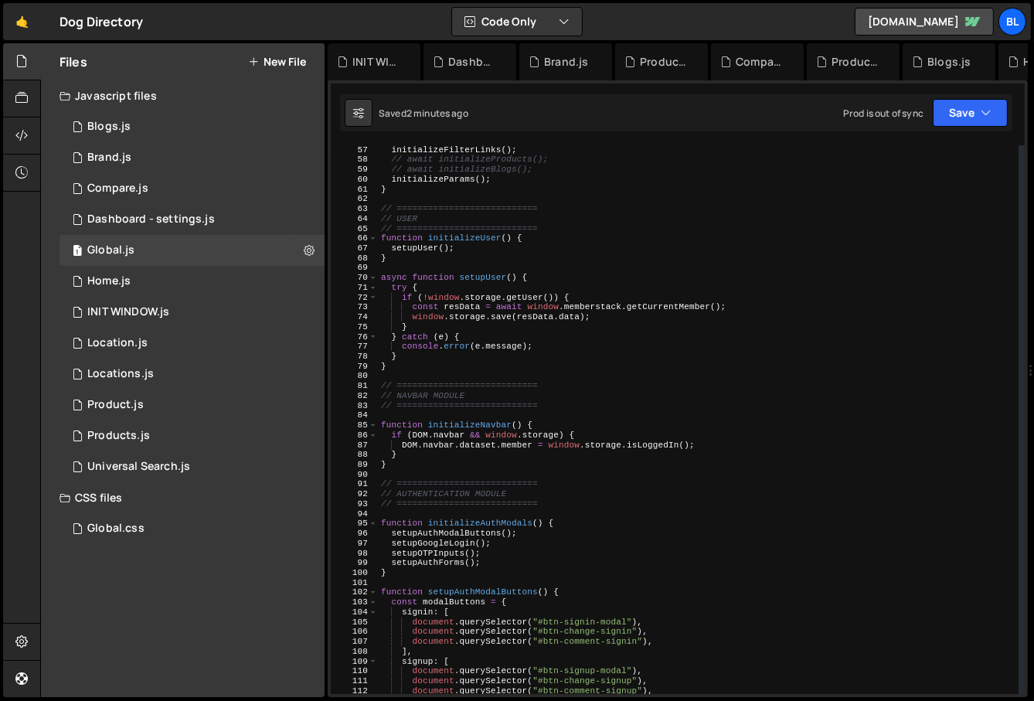
click at [618, 522] on div "initializeFilterLinks ( ) ; // await initializeProducts(); // await initializeB…" at bounding box center [699, 429] width 642 height 569
type textarea "function initializeAuthModals() {"
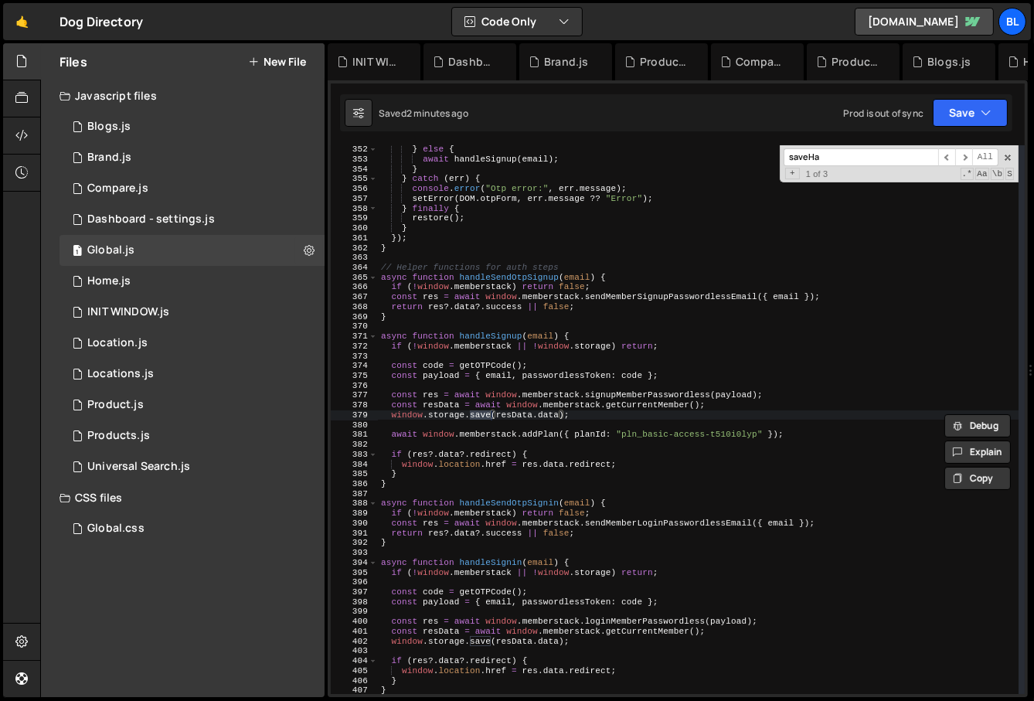
scroll to position [8462, 0]
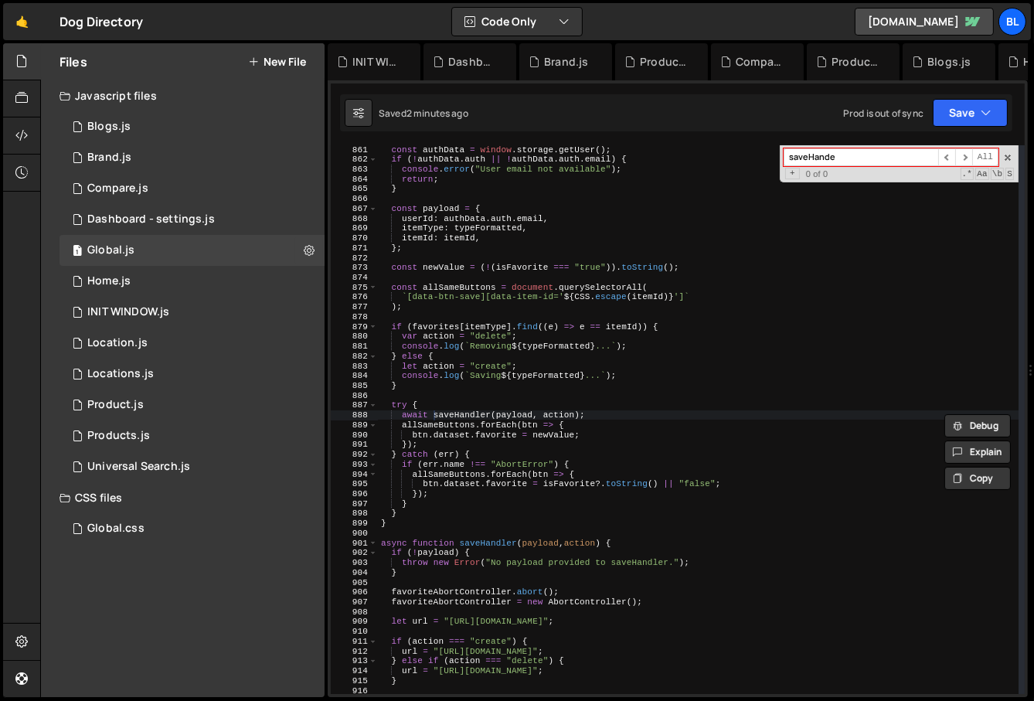
type input "saveHande"
click at [510, 339] on div "const authData = window . storage . getUser ( ) ; if ( ! authData . auth || ! a…" at bounding box center [699, 429] width 642 height 569
type textarea "var action = "delete";"
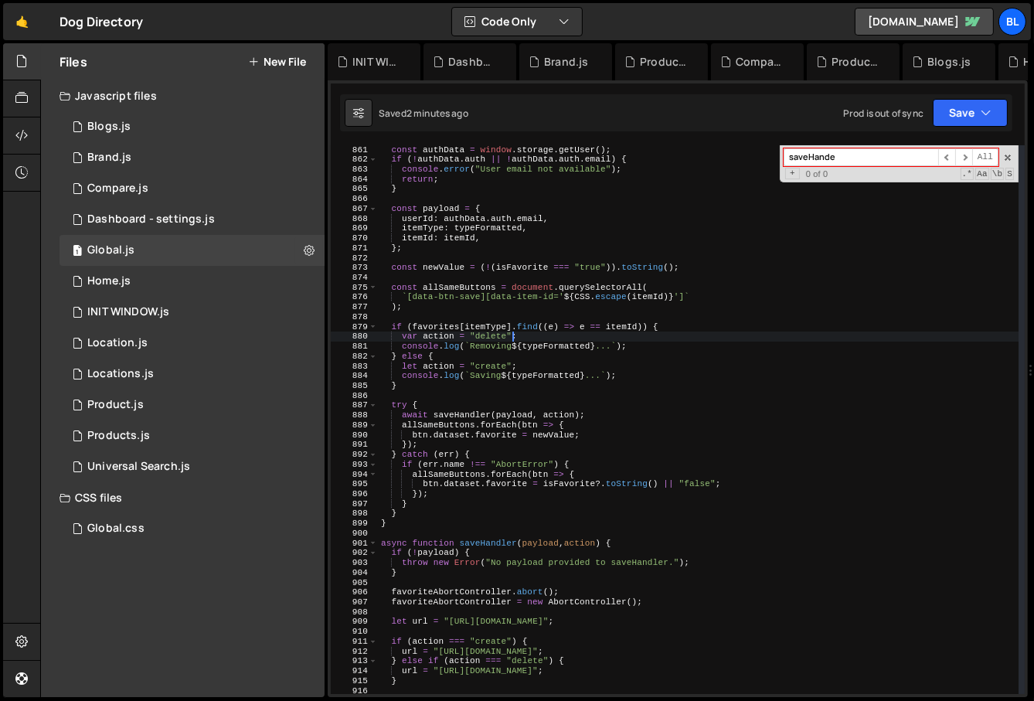
click at [583, 320] on div "const authData = window . storage . getUser ( ) ; if ( ! authData . auth || ! a…" at bounding box center [699, 429] width 642 height 569
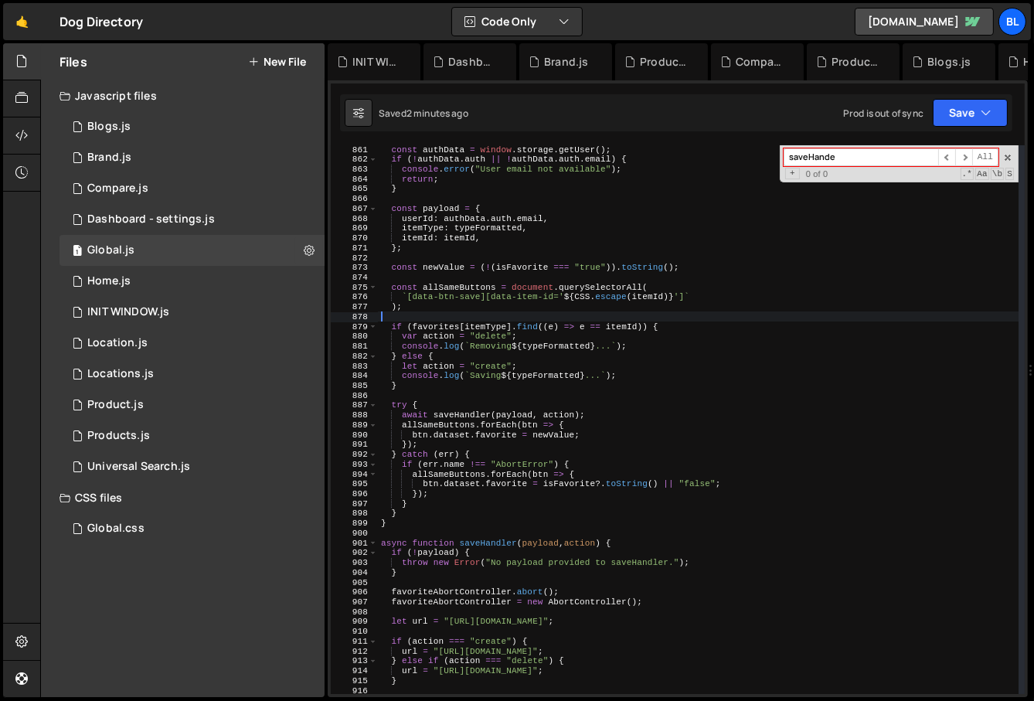
click at [605, 332] on div "const authData = window . storage . getUser ( ) ; if ( ! authData . auth || ! a…" at bounding box center [699, 429] width 642 height 569
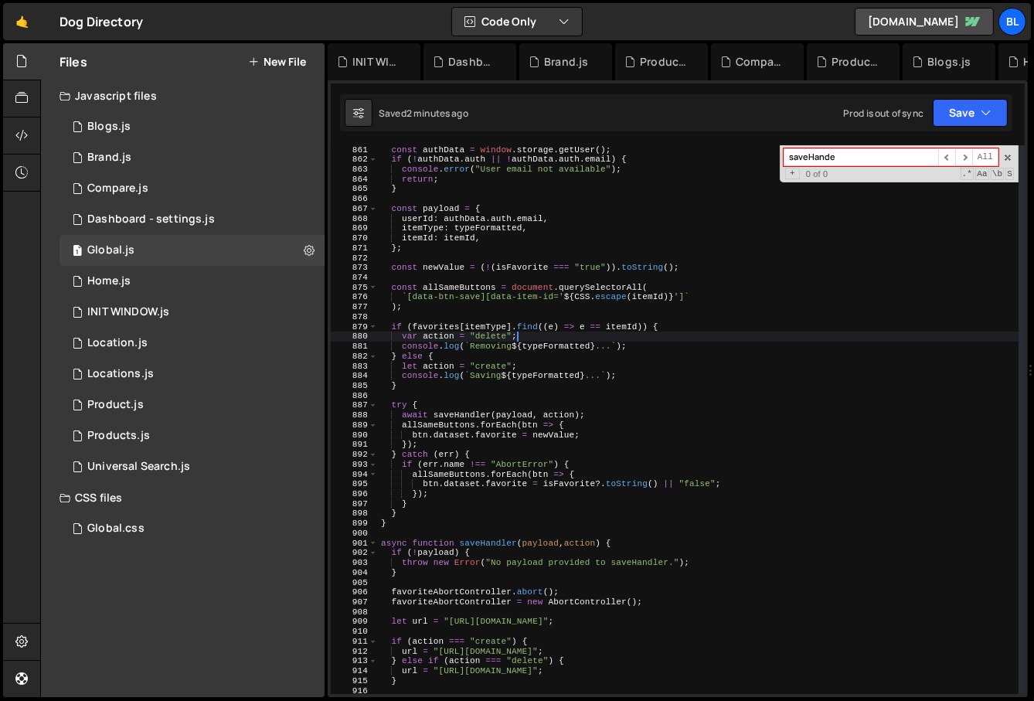
click at [615, 332] on div "const authData = window . storage . getUser ( ) ; if ( ! authData . auth || ! a…" at bounding box center [699, 429] width 642 height 569
click at [600, 308] on div "const authData = window . storage . getUser ( ) ; if ( ! authData . auth || ! a…" at bounding box center [699, 429] width 642 height 569
type textarea ");"
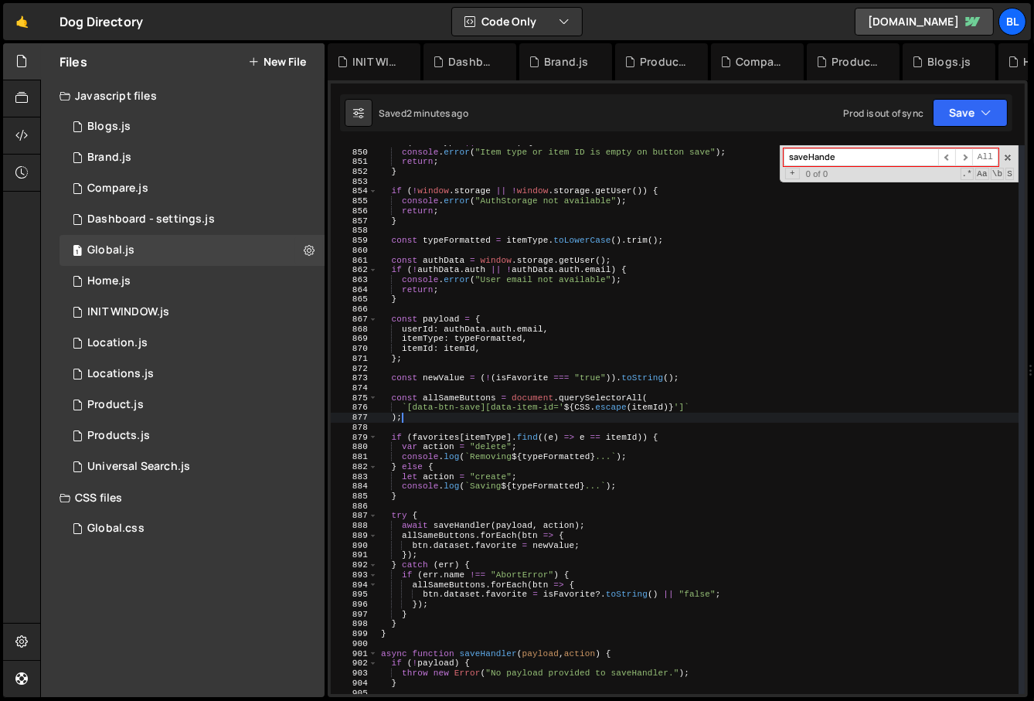
scroll to position [8350, 0]
click at [417, 430] on div "if ( ! itemType || ! itemId ) { console . error ( "Item type or item ID is empt…" at bounding box center [699, 422] width 642 height 569
click at [436, 433] on div "if ( ! itemType || ! itemId ) { console . error ( "Item type or item ID is empt…" at bounding box center [699, 422] width 642 height 569
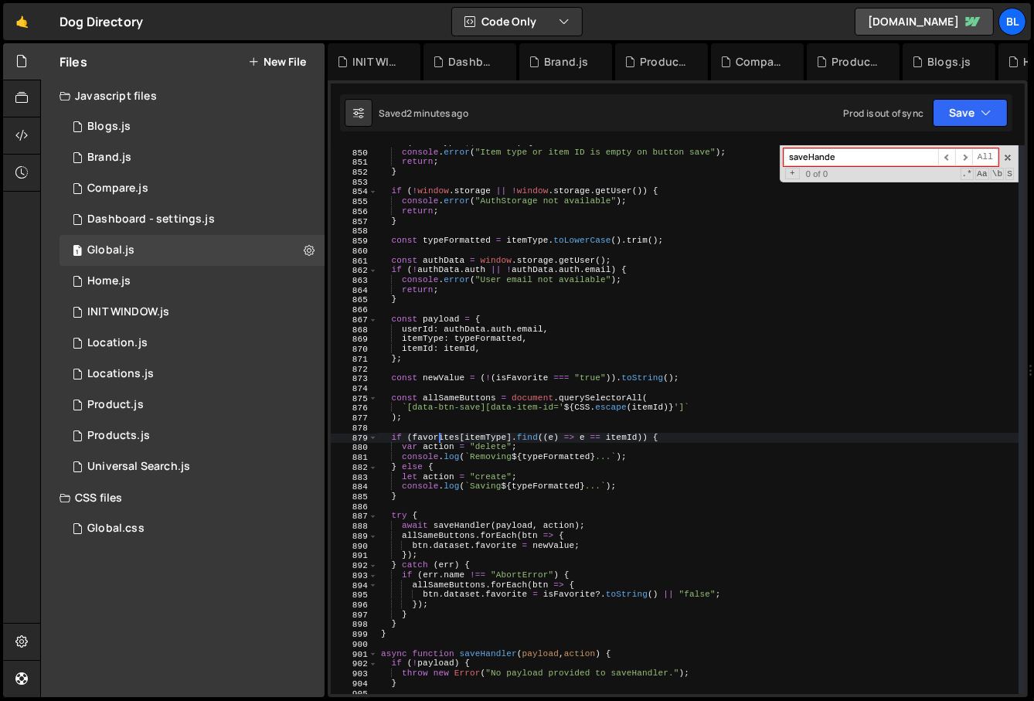
click at [436, 433] on div "if ( ! itemType || ! itemId ) { console . error ( "Item type or item ID is empt…" at bounding box center [699, 422] width 642 height 569
click at [527, 447] on div "if ( ! itemType || ! itemId ) { console . error ( "Item type or item ID is empt…" at bounding box center [699, 422] width 642 height 569
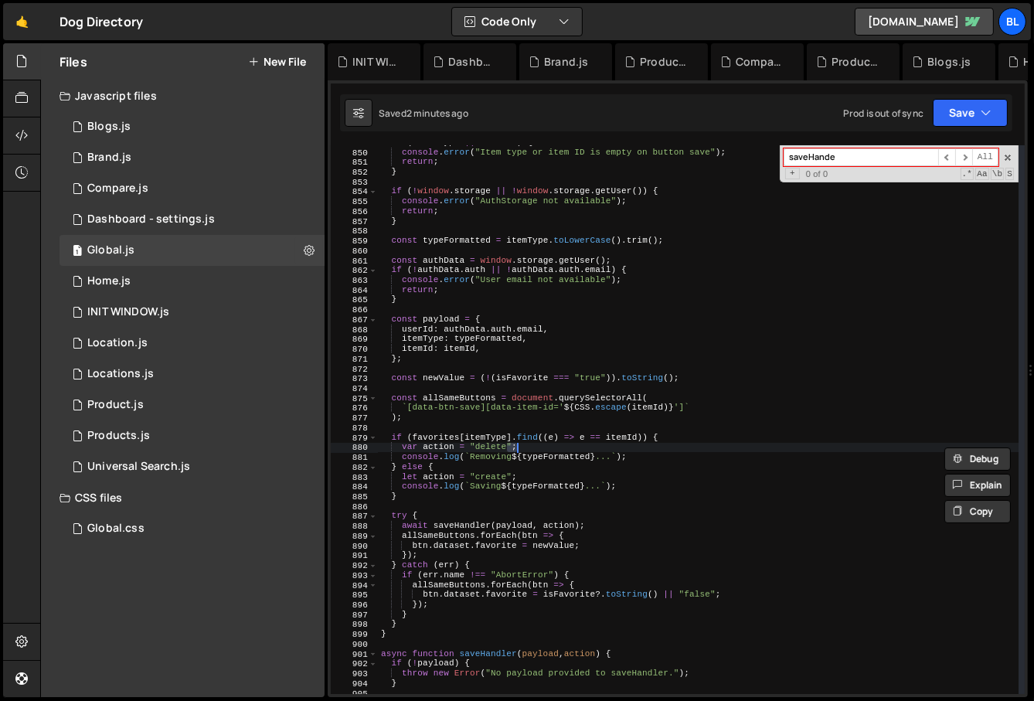
click at [534, 434] on div "if ( ! itemType || ! itemId ) { console . error ( "Item type or item ID is empt…" at bounding box center [699, 422] width 642 height 569
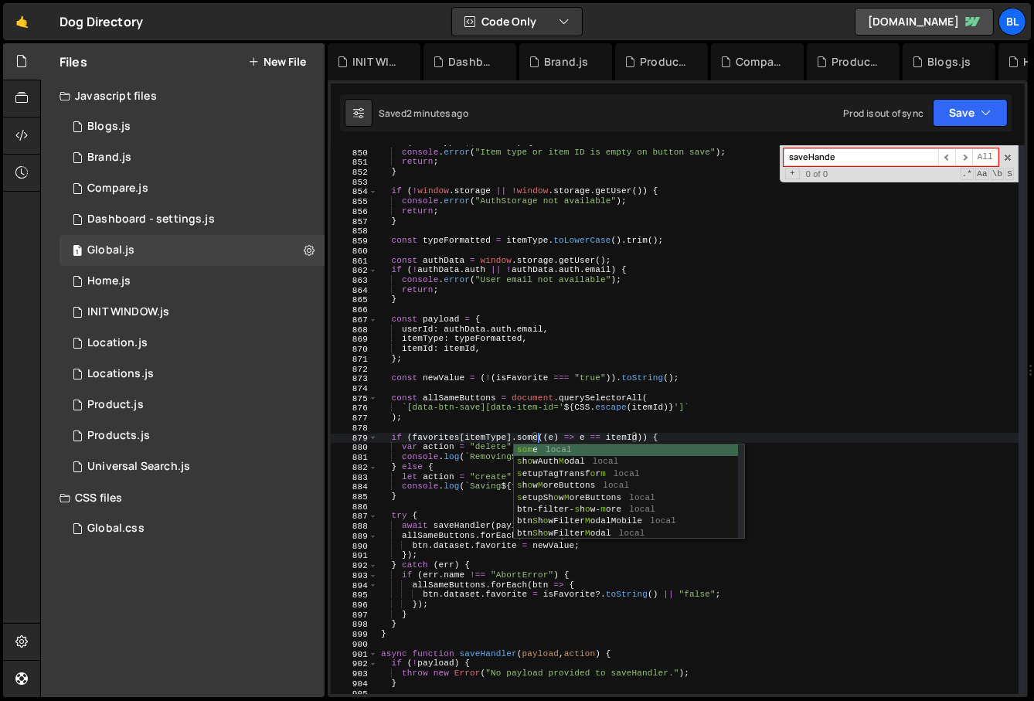
scroll to position [0, 14]
click at [457, 462] on div "if ( ! itemType || ! itemId ) { console . error ( "Item type or item ID is empt…" at bounding box center [699, 422] width 642 height 569
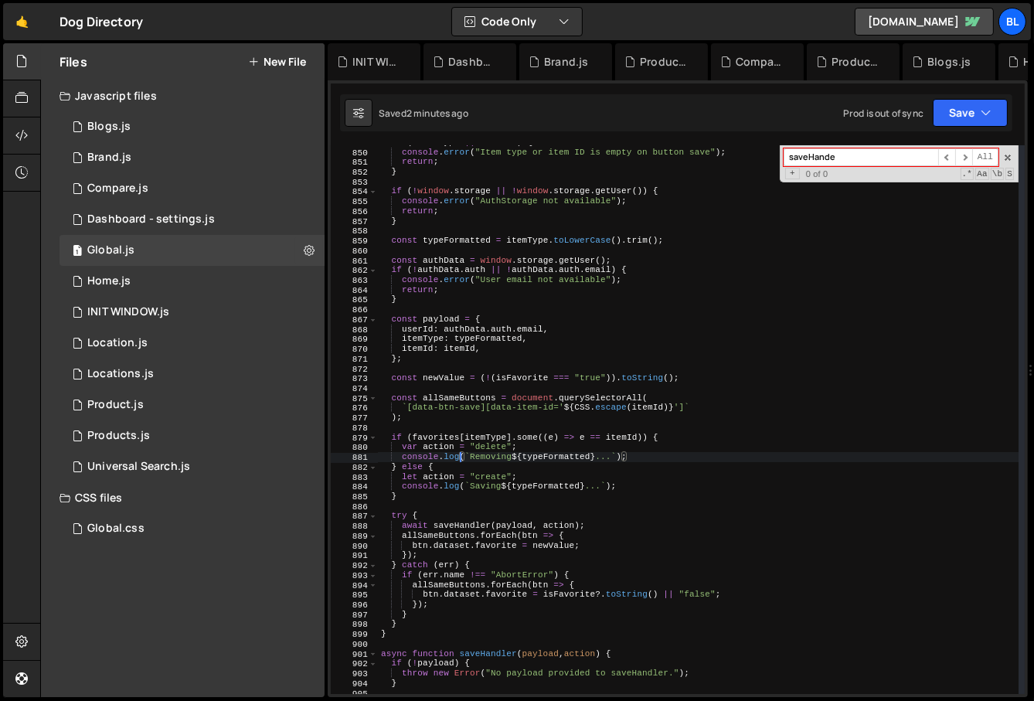
click at [614, 416] on div "if ( ! itemType || ! itemId ) { console . error ( "Item type or item ID is empt…" at bounding box center [699, 422] width 642 height 569
type textarea ");"
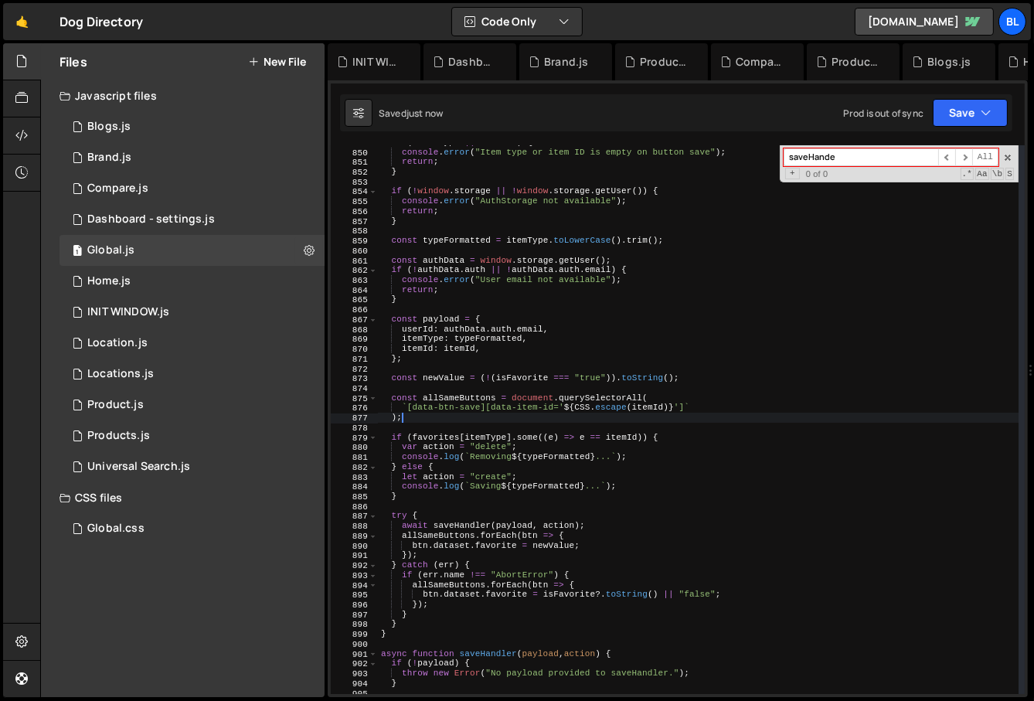
click at [605, 420] on div "if ( ! itemType || ! itemId ) { console . error ( "Item type or item ID is empt…" at bounding box center [699, 422] width 642 height 569
click at [605, 424] on div "if ( ! itemType || ! itemId ) { console . error ( "Item type or item ID is empt…" at bounding box center [699, 422] width 642 height 569
click at [605, 436] on div "if ( ! itemType || ! itemId ) { console . error ( "Item type or item ID is empt…" at bounding box center [699, 422] width 642 height 569
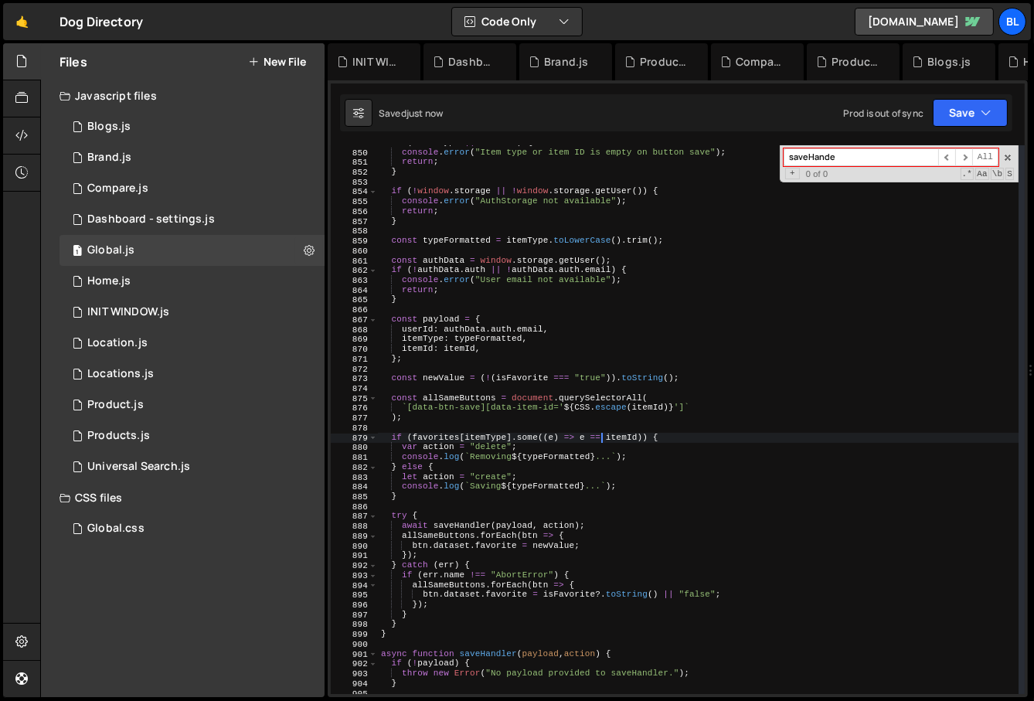
type textarea "if (favorites[itemType].some((e) => e === itemId)) {"
click at [622, 384] on div "if ( ! itemType || ! itemId ) { console . error ( "Item type or item ID is empt…" at bounding box center [699, 422] width 642 height 569
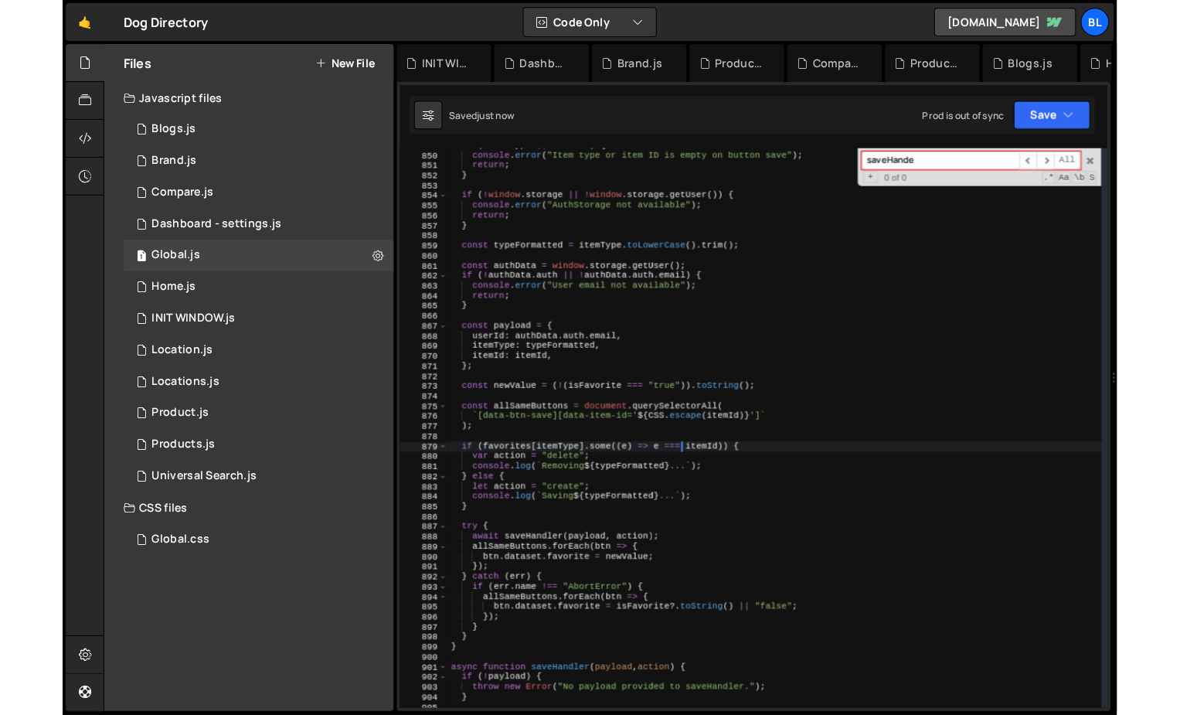
scroll to position [0, 0]
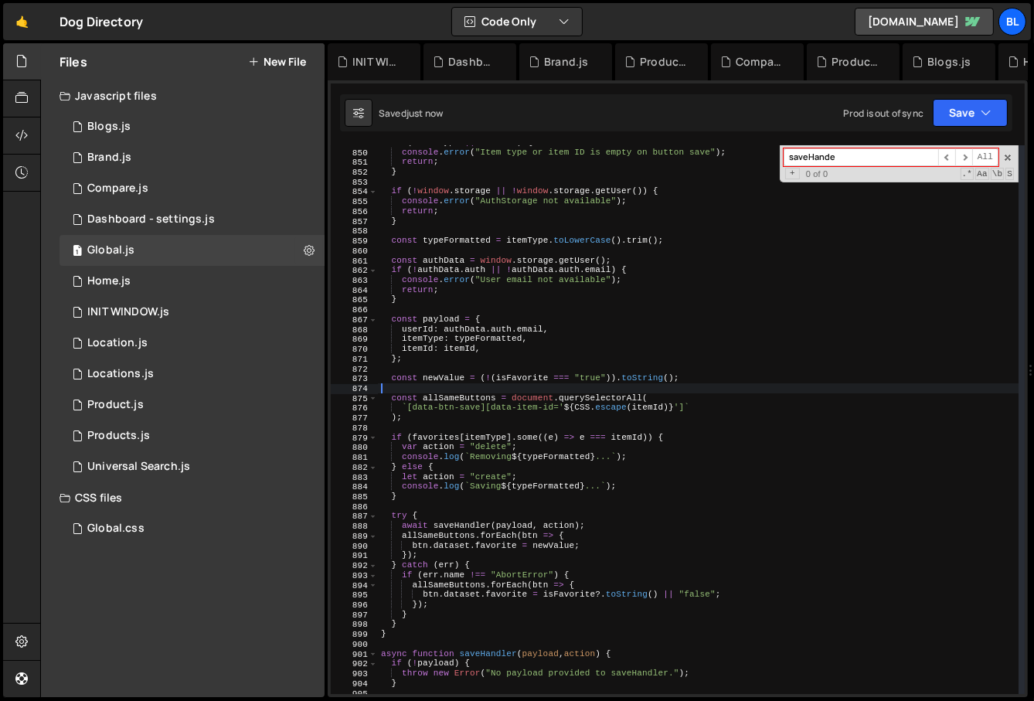
click at [577, 464] on div "if ( ! itemType || ! itemId ) { console . error ( "Item type or item ID is empt…" at bounding box center [699, 422] width 642 height 569
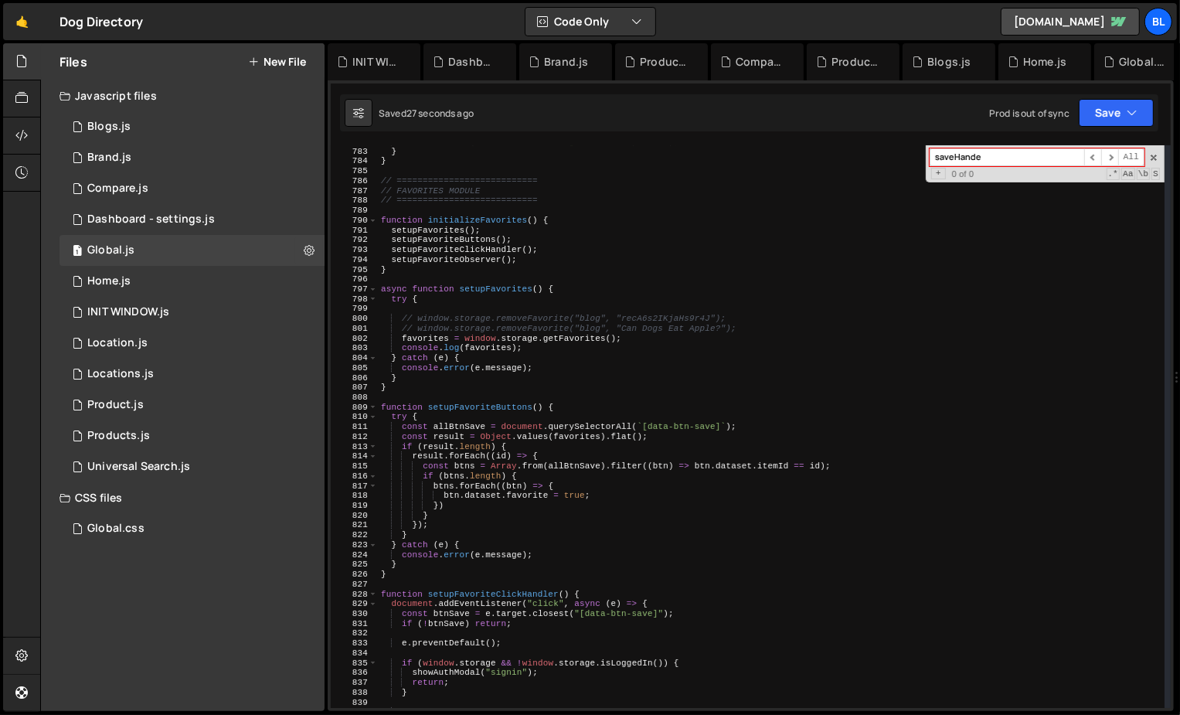
scroll to position [7692, 0]
click at [804, 453] on div "console . error ( "Error initializing comments:" , error ) ; } } // ===========…" at bounding box center [772, 428] width 788 height 583
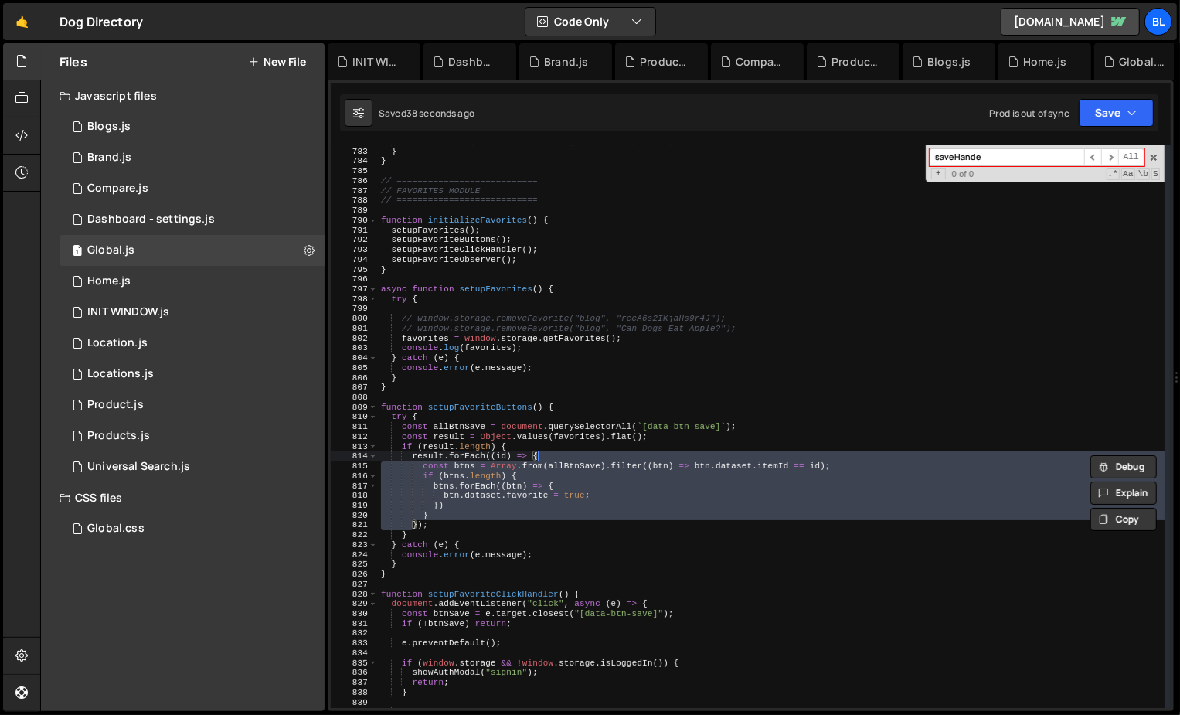
click at [802, 465] on div "console . error ( "Error initializing comments:" , error ) ; } } // ===========…" at bounding box center [772, 428] width 788 height 583
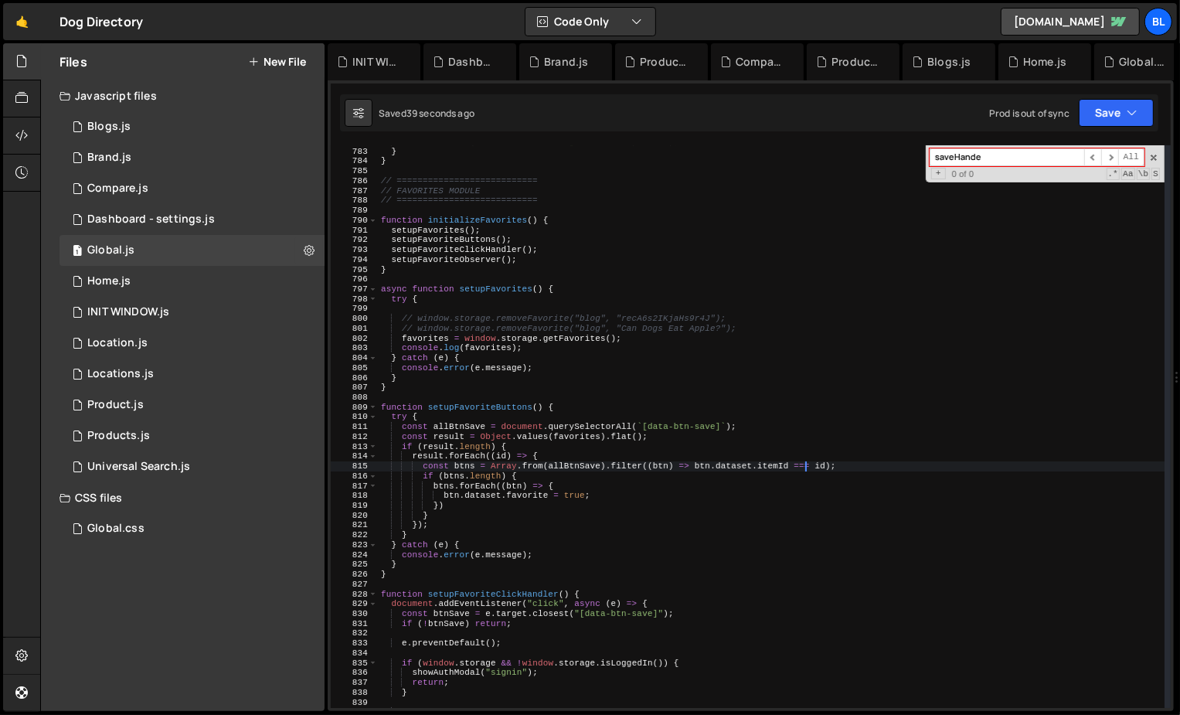
scroll to position [0, 37]
click at [447, 449] on div "console . error ( "Error initializing comments:" , error ) ; } } // ===========…" at bounding box center [772, 428] width 788 height 583
type textarea "if (result.length) {"
click at [447, 449] on div "console . error ( "Error initializing comments:" , error ) ; } } // ===========…" at bounding box center [772, 428] width 788 height 583
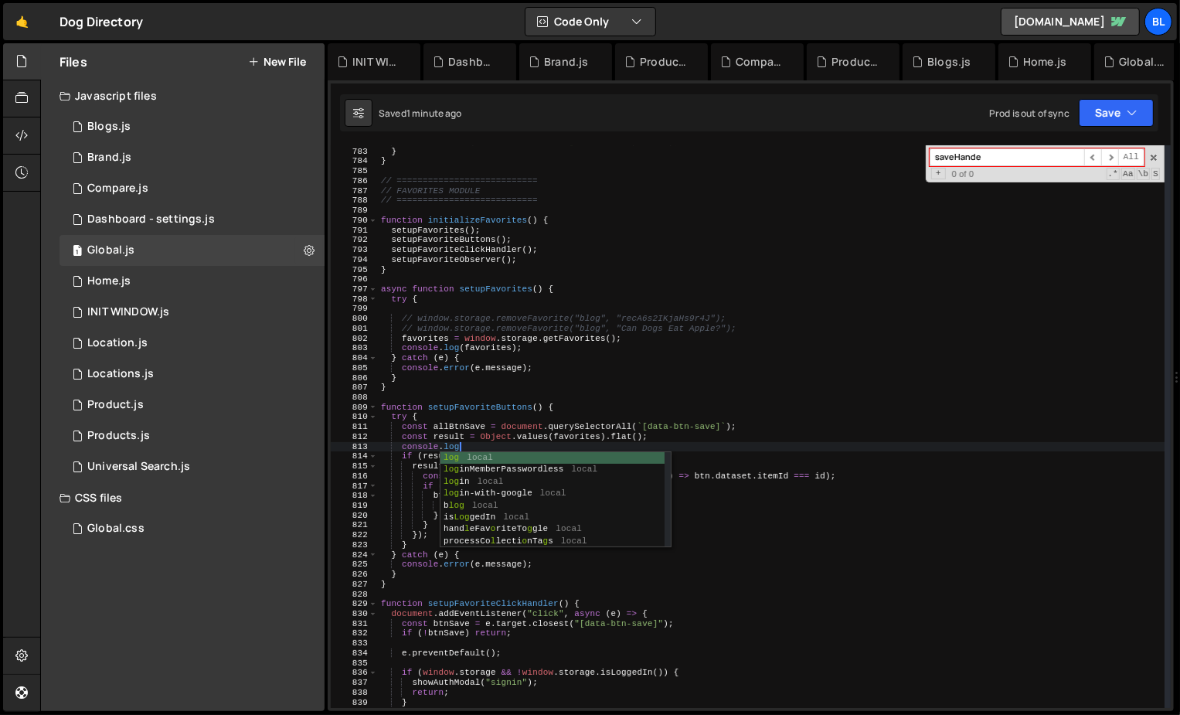
paste textarea "result)"
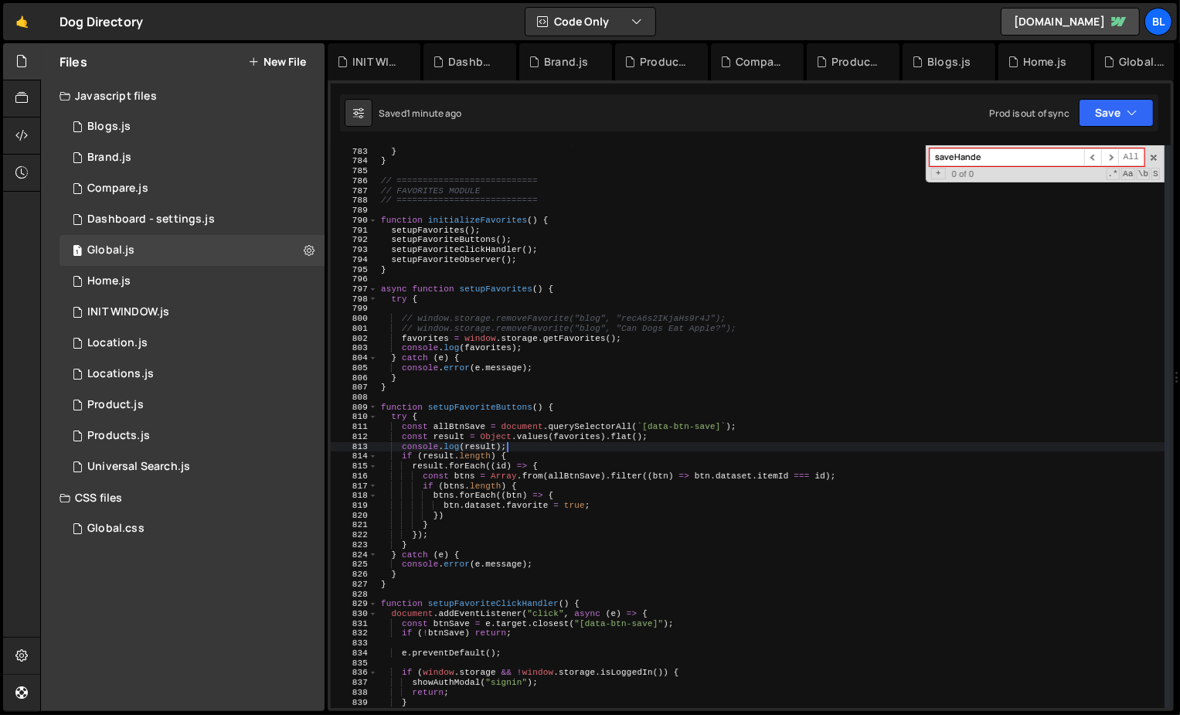
click at [598, 337] on div "console . error ( "Error initializing comments:" , error ) ; } } // ===========…" at bounding box center [772, 428] width 788 height 583
click at [536, 522] on div "console . error ( "Error initializing comments:" , error ) ; } } // ===========…" at bounding box center [772, 428] width 788 height 583
click at [542, 435] on div "console . error ( "Error initializing comments:" , error ) ; } } // ===========…" at bounding box center [772, 428] width 788 height 583
click at [635, 469] on div "console . error ( "Error initializing comments:" , error ) ; } } // ===========…" at bounding box center [772, 428] width 788 height 583
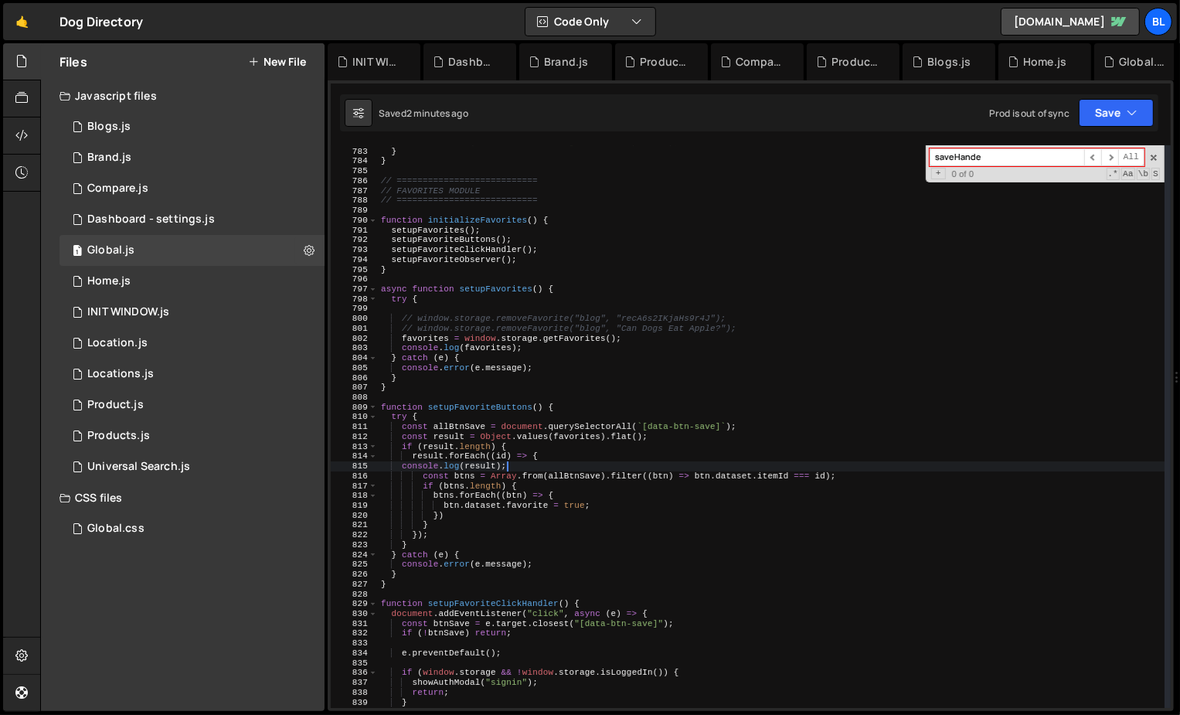
click at [693, 489] on div "console . error ( "Error initializing comments:" , error ) ; } } // ===========…" at bounding box center [772, 428] width 788 height 583
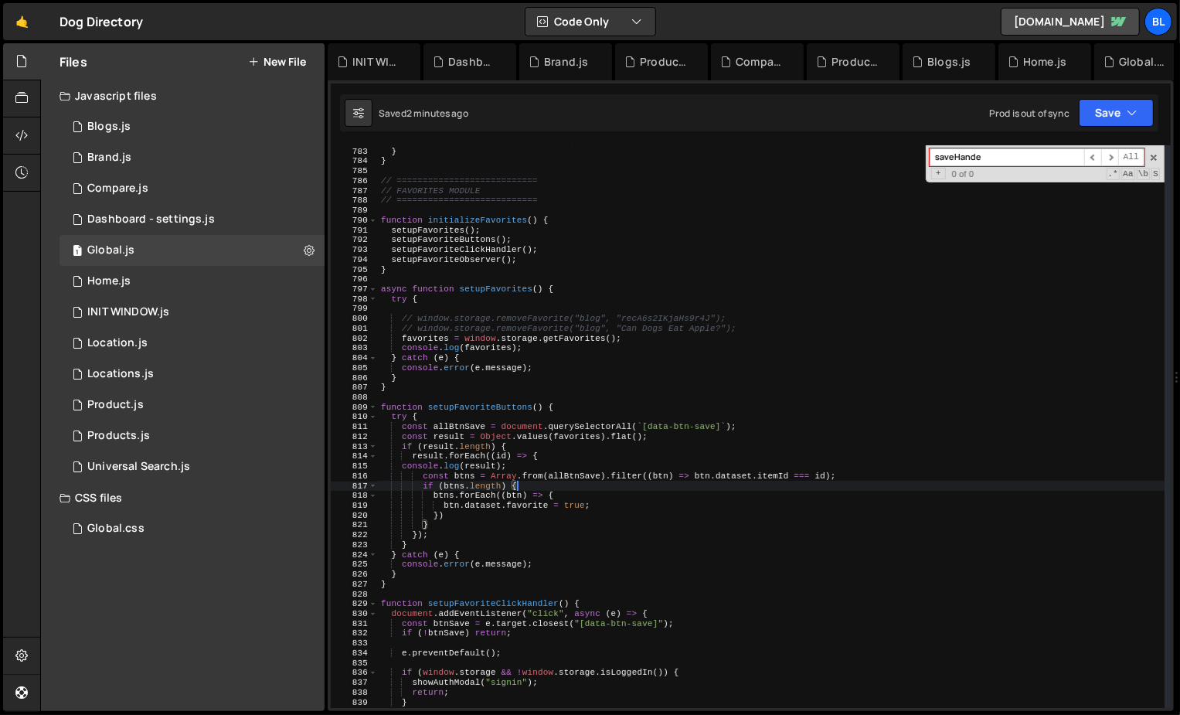
click at [485, 446] on div "console . error ( "Error initializing comments:" , error ) ; } } // ===========…" at bounding box center [772, 428] width 788 height 583
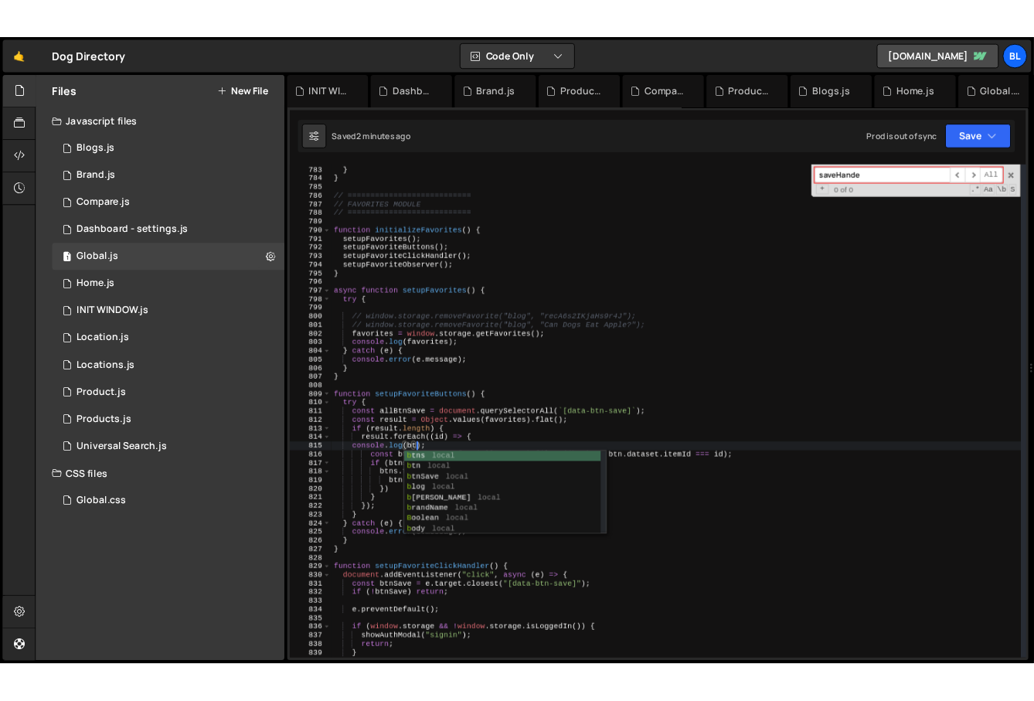
scroll to position [0, 9]
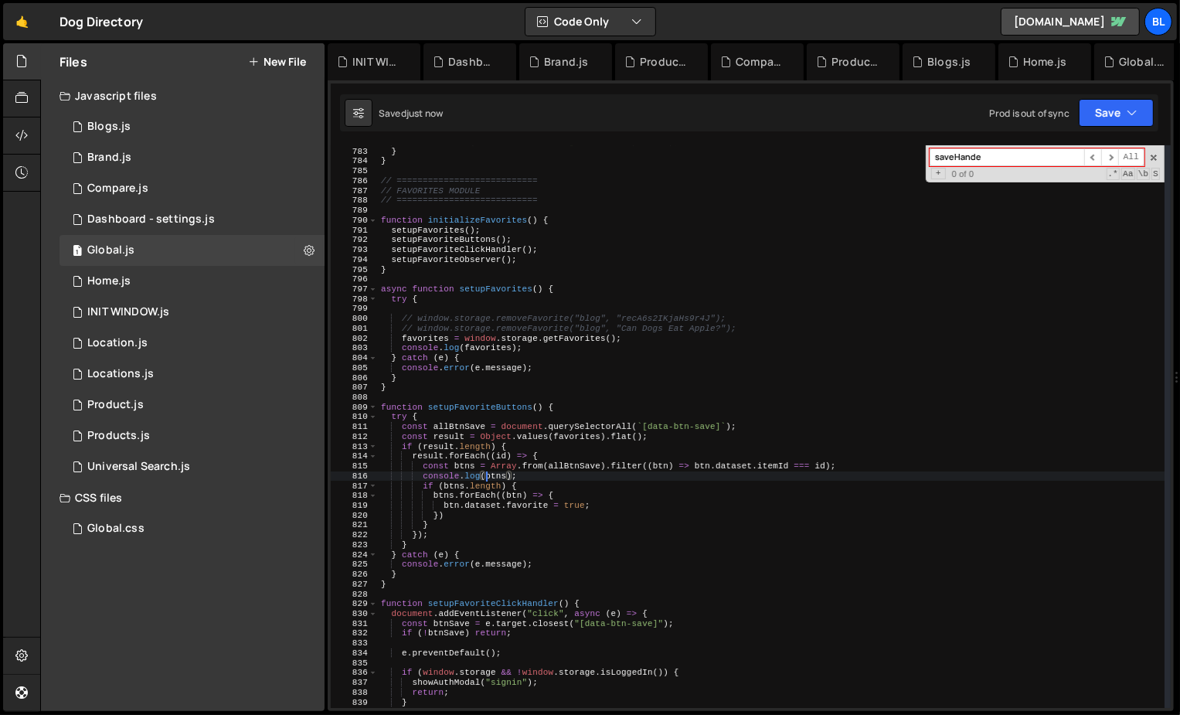
click at [492, 507] on div "console . error ( "Error initializing comments:" , error ) ; } } // ===========…" at bounding box center [772, 428] width 788 height 583
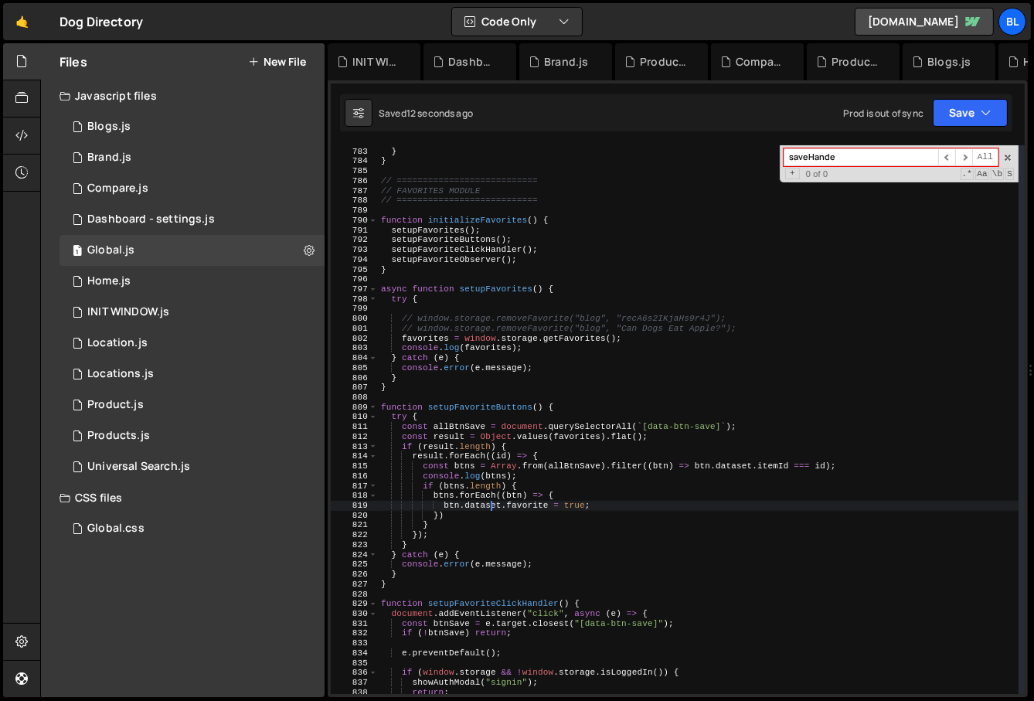
click at [407, 533] on div "console . error ( "Error initializing comments:" , error ) ; } } // ===========…" at bounding box center [699, 421] width 642 height 569
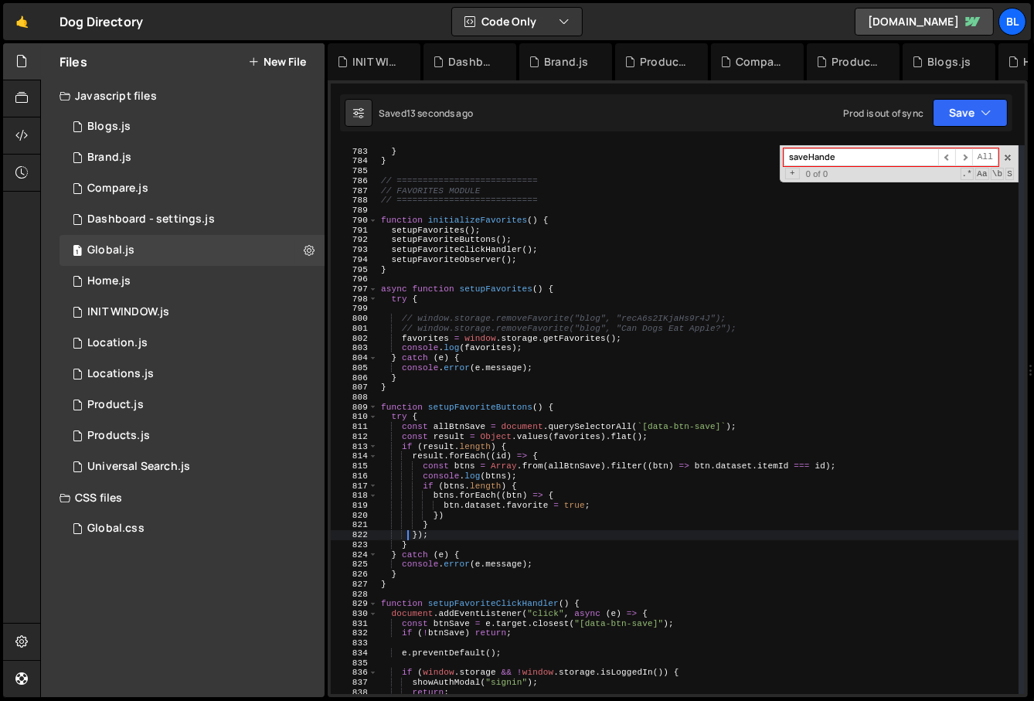
click at [491, 549] on div "console . error ( "Error initializing comments:" , error ) ; } } // ===========…" at bounding box center [699, 421] width 642 height 569
click at [493, 440] on div "console . error ( "Error initializing comments:" , error ) ; } } // ===========…" at bounding box center [699, 421] width 642 height 569
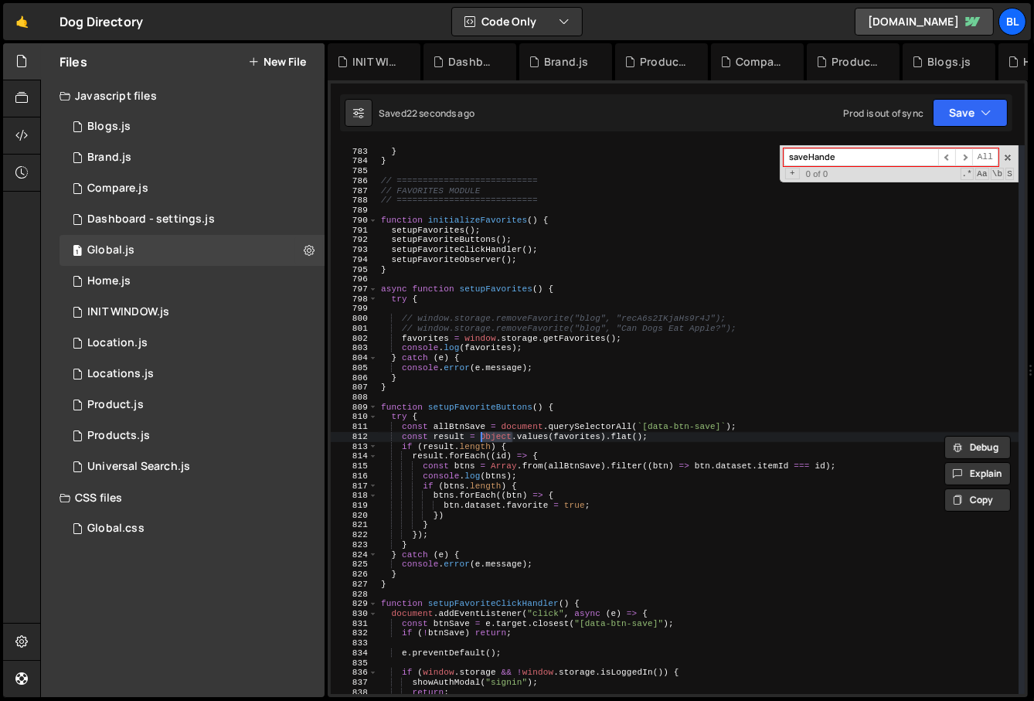
click at [556, 490] on div "console . error ( "Error initializing comments:" , error ) ; } } // ===========…" at bounding box center [699, 421] width 642 height 569
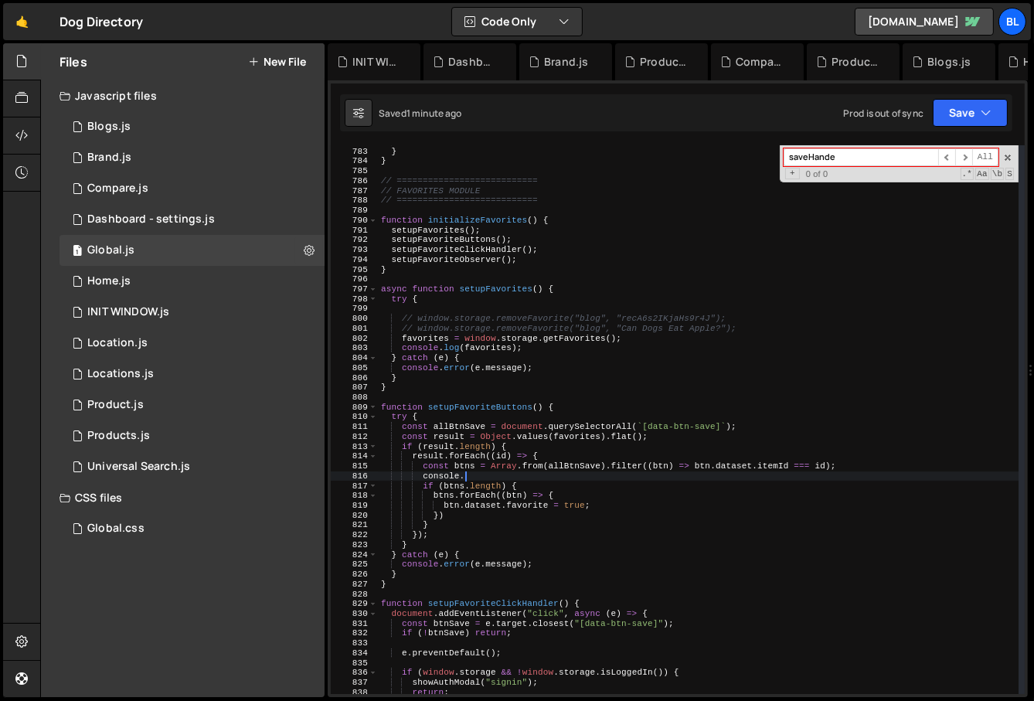
type textarea "console"
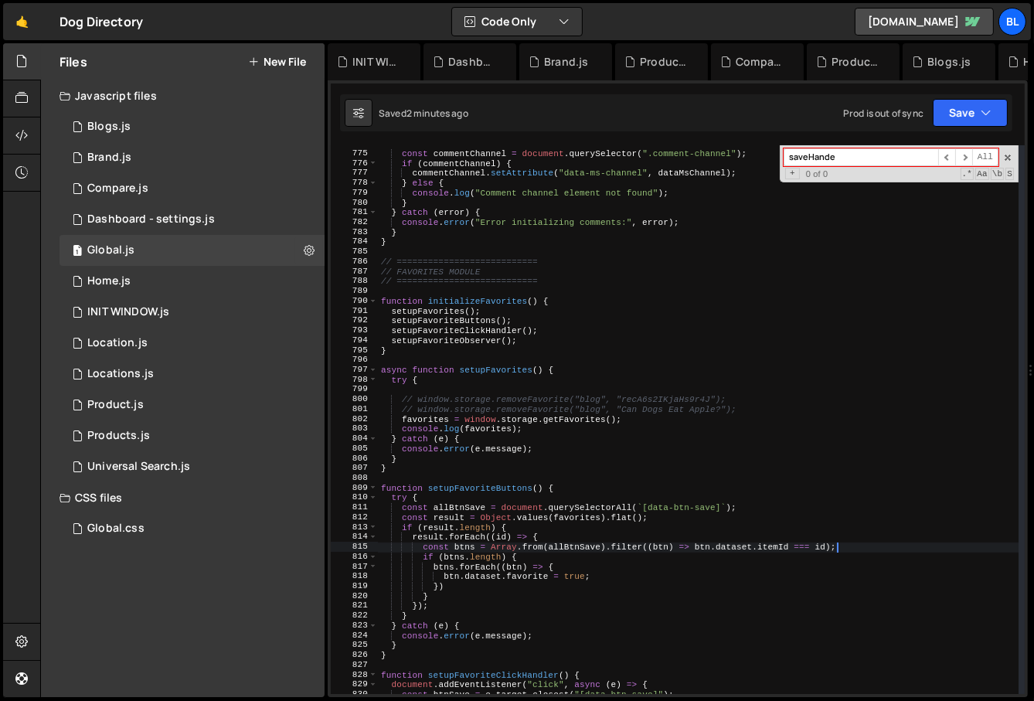
scroll to position [7599, 0]
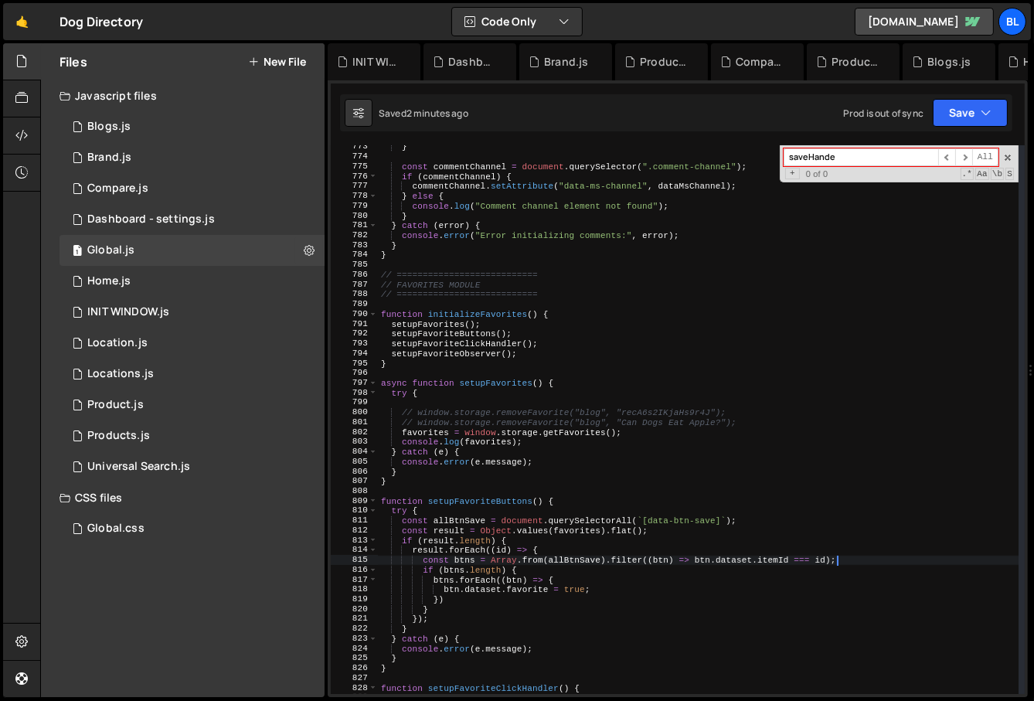
click at [549, 416] on div "} const commentChannel = document . querySelector ( ".comment-channel" ) ; if (…" at bounding box center [699, 426] width 642 height 569
click at [662, 396] on div "} const commentChannel = document . querySelector ( ".comment-channel" ) ; if (…" at bounding box center [699, 426] width 642 height 569
type textarea "try {"
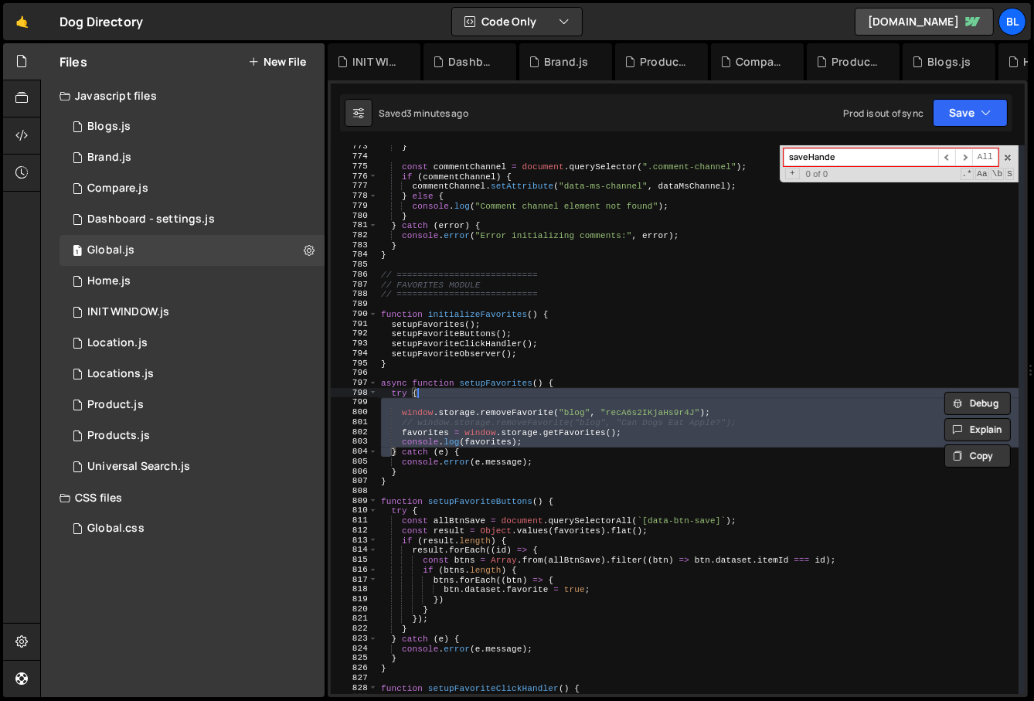
click at [654, 407] on div "} const commentChannel = document . querySelector ( ".comment-channel" ) ; if (…" at bounding box center [699, 426] width 642 height 569
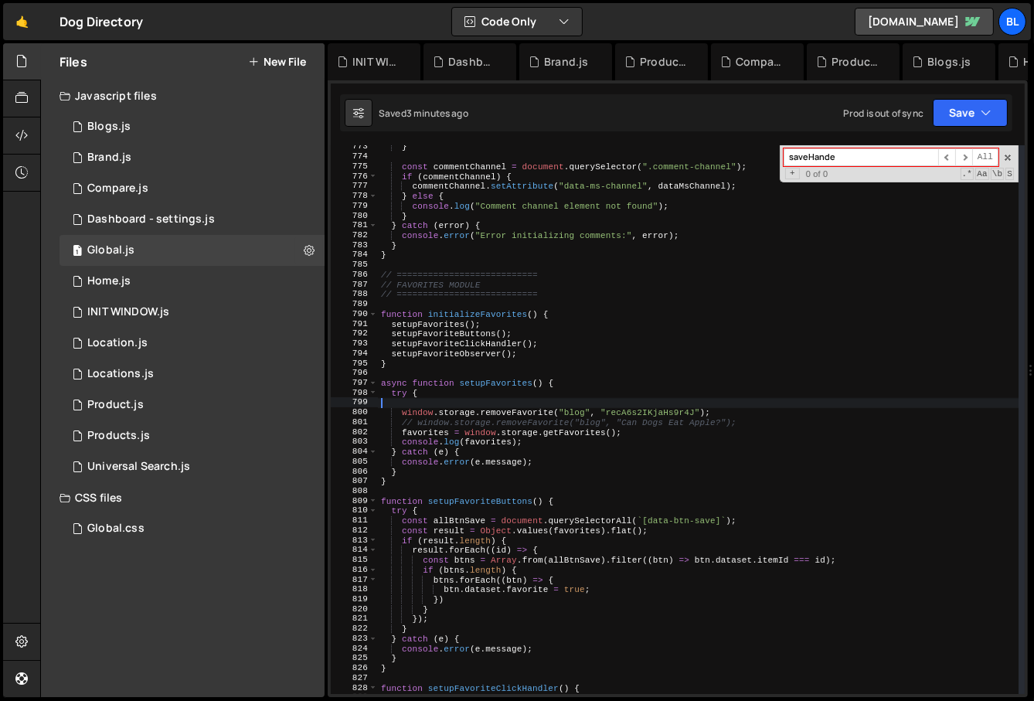
click at [671, 421] on div "} const commentChannel = document . querySelector ( ".comment-channel" ) ; if (…" at bounding box center [699, 426] width 642 height 569
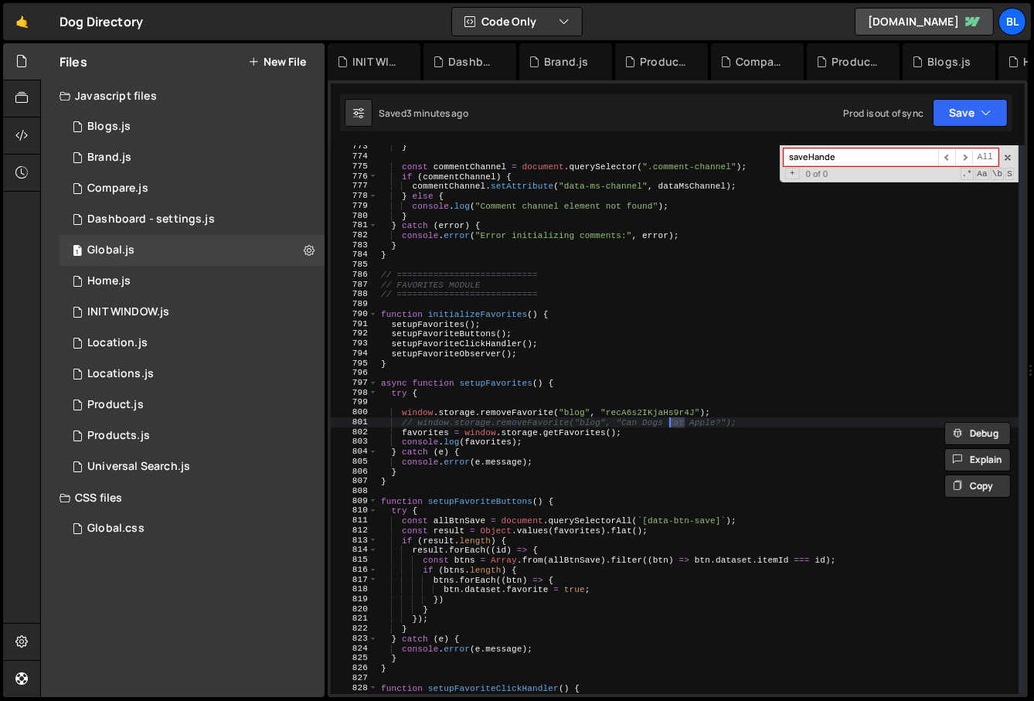
click at [663, 414] on div "} const commentChannel = document . querySelector ( ".comment-channel" ) ; if (…" at bounding box center [699, 426] width 642 height 569
paste textarea ""recALkSIEdcieaCdp""
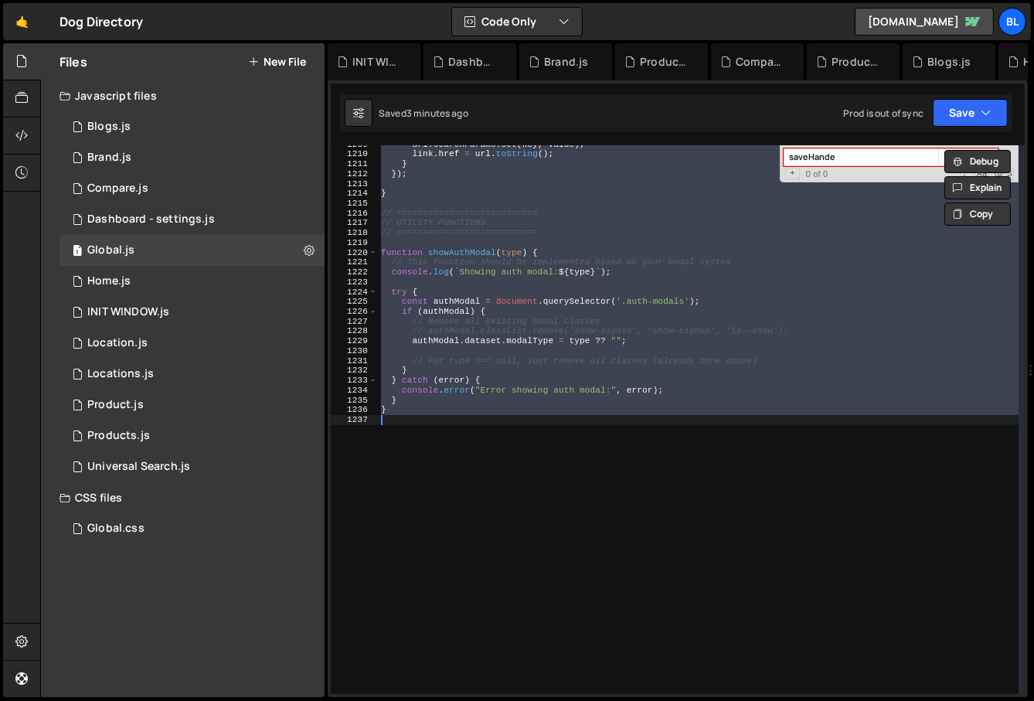
scroll to position [7586, 0]
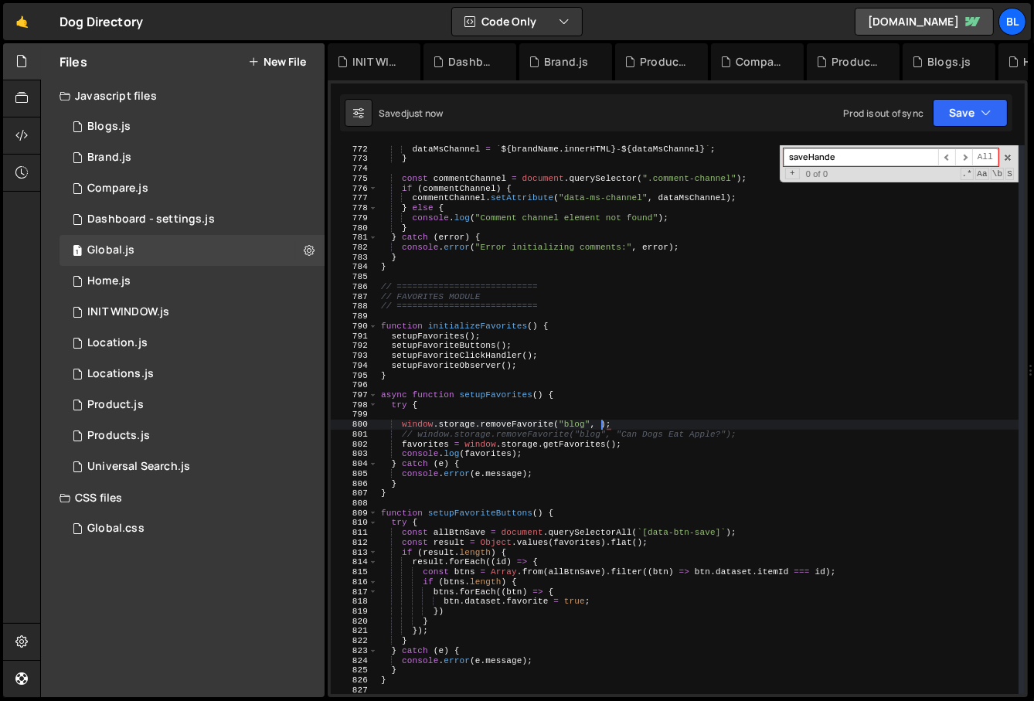
paste textarea ""recALkSIEdcieaCdp""
click at [602, 457] on div "dataMsChannel = ` ${ brandName . innerHTML } - ${ dataMsChannel } ` ; } const c…" at bounding box center [699, 429] width 642 height 569
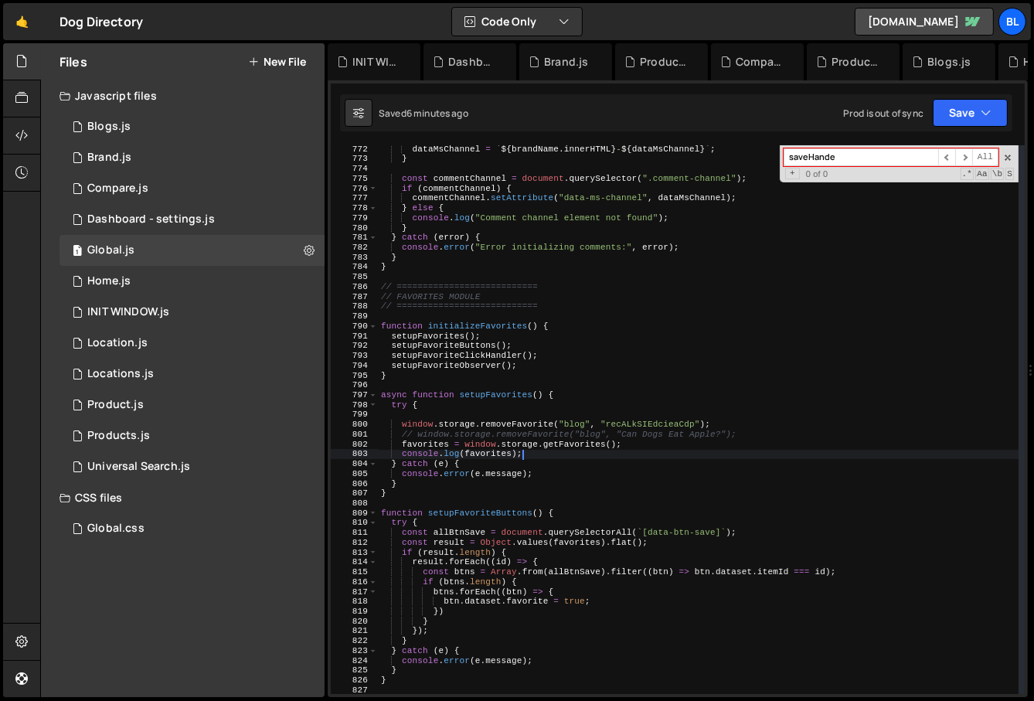
click at [731, 398] on div "dataMsChannel = ` ${ brandName . innerHTML } - ${ dataMsChannel } ` ; } const c…" at bounding box center [699, 429] width 642 height 569
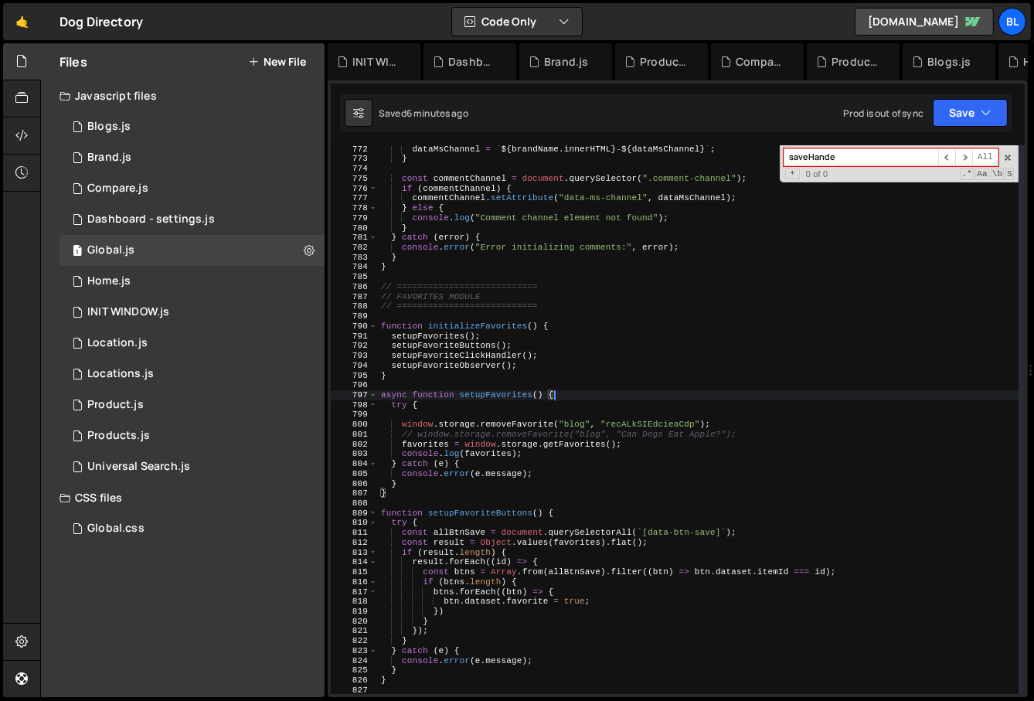
type textarea "try {"
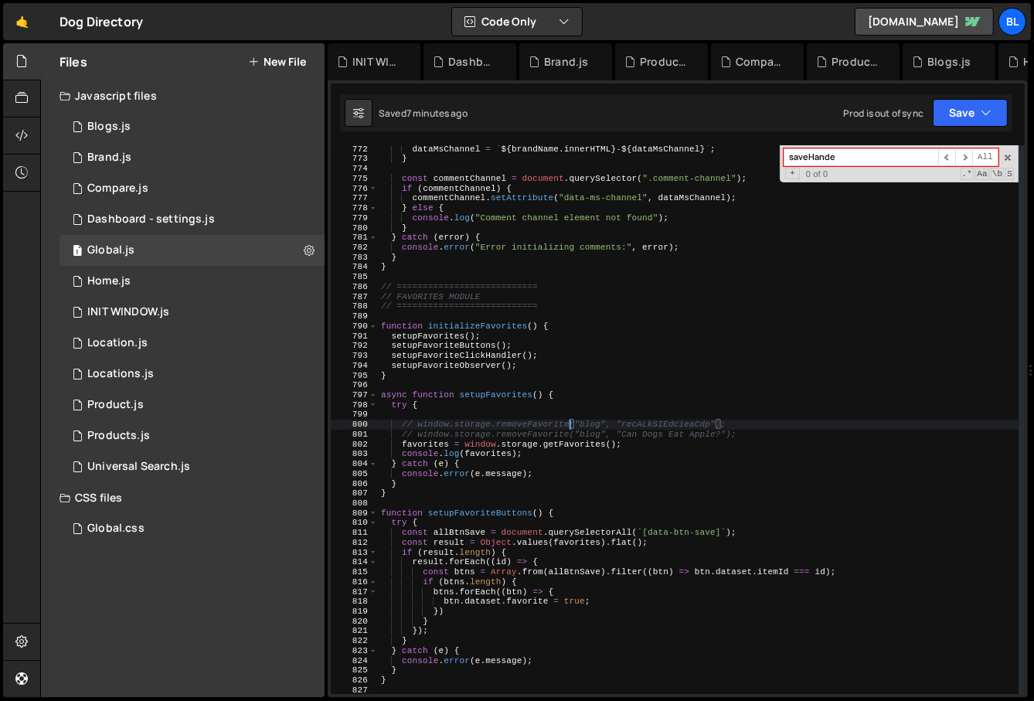
click at [662, 460] on div "dataMsChannel = ` ${ brandName . innerHTML } - ${ dataMsChannel } ` ; } const c…" at bounding box center [699, 429] width 642 height 569
click at [1007, 135] on div "XXXXXXXXXXXXXXXXXXXXXXXXXXXXXXXXXXXXXXXXXXXXXXXXXXXXXXXXXXXXXXXXXXXXXXXXXXXXXXX…" at bounding box center [678, 388] width 700 height 617
click at [1007, 157] on span at bounding box center [1008, 157] width 11 height 11
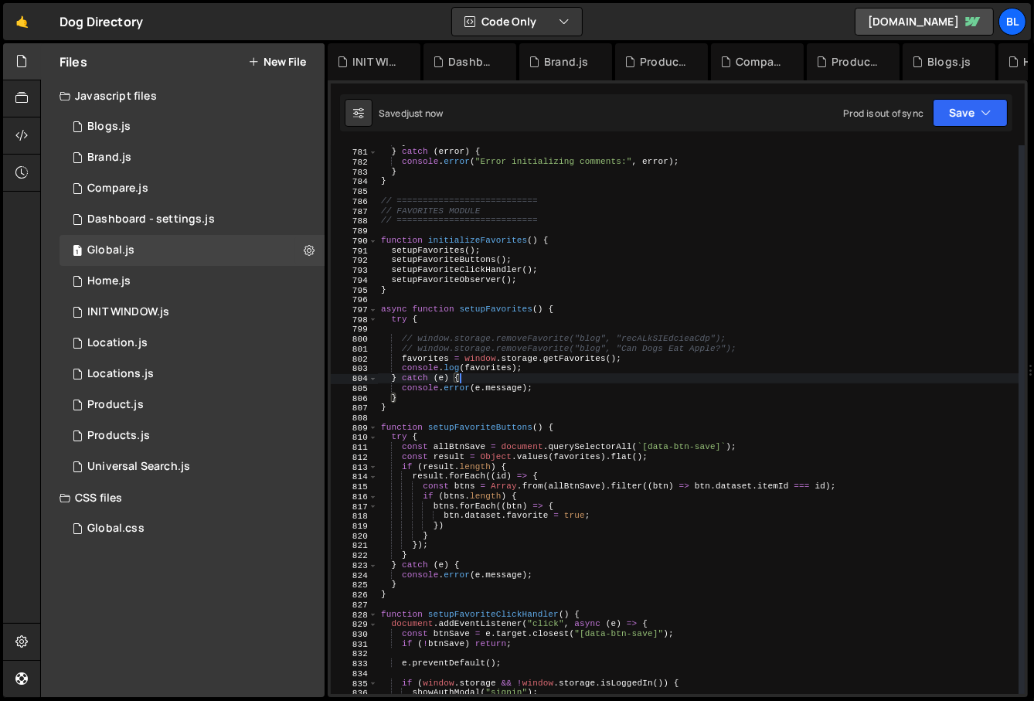
scroll to position [7672, 0]
click at [492, 346] on div "} } catch ( error ) { console . error ( "Error initializing comments:" , error …" at bounding box center [699, 422] width 642 height 569
type textarea "// window.storage.removeFavorite("blog", "Can Dogs Eat Apple?");"
click at [492, 346] on div "} } catch ( error ) { console . error ( "Error initializing comments:" , error …" at bounding box center [699, 422] width 642 height 569
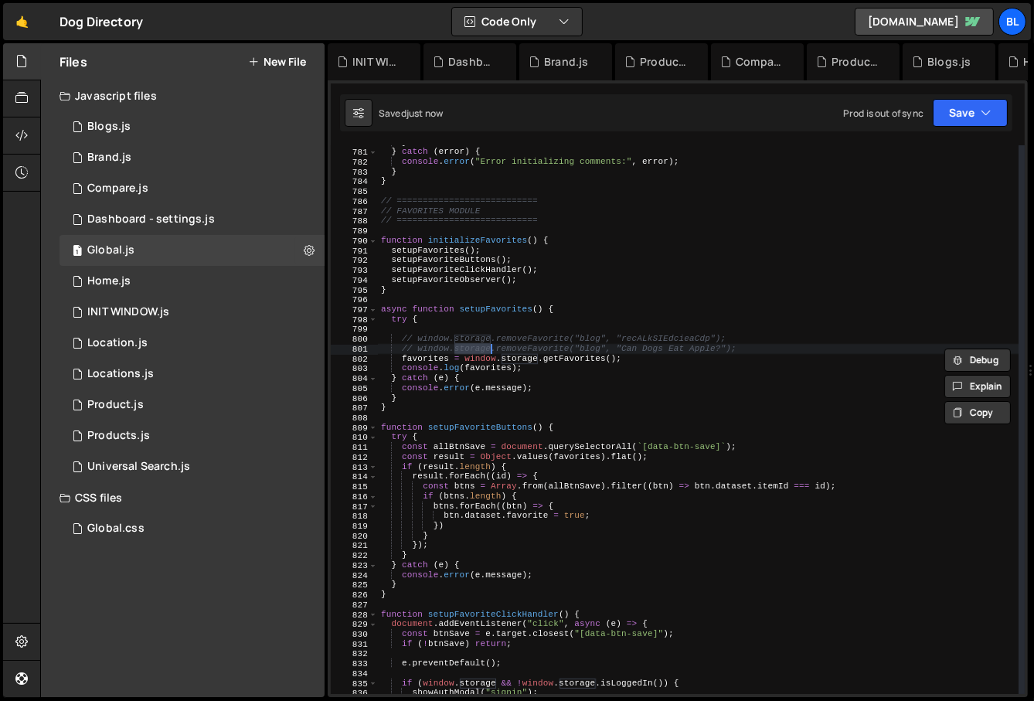
click at [506, 326] on div "} } catch ( error ) { console . error ( "Error initializing comments:" , error …" at bounding box center [699, 422] width 642 height 569
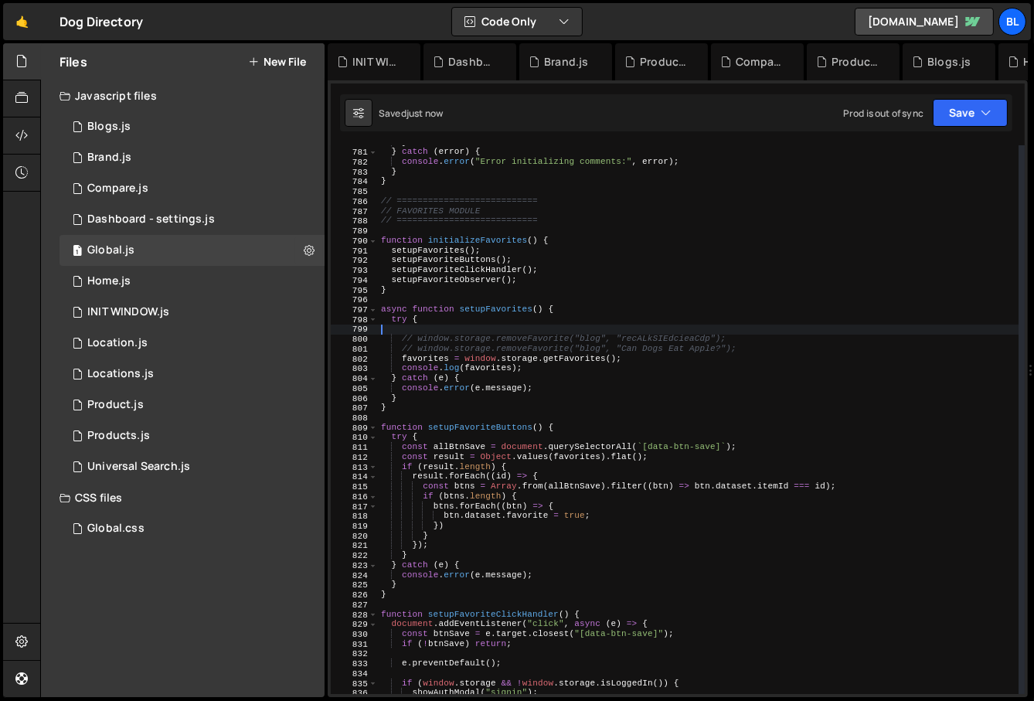
click at [506, 326] on div "} } catch ( error ) { console . error ( "Error initializing comments:" , error …" at bounding box center [699, 422] width 642 height 569
click at [523, 304] on div "} } catch ( error ) { console . error ( "Error initializing comments:" , error …" at bounding box center [699, 422] width 642 height 569
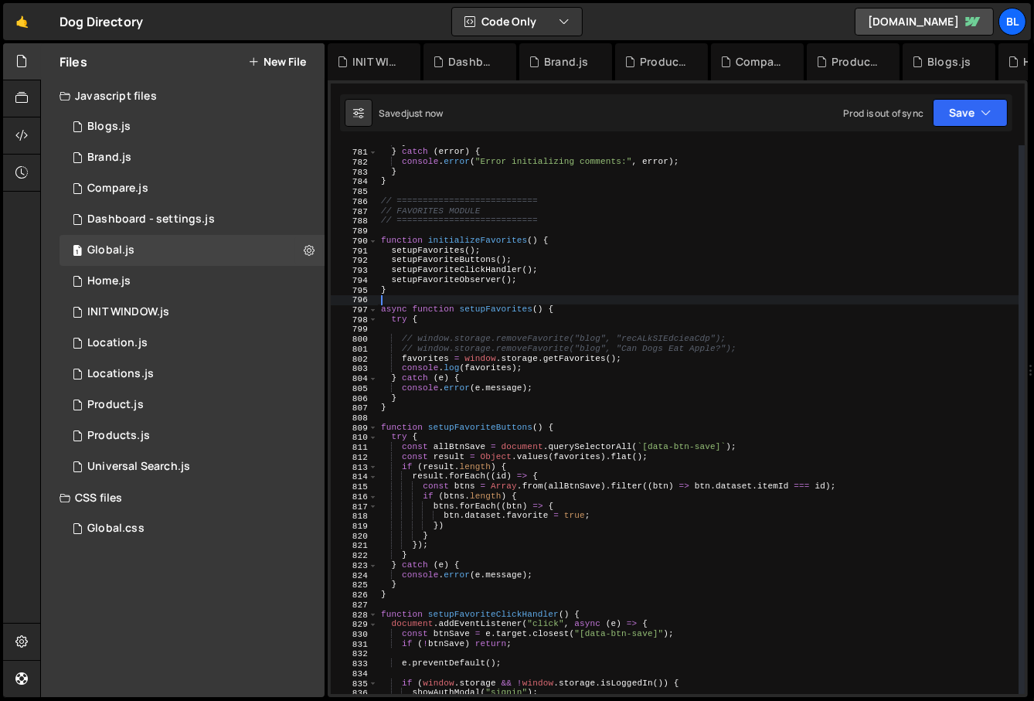
click at [501, 355] on div "} } catch ( error ) { console . error ( "Error initializing comments:" , error …" at bounding box center [699, 422] width 642 height 569
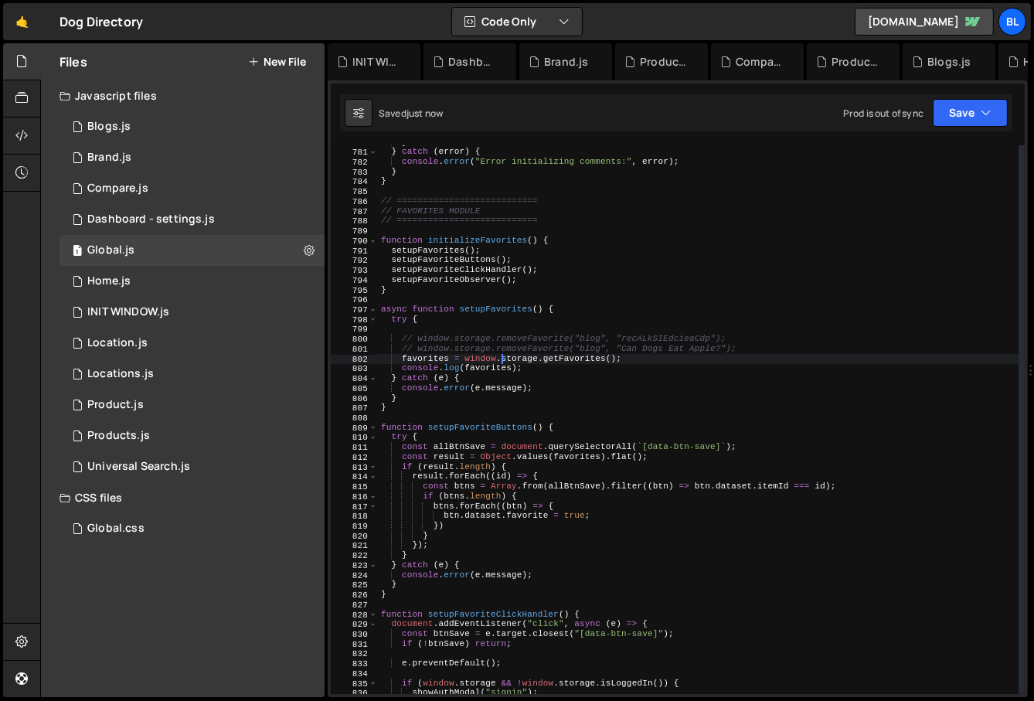
click at [512, 398] on div "} } catch ( error ) { console . error ( "Error initializing comments:" , error …" at bounding box center [699, 422] width 642 height 569
type textarea "}"
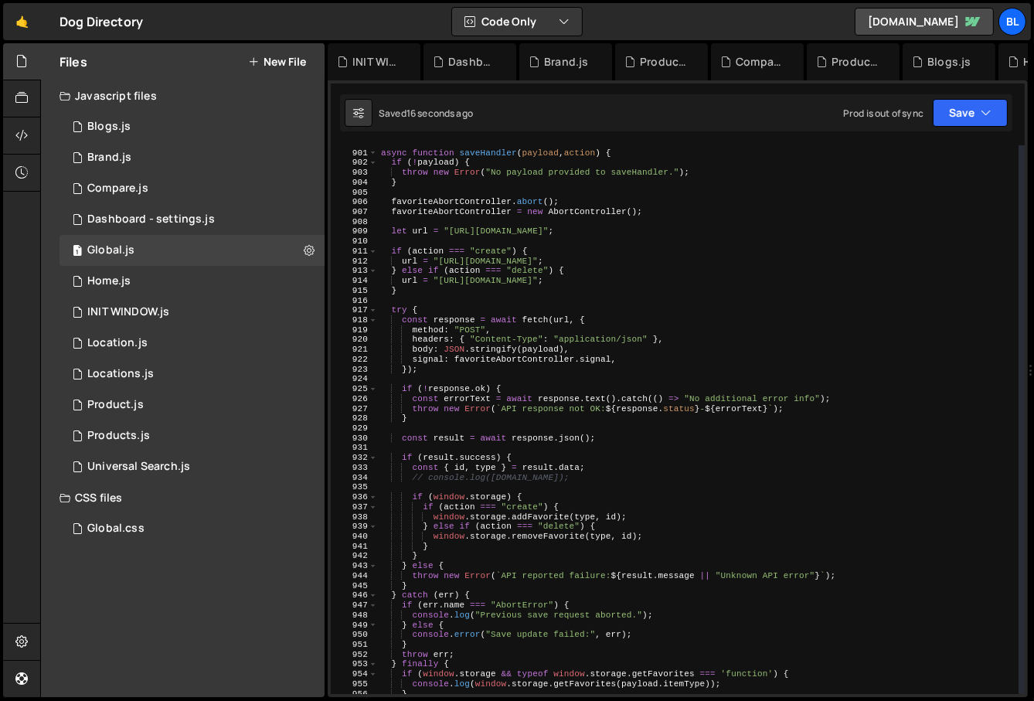
scroll to position [8855, 0]
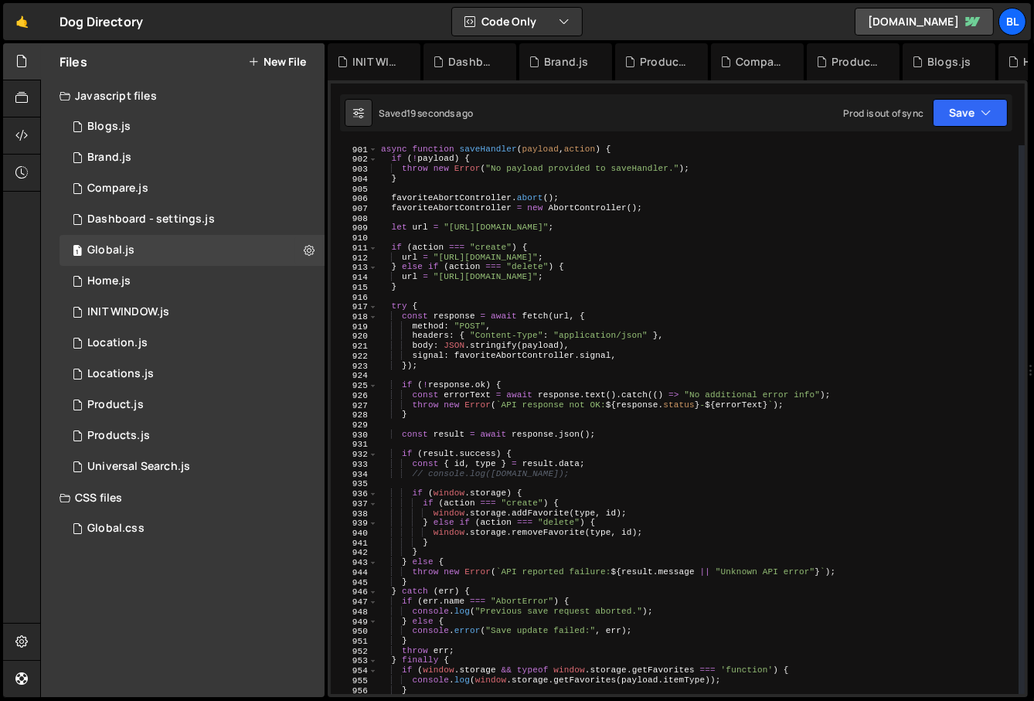
click at [597, 482] on div "async function saveHandler ( payload , action ) { if ( ! payload ) { throw new …" at bounding box center [699, 429] width 642 height 569
click at [577, 501] on div "async function saveHandler ( payload , action ) { if ( ! payload ) { throw new …" at bounding box center [699, 429] width 642 height 569
click at [550, 523] on div "async function saveHandler ( payload , action ) { if ( ! payload ) { throw new …" at bounding box center [699, 429] width 642 height 569
click at [555, 509] on div "async function saveHandler ( payload , action ) { if ( ! payload ) { throw new …" at bounding box center [699, 429] width 642 height 569
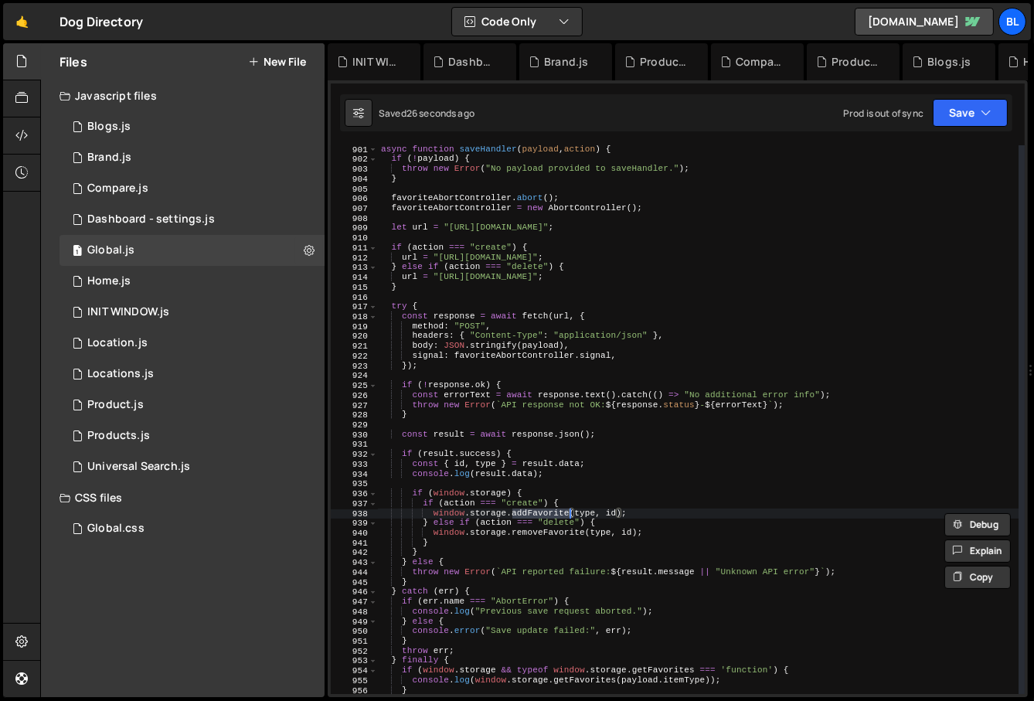
click at [518, 536] on div "async function saveHandler ( payload , action ) { if ( ! payload ) { throw new …" at bounding box center [699, 429] width 642 height 569
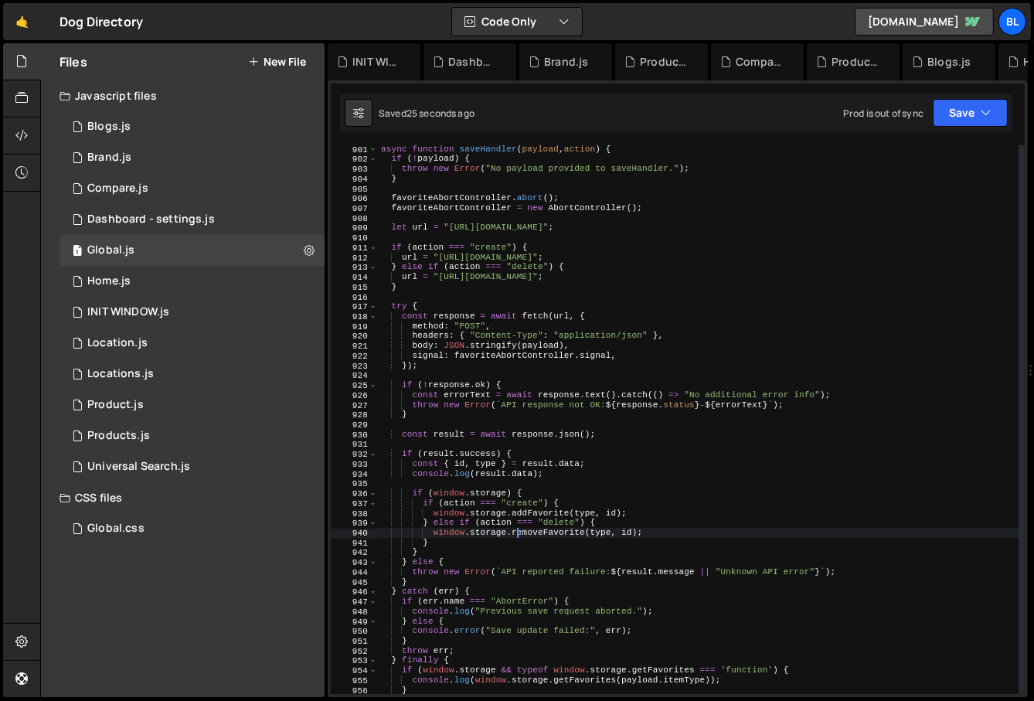
click at [544, 505] on div "async function saveHandler ( payload , action ) { if ( ! payload ) { throw new …" at bounding box center [699, 429] width 642 height 569
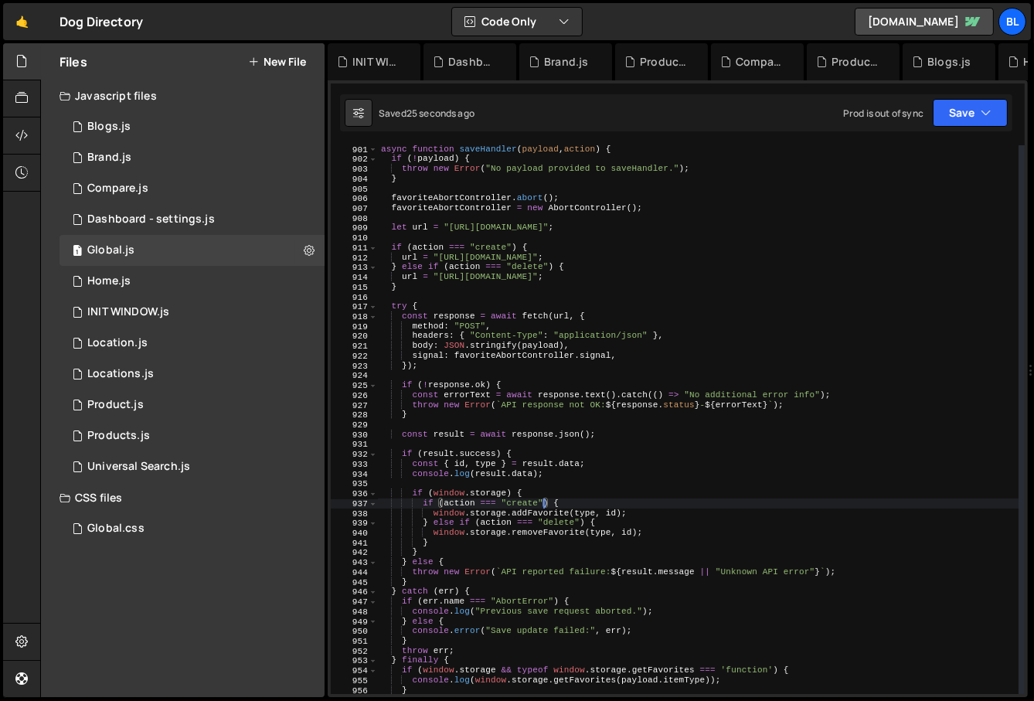
click at [524, 451] on div "async function saveHandler ( payload , action ) { if ( ! payload ) { throw new …" at bounding box center [699, 429] width 642 height 569
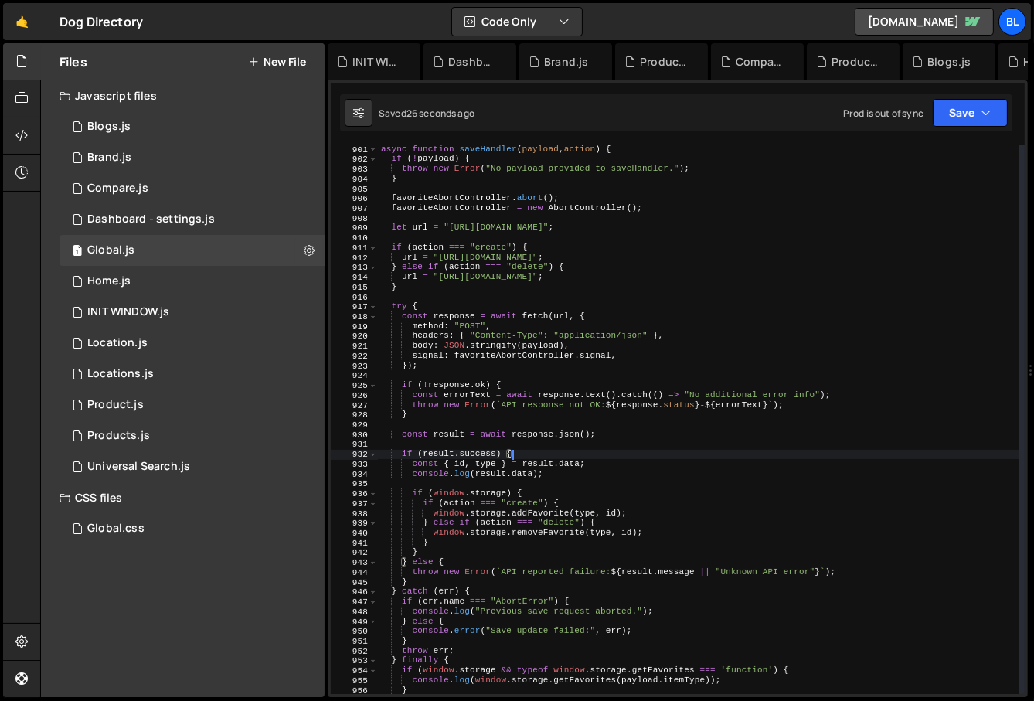
click at [562, 465] on div "async function saveHandler ( payload , action ) { if ( ! payload ) { throw new …" at bounding box center [699, 429] width 642 height 569
click at [541, 493] on div "async function saveHandler ( payload , action ) { if ( ! payload ) { throw new …" at bounding box center [699, 429] width 642 height 569
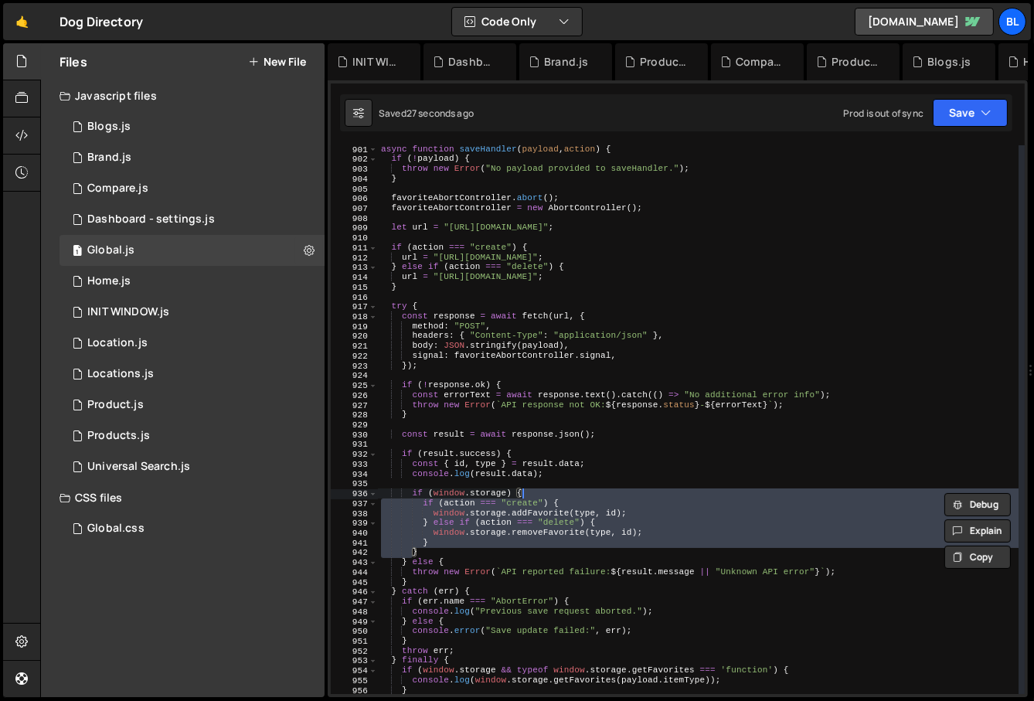
click at [566, 466] on div "async function saveHandler ( payload , action ) { if ( ! payload ) { throw new …" at bounding box center [699, 429] width 642 height 569
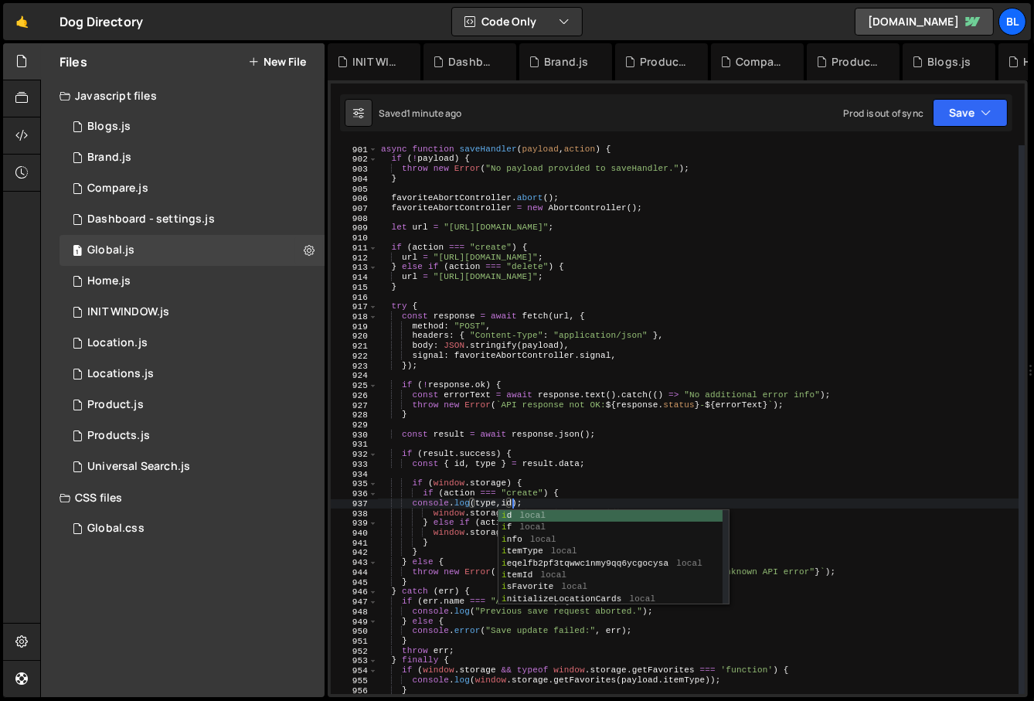
scroll to position [0, 11]
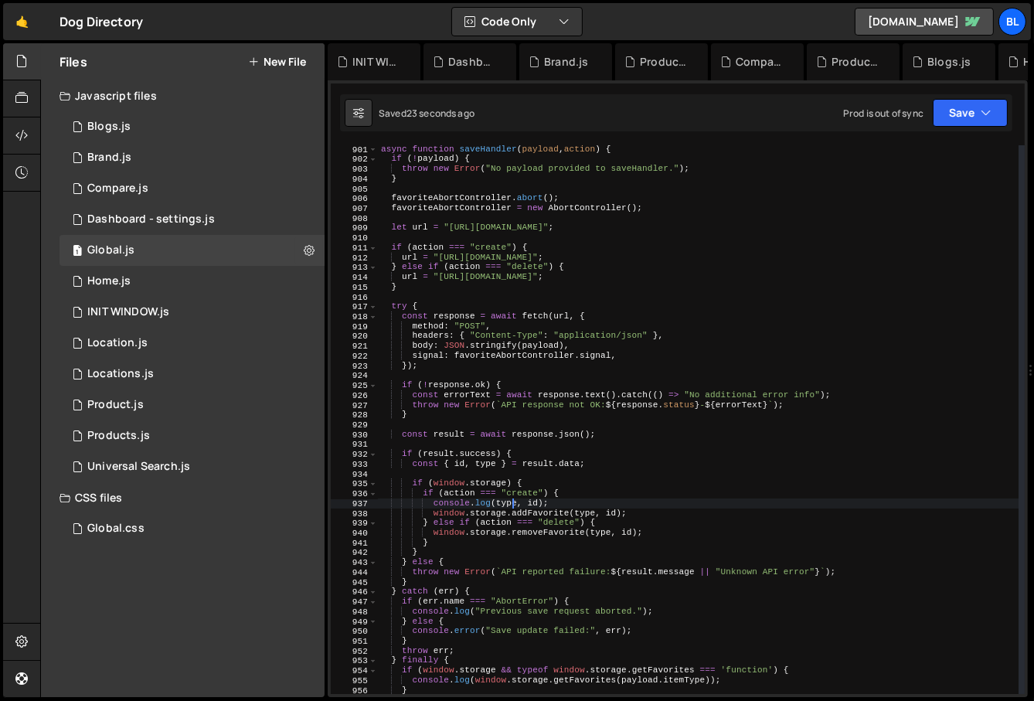
click at [566, 479] on div "async function saveHandler ( payload , action ) { if ( ! payload ) { throw new …" at bounding box center [699, 429] width 642 height 569
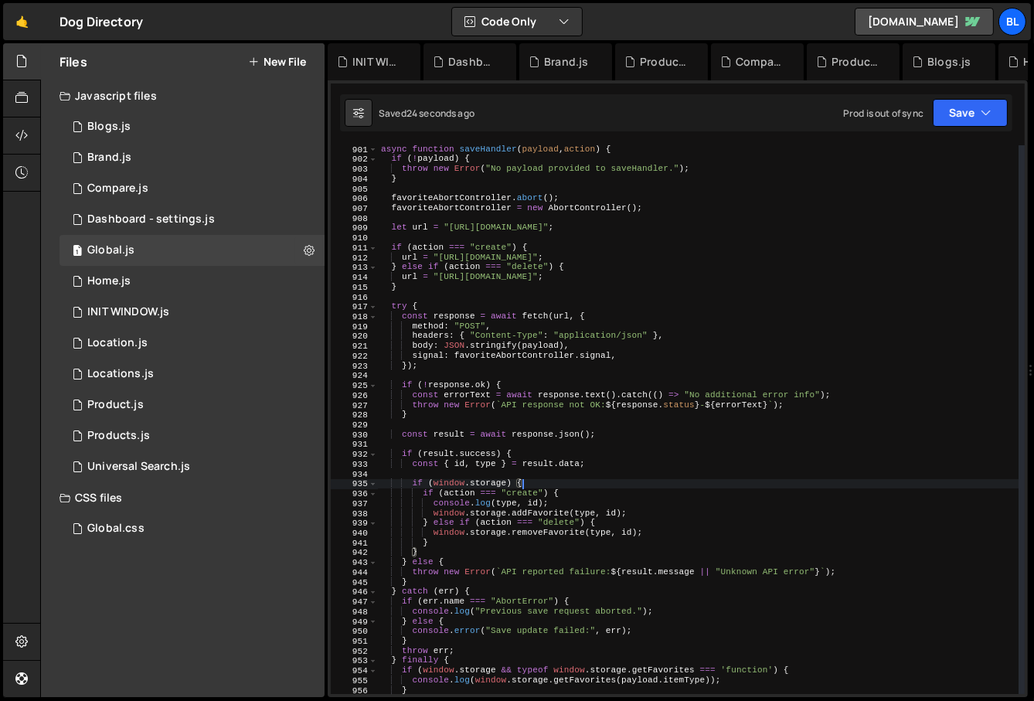
click at [583, 483] on div "async function saveHandler ( payload , action ) { if ( ! payload ) { throw new …" at bounding box center [699, 429] width 642 height 569
click at [595, 492] on div "async function saveHandler ( payload , action ) { if ( ! payload ) { throw new …" at bounding box center [699, 429] width 642 height 569
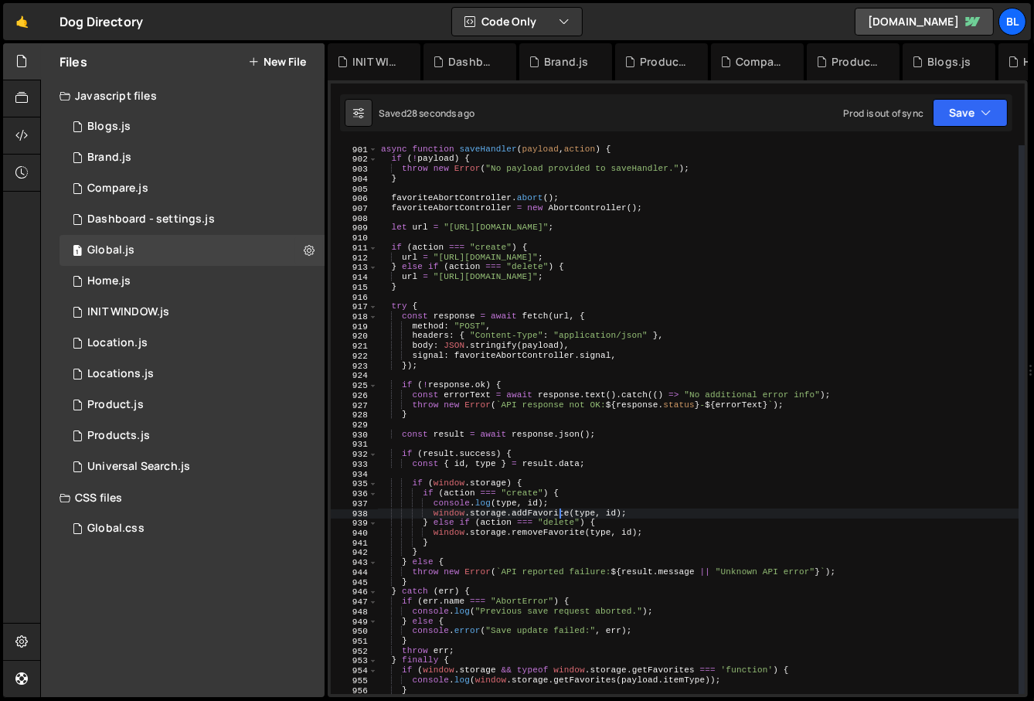
type textarea "console.log(type, id);"
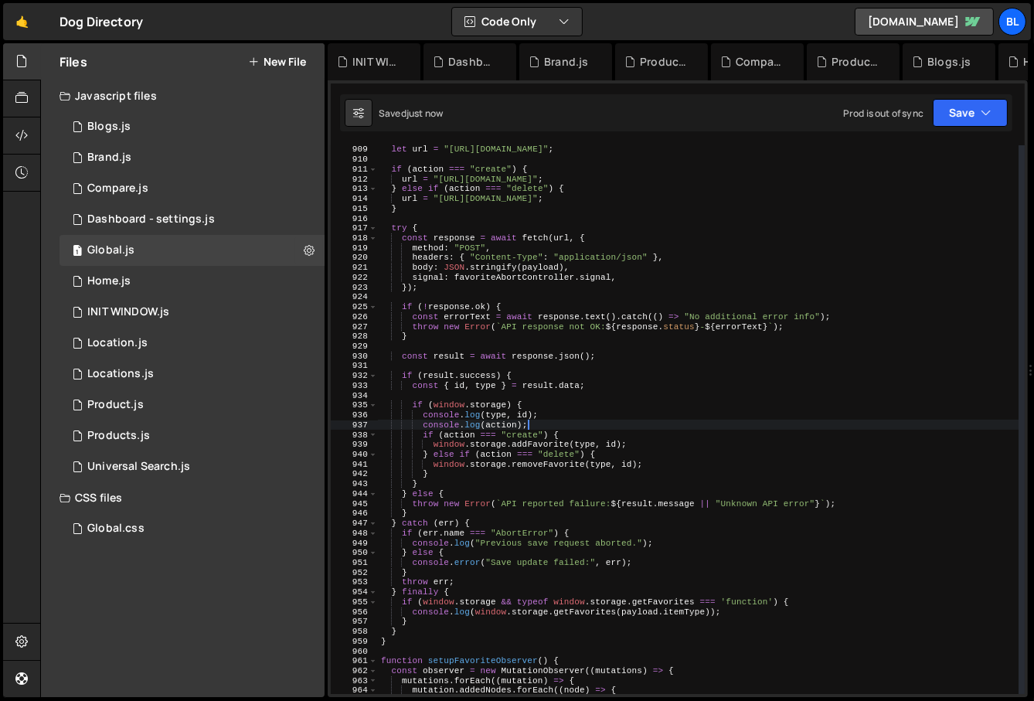
scroll to position [0, 12]
type textarea "console"
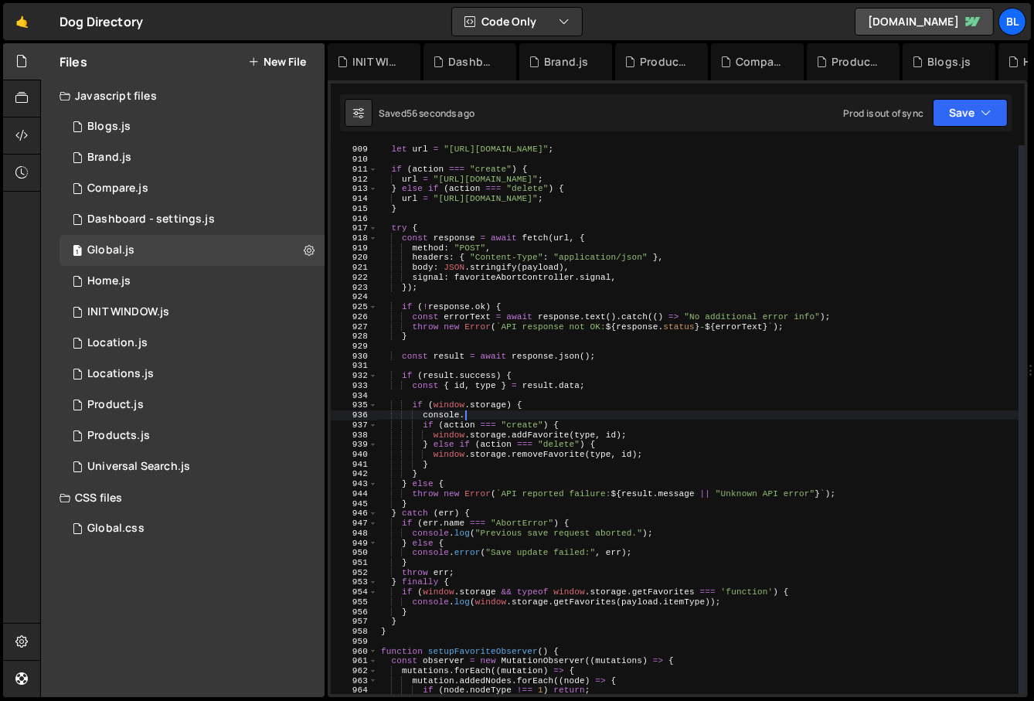
type textarea "console"
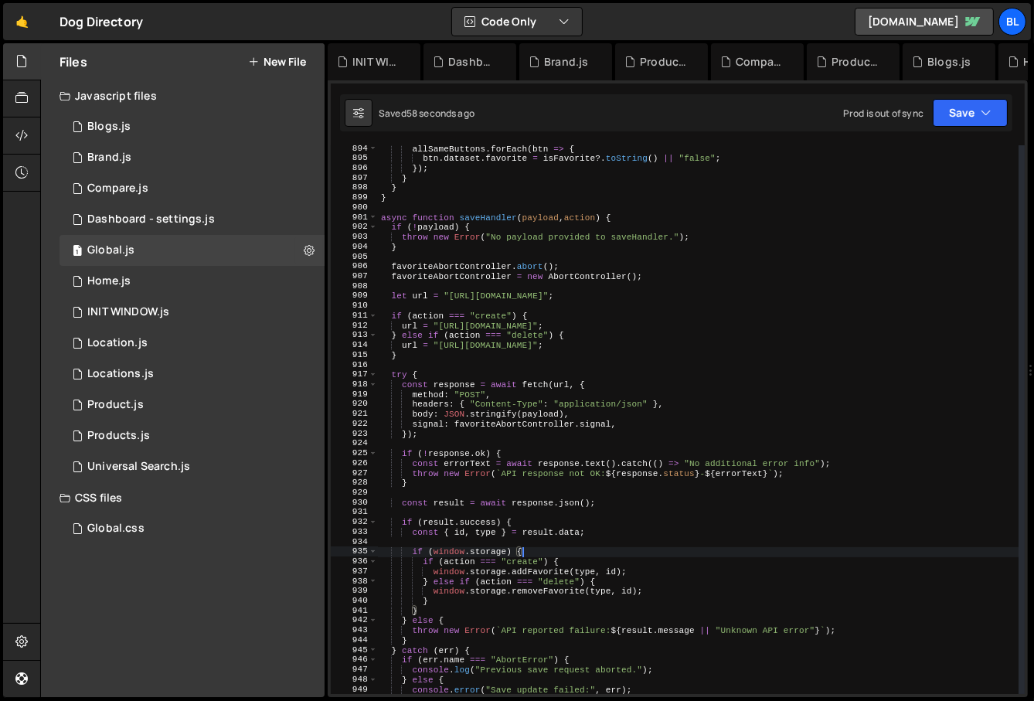
scroll to position [8788, 0]
click at [450, 334] on div "allSameButtons . forEach ( btn => { btn . dataset . favorite = isFavorite ?. to…" at bounding box center [699, 428] width 642 height 569
type textarea "} else if (action === "delete") {"
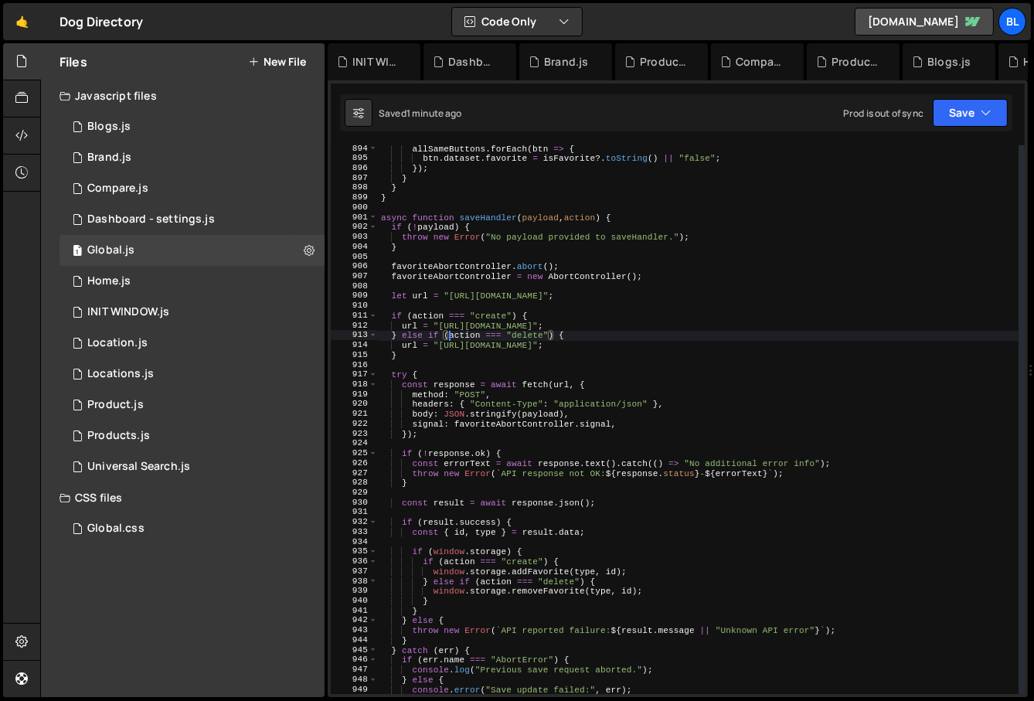
click at [472, 283] on div "allSameButtons . forEach ( btn => { btn . dataset . favorite = isFavorite ?. to…" at bounding box center [699, 428] width 642 height 569
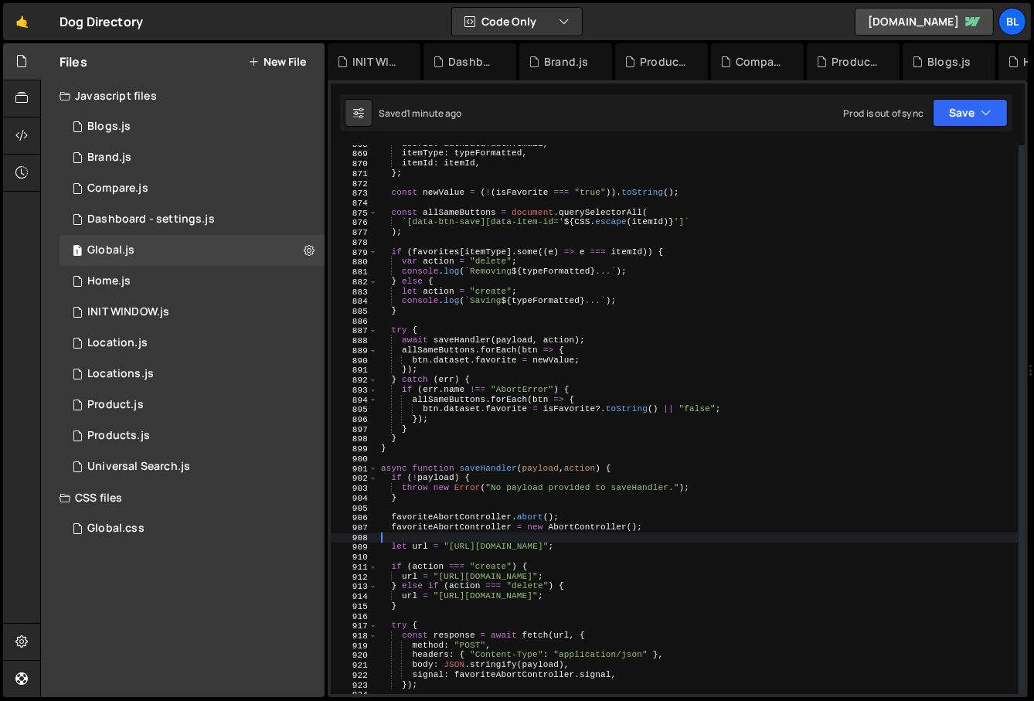
scroll to position [8480, 0]
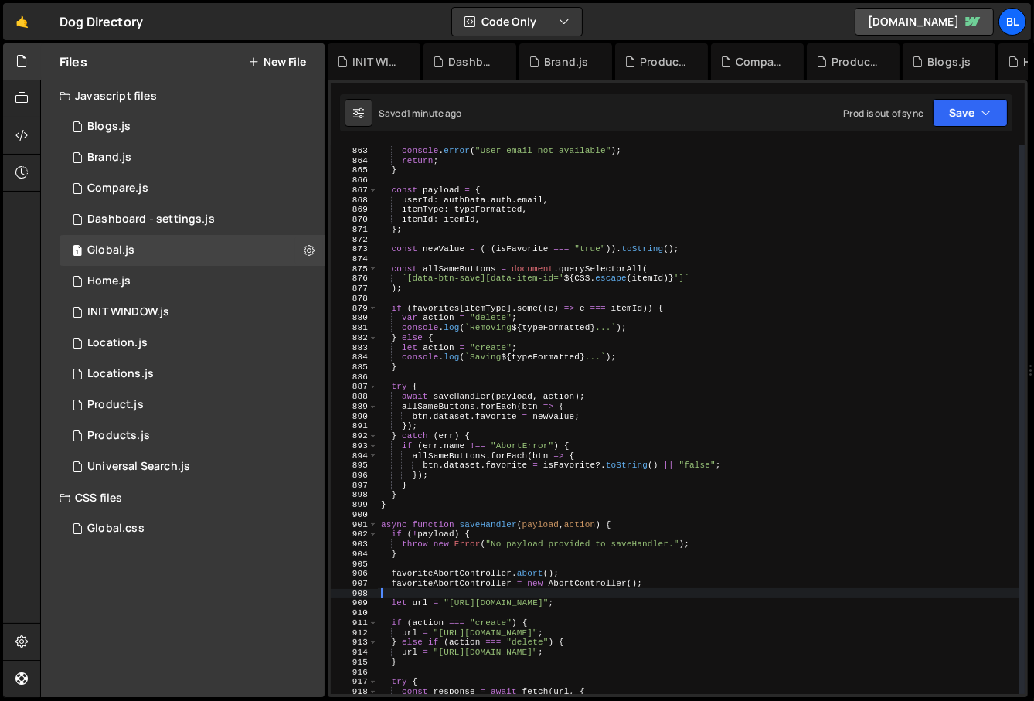
click at [404, 335] on div "if ( ! authData . auth || ! authData . auth . email ) { console . error ( "User…" at bounding box center [699, 420] width 642 height 569
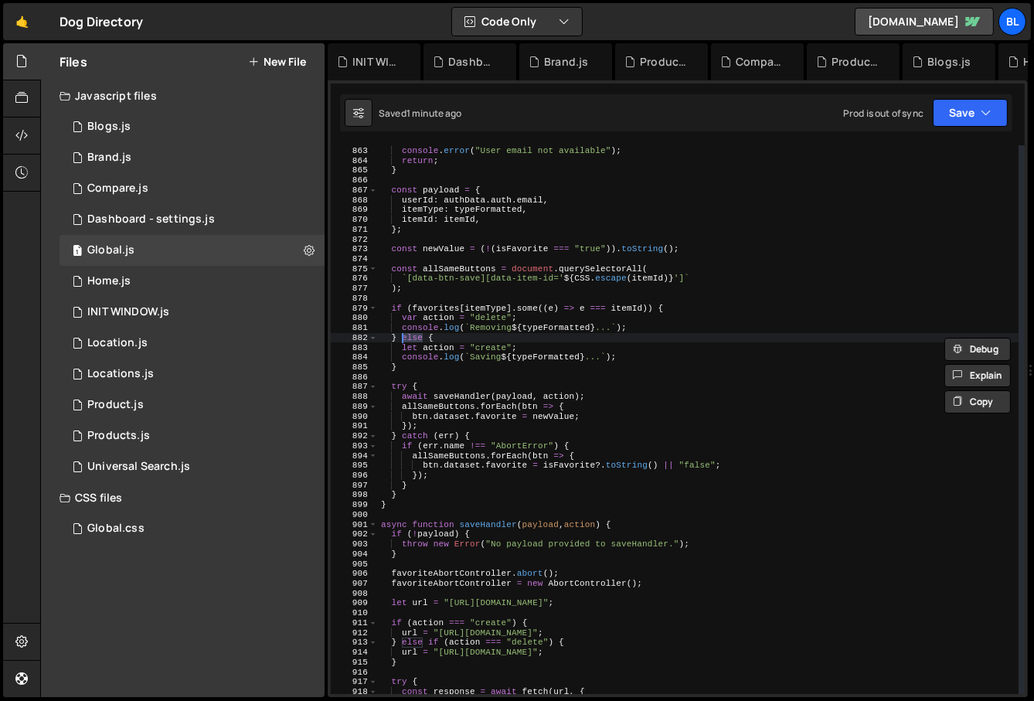
click at [382, 350] on div at bounding box center [382, 350] width 0 height 0
click at [431, 383] on div "if ( ! authData . auth || ! authData . auth . email ) { console . error ( "User…" at bounding box center [699, 420] width 642 height 569
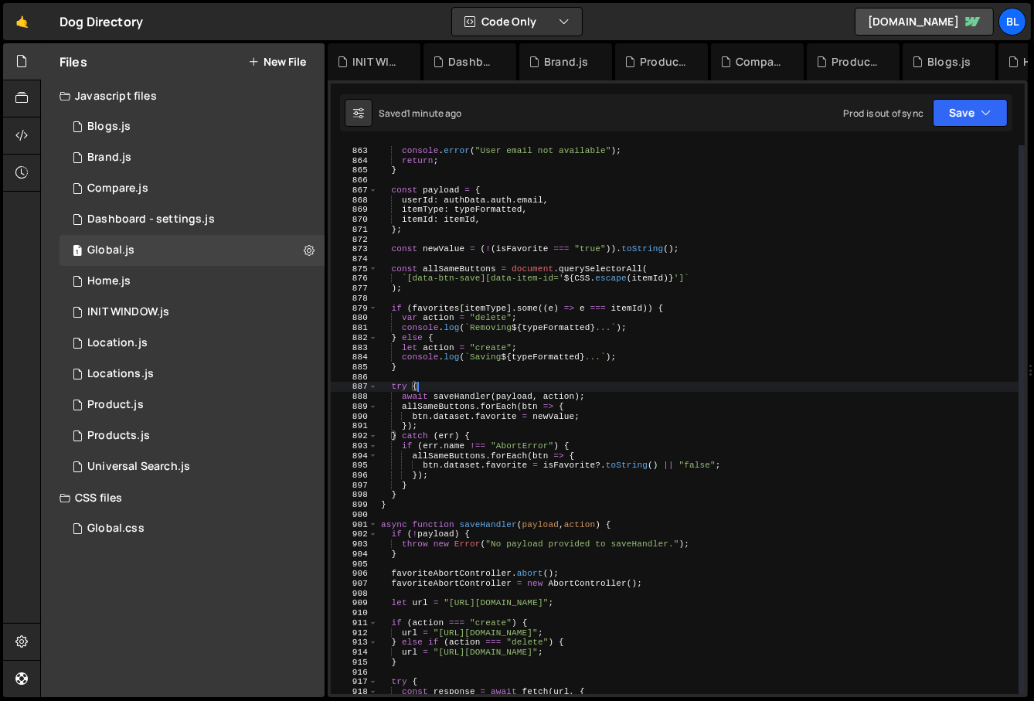
click at [417, 350] on div "if ( ! authData . auth || ! authData . auth . email ) { console . error ( "User…" at bounding box center [699, 420] width 642 height 569
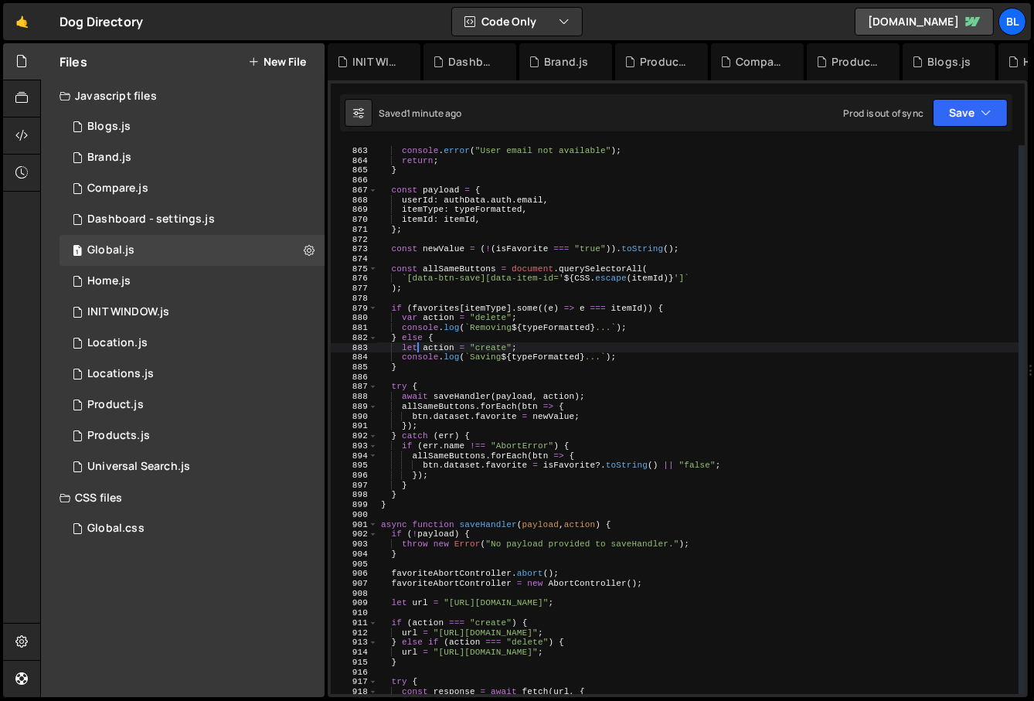
click at [417, 350] on div "if ( ! authData . auth || ! authData . auth . email ) { console . error ( "User…" at bounding box center [699, 420] width 642 height 569
click at [547, 431] on div "if ( ! authData . auth || ! authData . auth . email ) { console . error ( "User…" at bounding box center [699, 420] width 642 height 569
type textarea "} catch (err) {"
